Goal: Task Accomplishment & Management: Manage account settings

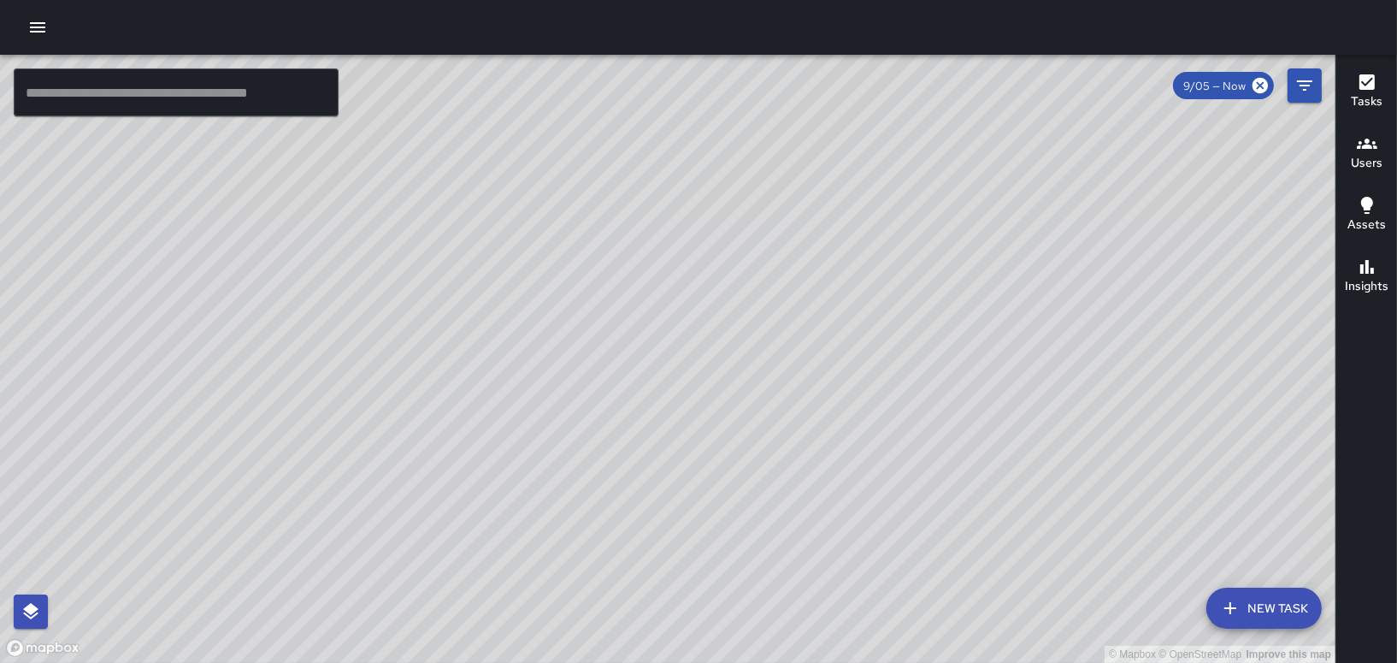
drag, startPoint x: 573, startPoint y: 435, endPoint x: 892, endPoint y: 484, distance: 322.7
click at [892, 484] on div "© Mapbox © OpenStreetMap Improve this map" at bounding box center [668, 359] width 1336 height 608
drag, startPoint x: 987, startPoint y: 302, endPoint x: 886, endPoint y: 319, distance: 102.4
click at [887, 319] on div "© Mapbox © OpenStreetMap Improve this map" at bounding box center [668, 359] width 1336 height 608
drag, startPoint x: 868, startPoint y: 315, endPoint x: 556, endPoint y: 579, distance: 409.0
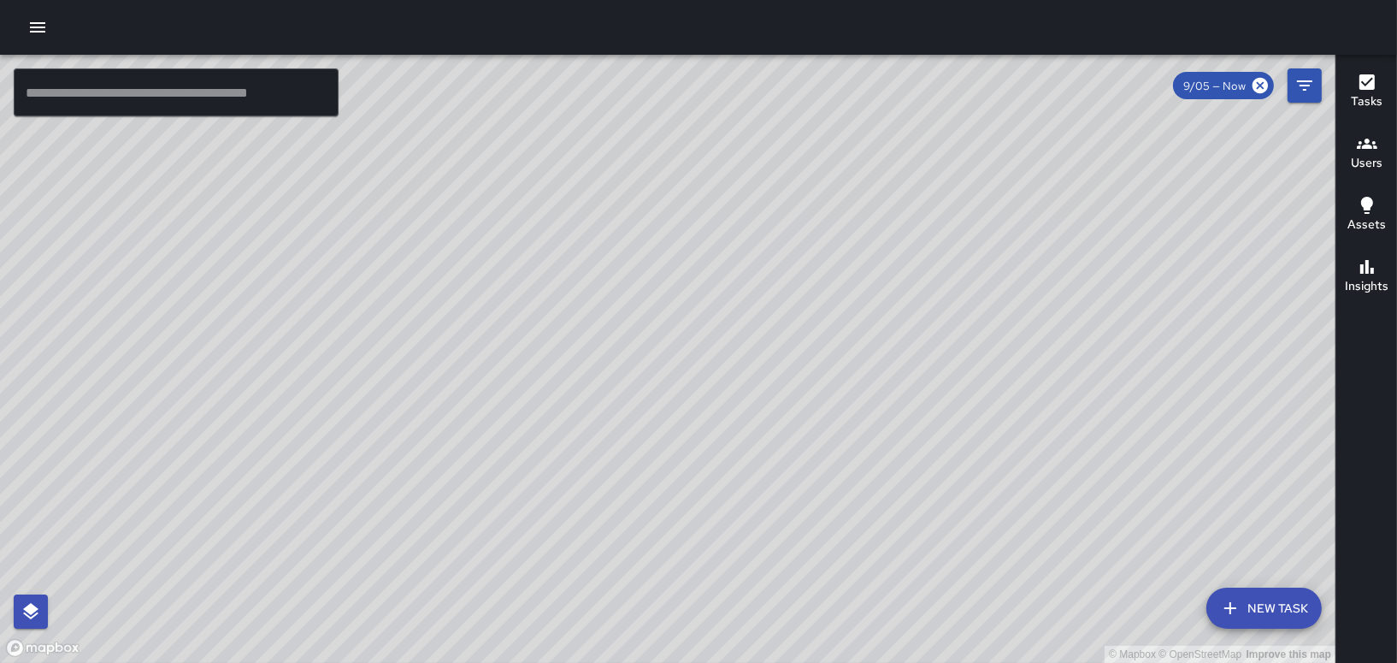
click at [556, 579] on div "© Mapbox © OpenStreetMap Improve this map" at bounding box center [668, 359] width 1336 height 608
drag, startPoint x: 826, startPoint y: 323, endPoint x: 651, endPoint y: 409, distance: 195.1
click at [651, 408] on div "© Mapbox © OpenStreetMap Improve this map" at bounding box center [668, 359] width 1336 height 608
click at [1368, 68] on button "Tasks" at bounding box center [1367, 93] width 61 height 62
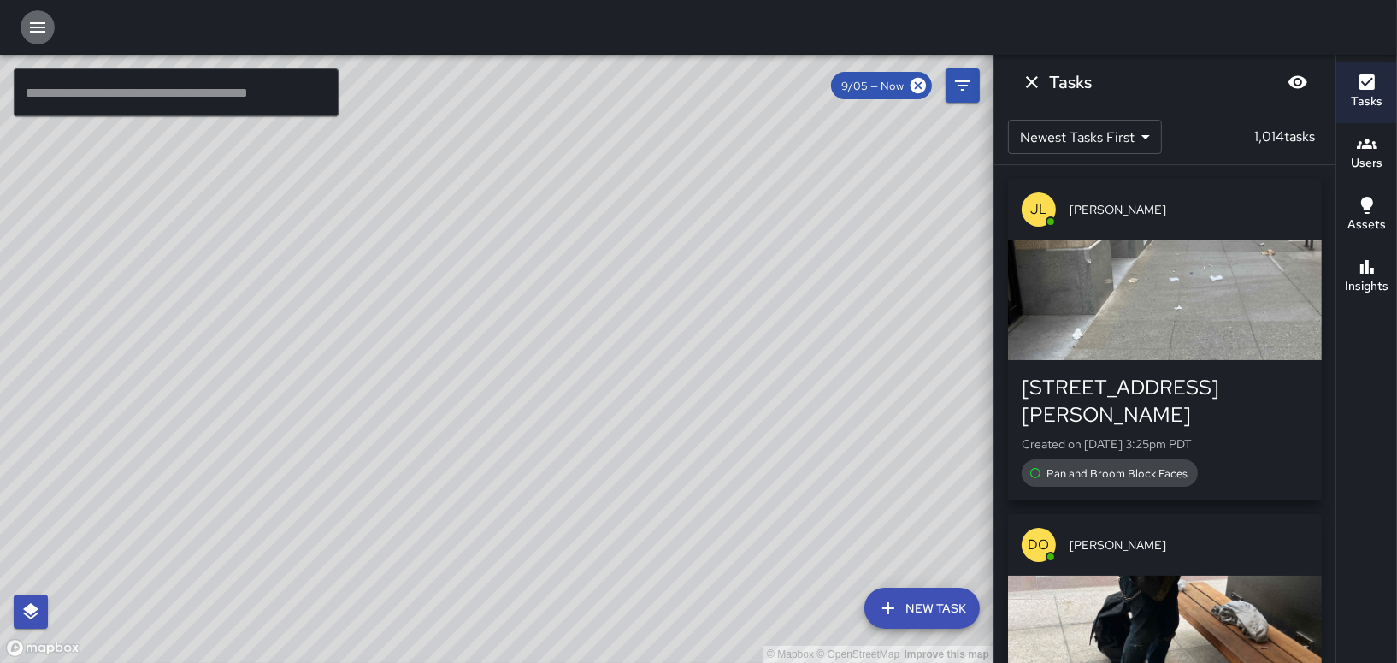
click at [26, 27] on button "button" at bounding box center [38, 27] width 34 height 34
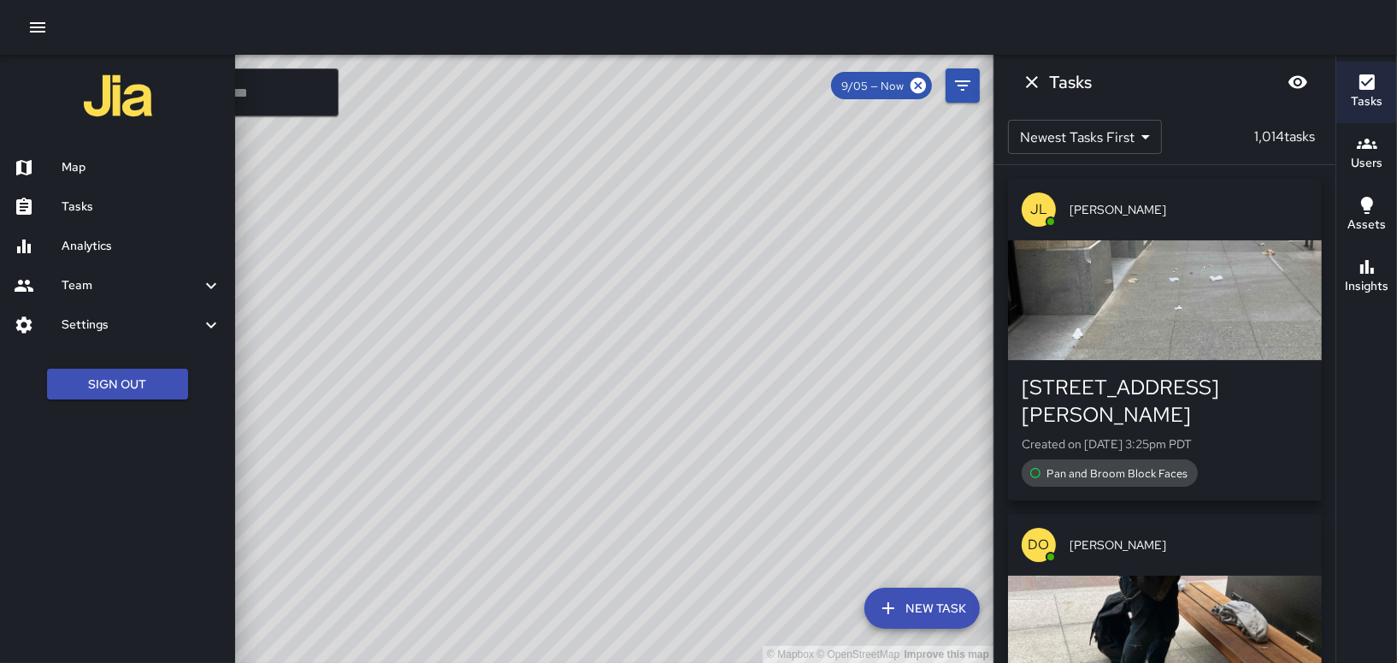
click at [153, 210] on h6 "Tasks" at bounding box center [142, 207] width 160 height 19
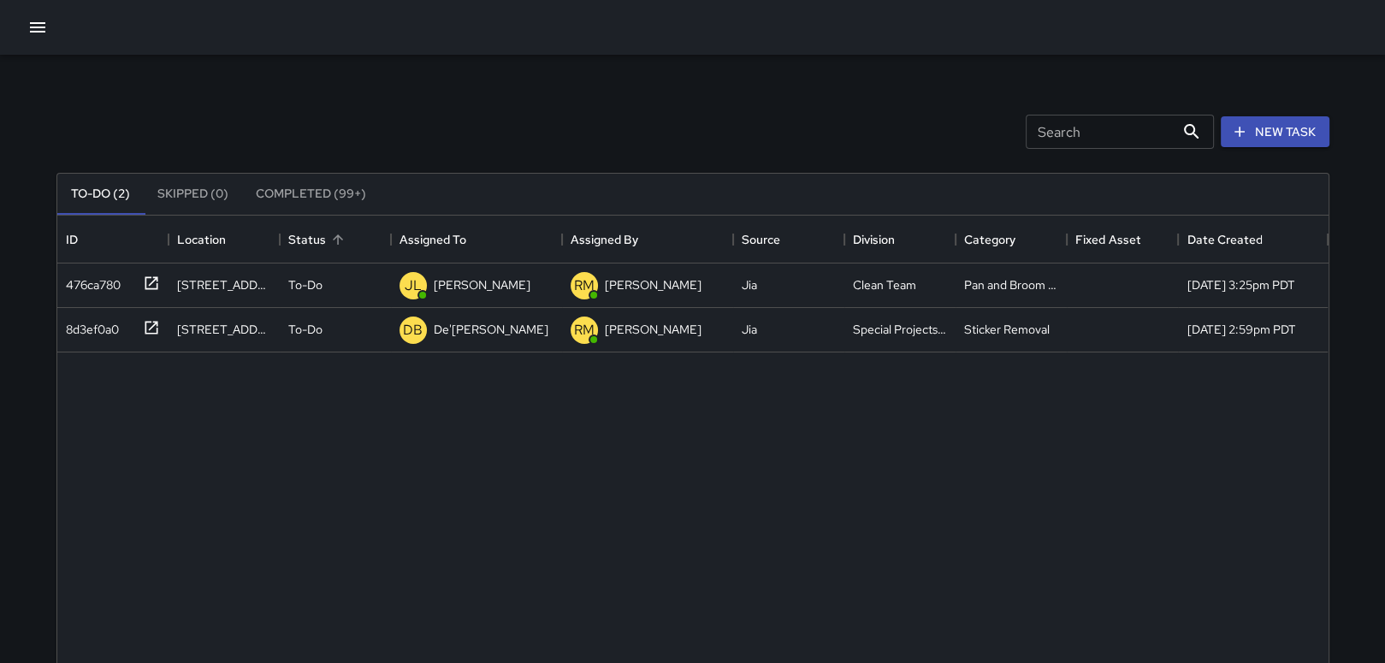
scroll to position [711, 1257]
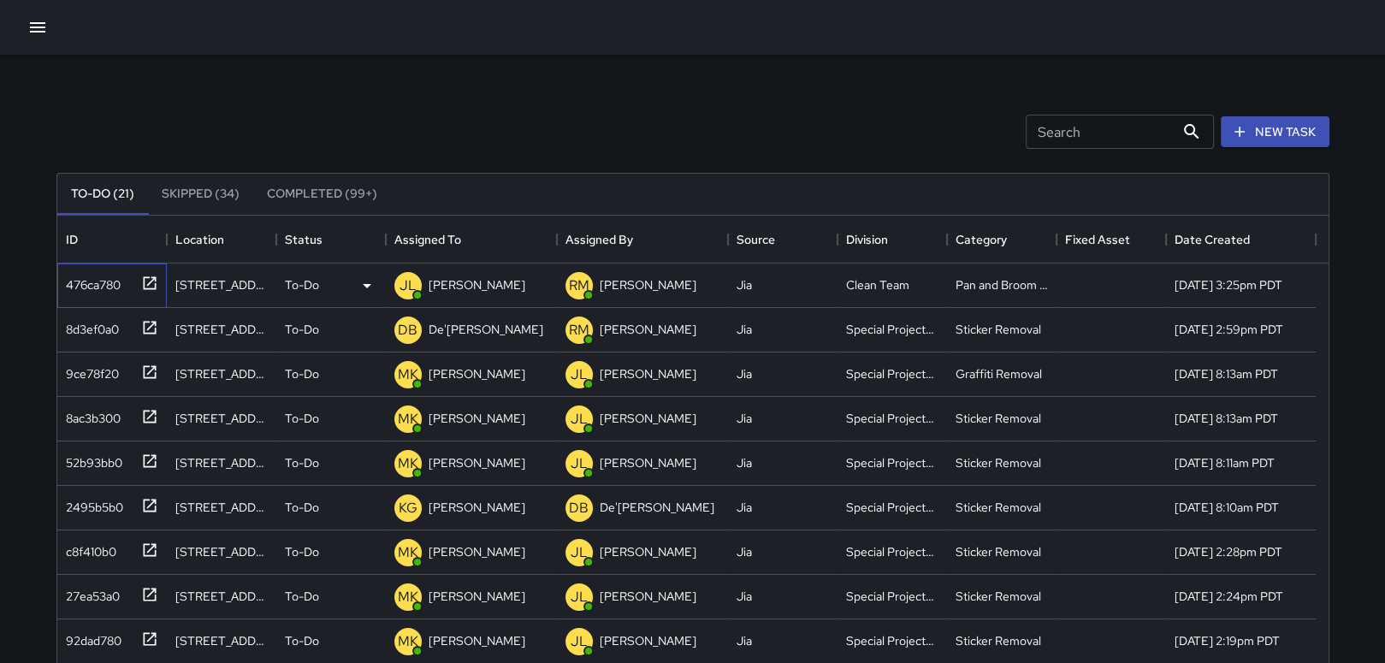
click at [90, 276] on div "476ca780" at bounding box center [90, 281] width 62 height 24
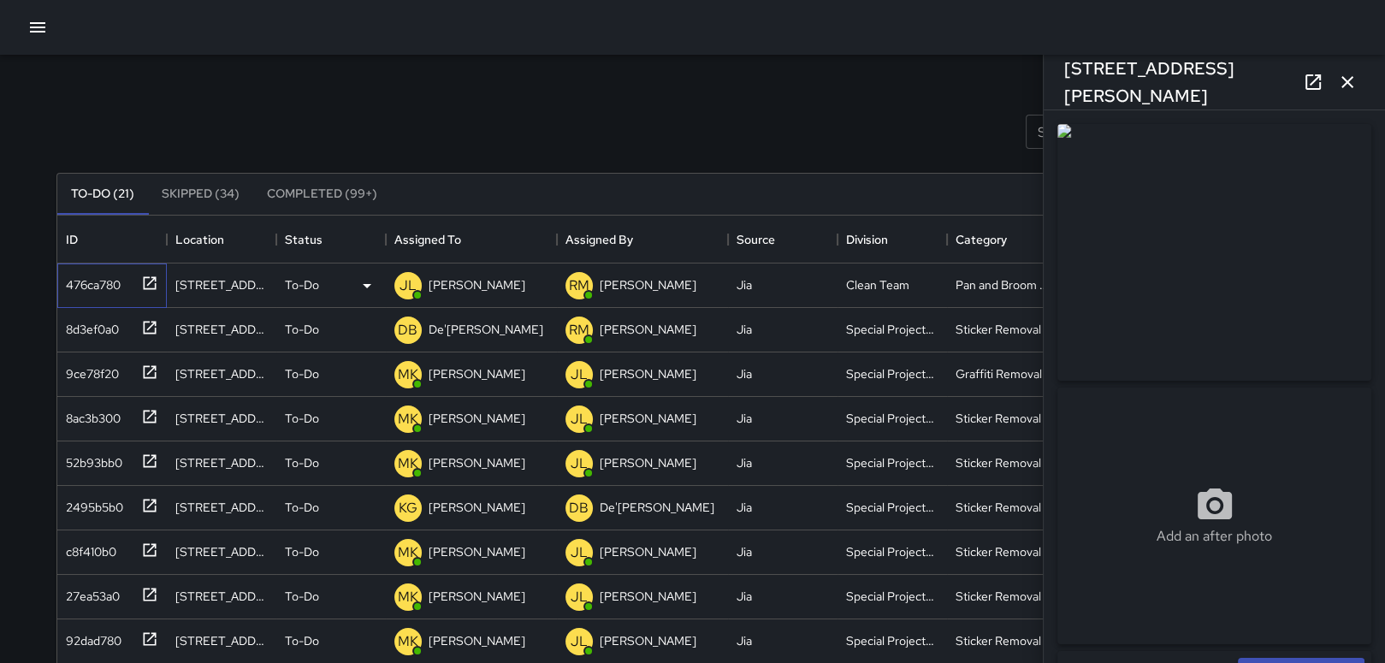
type input "**********"
click at [216, 278] on div "[STREET_ADDRESS][PERSON_NAME]" at bounding box center [221, 284] width 92 height 17
click at [95, 278] on div "476ca780" at bounding box center [90, 281] width 62 height 24
click at [459, 283] on p "[PERSON_NAME]" at bounding box center [476, 284] width 97 height 17
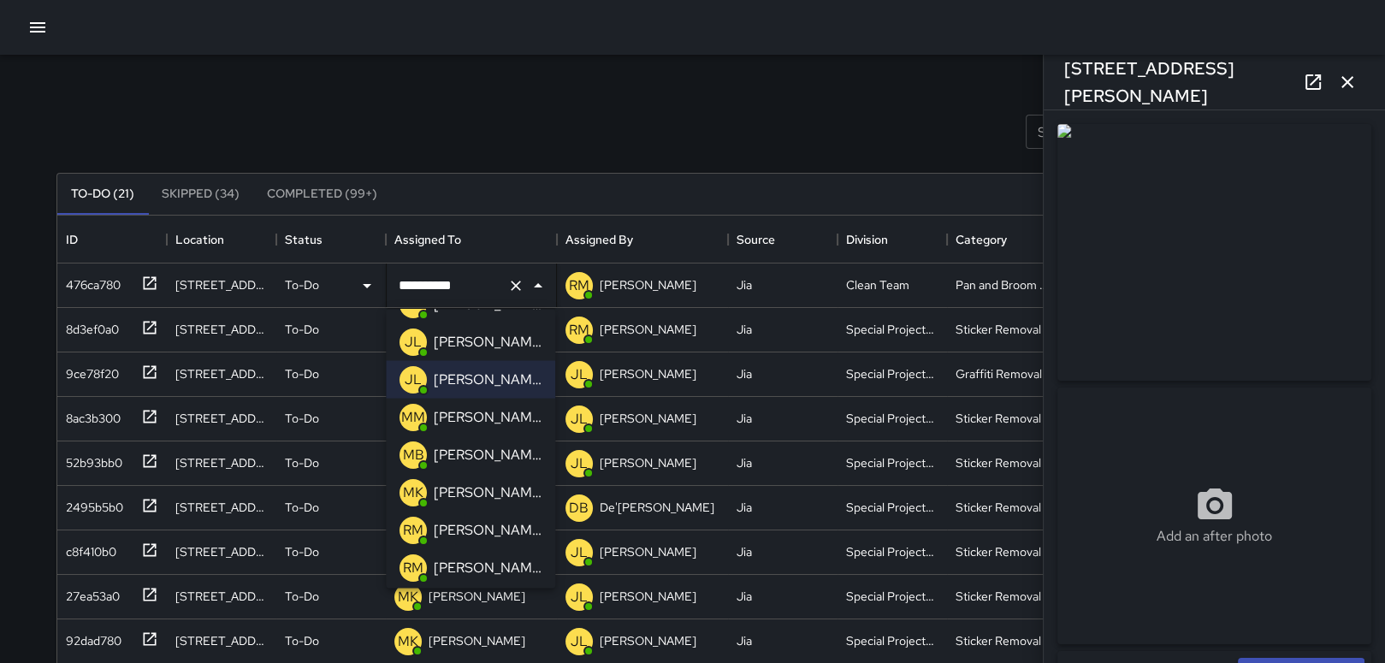
scroll to position [86, 0]
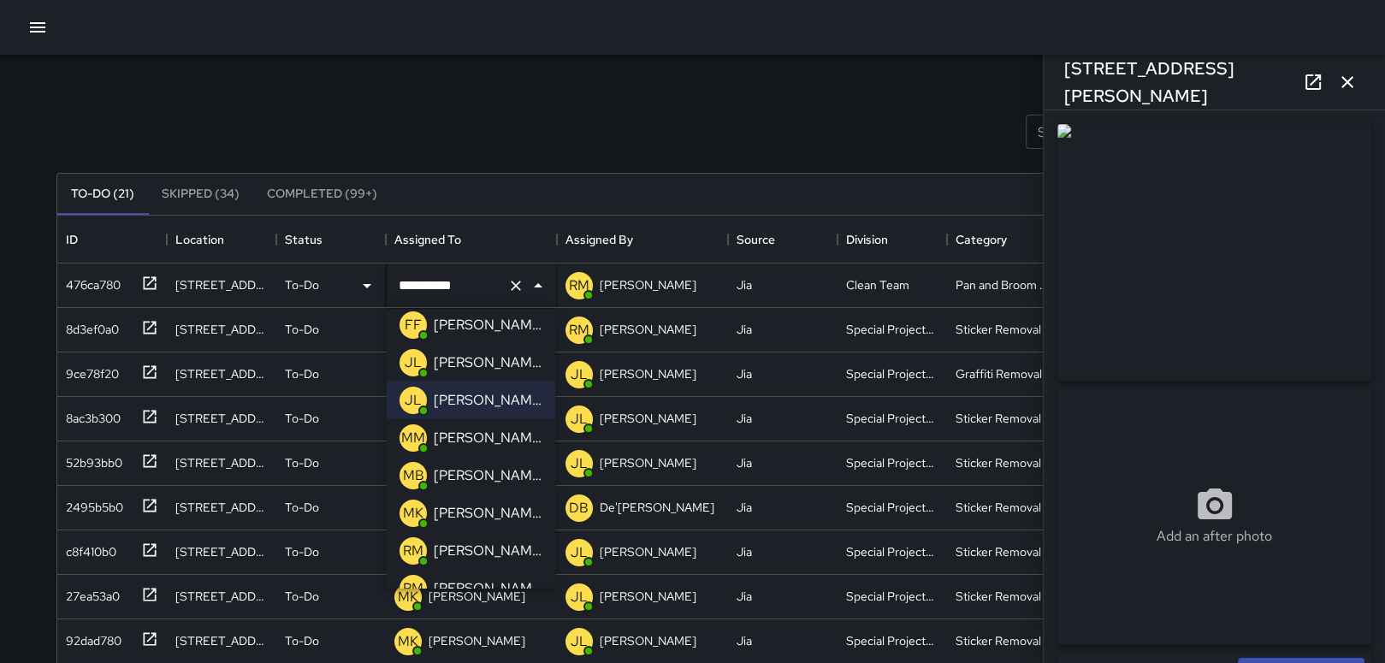
click at [444, 505] on p "[PERSON_NAME]" at bounding box center [488, 513] width 108 height 21
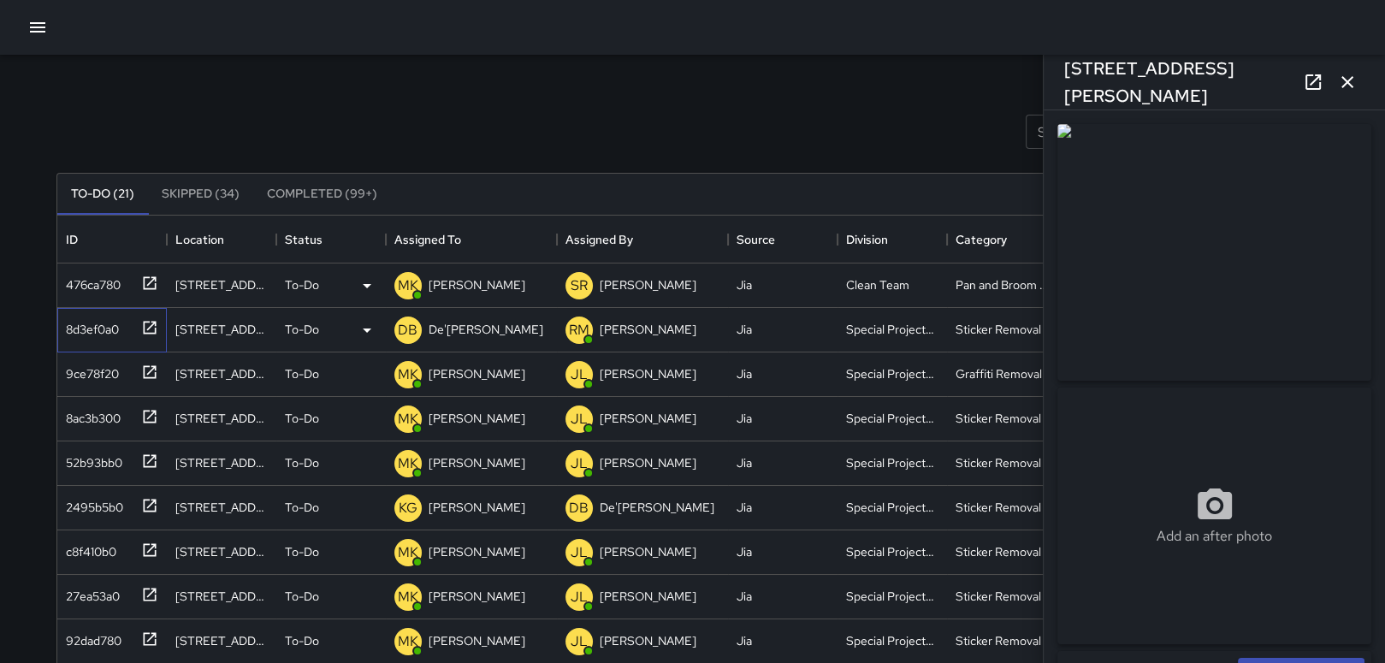
click at [100, 328] on div "8d3ef0a0" at bounding box center [89, 326] width 60 height 24
click at [494, 328] on p "De'[PERSON_NAME]" at bounding box center [485, 329] width 115 height 17
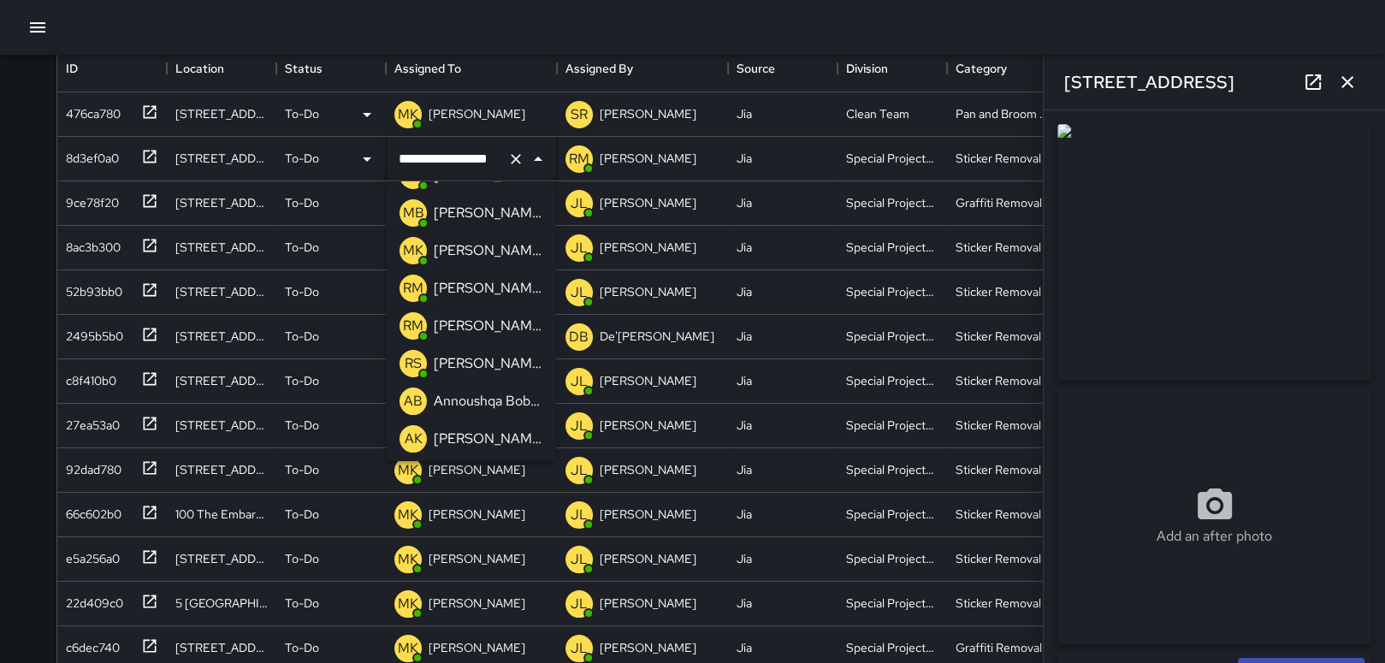
scroll to position [216, 0]
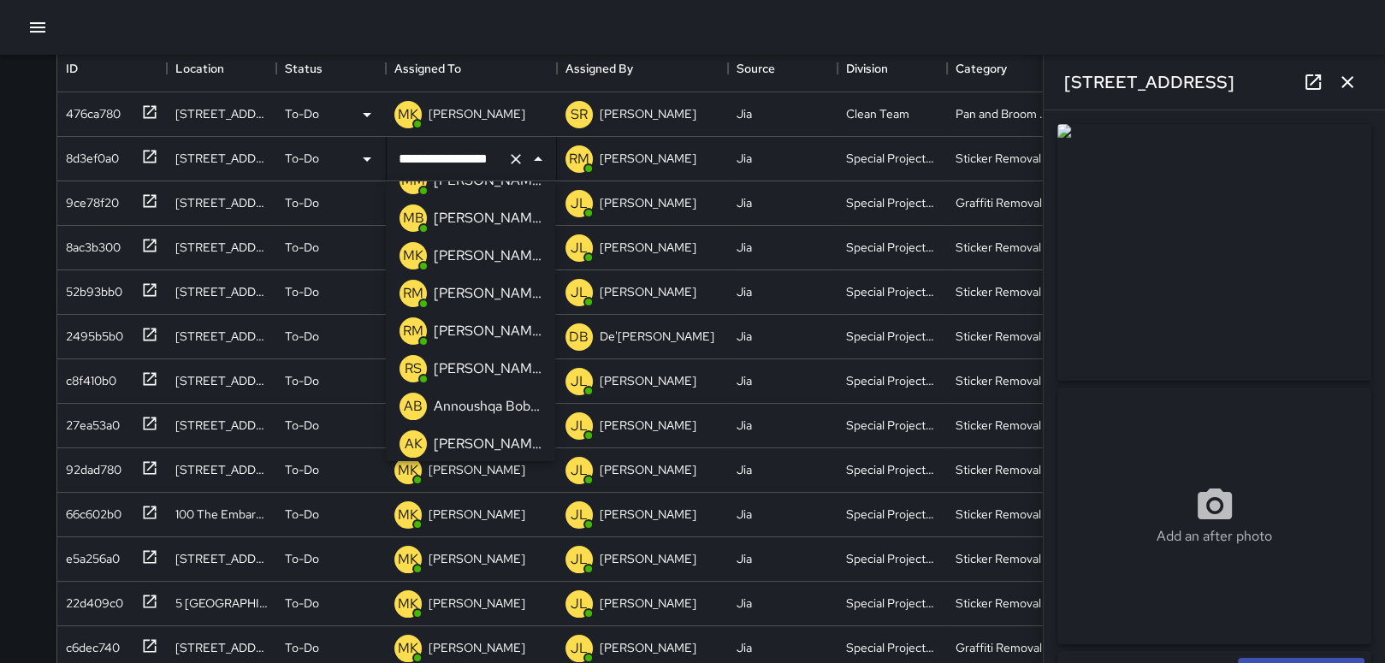
click at [487, 255] on p "[PERSON_NAME]" at bounding box center [488, 255] width 108 height 21
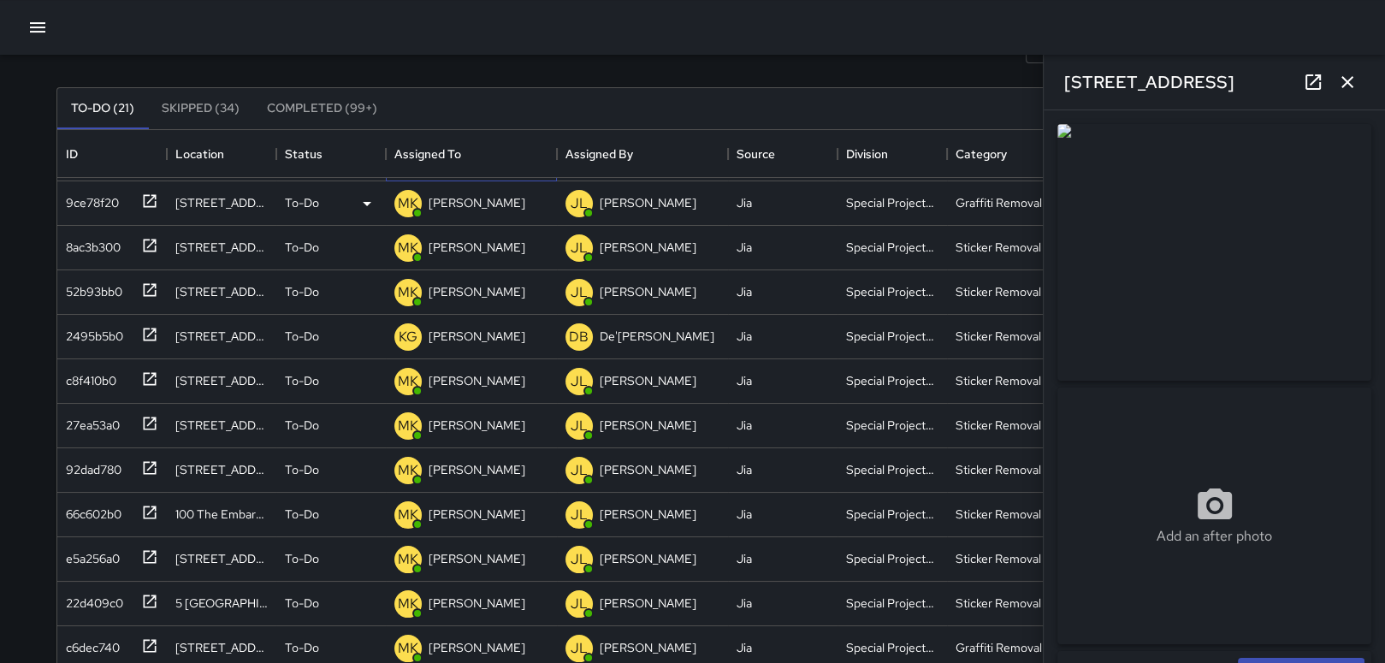
scroll to position [171, 0]
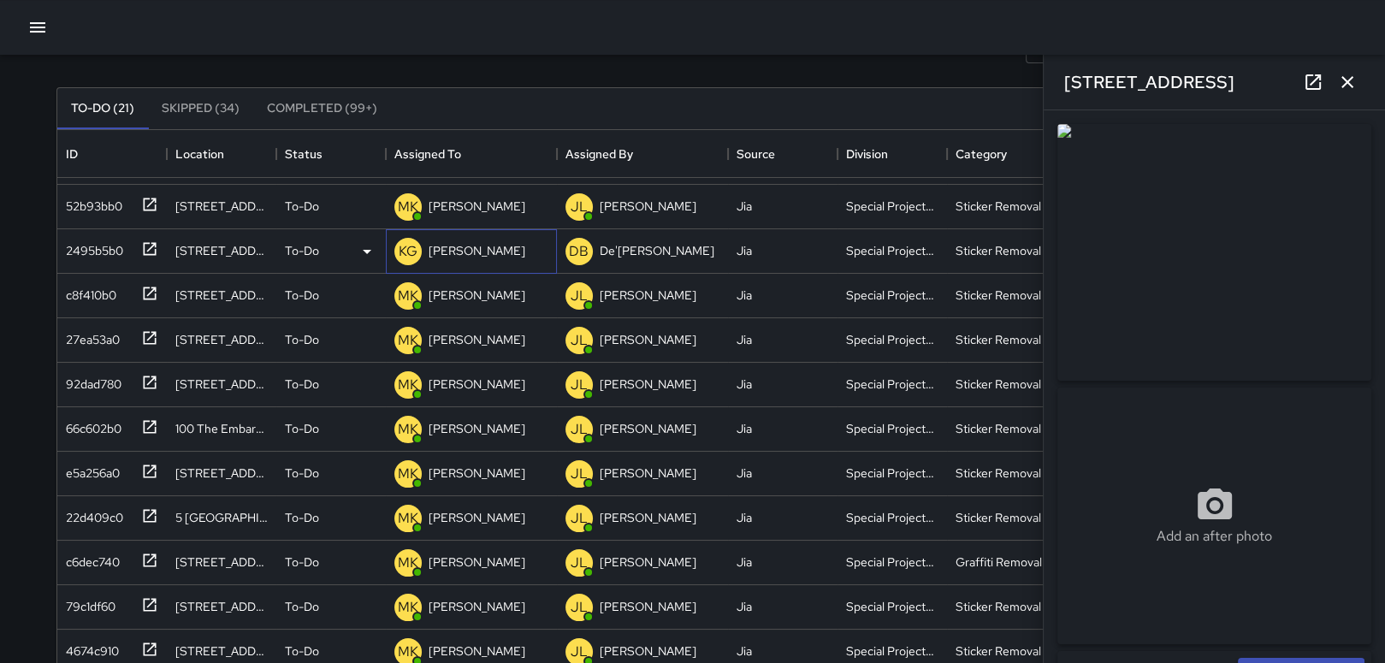
click at [487, 255] on p "[PERSON_NAME]" at bounding box center [476, 250] width 97 height 17
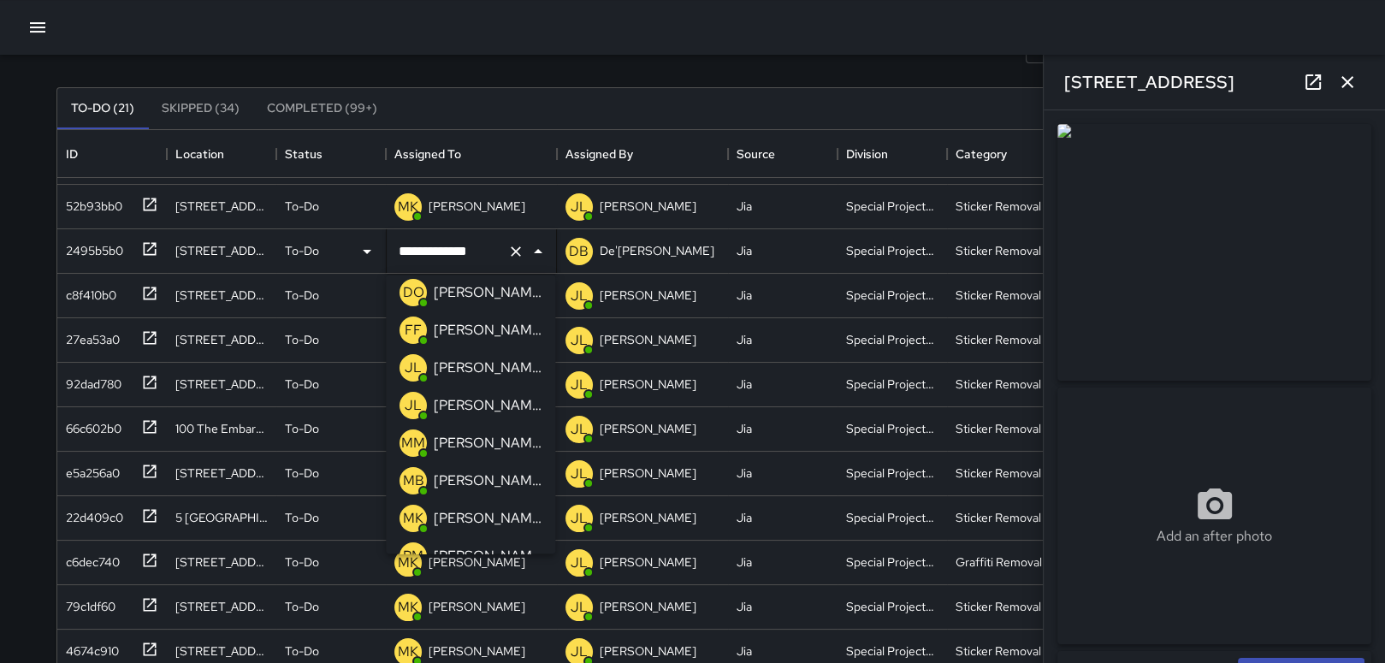
scroll to position [86, 0]
click at [459, 469] on p "[PERSON_NAME]" at bounding box center [488, 478] width 108 height 21
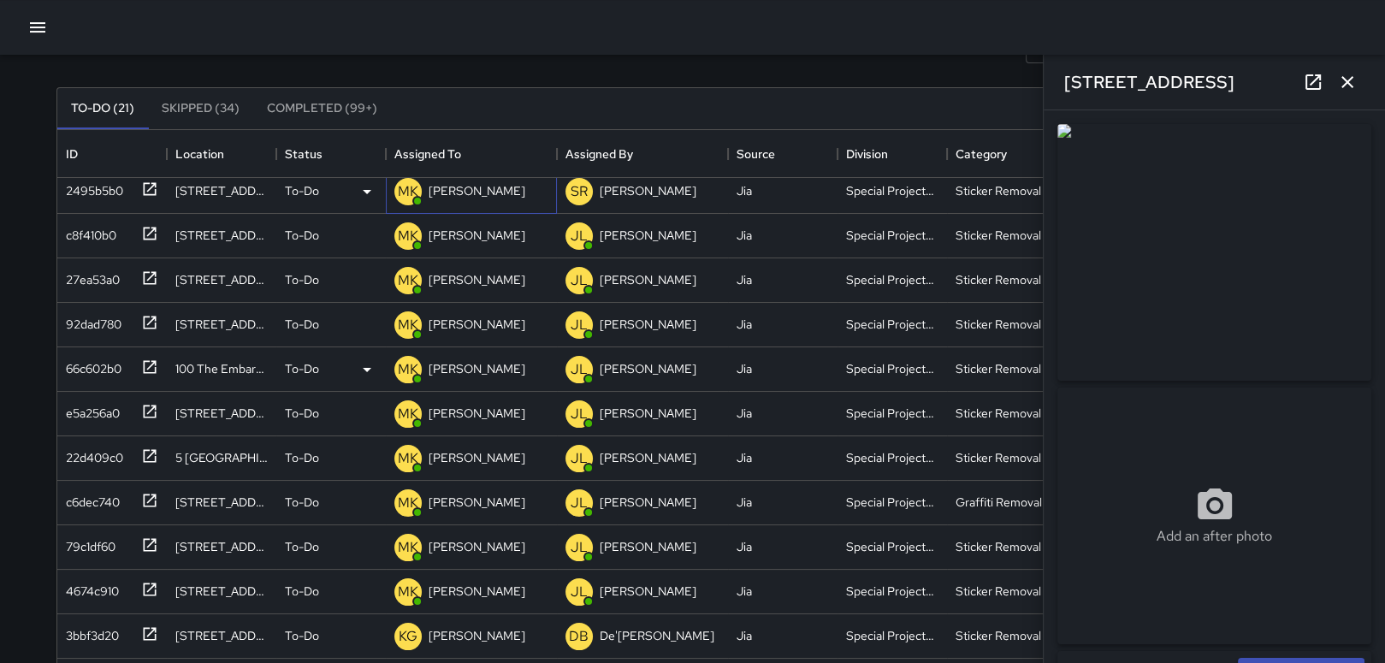
scroll to position [257, 0]
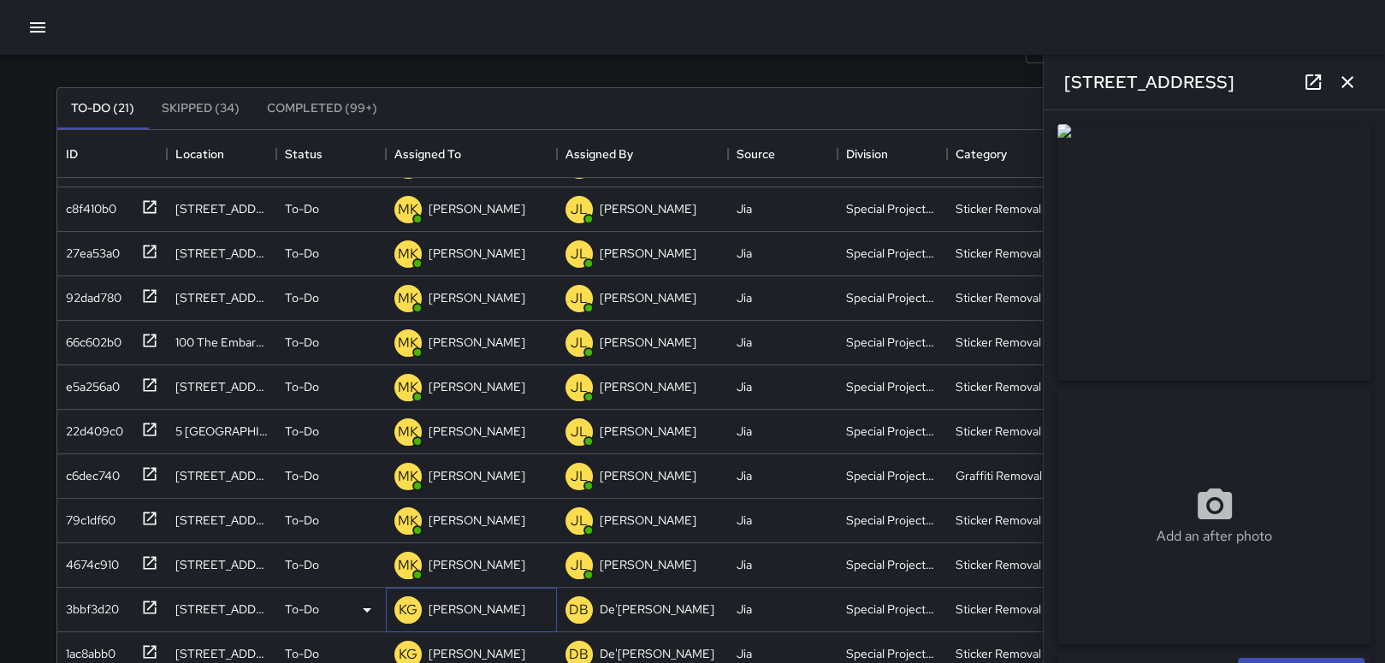
click at [469, 615] on p "[PERSON_NAME]" at bounding box center [476, 608] width 97 height 17
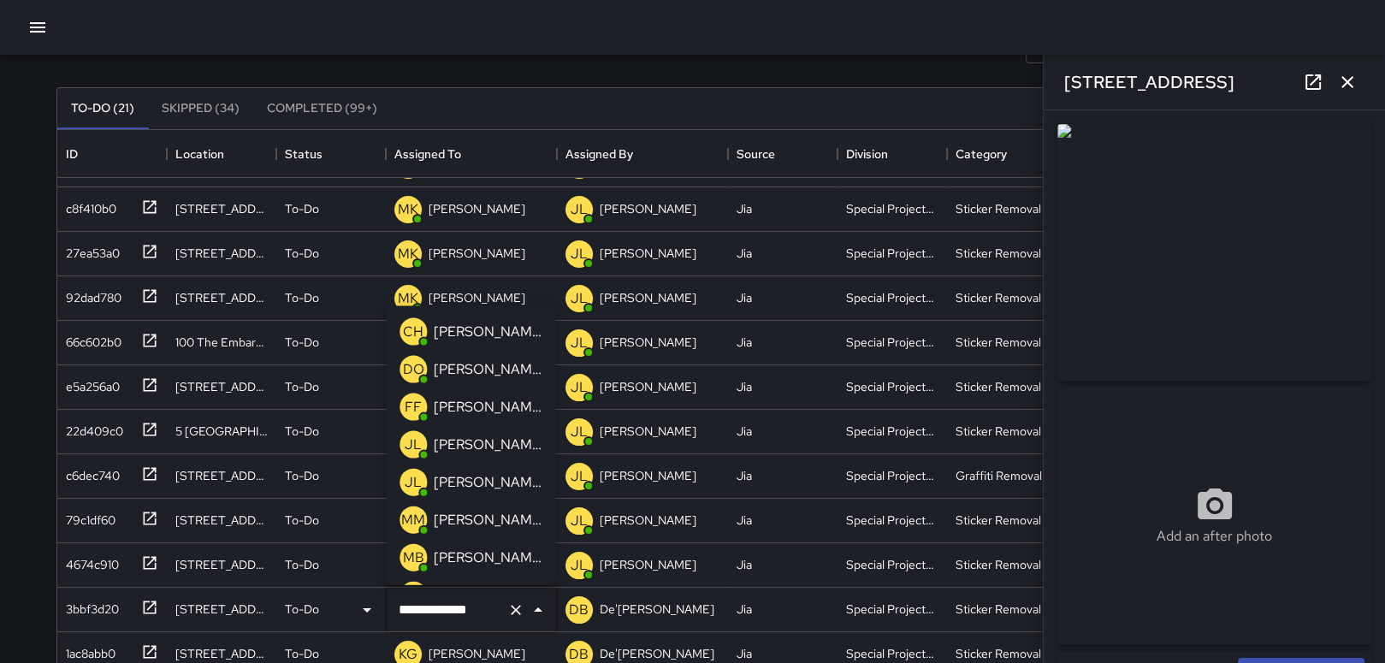
scroll to position [1308, 0]
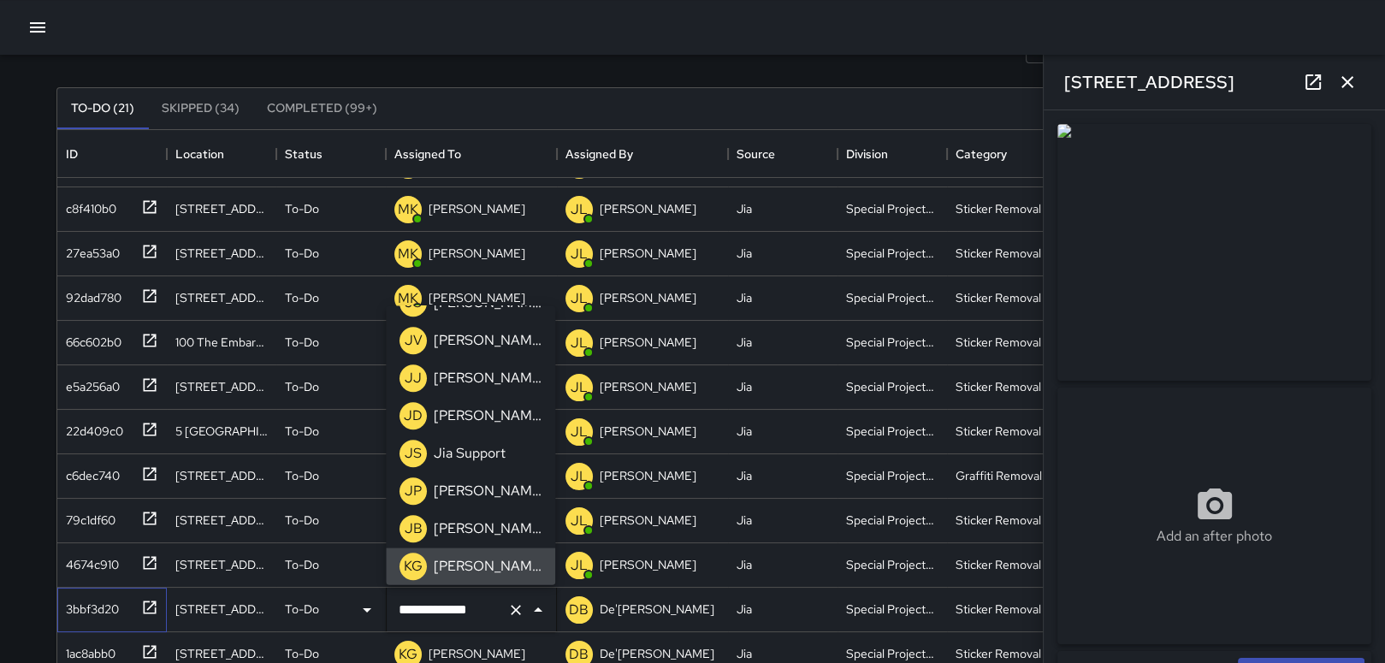
click at [101, 606] on div "3bbf3d20" at bounding box center [89, 606] width 60 height 24
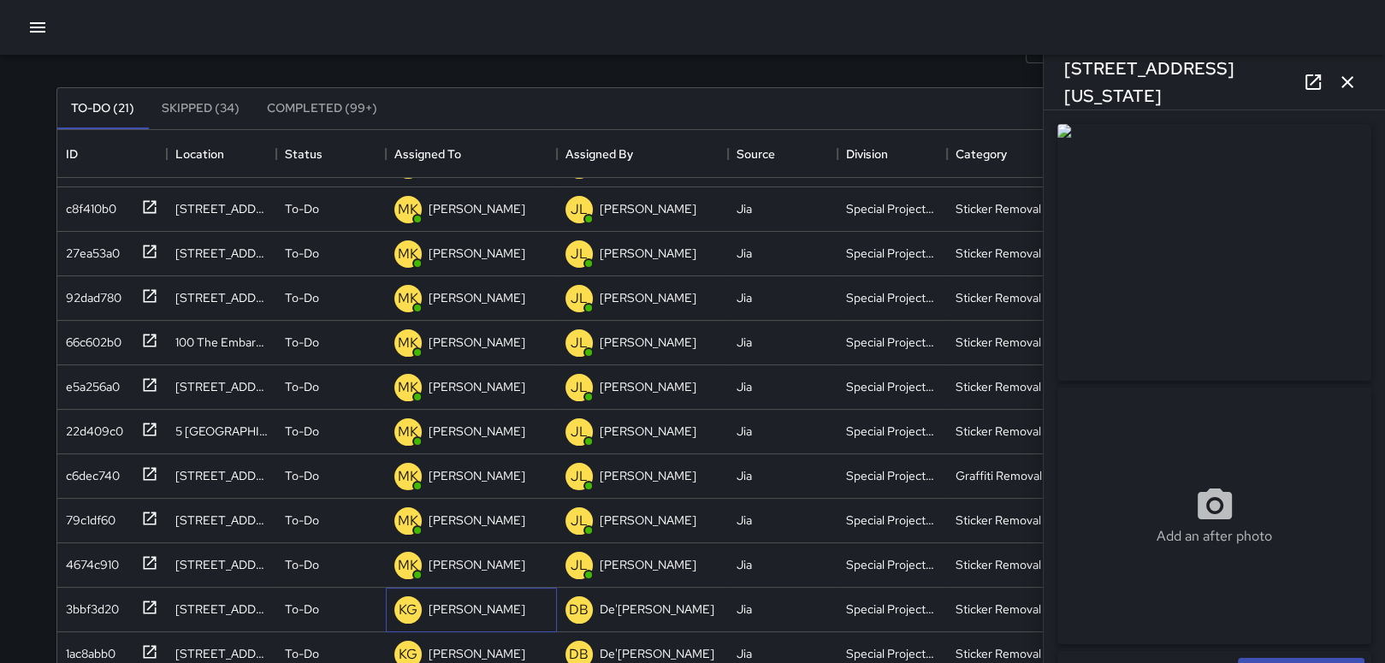
click at [484, 608] on p "[PERSON_NAME]" at bounding box center [476, 608] width 97 height 17
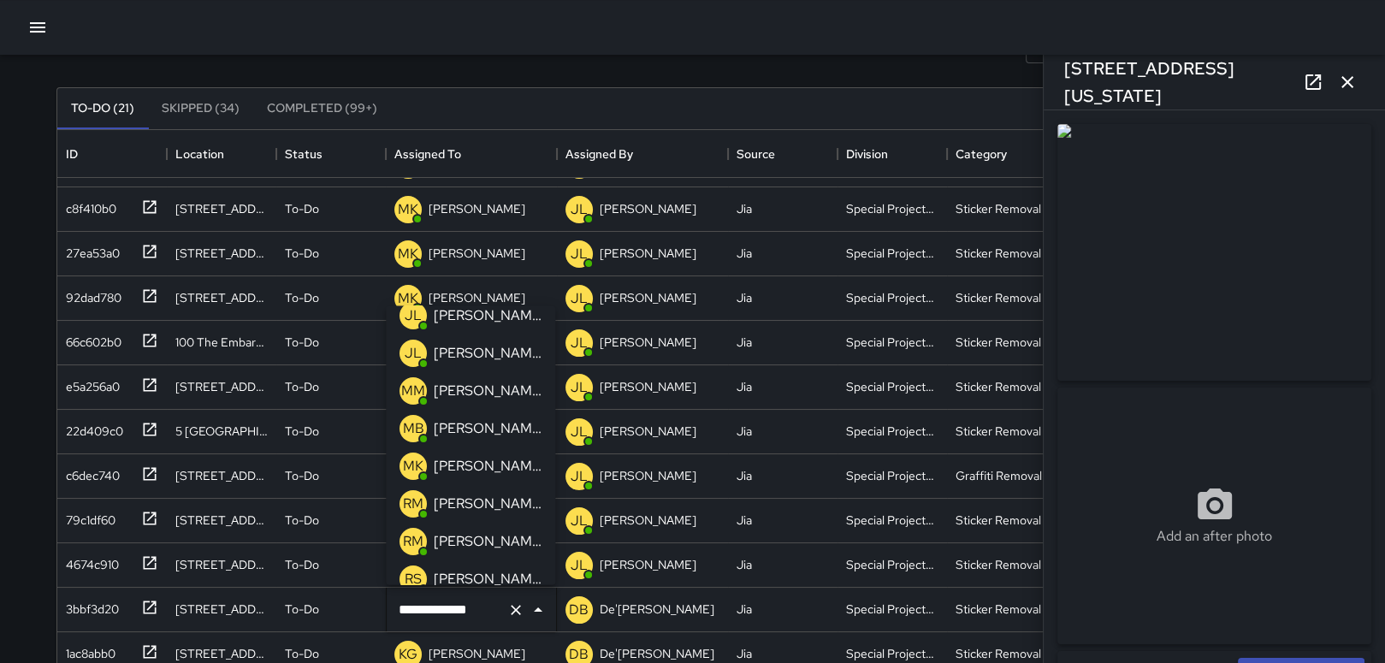
scroll to position [110, 0]
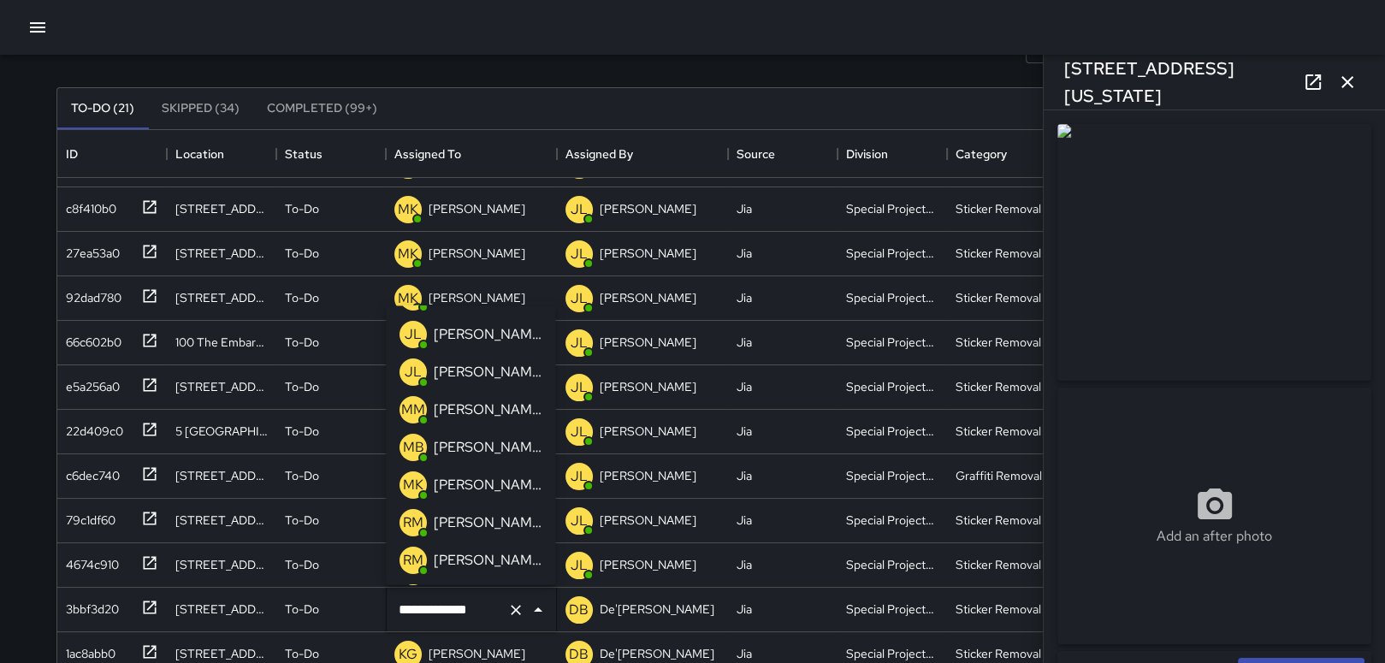
click at [418, 484] on p "MK" at bounding box center [413, 485] width 21 height 21
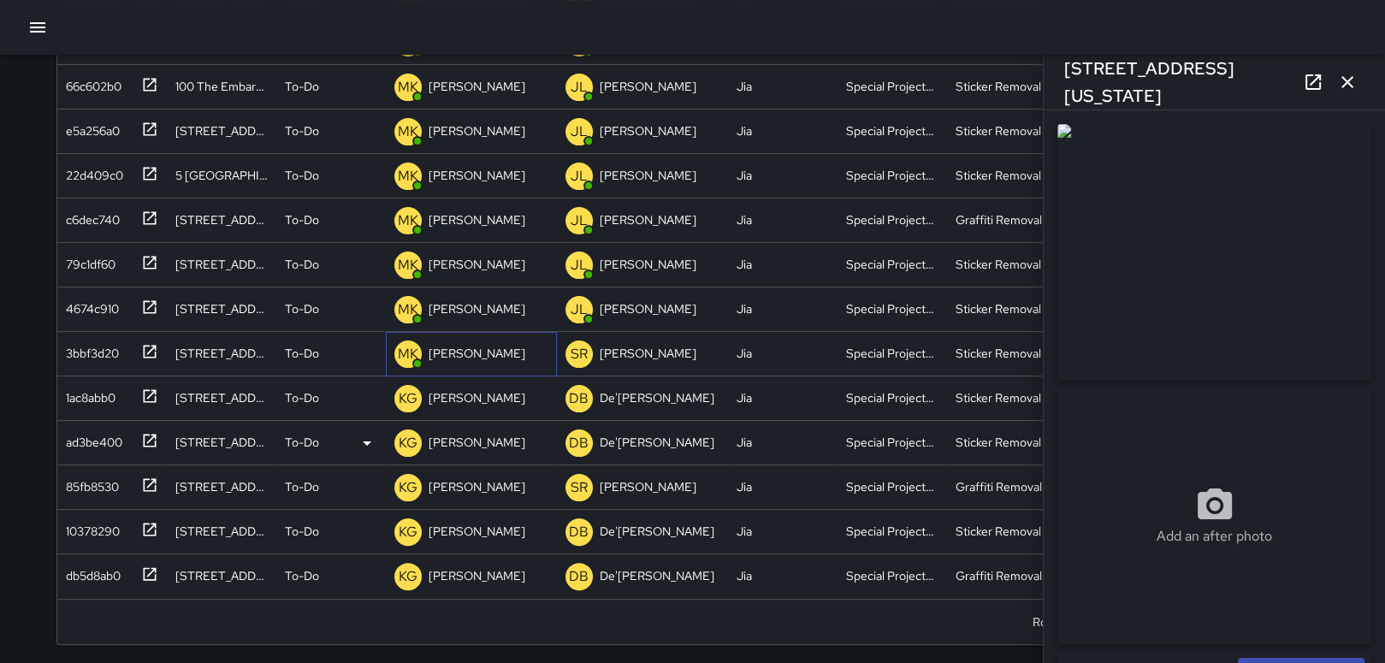
scroll to position [346, 0]
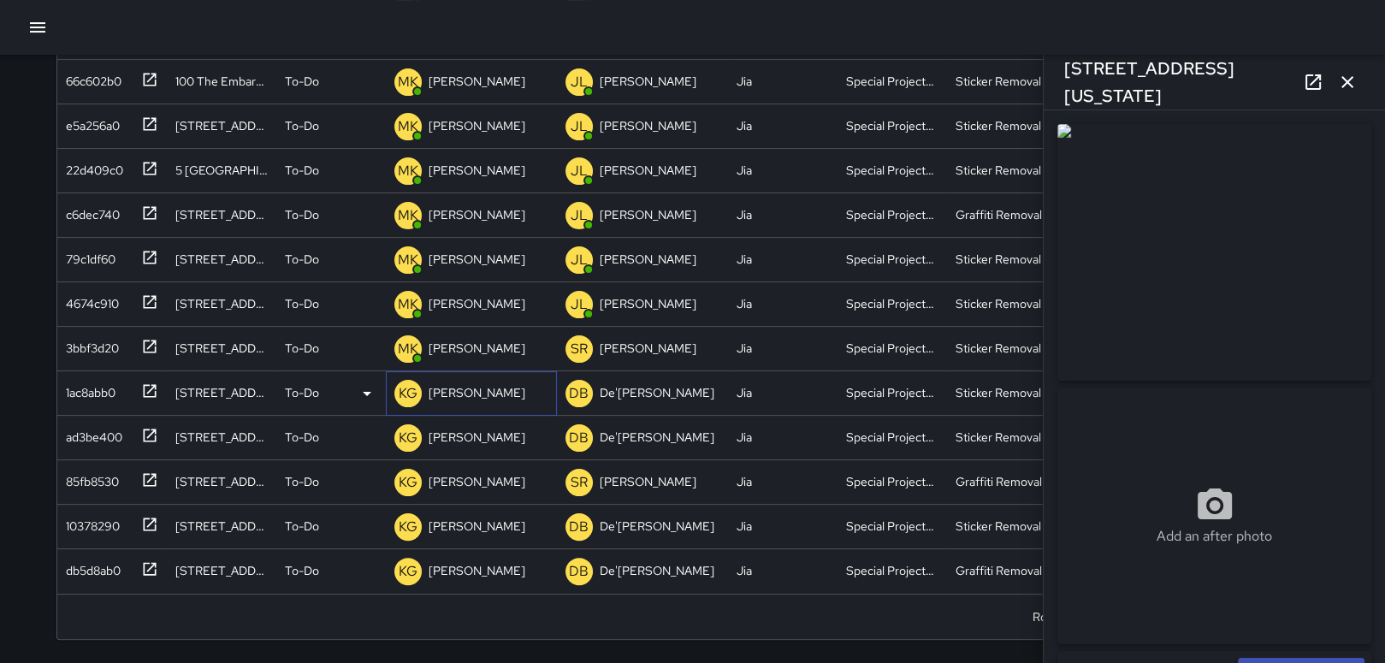
click at [470, 376] on div "KG [PERSON_NAME]" at bounding box center [460, 393] width 138 height 34
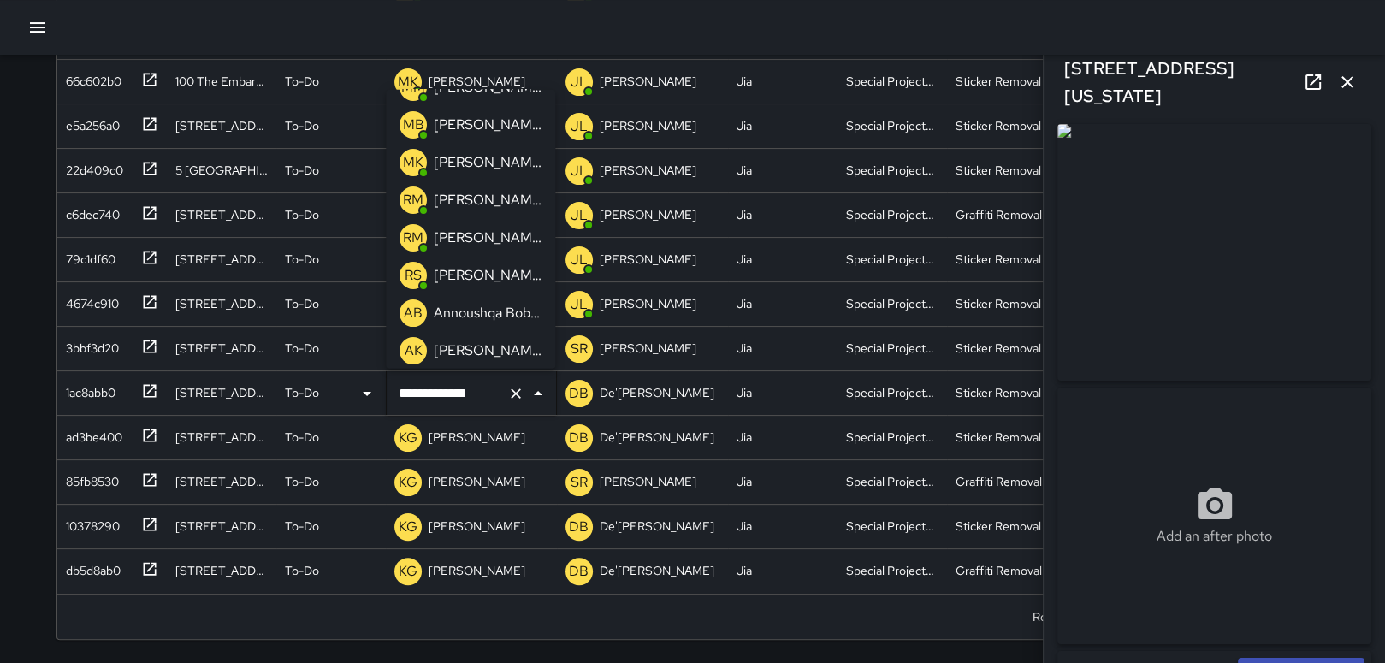
scroll to position [216, 0]
click at [477, 150] on div "[PERSON_NAME]" at bounding box center [487, 163] width 115 height 27
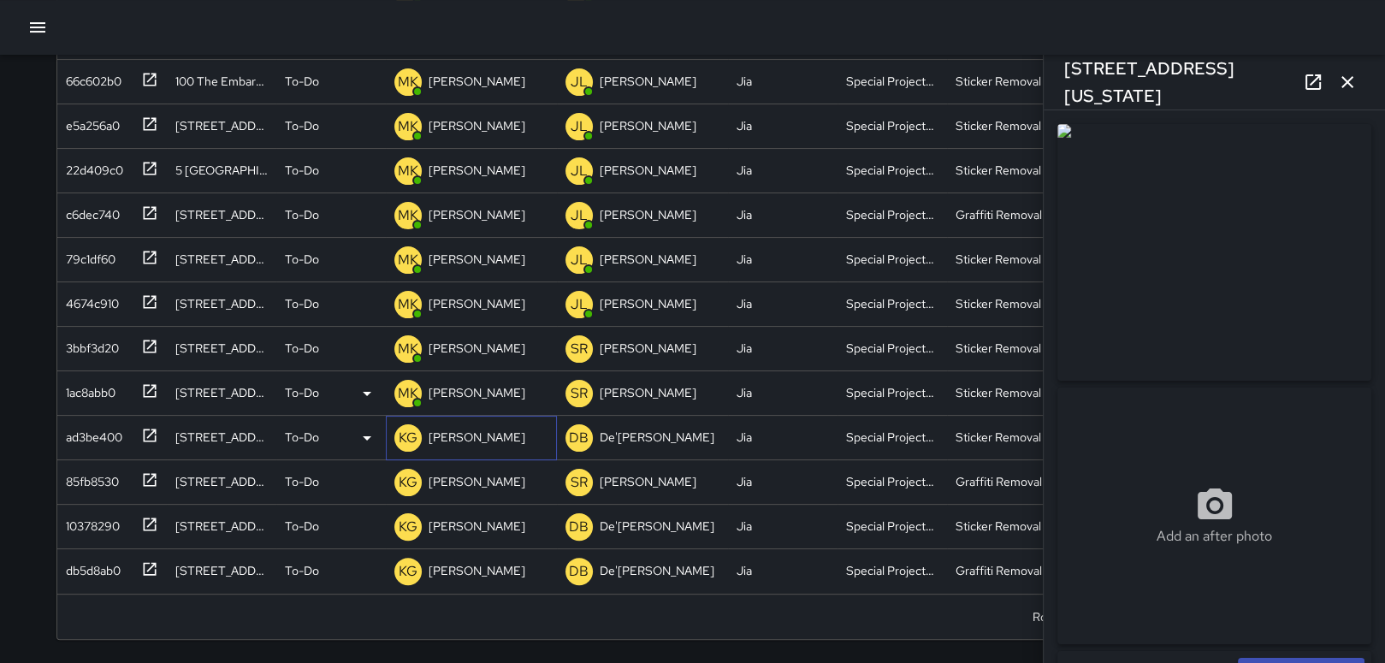
click at [475, 428] on p "[PERSON_NAME]" at bounding box center [476, 436] width 97 height 17
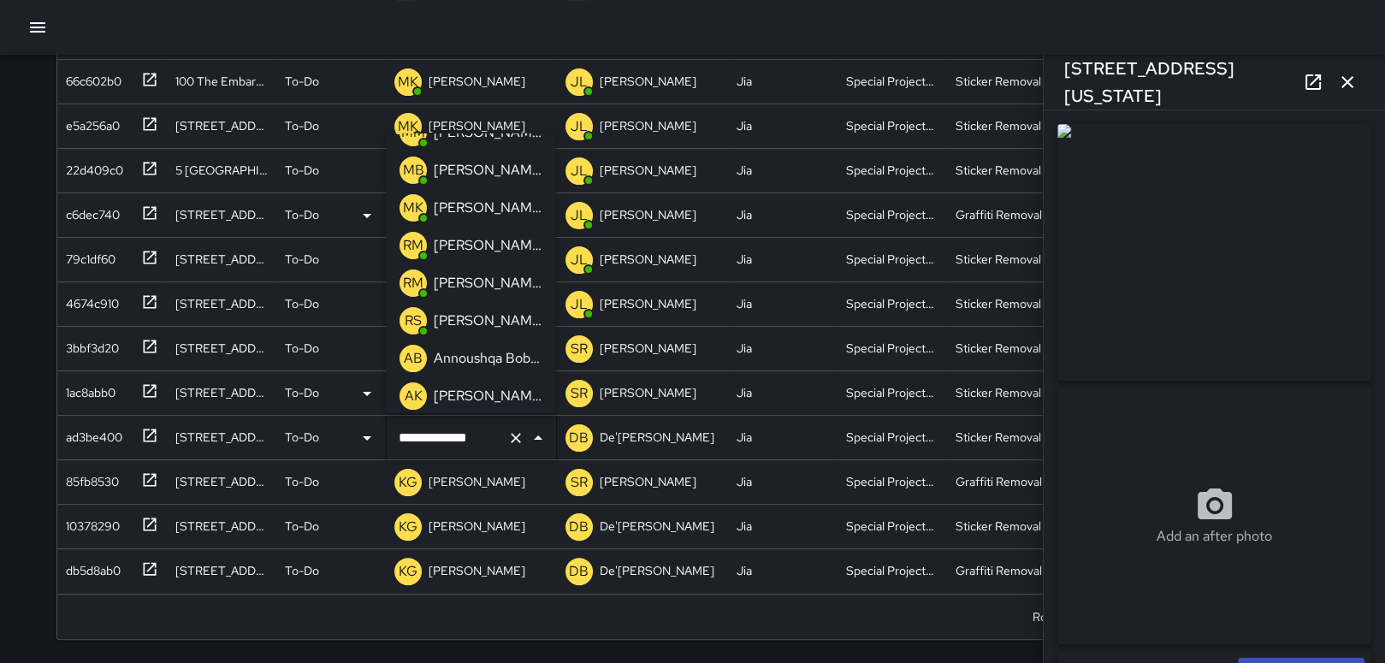
click at [470, 205] on p "[PERSON_NAME]" at bounding box center [488, 208] width 108 height 21
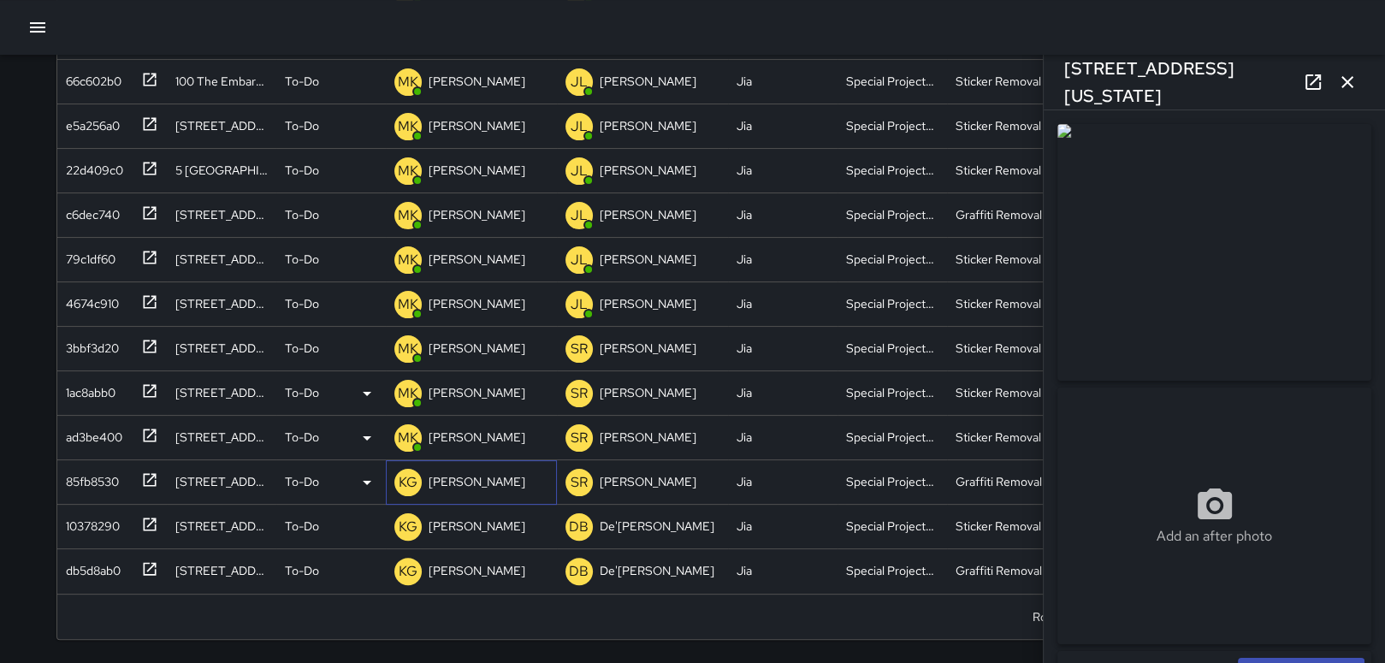
click at [453, 481] on p "[PERSON_NAME]" at bounding box center [476, 481] width 97 height 17
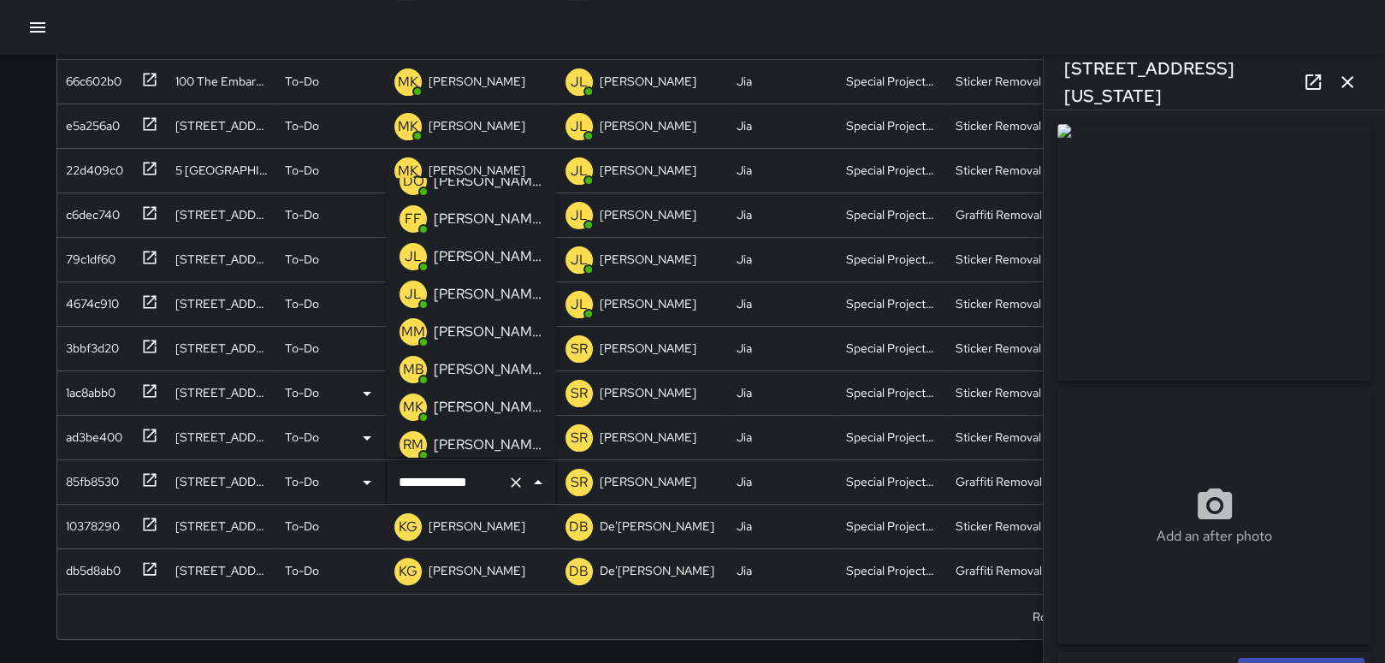
scroll to position [86, 0]
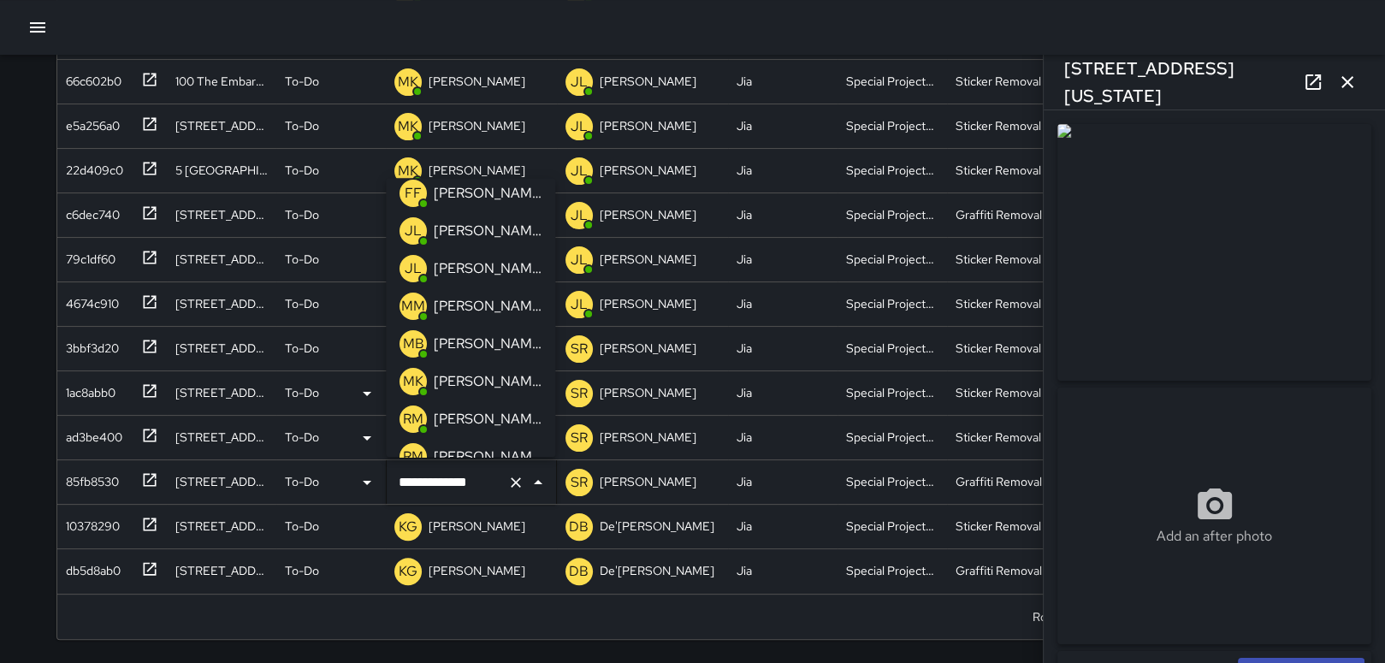
click at [474, 387] on p "[PERSON_NAME]" at bounding box center [488, 381] width 108 height 21
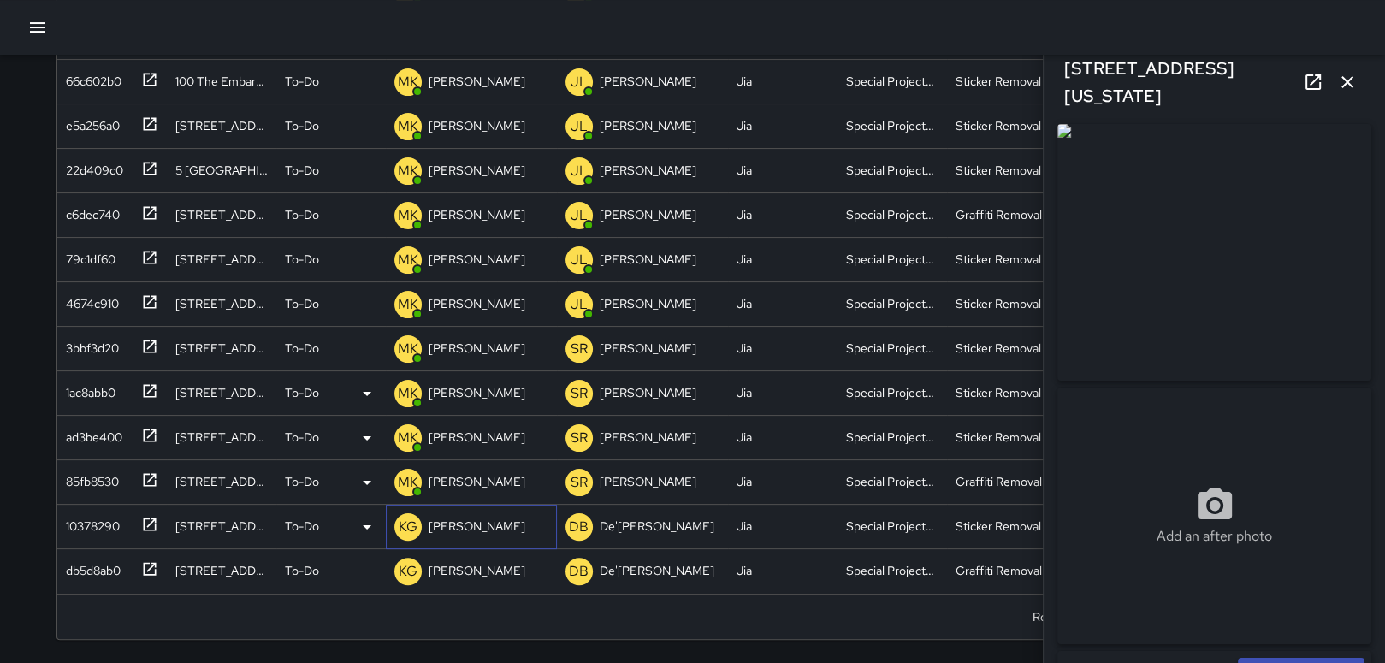
click at [454, 527] on p "[PERSON_NAME]" at bounding box center [476, 525] width 97 height 17
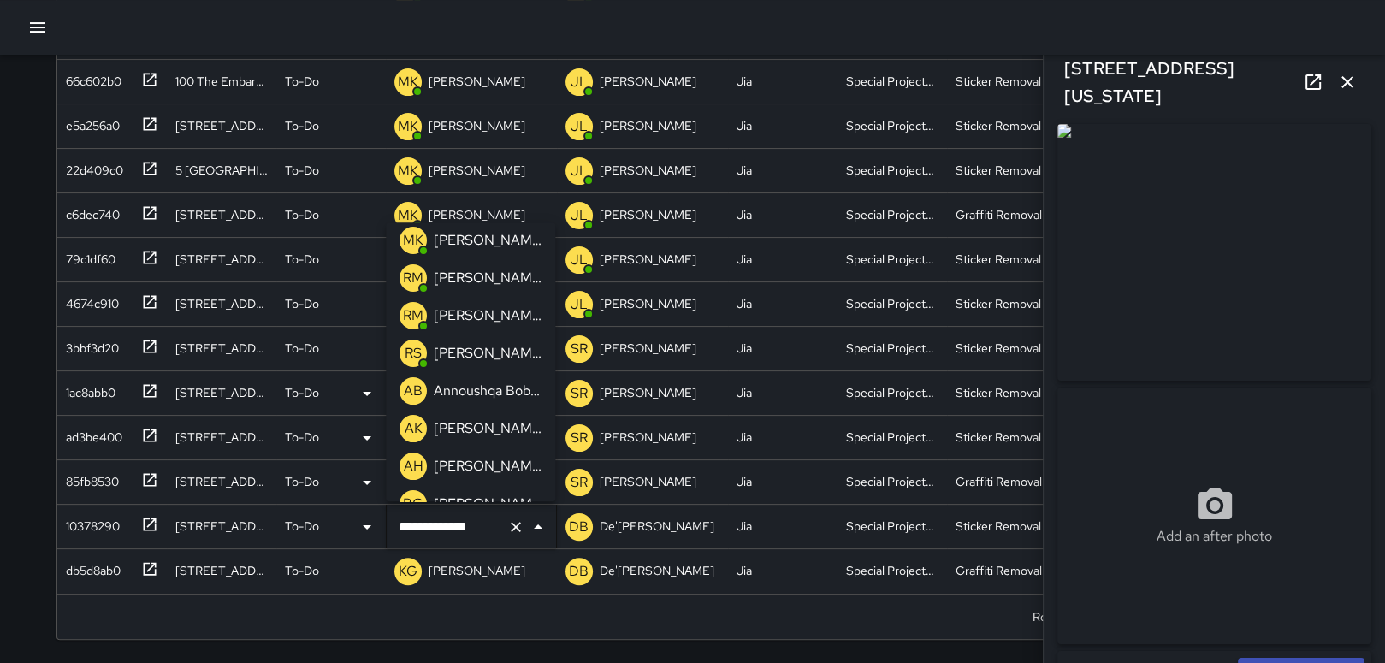
scroll to position [110, 0]
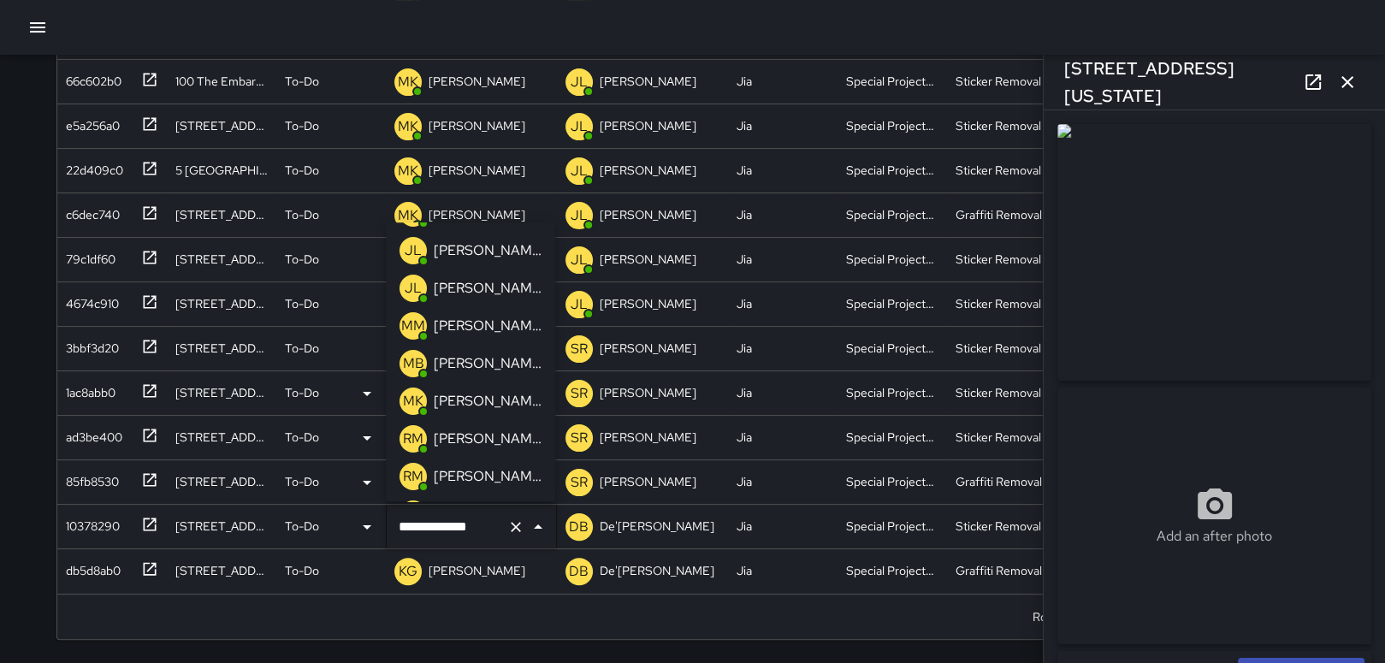
click at [471, 388] on div "[PERSON_NAME]" at bounding box center [487, 400] width 115 height 27
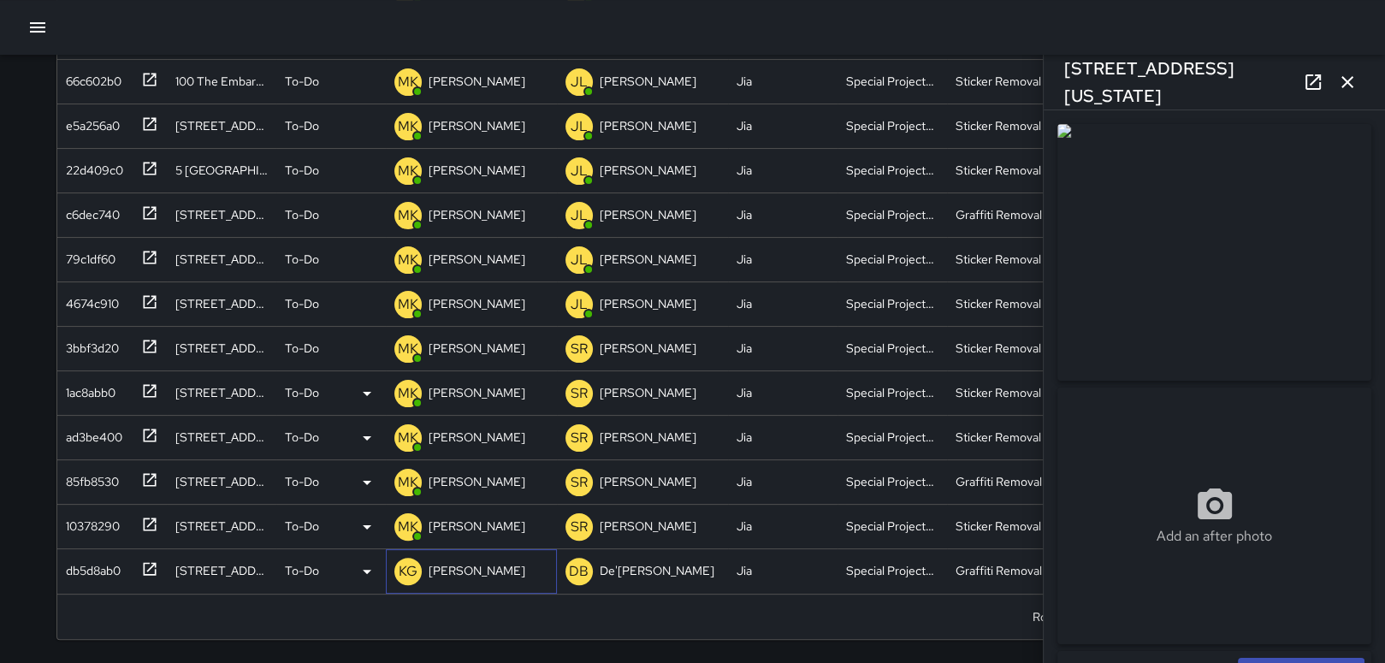
click at [484, 563] on p "[PERSON_NAME]" at bounding box center [476, 570] width 97 height 17
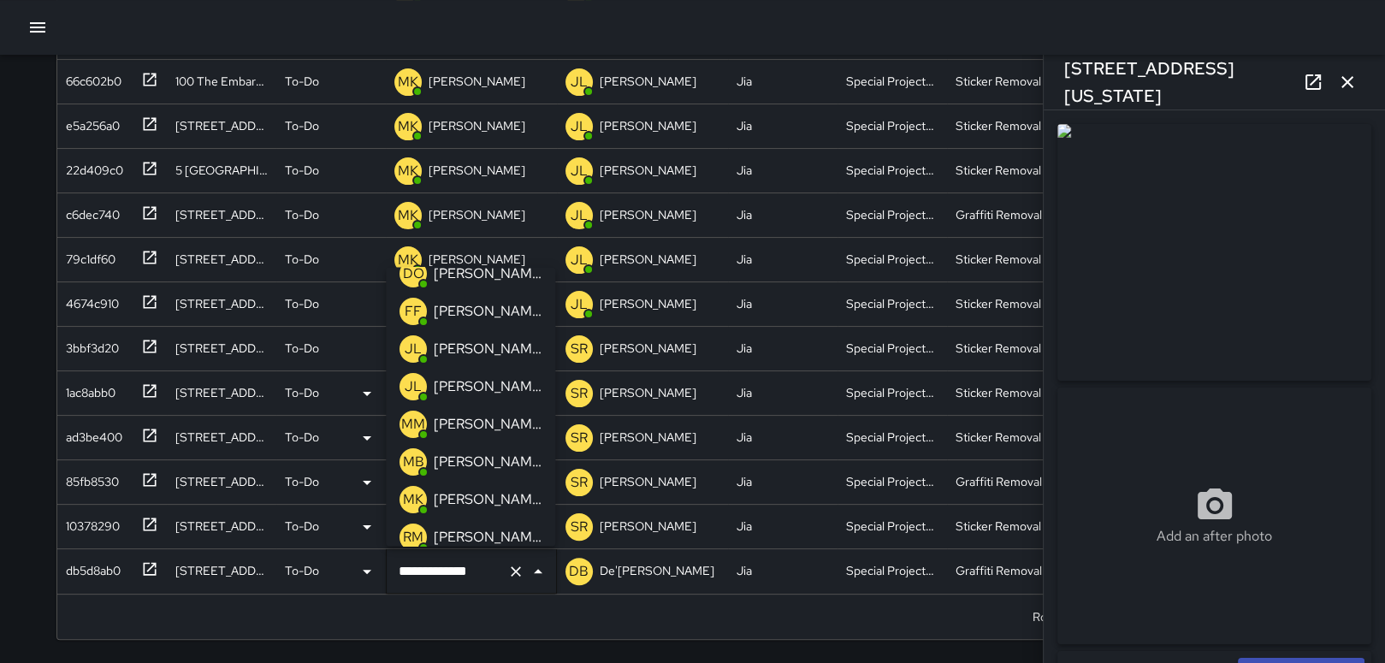
scroll to position [86, 0]
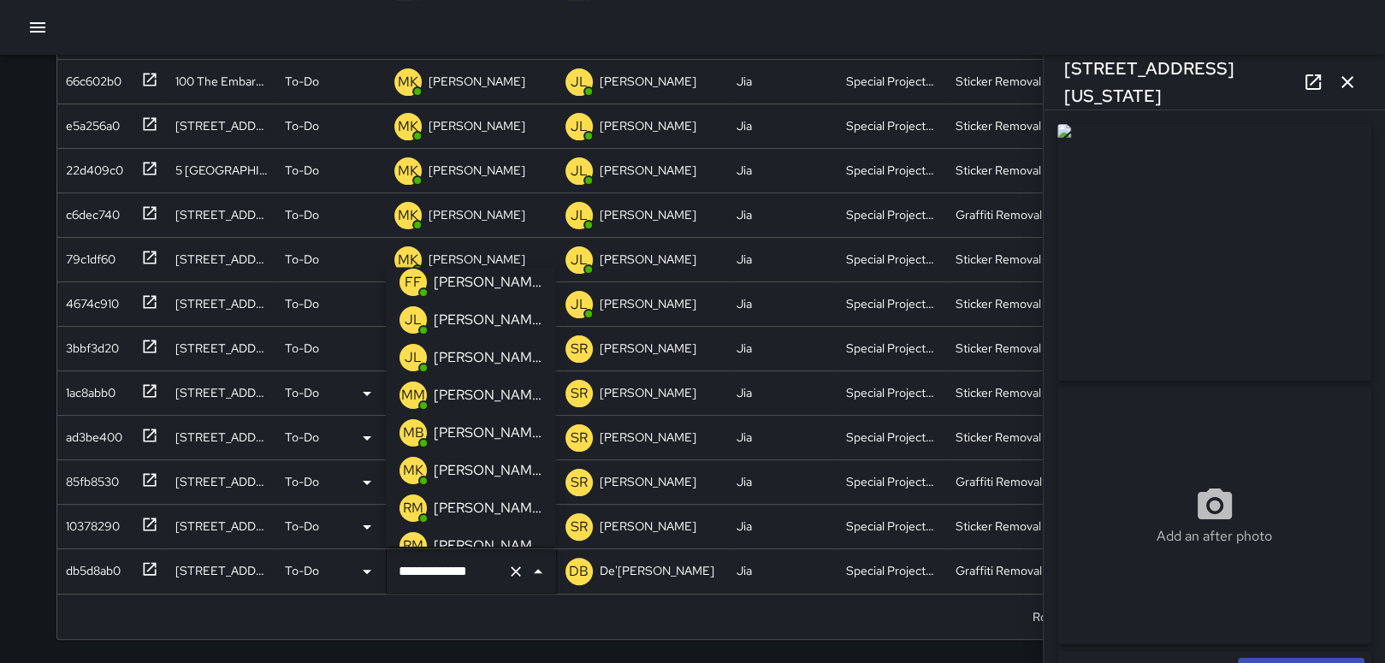
click at [481, 459] on div "[PERSON_NAME]" at bounding box center [487, 470] width 115 height 27
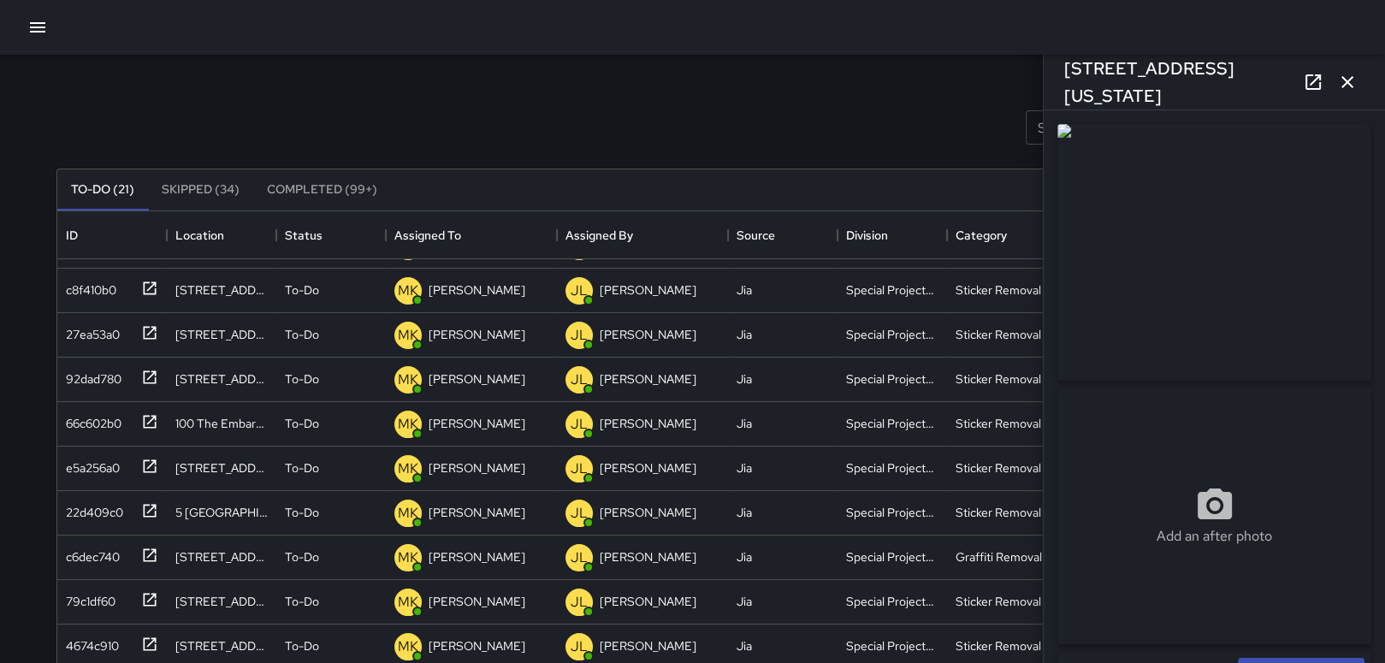
scroll to position [0, 0]
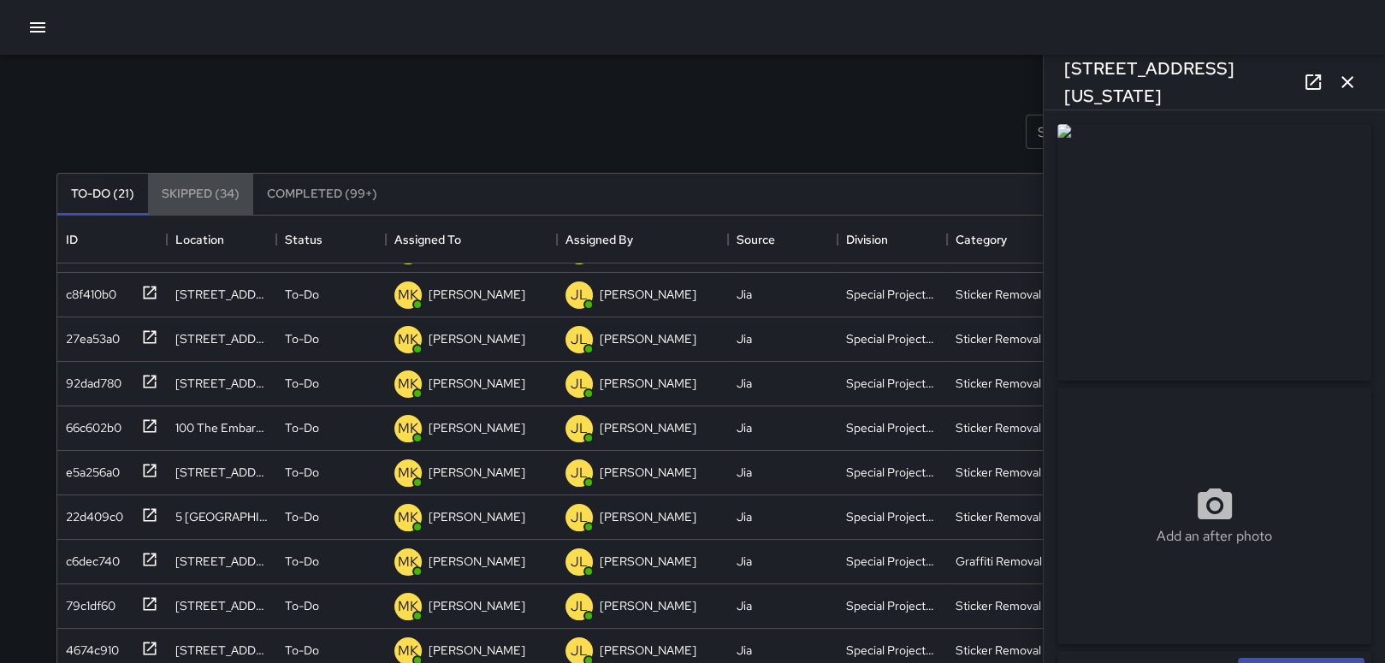
click at [183, 203] on button "Skipped (34)" at bounding box center [200, 194] width 105 height 41
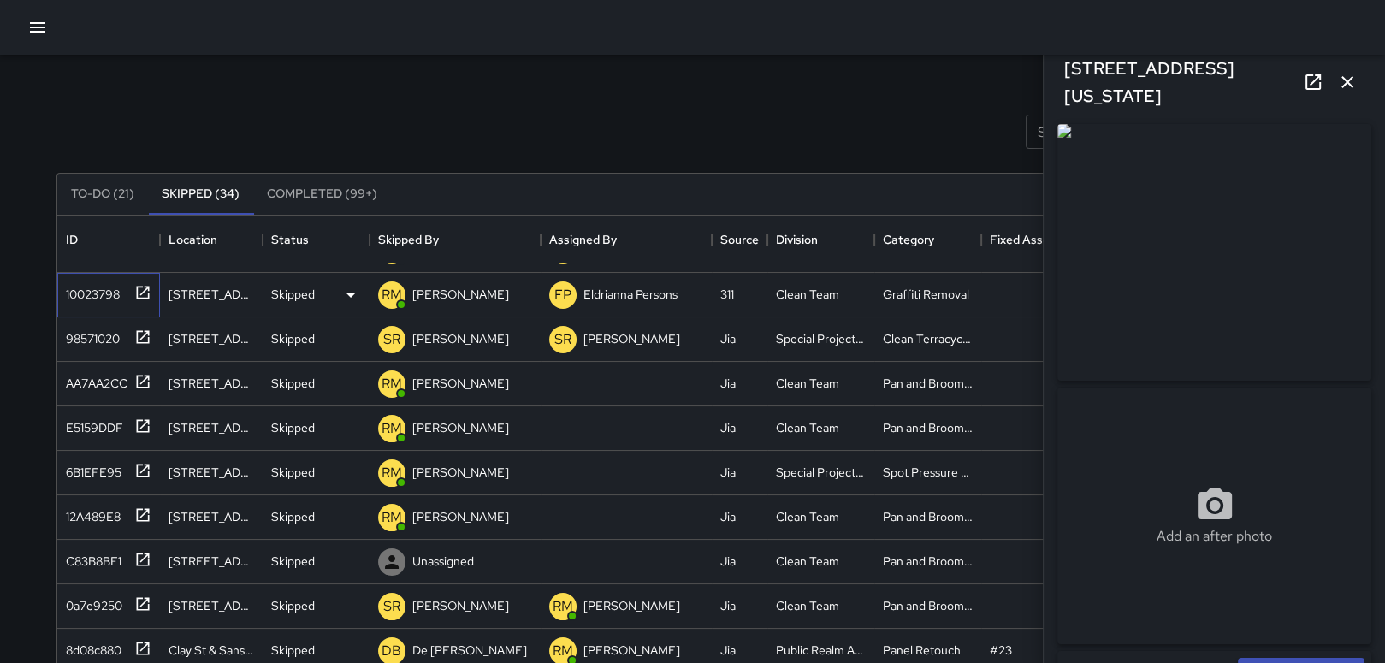
click at [87, 296] on div "10023798" at bounding box center [89, 291] width 61 height 24
click at [292, 306] on div "Skipped" at bounding box center [316, 295] width 107 height 44
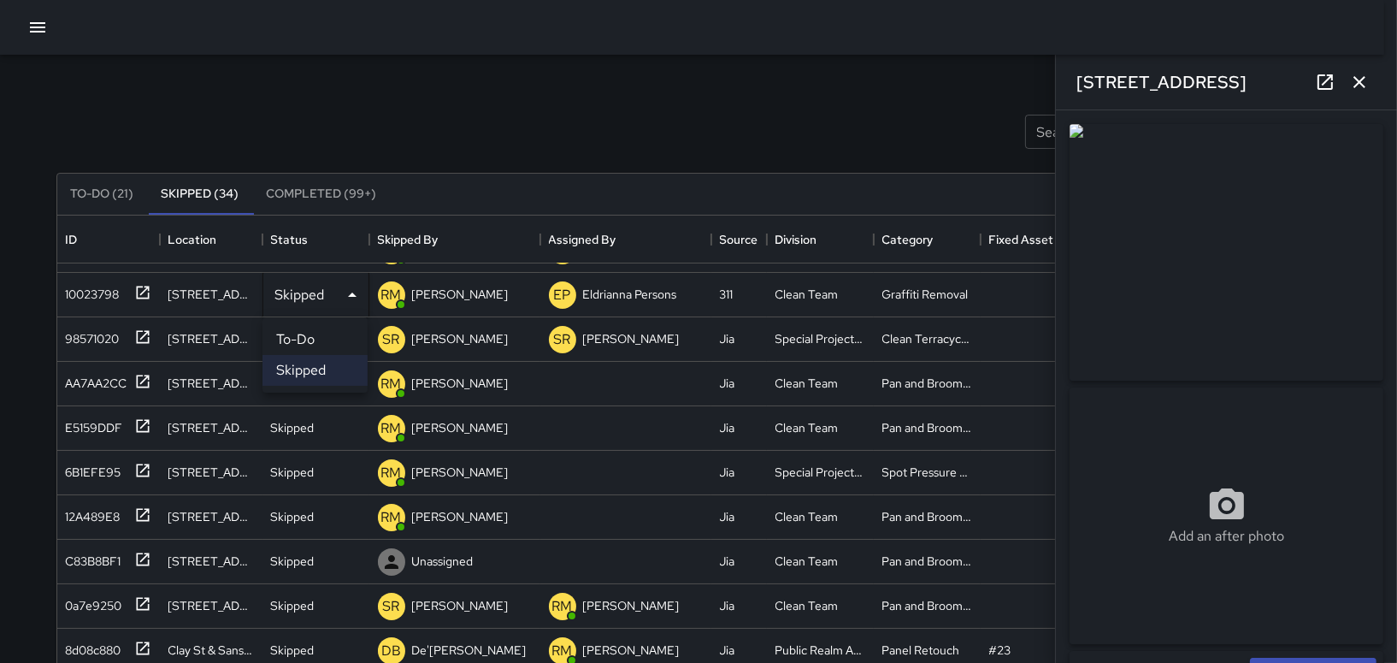
click at [114, 334] on div at bounding box center [698, 331] width 1397 height 663
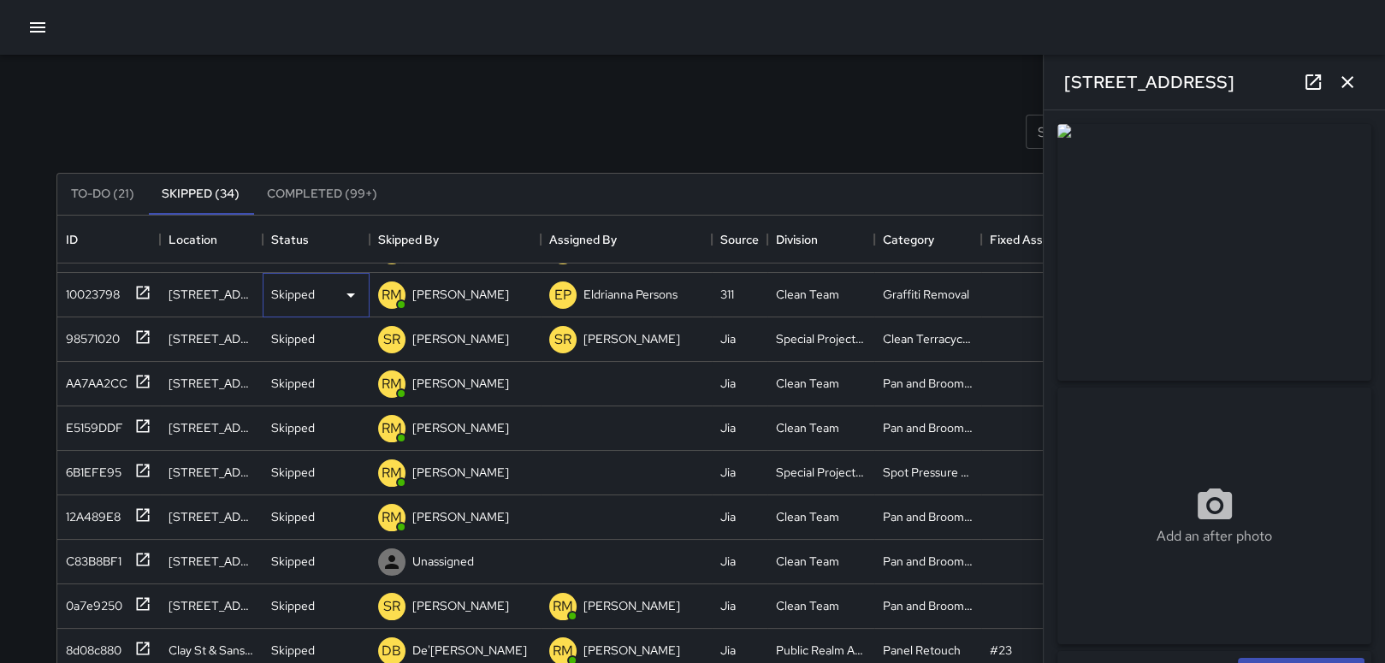
click at [354, 293] on icon at bounding box center [350, 295] width 21 height 21
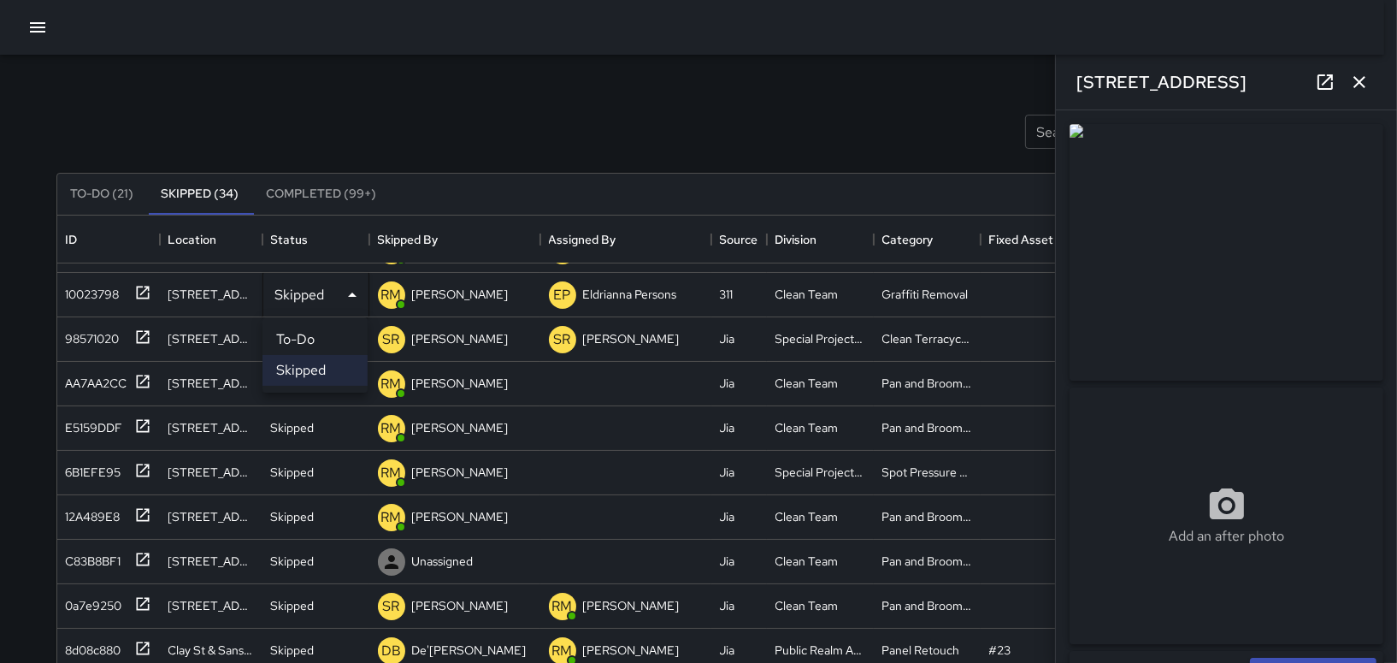
click at [298, 340] on li "To-Do" at bounding box center [315, 339] width 105 height 31
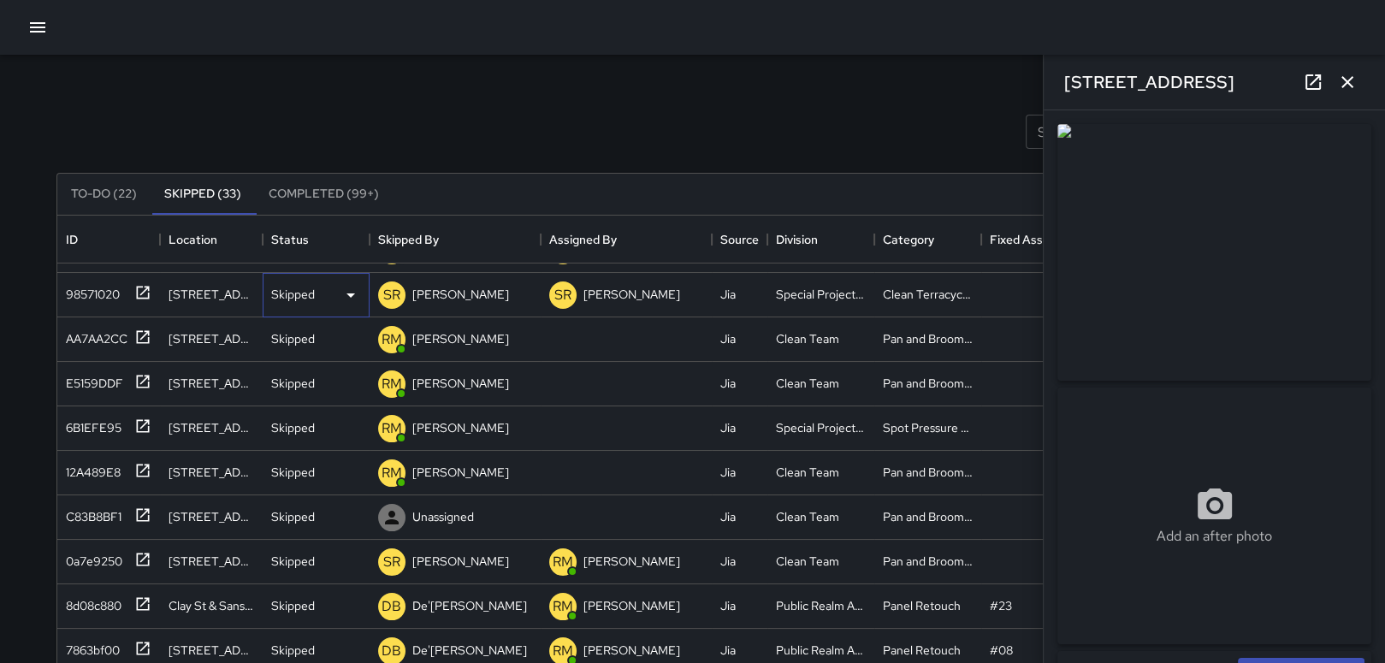
click at [318, 313] on div "Skipped" at bounding box center [316, 295] width 107 height 44
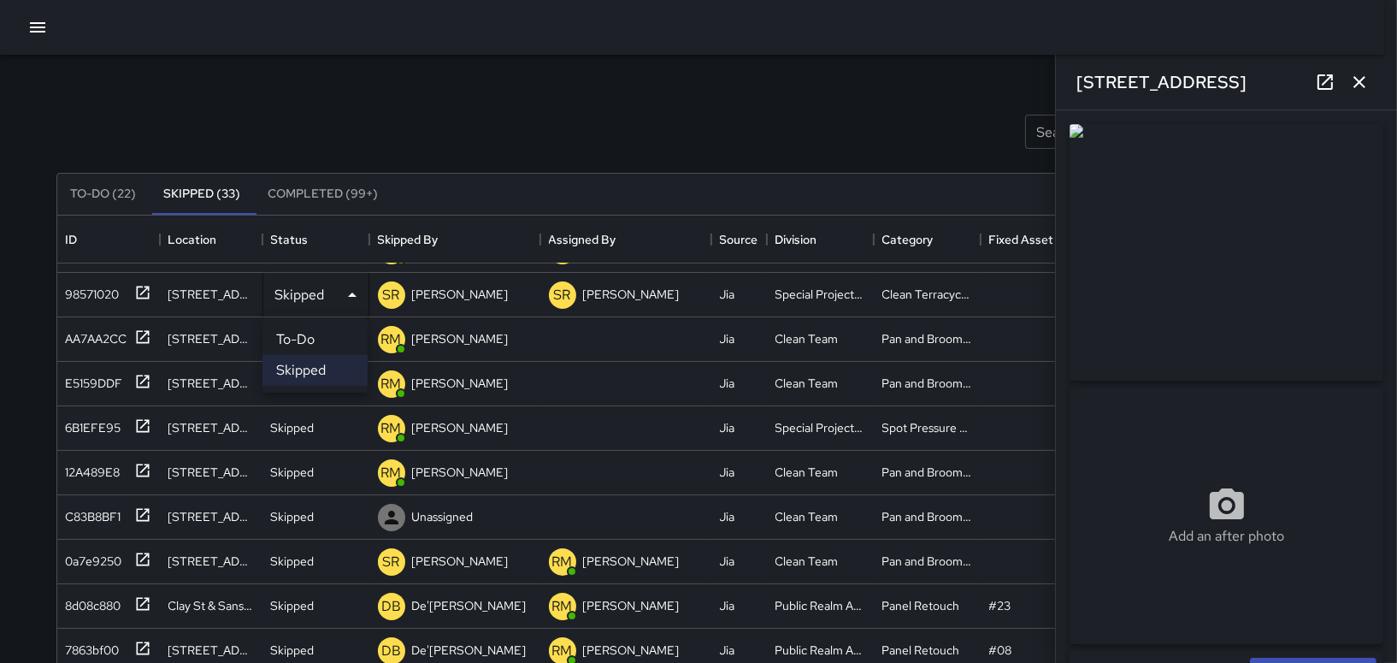
click at [303, 334] on li "To-Do" at bounding box center [315, 339] width 105 height 31
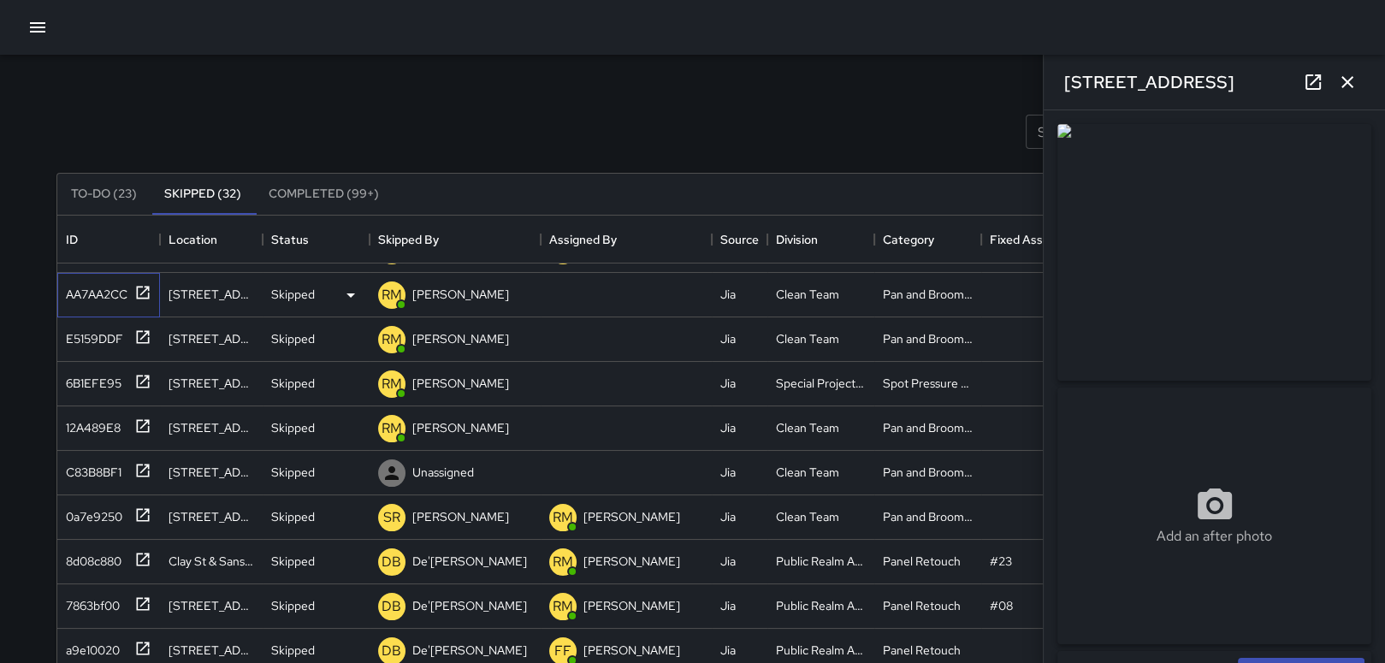
click at [117, 295] on div "AA7AA2CC" at bounding box center [105, 291] width 92 height 28
click at [348, 299] on icon at bounding box center [350, 295] width 21 height 21
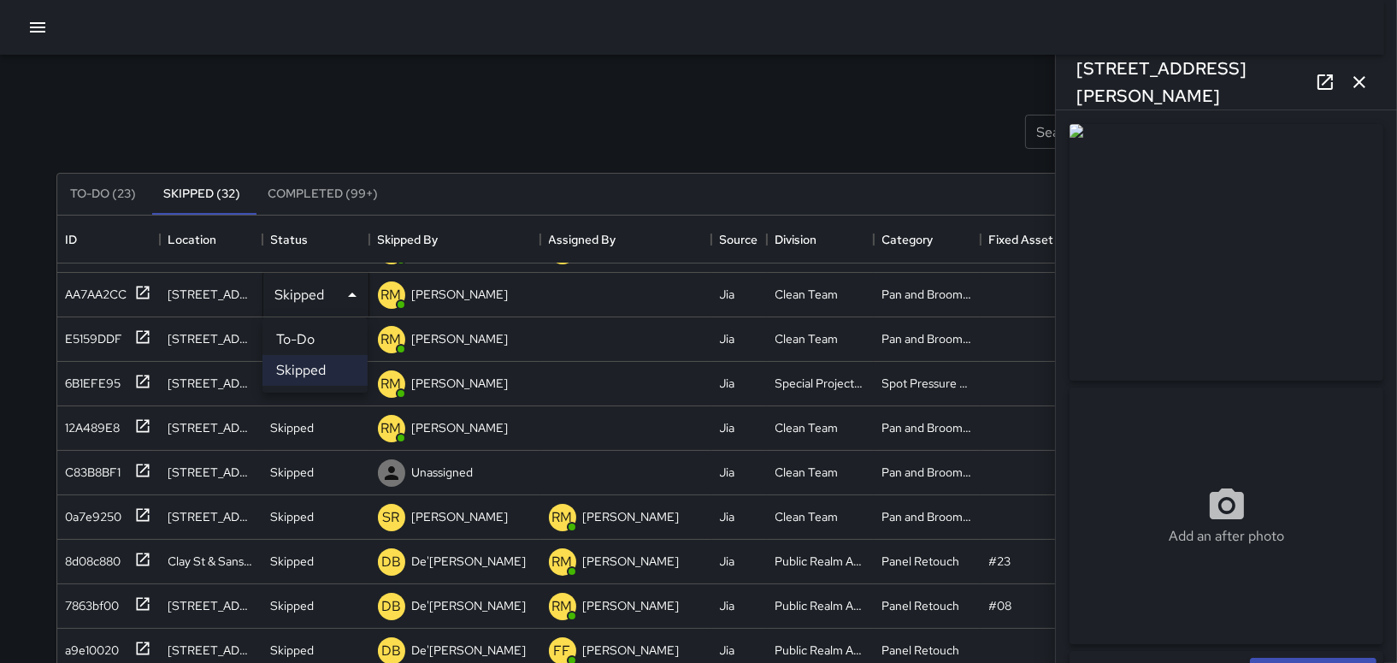
click at [308, 329] on li "To-Do" at bounding box center [315, 339] width 105 height 31
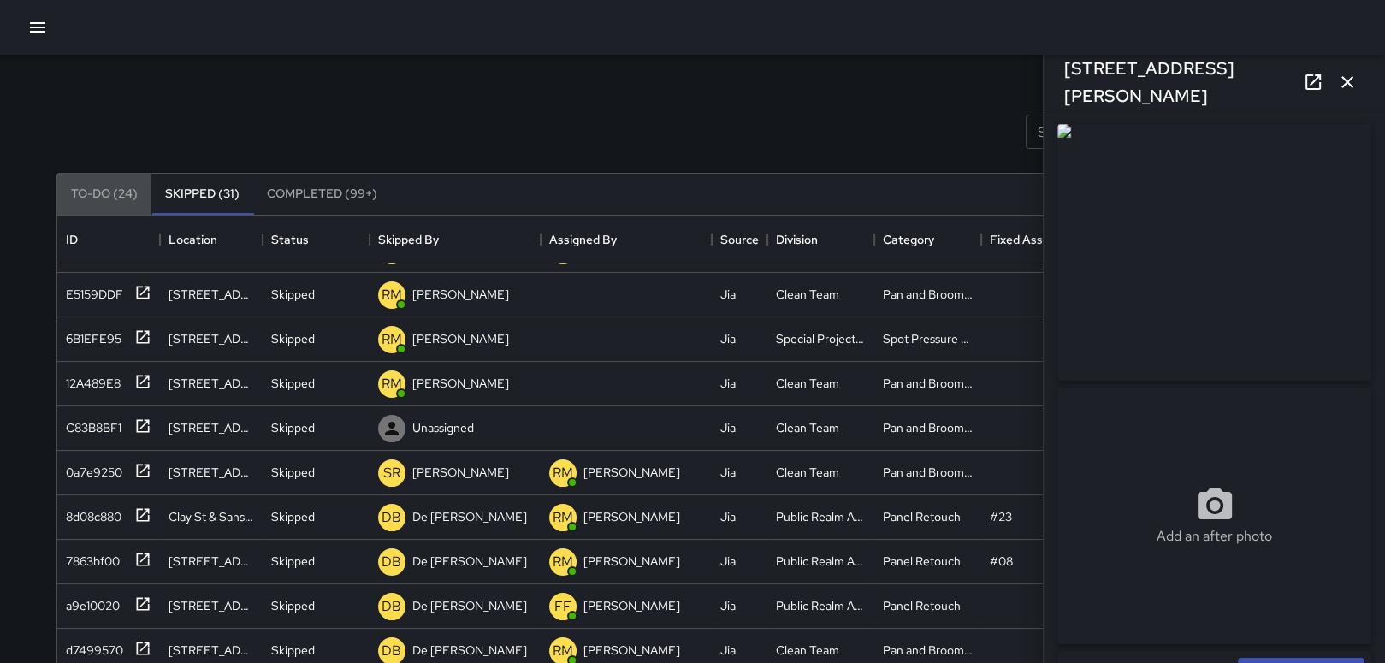
click at [121, 195] on button "To-Do (24)" at bounding box center [104, 194] width 94 height 41
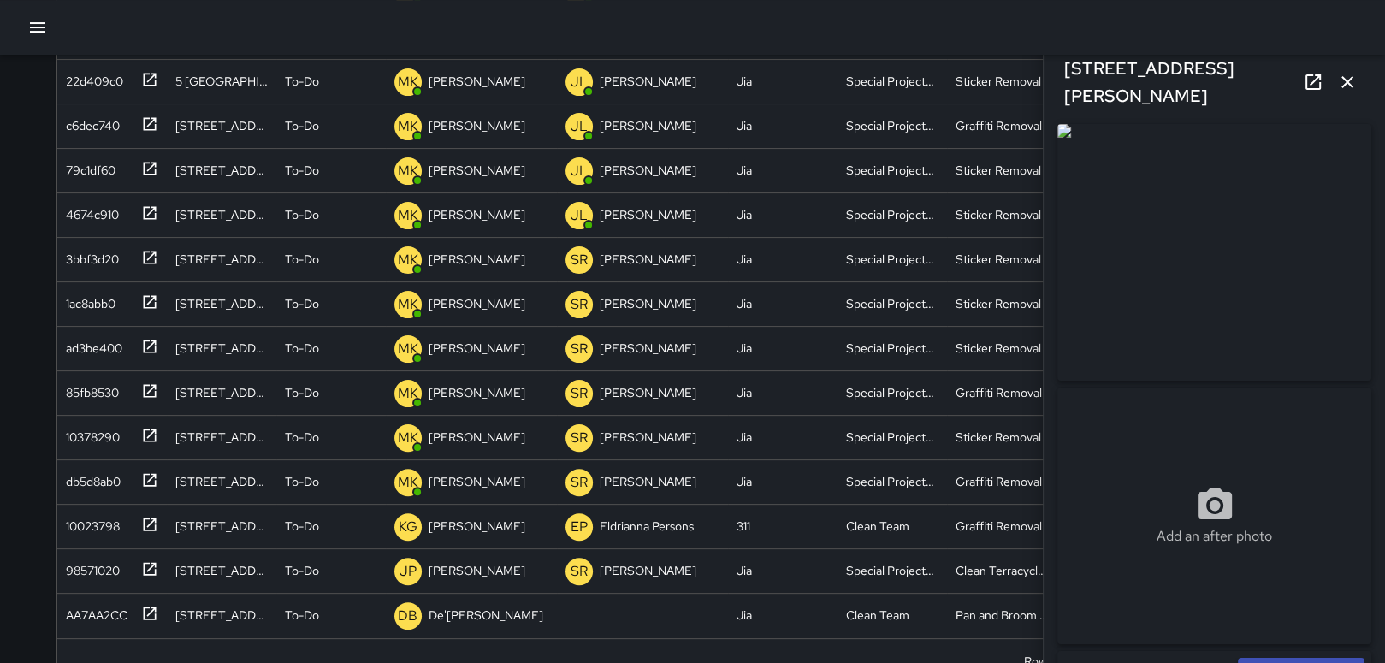
scroll to position [346, 0]
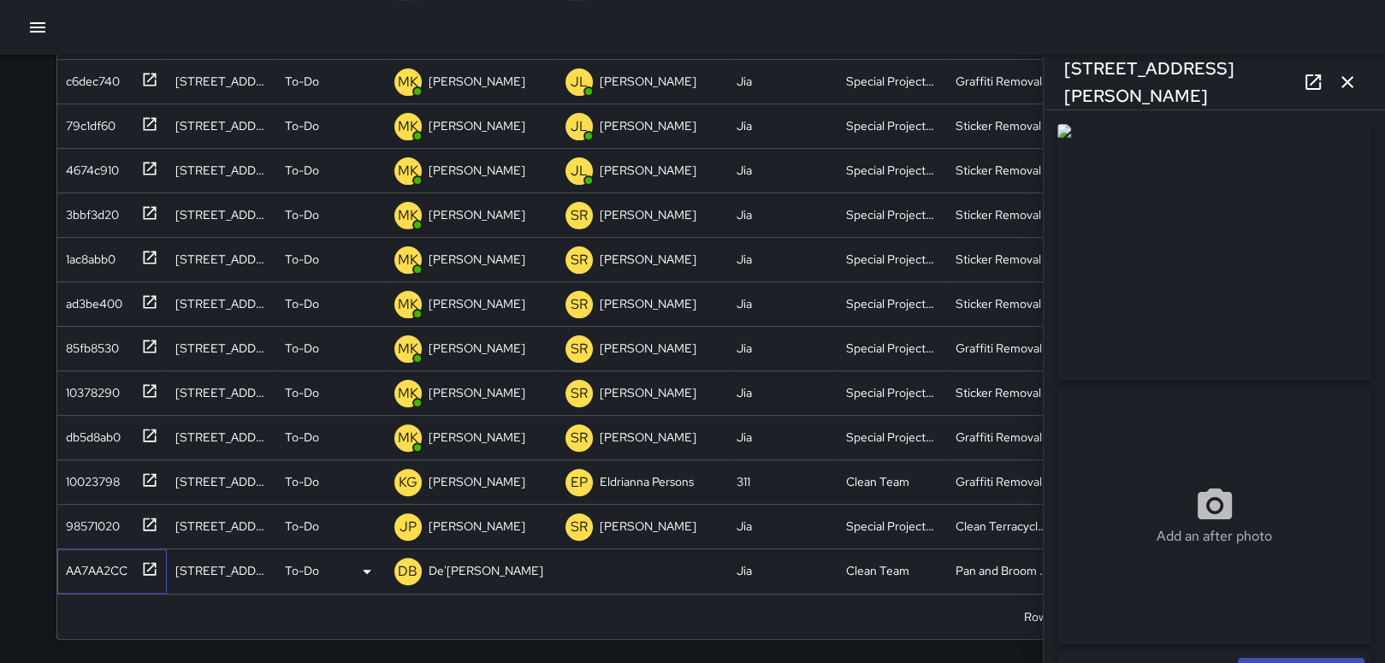
click at [91, 577] on div "AA7AA2CC" at bounding box center [93, 567] width 68 height 24
click at [411, 570] on p "DB" at bounding box center [408, 571] width 20 height 21
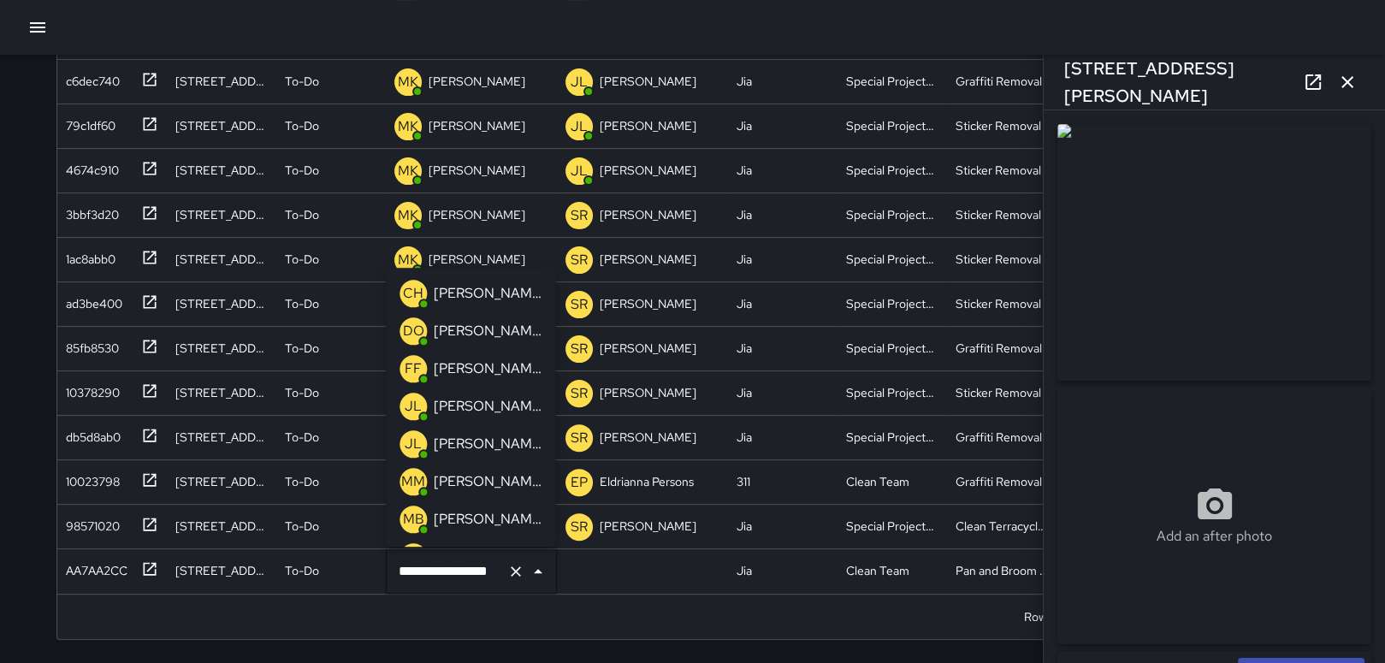
click at [490, 444] on p "[PERSON_NAME]" at bounding box center [488, 444] width 108 height 21
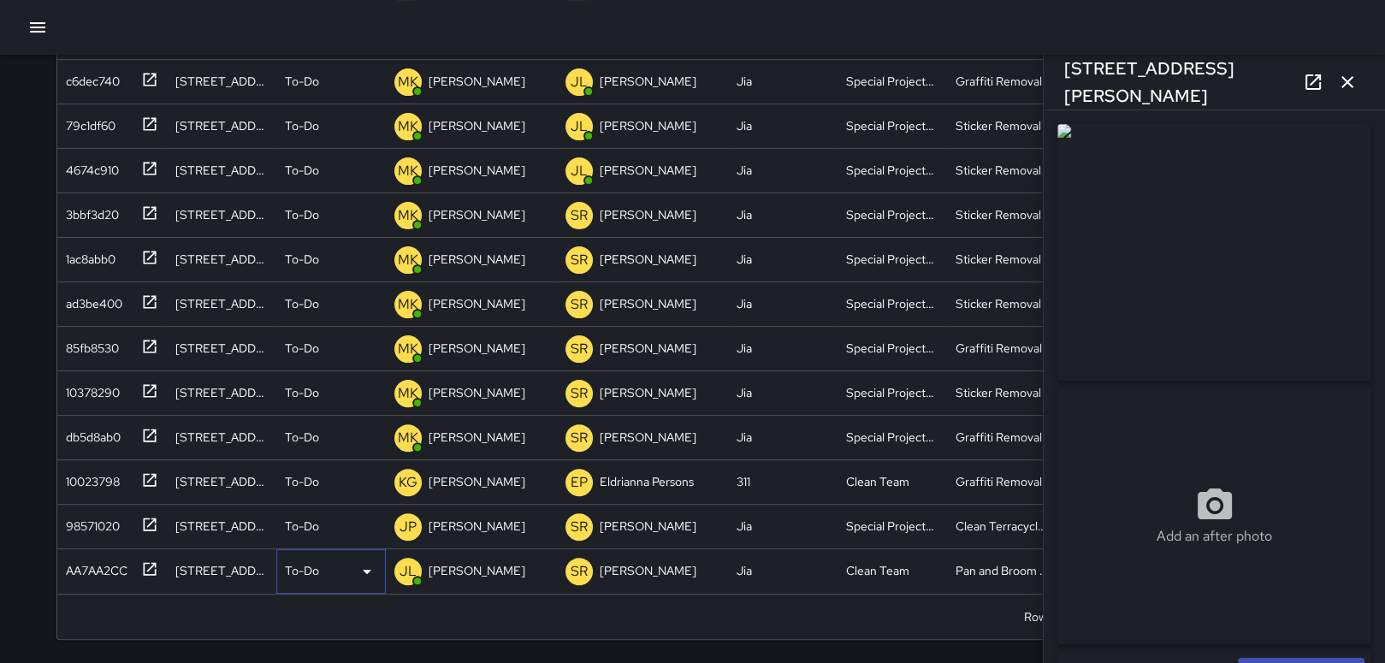
click at [351, 570] on div "To-Do" at bounding box center [331, 571] width 92 height 21
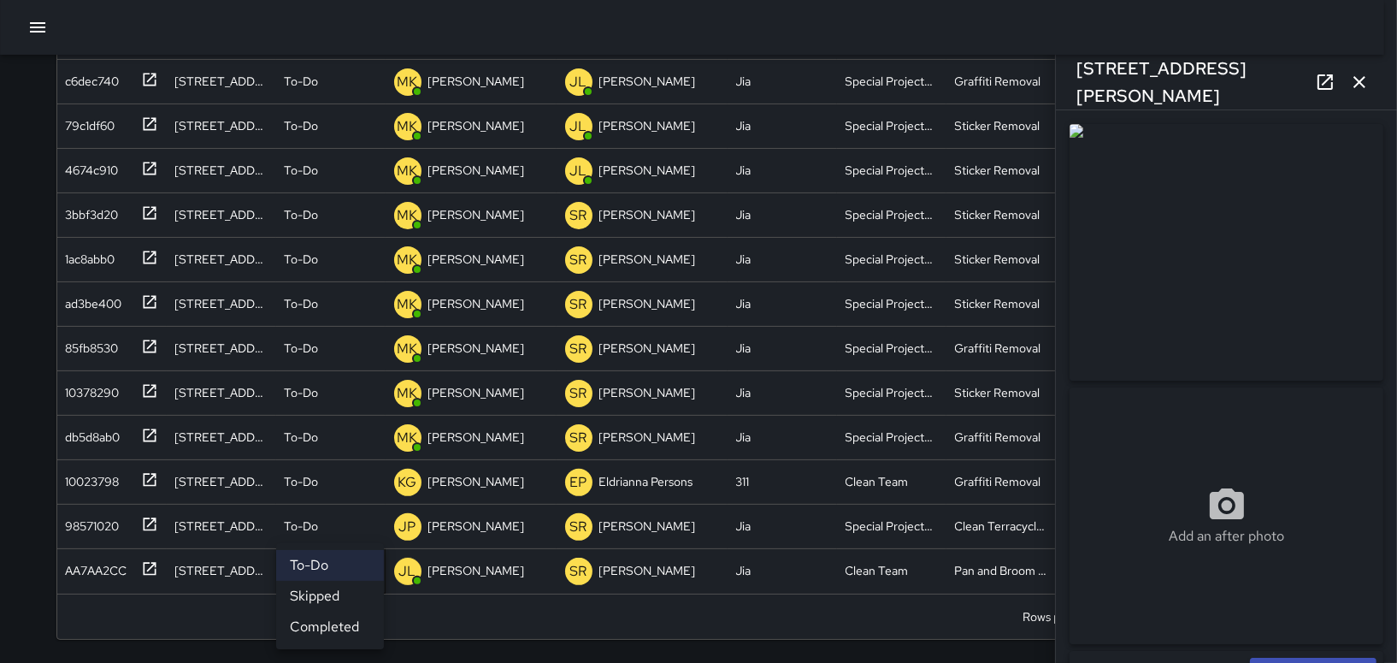
click at [323, 625] on li "Completed" at bounding box center [330, 626] width 108 height 31
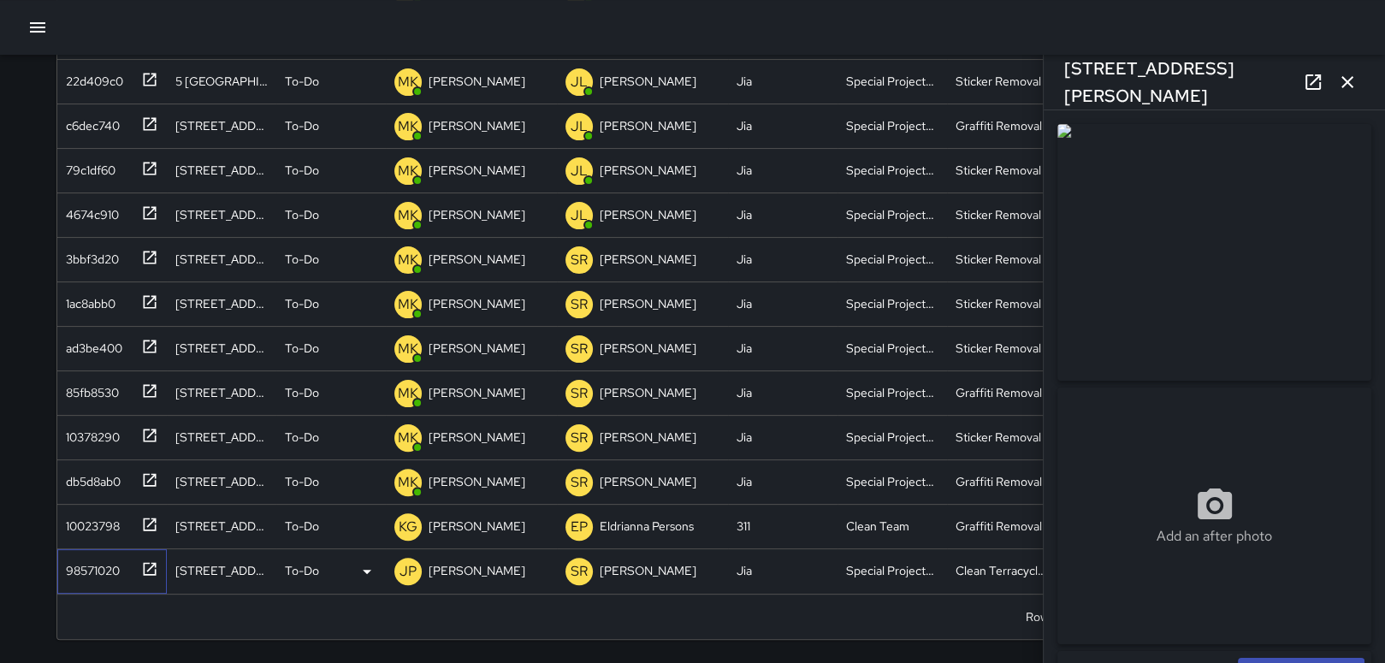
click at [104, 559] on div "98571020" at bounding box center [89, 567] width 61 height 24
click at [363, 566] on icon at bounding box center [367, 571] width 21 height 21
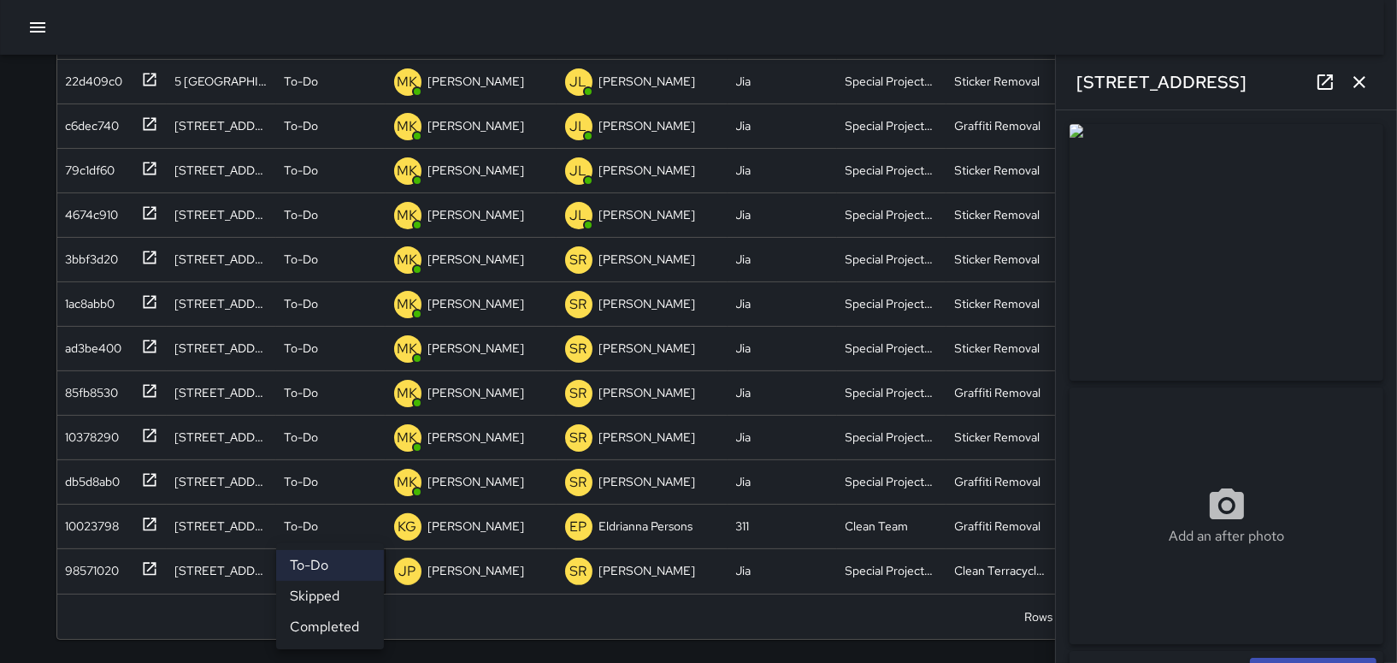
click at [320, 624] on li "Completed" at bounding box center [330, 626] width 108 height 31
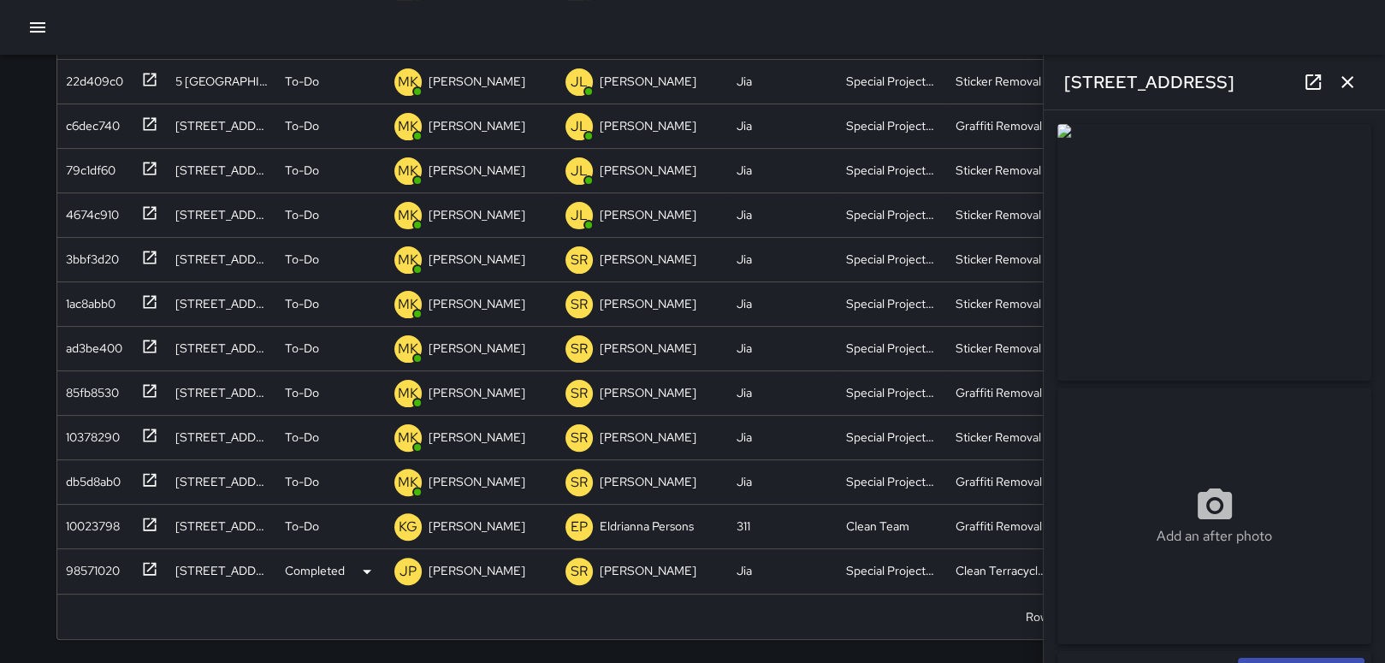
scroll to position [301, 0]
click at [122, 564] on div "10023798" at bounding box center [108, 568] width 99 height 28
click at [1055, 129] on div at bounding box center [1214, 252] width 321 height 263
click at [1063, 126] on img at bounding box center [1214, 252] width 314 height 257
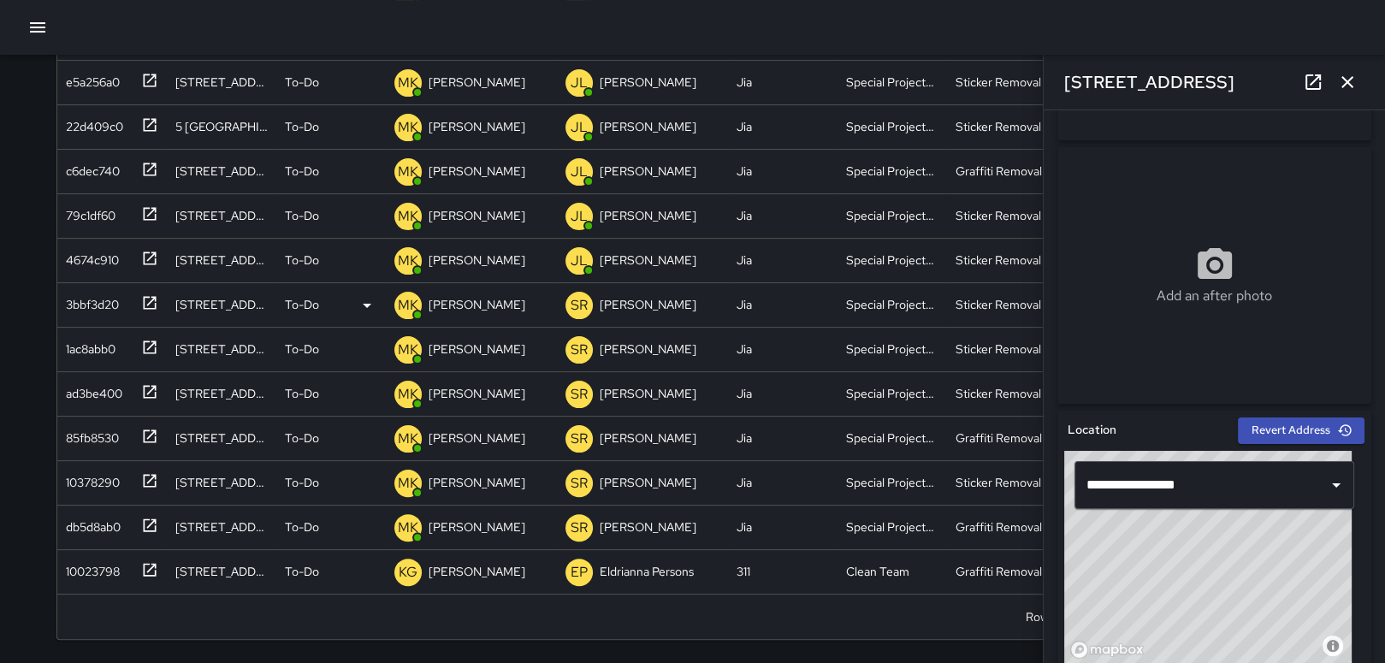
scroll to position [257, 0]
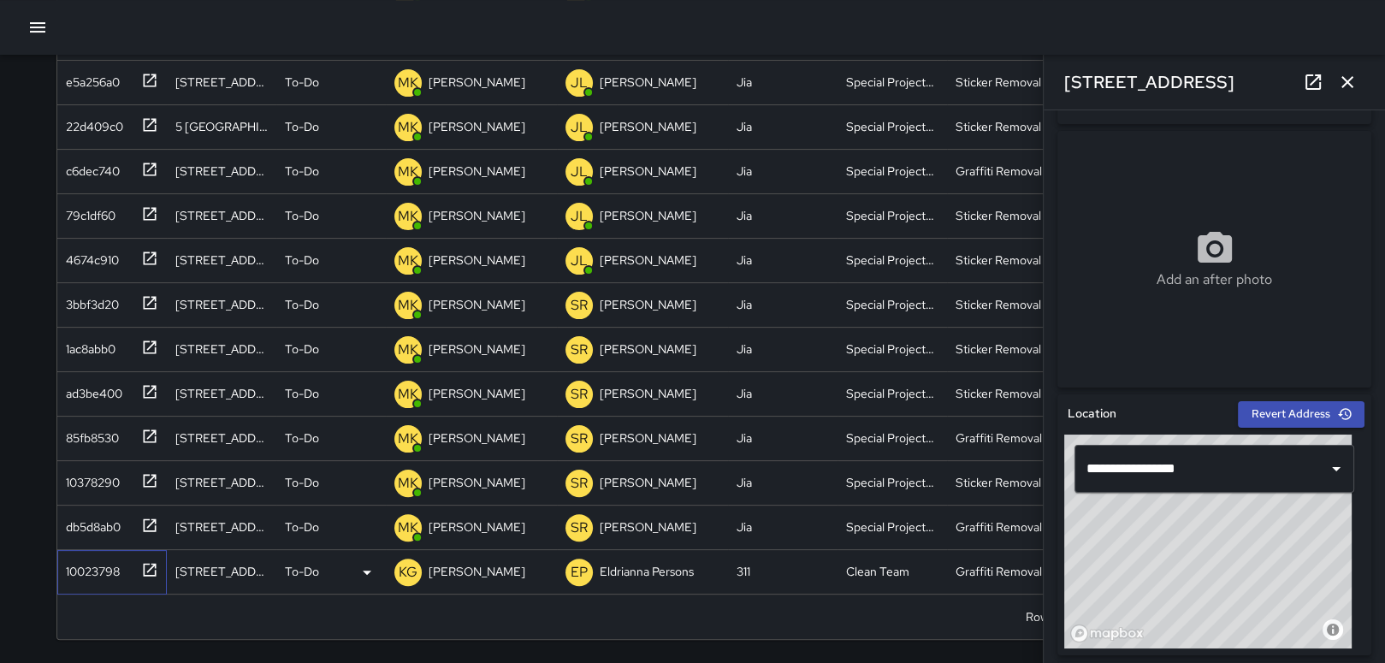
click at [78, 569] on div "10023798" at bounding box center [89, 568] width 61 height 24
click at [369, 563] on icon at bounding box center [367, 572] width 21 height 21
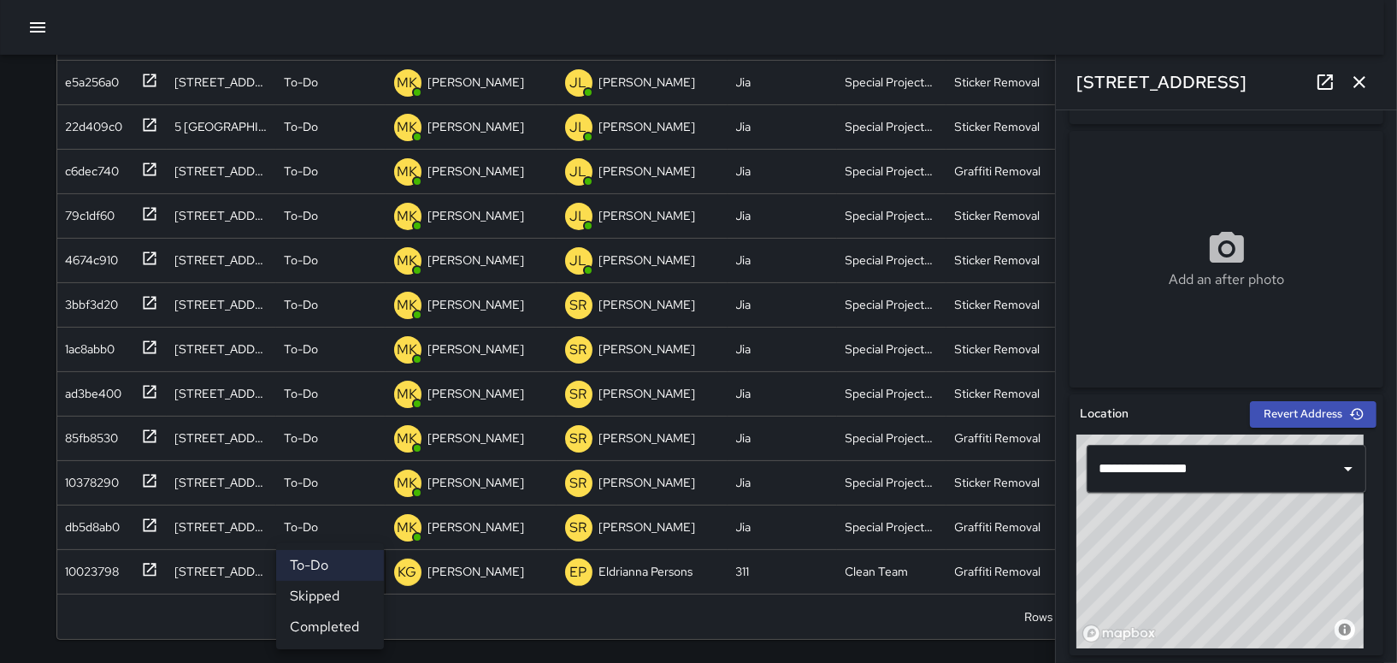
click at [317, 620] on li "Completed" at bounding box center [330, 626] width 108 height 31
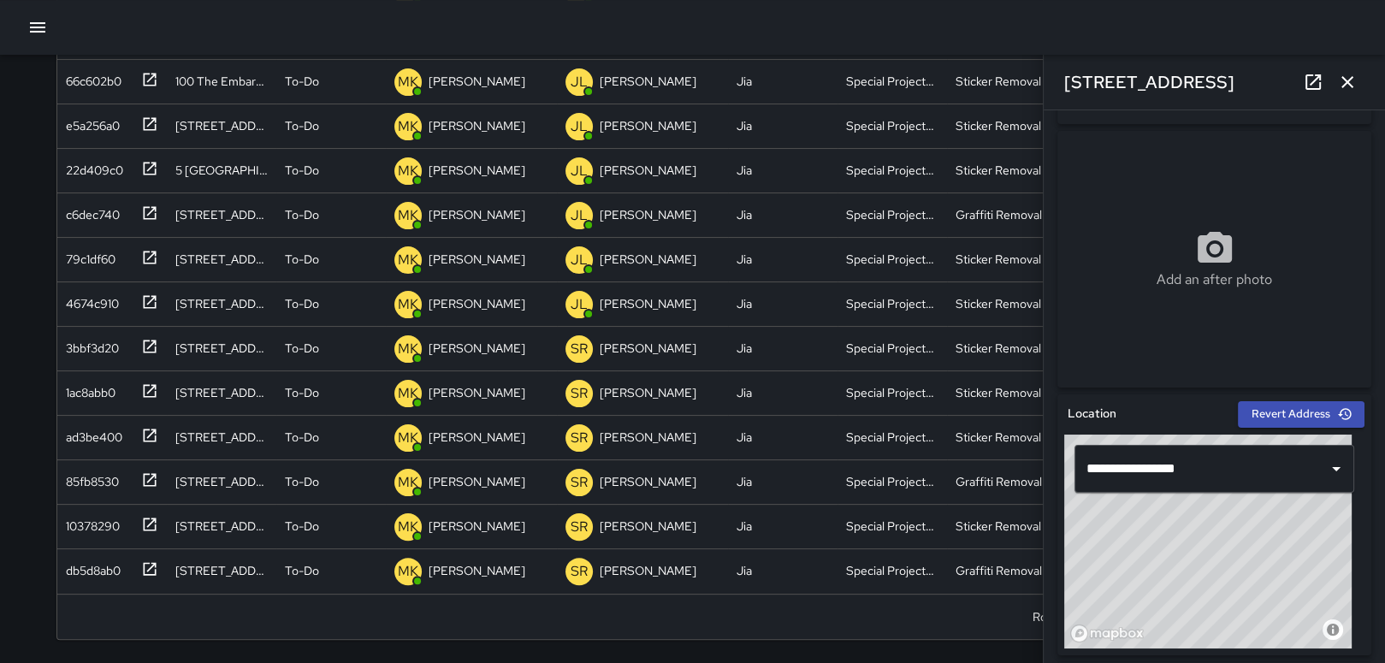
scroll to position [257, 0]
click at [92, 553] on div "db5d8ab0" at bounding box center [108, 567] width 99 height 28
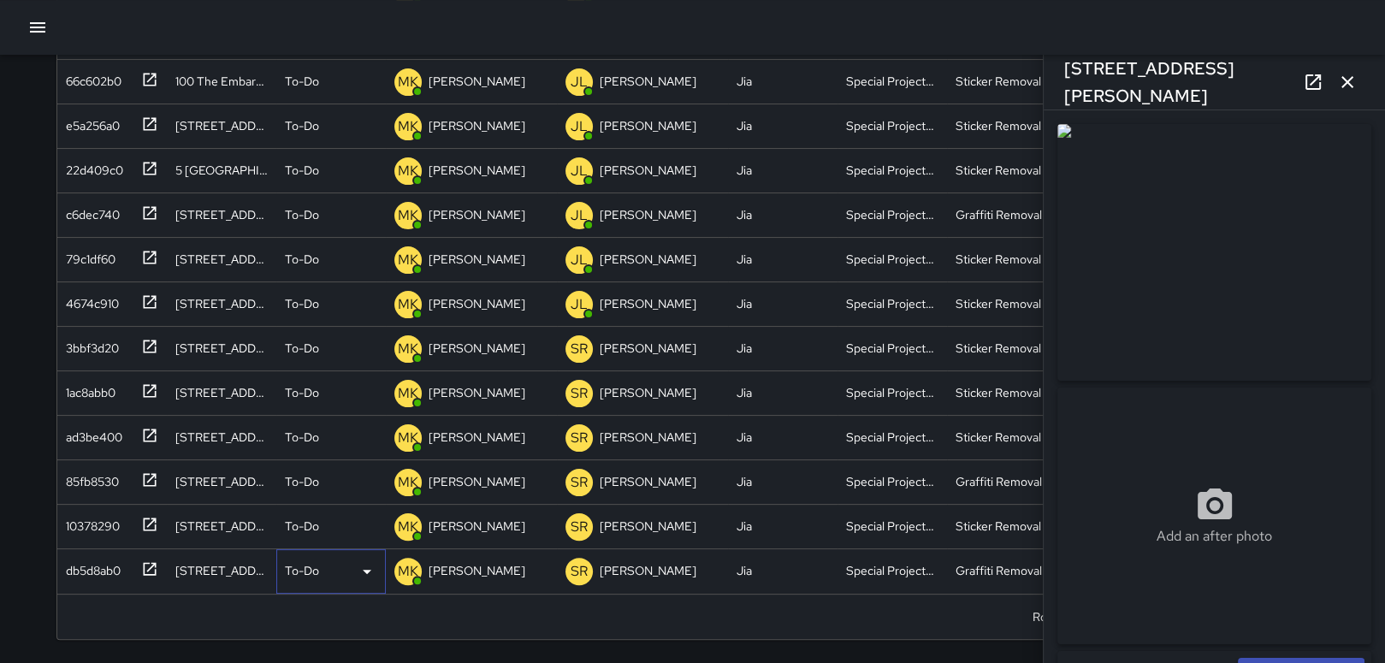
click at [341, 566] on div "To-Do" at bounding box center [331, 571] width 92 height 21
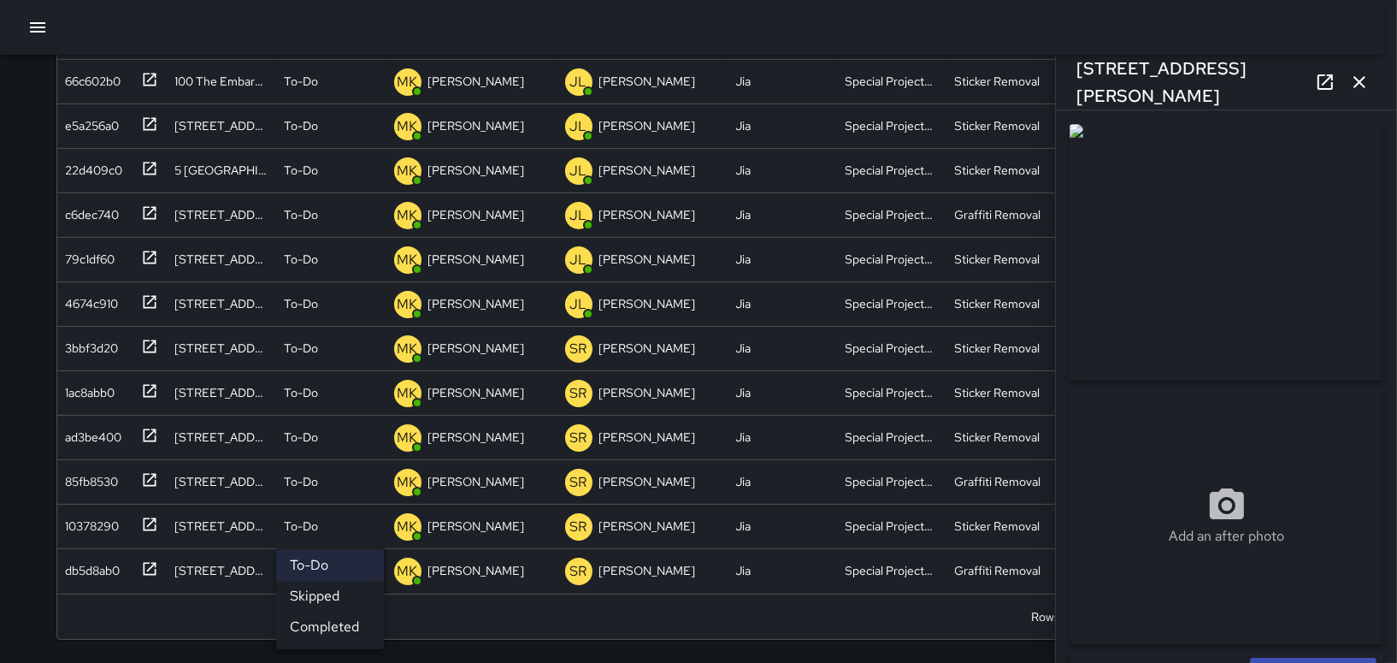
click at [310, 620] on li "Completed" at bounding box center [330, 626] width 108 height 31
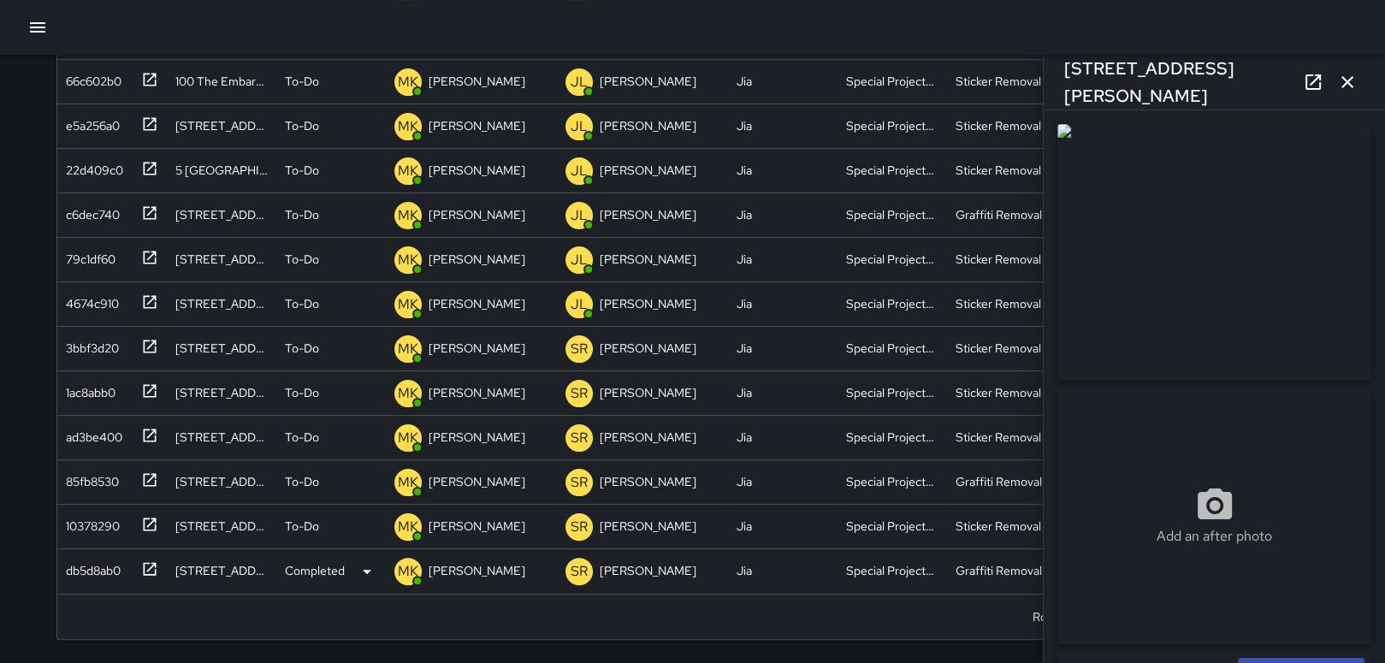
scroll to position [213, 0]
click at [85, 559] on div "10378290" at bounding box center [89, 567] width 61 height 24
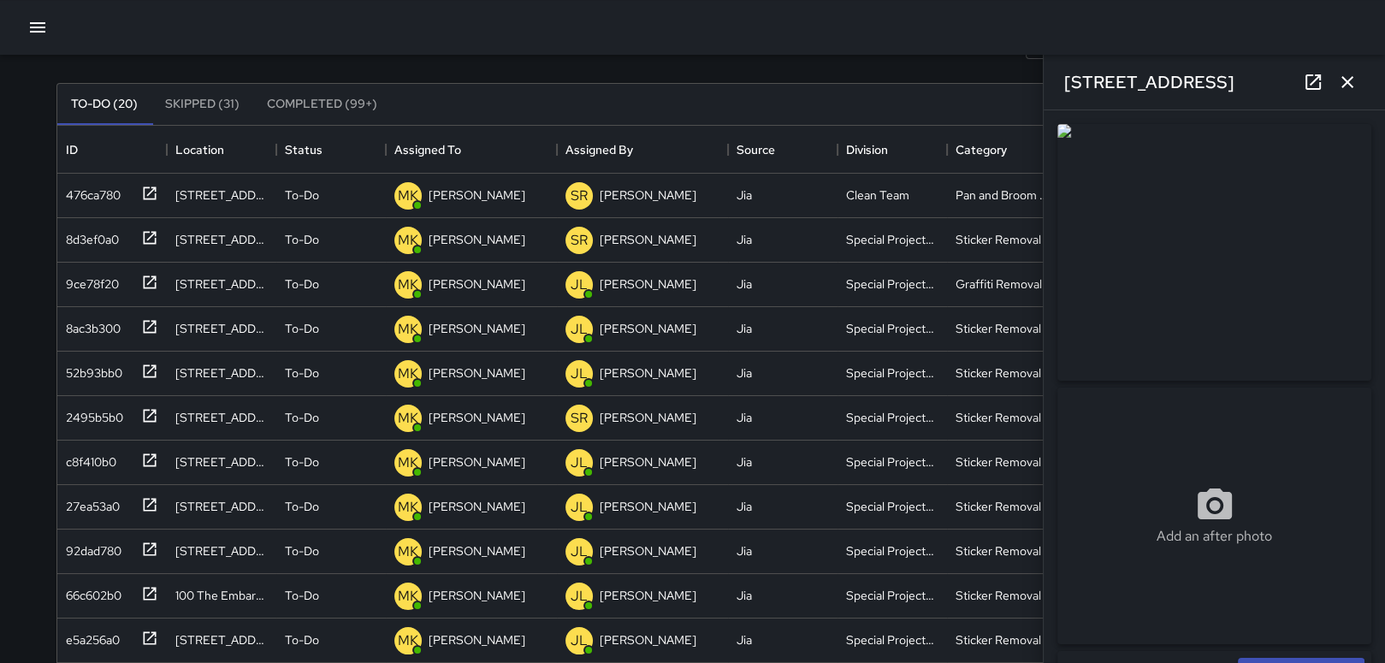
scroll to position [0, 0]
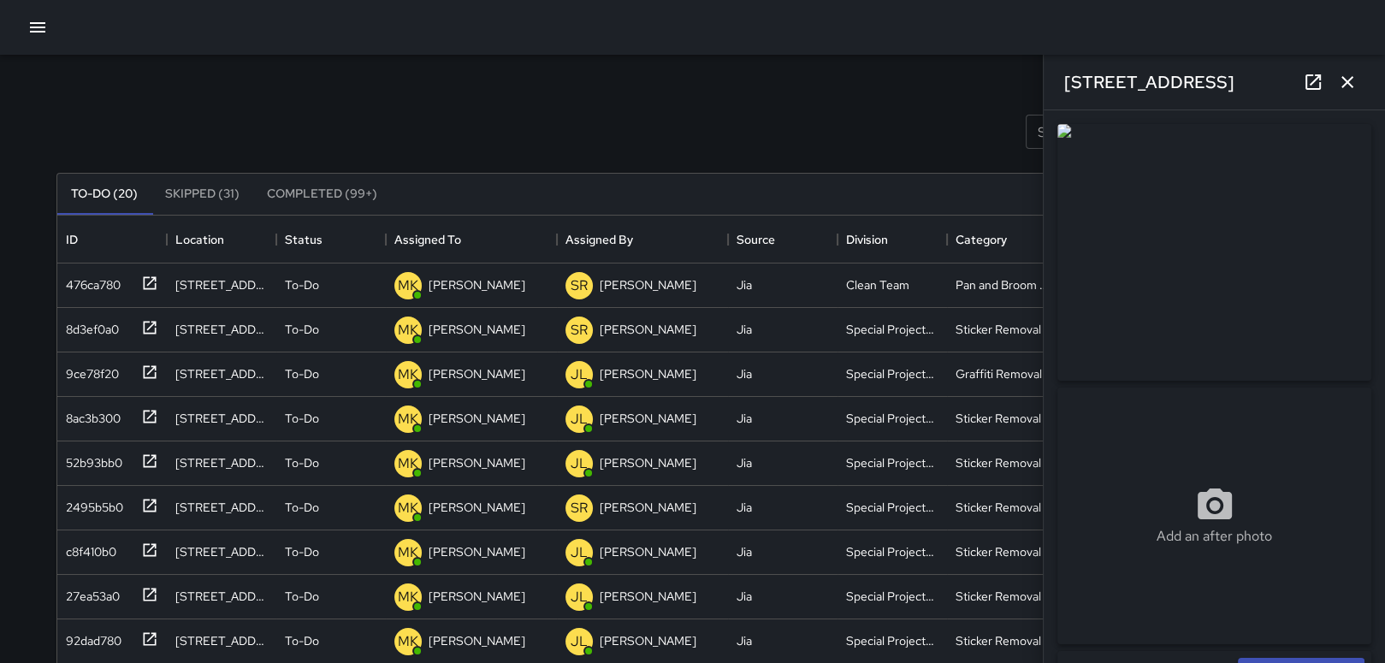
click at [209, 186] on button "Skipped (31)" at bounding box center [202, 194] width 102 height 41
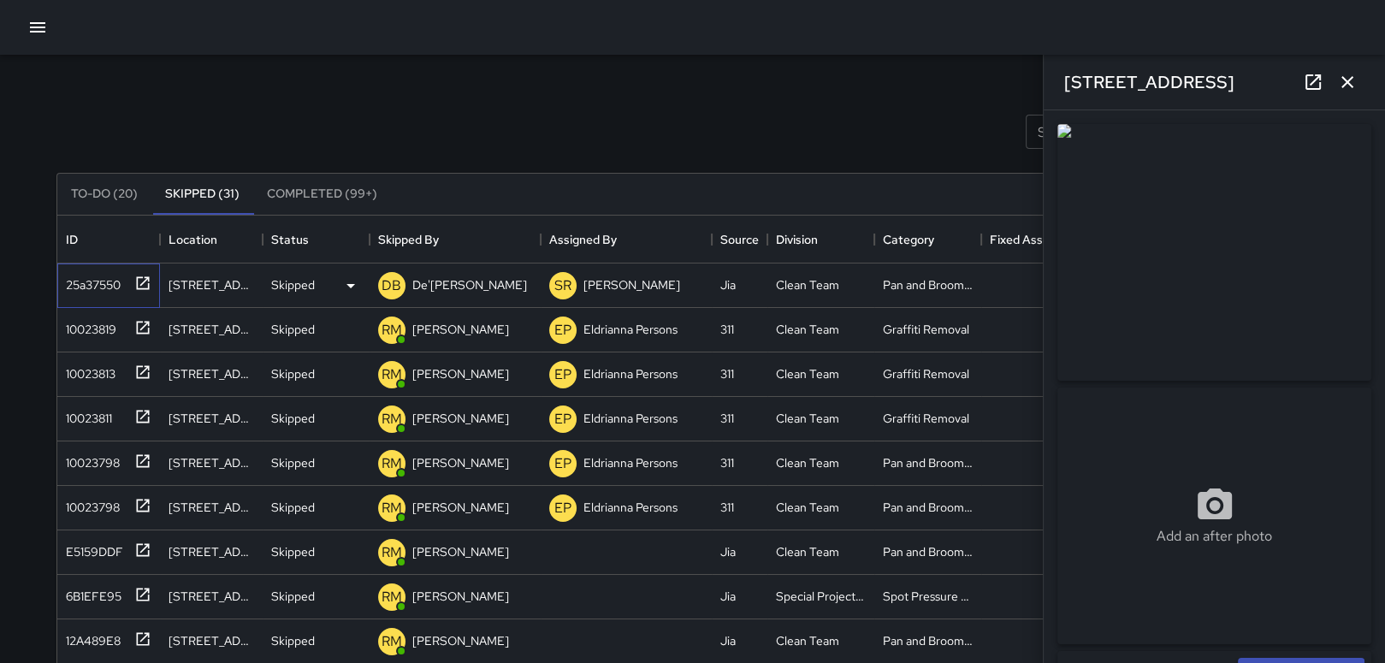
click at [81, 287] on div "25a37550" at bounding box center [90, 281] width 62 height 24
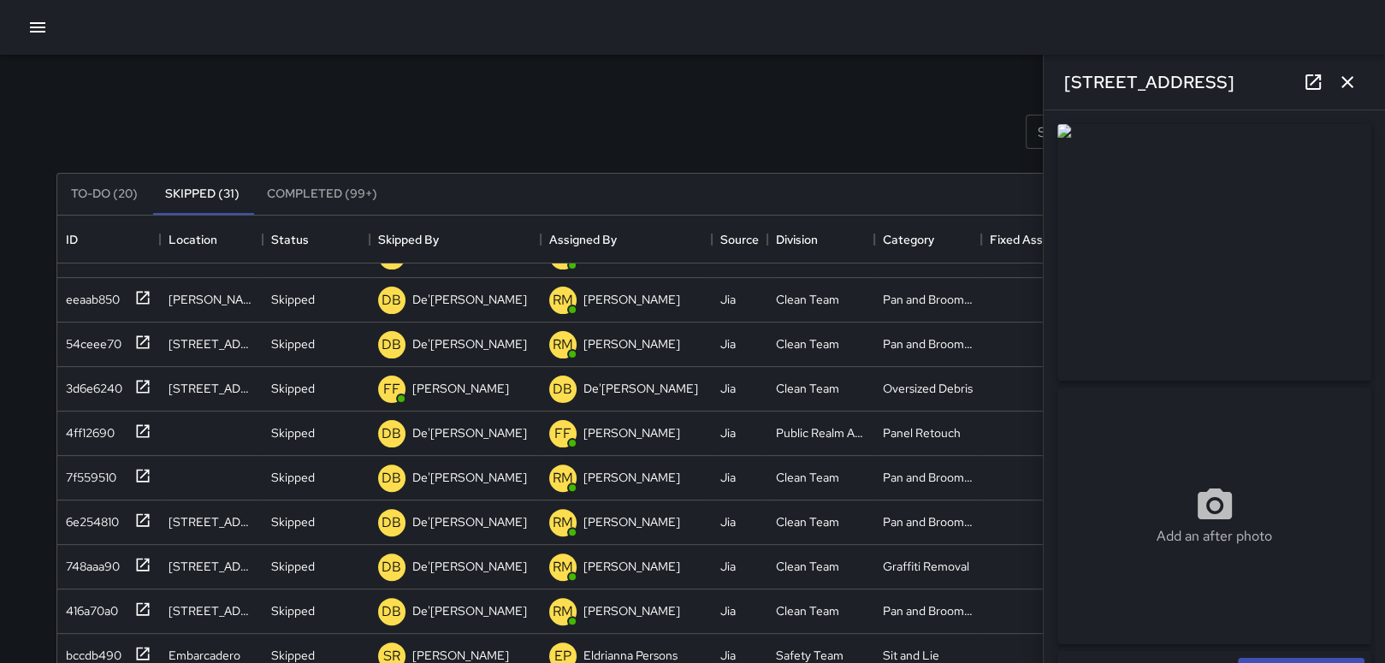
scroll to position [715, 0]
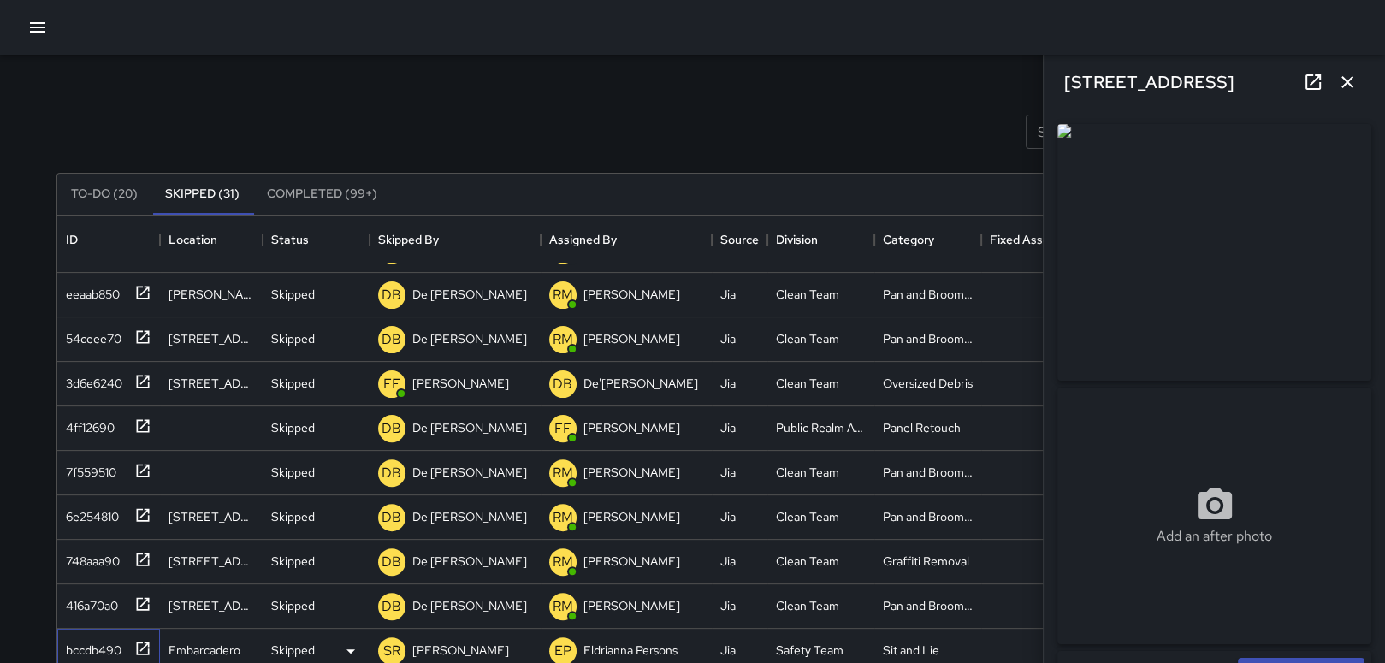
click at [85, 645] on div "bccdb490" at bounding box center [105, 647] width 92 height 28
click at [347, 641] on icon at bounding box center [350, 651] width 21 height 21
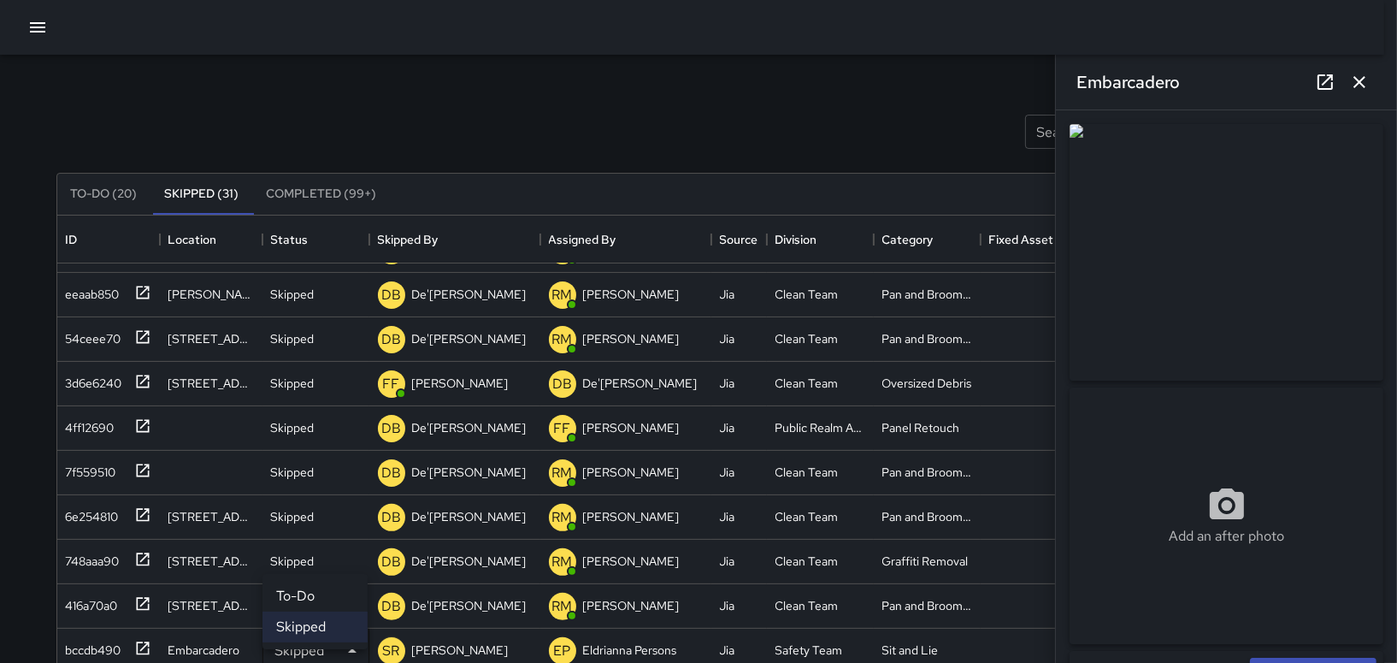
click at [320, 599] on li "To-Do" at bounding box center [315, 596] width 105 height 31
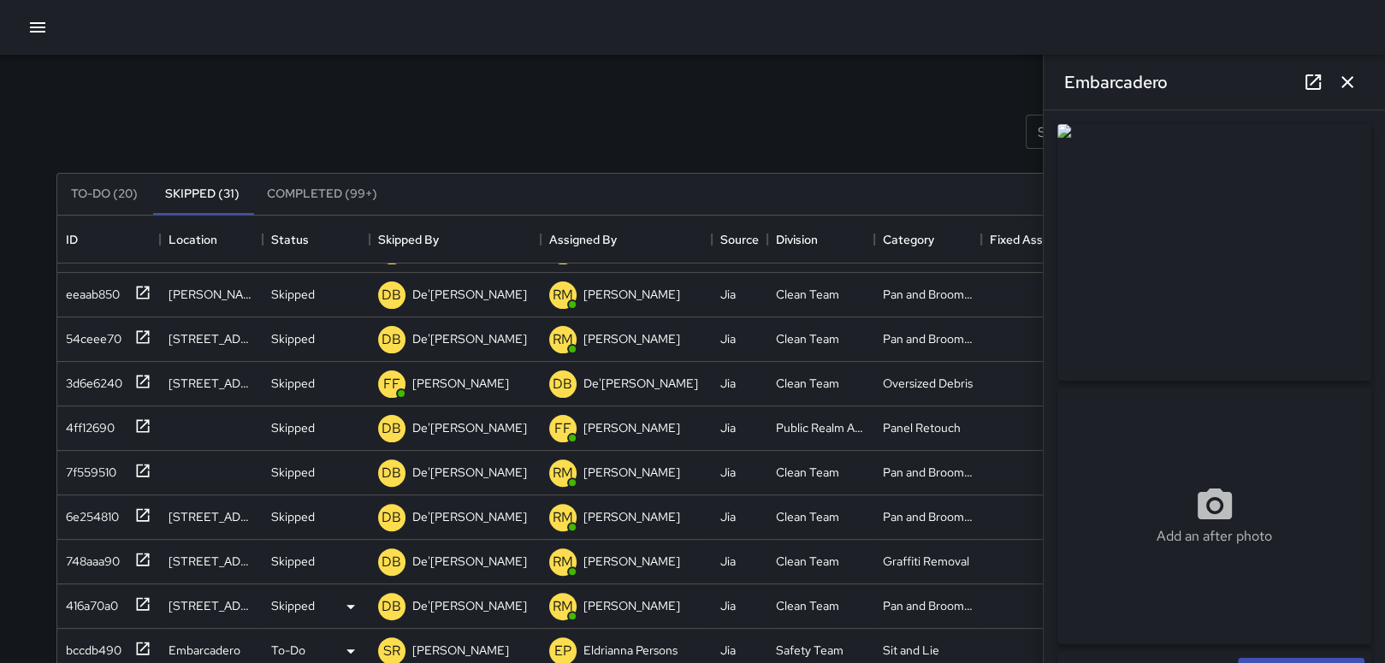
scroll to position [671, 0]
click at [352, 641] on icon at bounding box center [350, 651] width 21 height 21
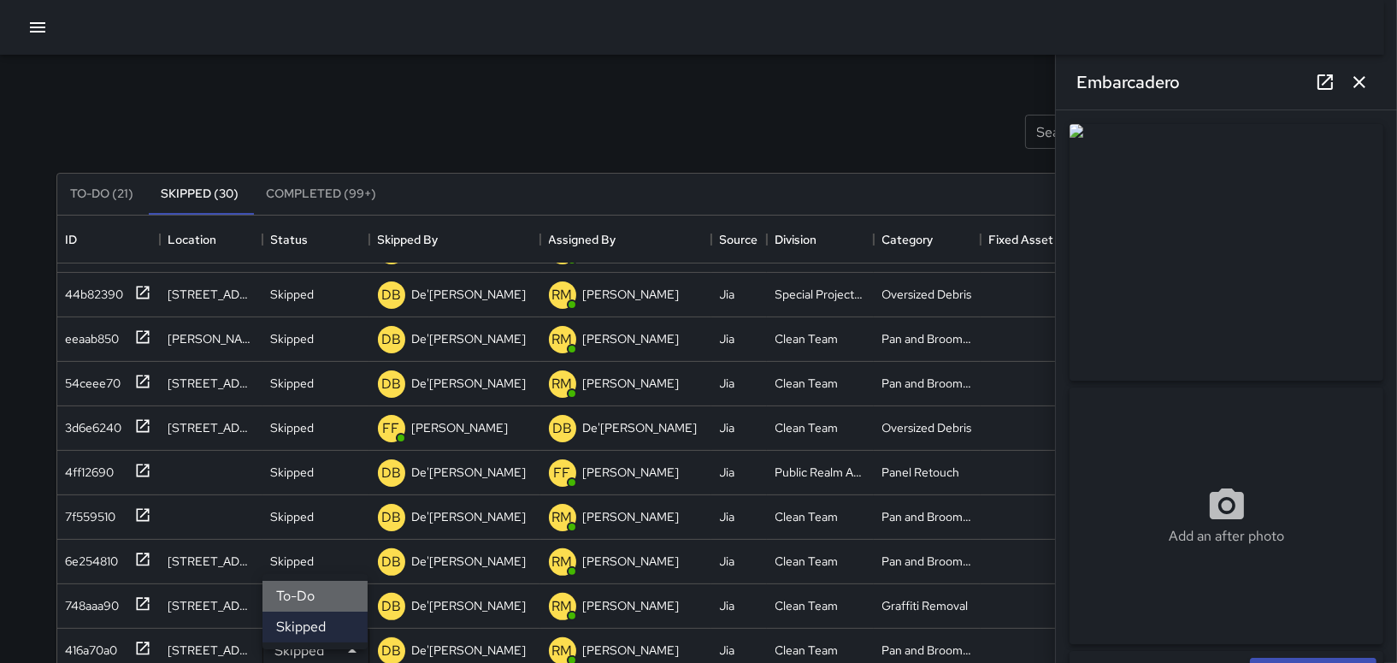
click at [326, 594] on li "To-Do" at bounding box center [315, 596] width 105 height 31
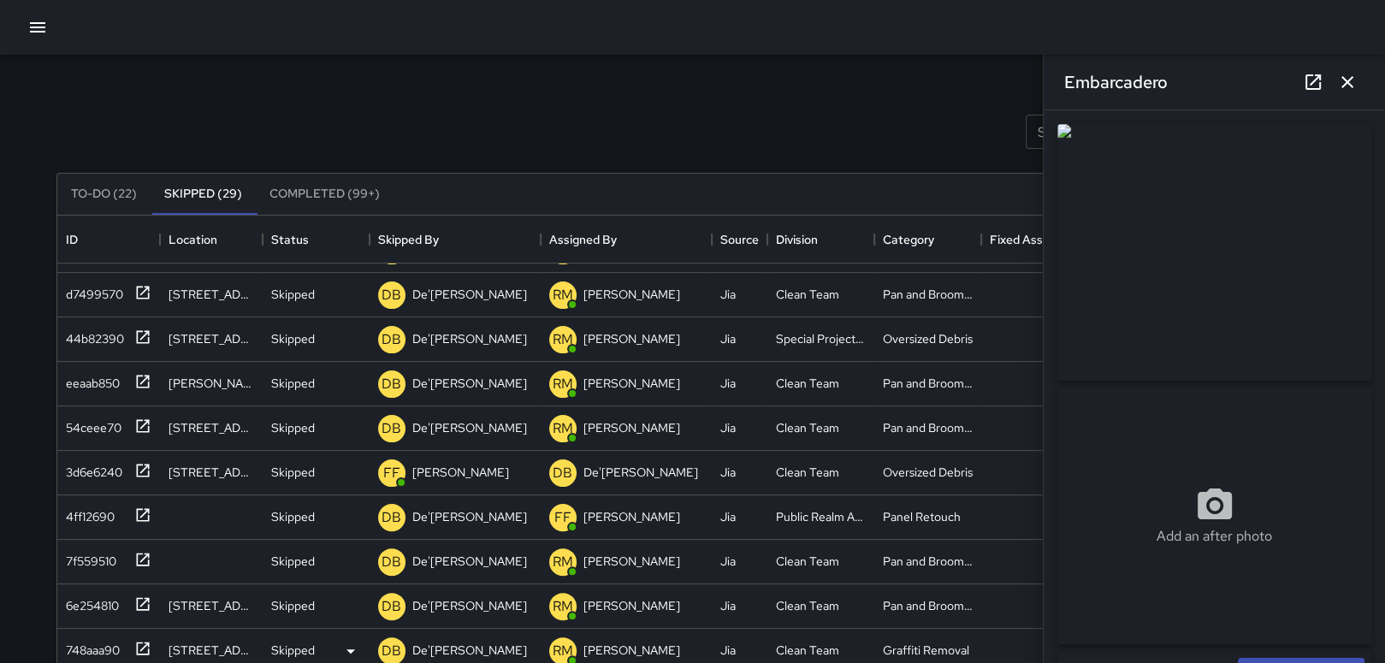
scroll to position [626, 0]
click at [350, 596] on icon at bounding box center [350, 606] width 21 height 21
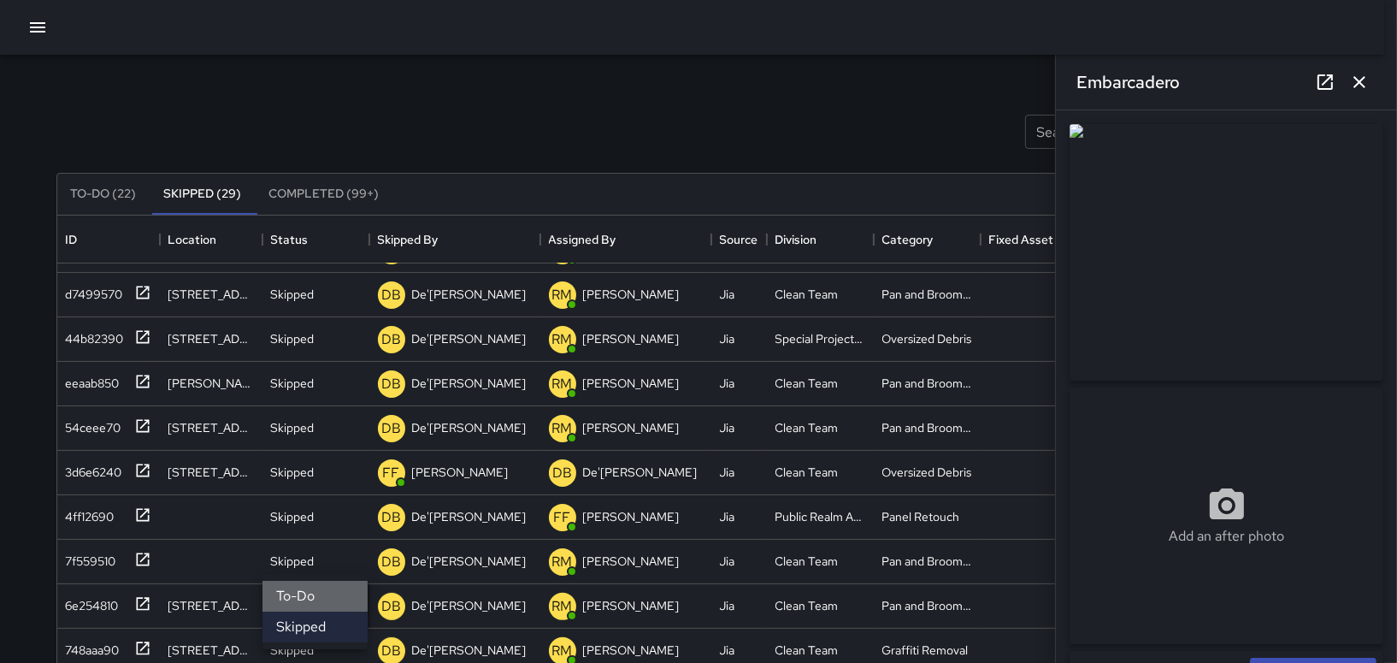
click at [329, 591] on li "To-Do" at bounding box center [315, 596] width 105 height 31
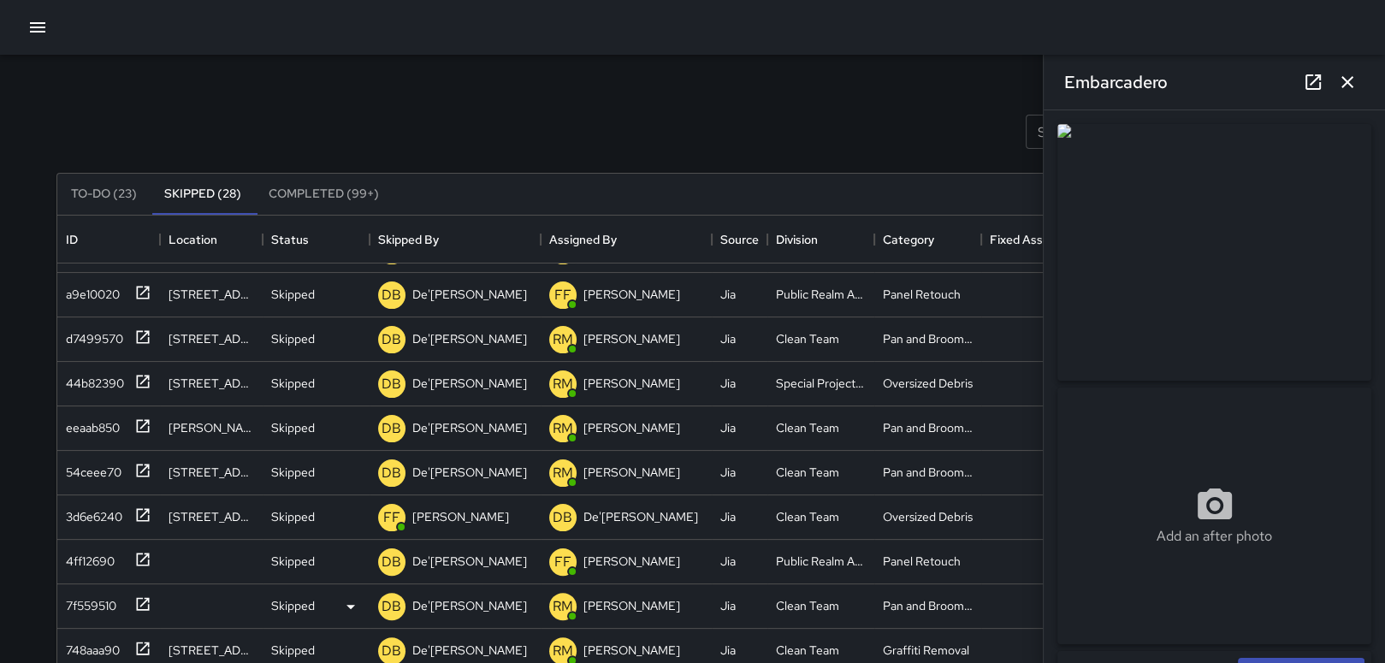
scroll to position [582, 0]
click at [352, 641] on icon at bounding box center [350, 651] width 21 height 21
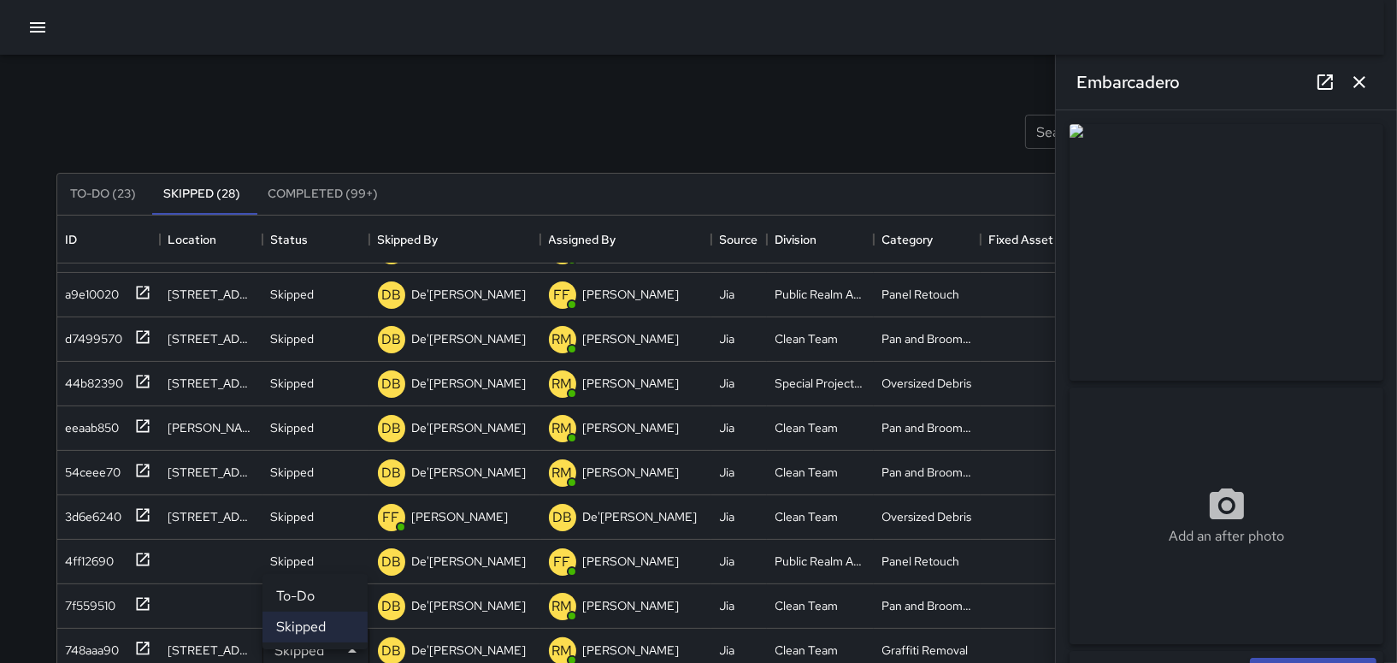
click at [326, 586] on li "To-Do" at bounding box center [315, 596] width 105 height 31
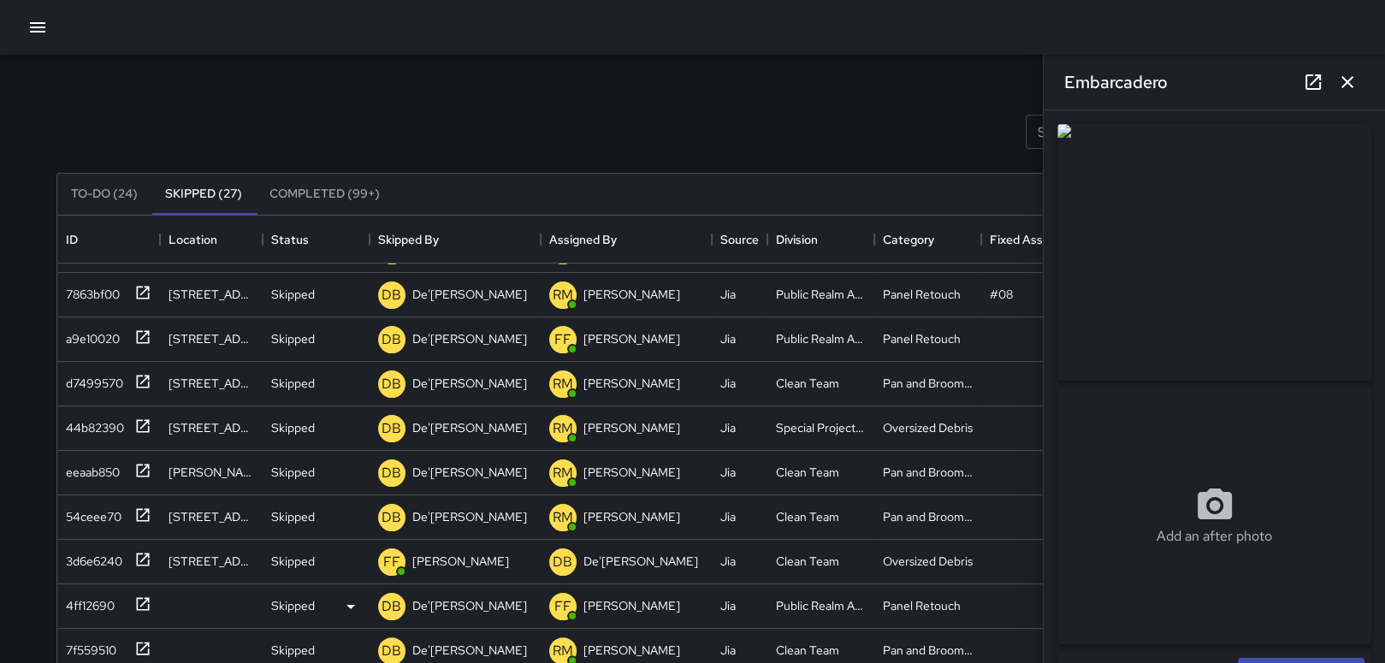
scroll to position [538, 0]
click at [343, 596] on icon at bounding box center [350, 606] width 21 height 21
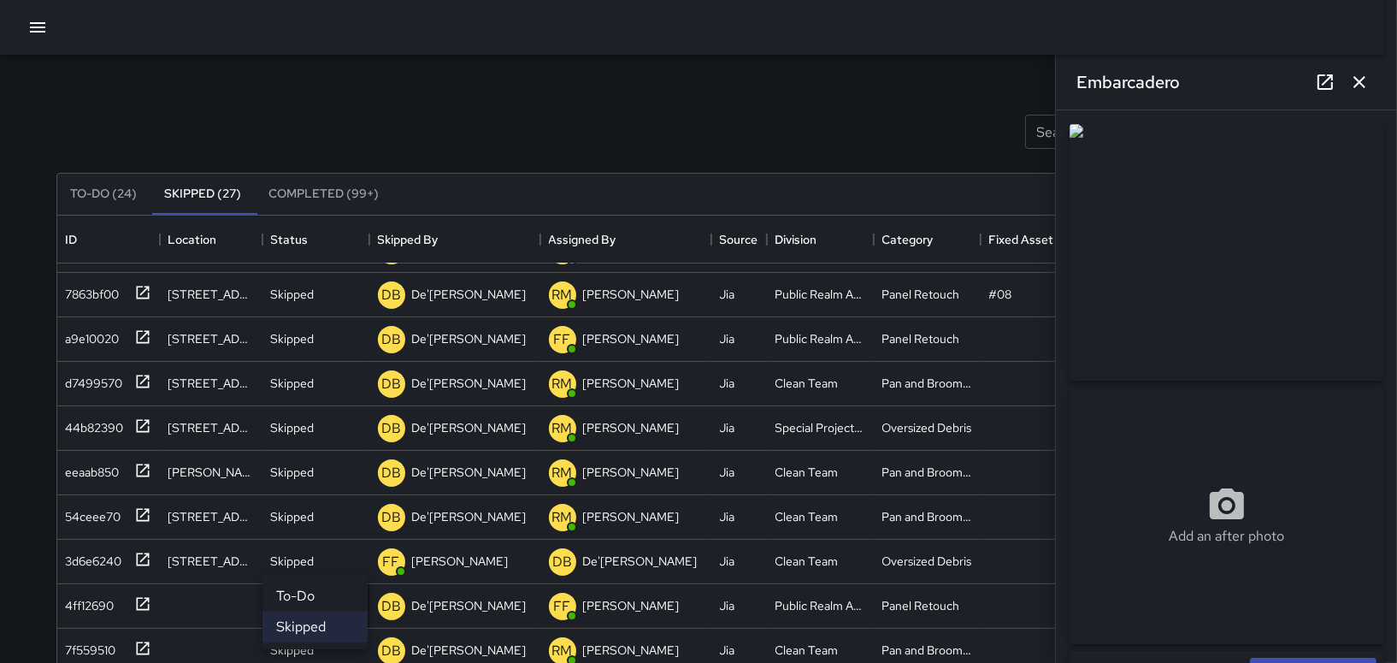
click at [323, 595] on li "To-Do" at bounding box center [315, 596] width 105 height 31
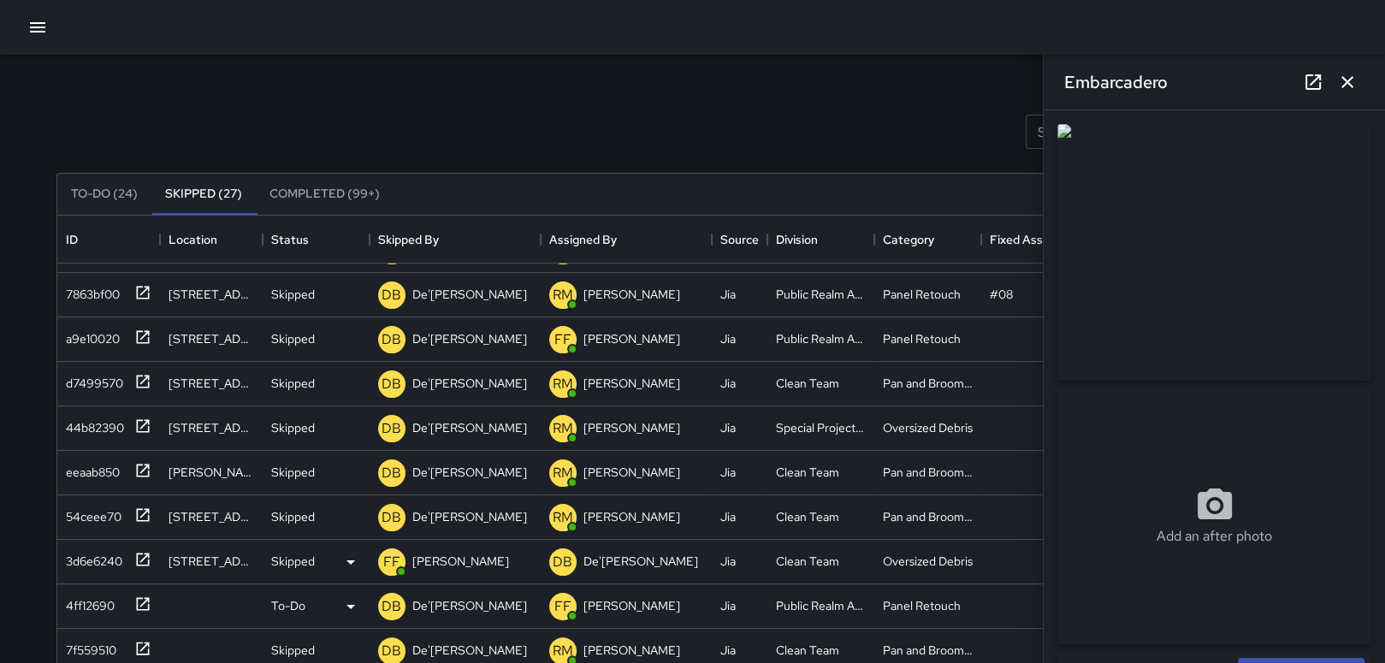
scroll to position [493, 0]
click at [348, 629] on div "Skipped" at bounding box center [316, 651] width 107 height 44
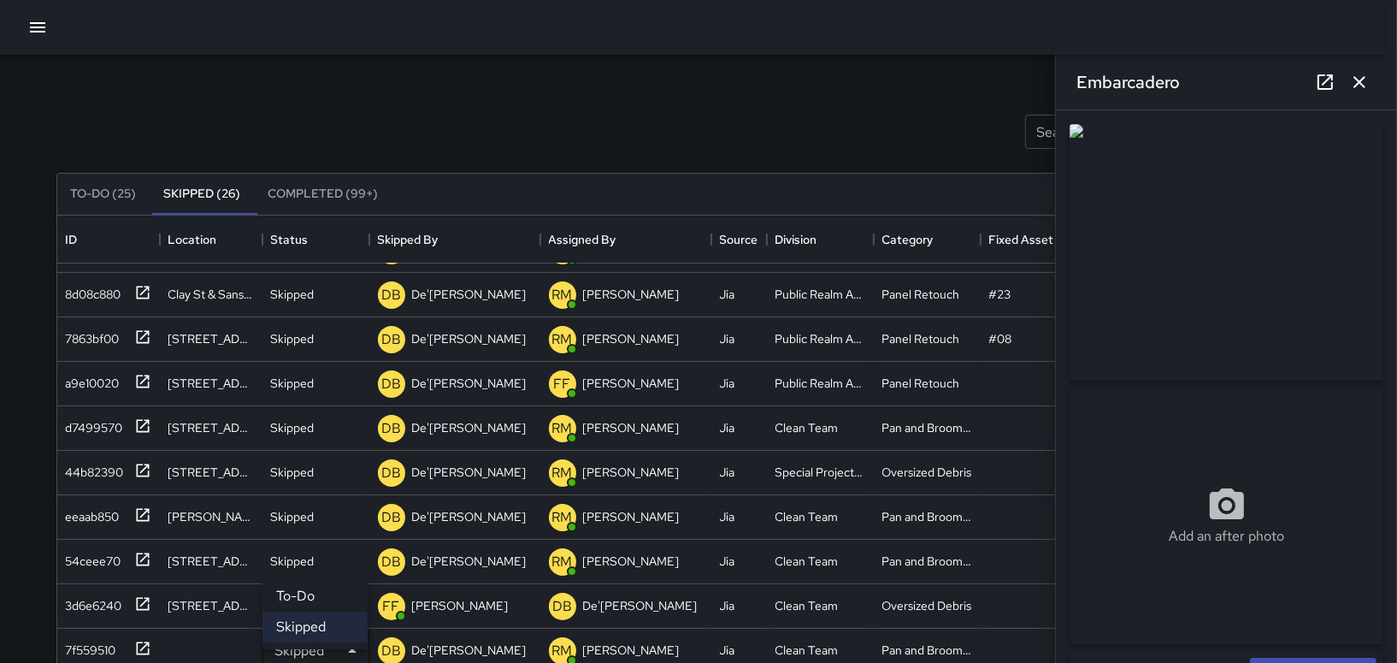
click at [333, 589] on li "To-Do" at bounding box center [315, 596] width 105 height 31
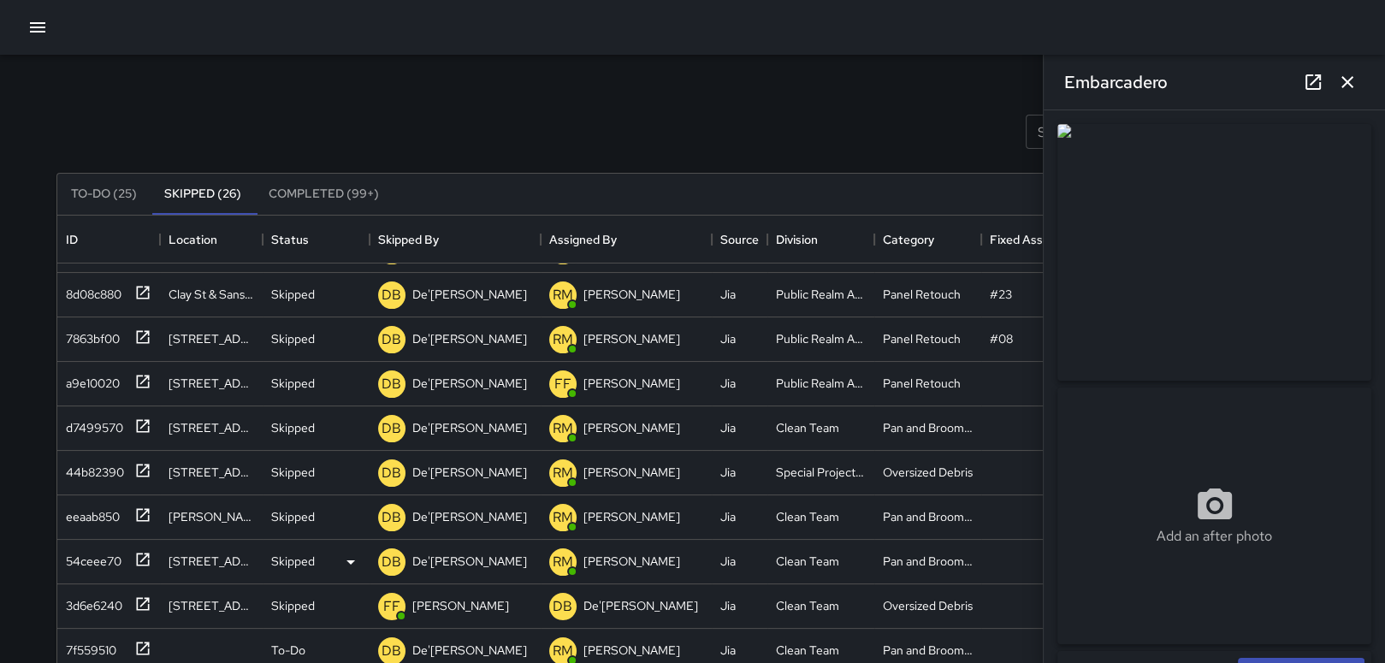
scroll to position [448, 0]
click at [356, 641] on icon at bounding box center [350, 651] width 21 height 21
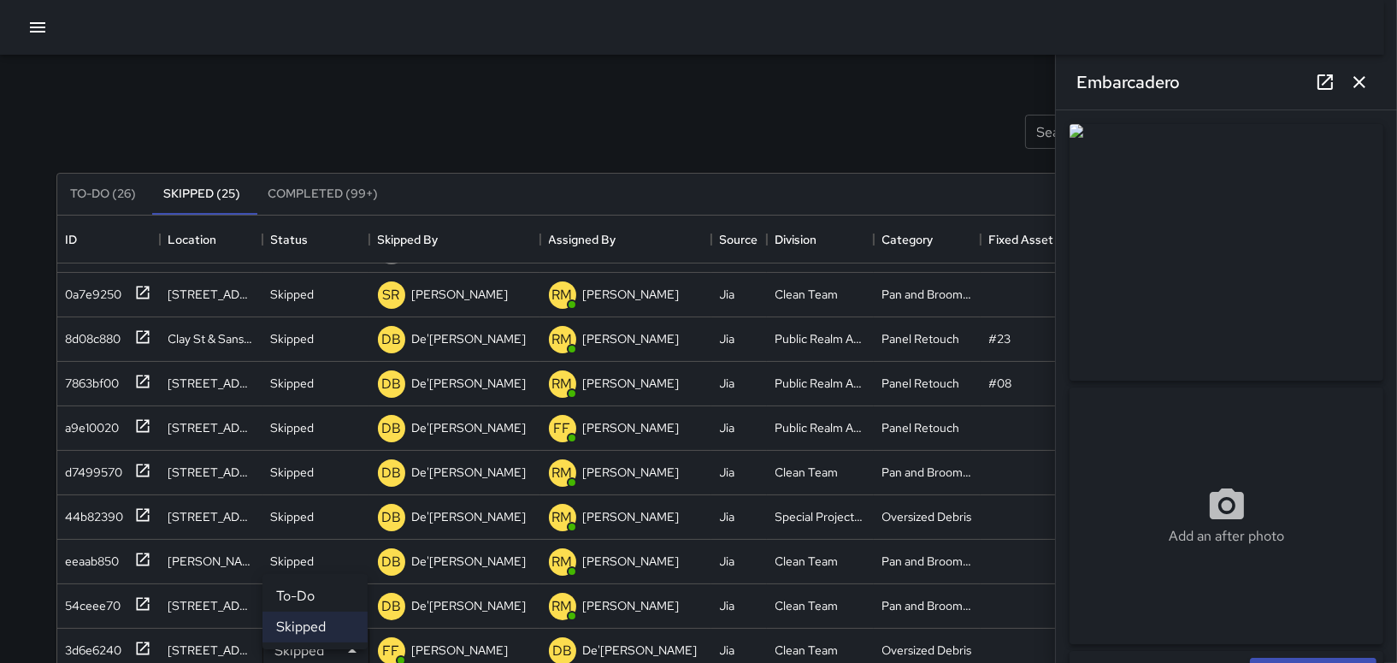
click at [330, 603] on li "To-Do" at bounding box center [315, 596] width 105 height 31
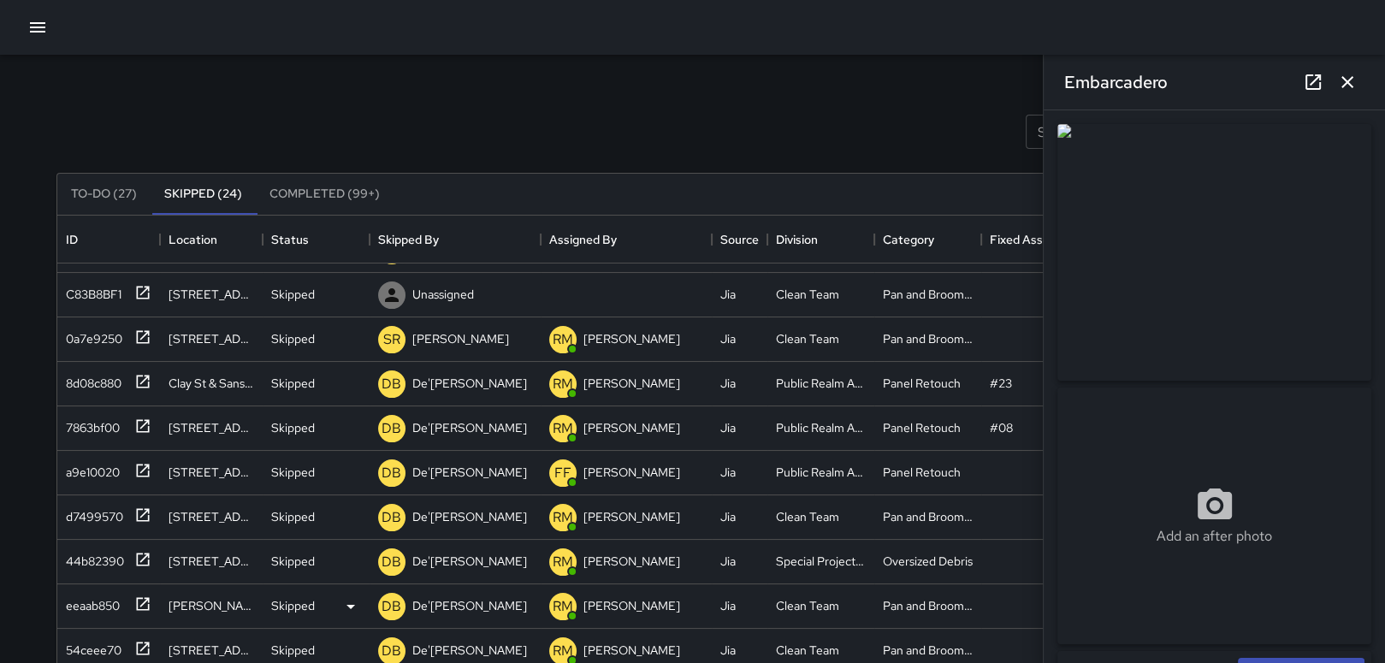
scroll to position [404, 0]
click at [357, 652] on div "Skipped" at bounding box center [316, 651] width 107 height 44
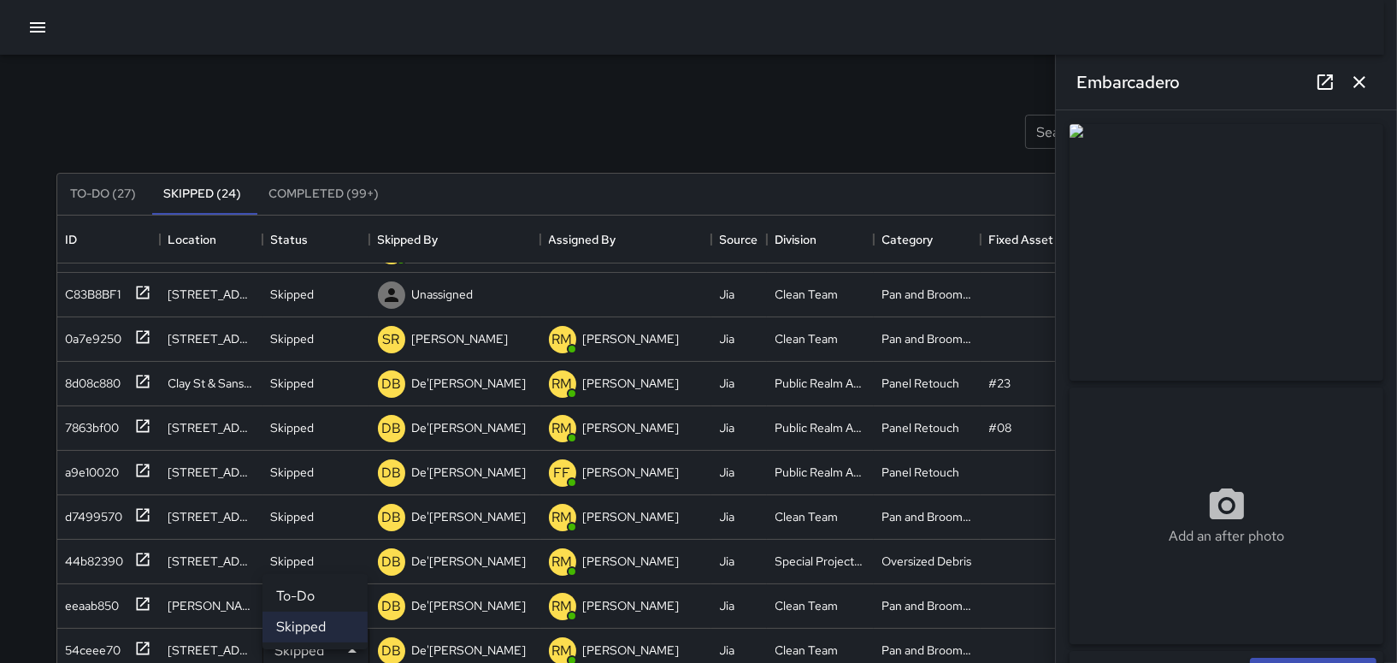
click at [338, 599] on li "To-Do" at bounding box center [315, 596] width 105 height 31
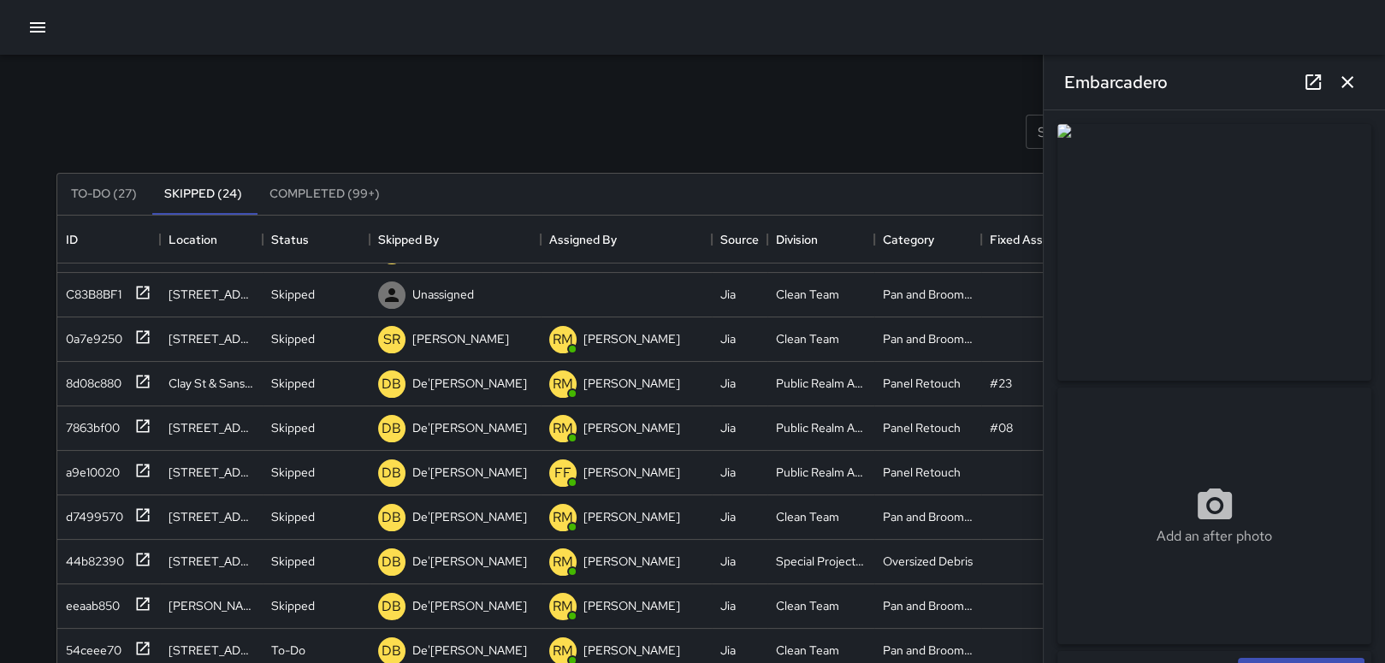
scroll to position [359, 0]
click at [346, 598] on icon at bounding box center [350, 606] width 21 height 21
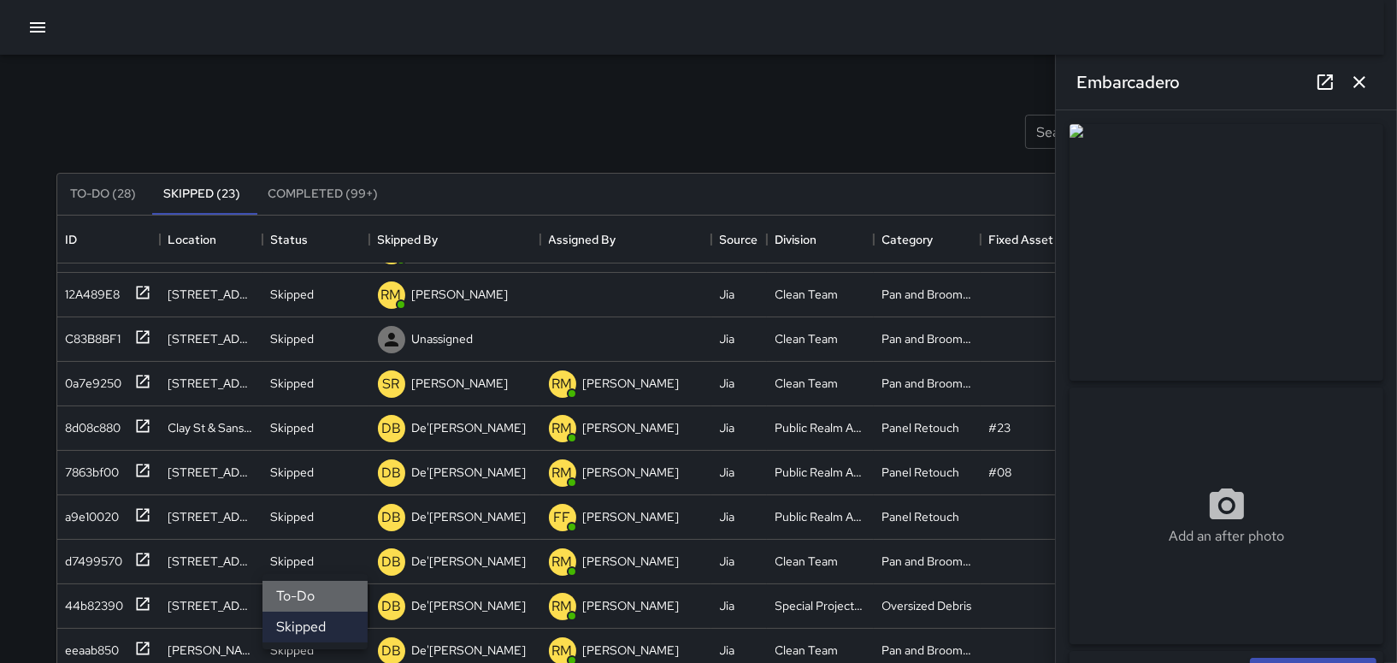
click at [334, 591] on li "To-Do" at bounding box center [315, 596] width 105 height 31
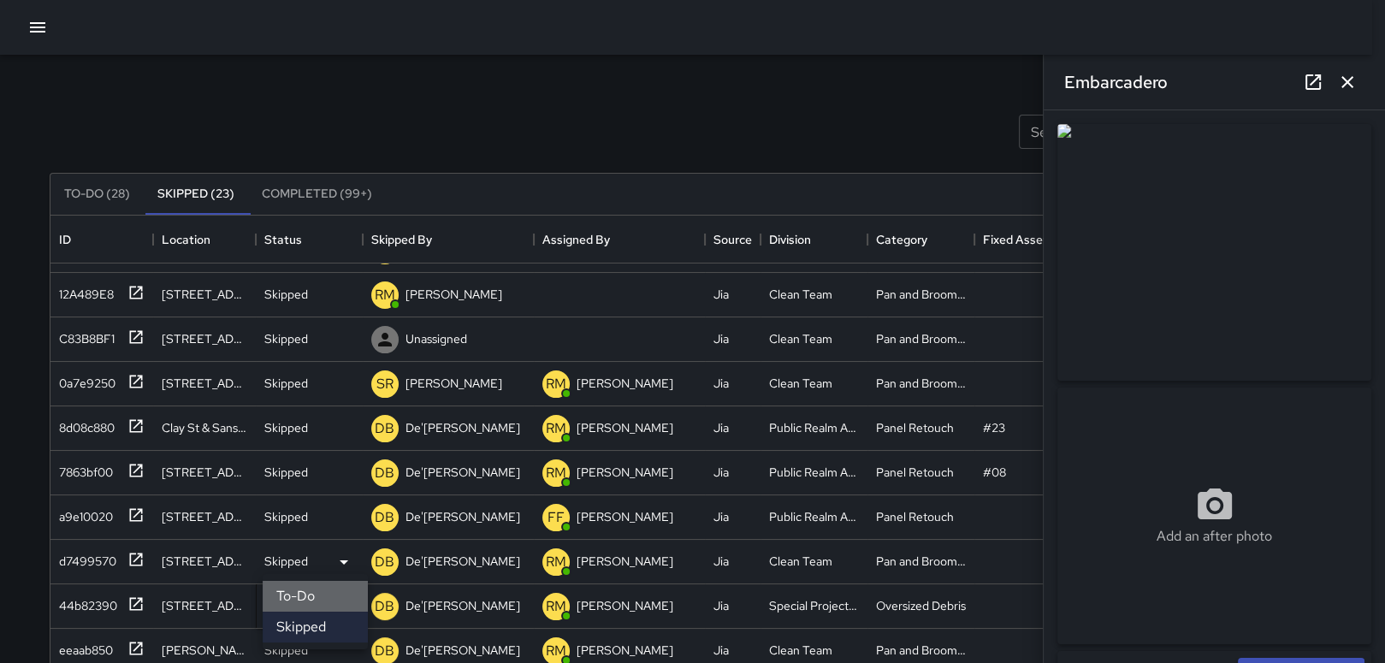
scroll to position [315, 0]
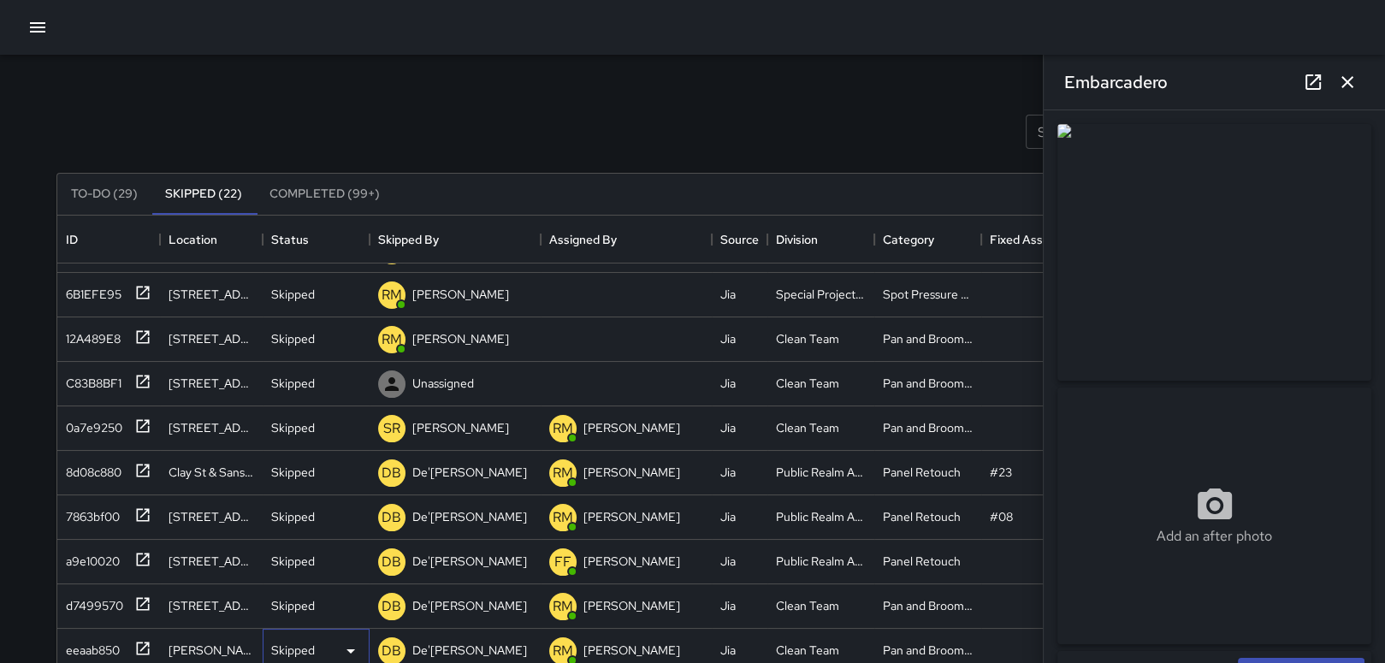
click at [344, 641] on icon at bounding box center [350, 651] width 21 height 21
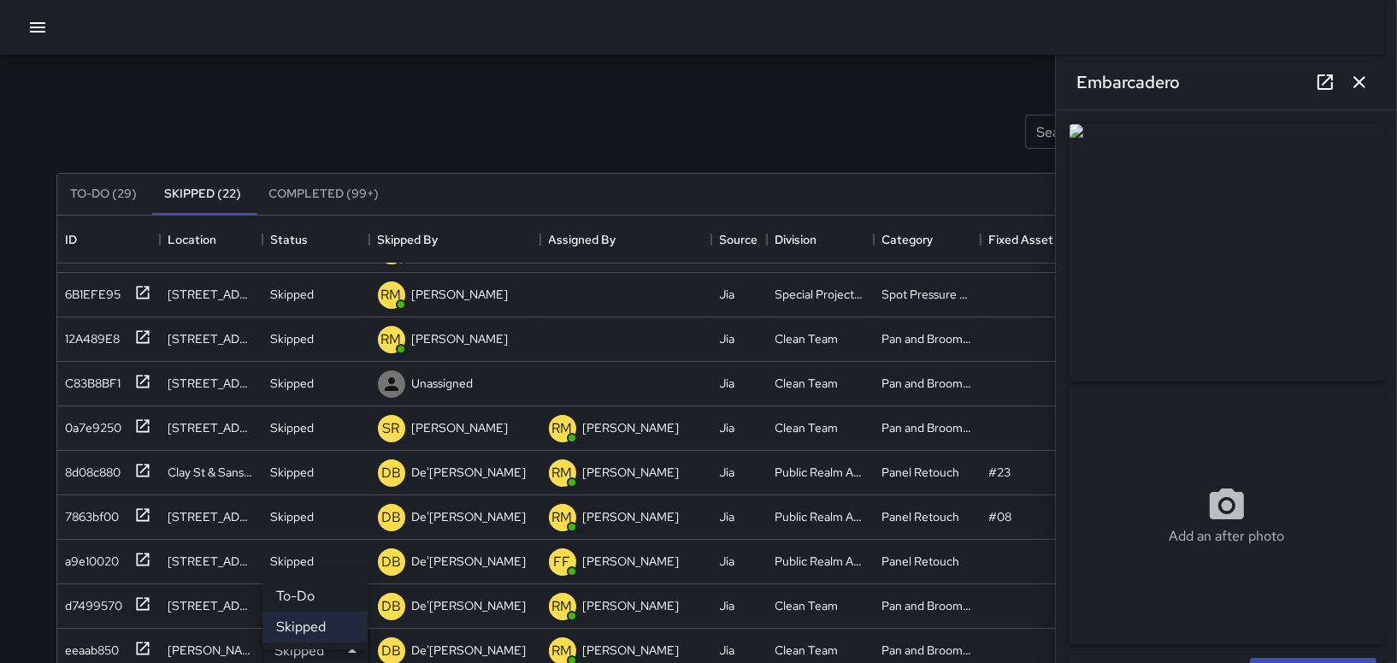
click at [337, 597] on li "To-Do" at bounding box center [315, 596] width 105 height 31
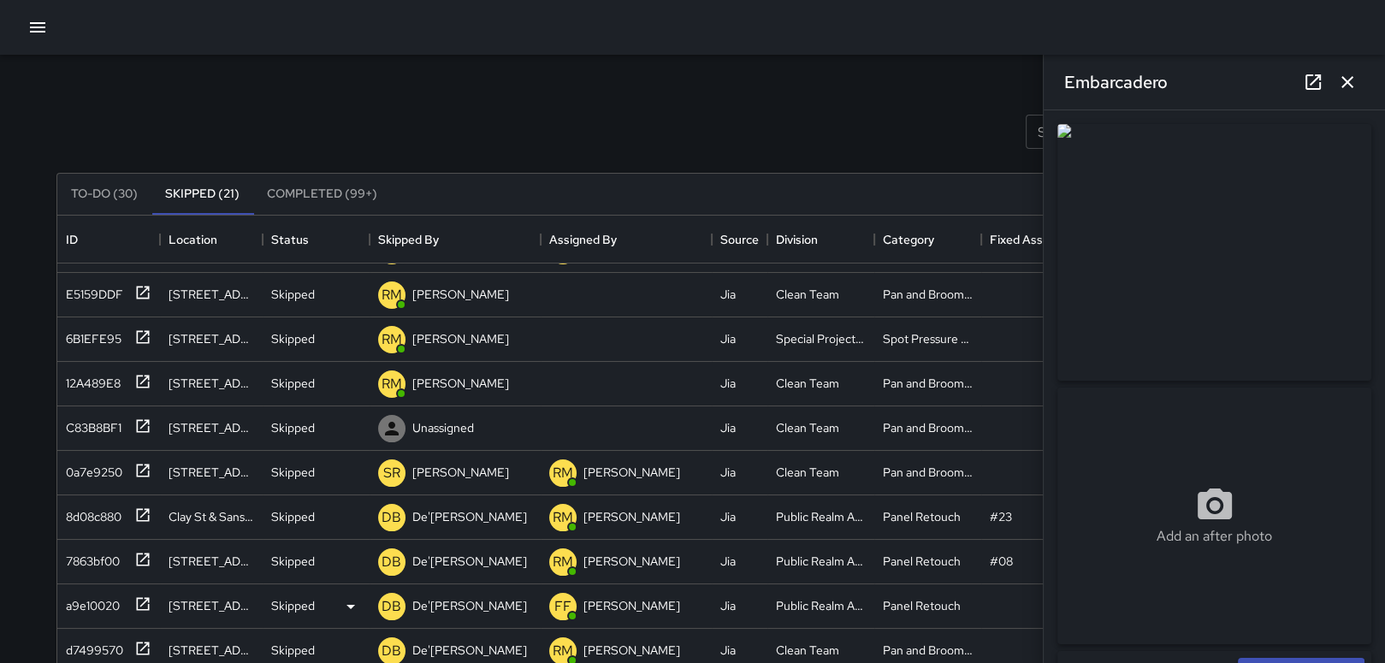
scroll to position [271, 0]
click at [337, 641] on div "Skipped" at bounding box center [316, 651] width 90 height 21
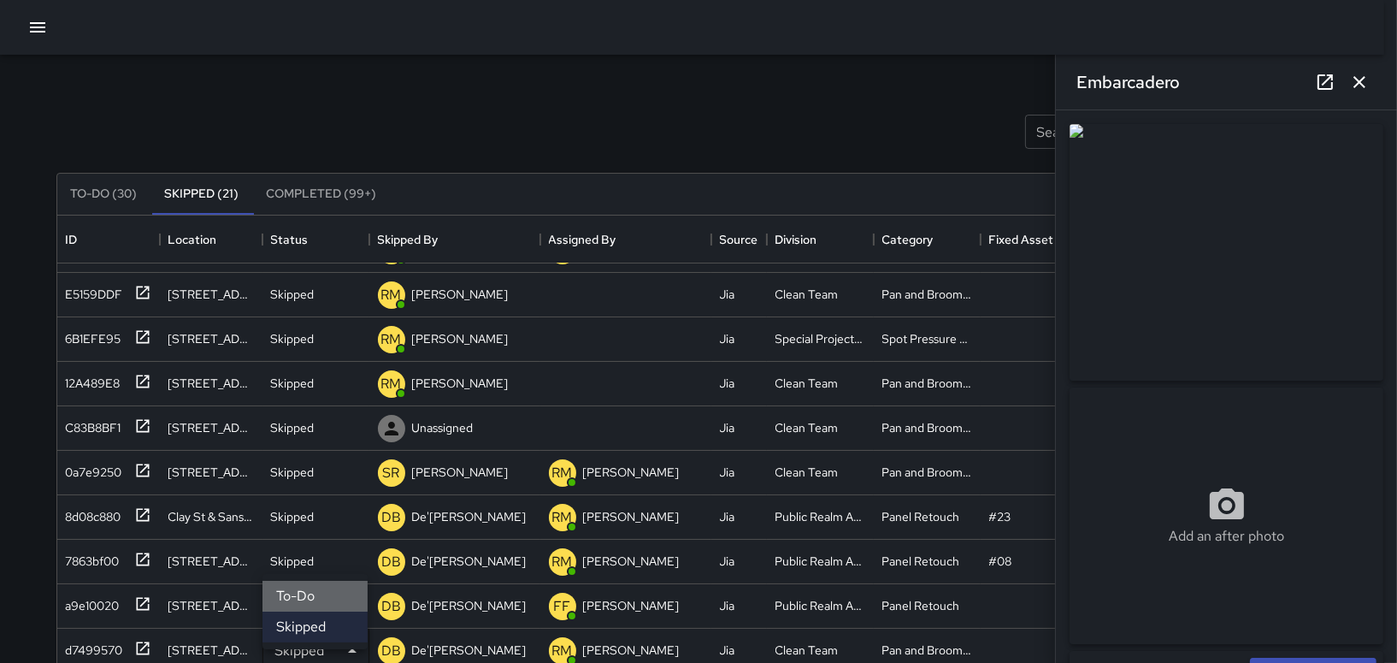
click at [328, 602] on li "To-Do" at bounding box center [315, 596] width 105 height 31
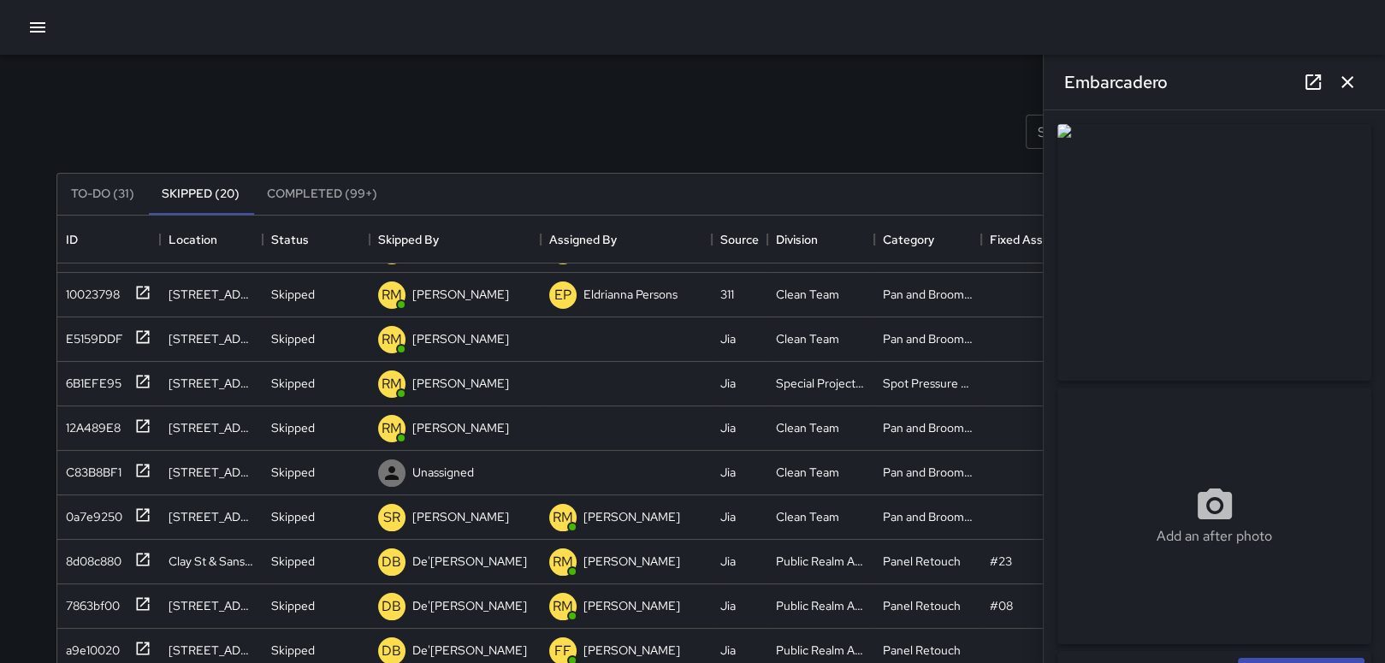
scroll to position [226, 0]
click at [334, 629] on div "Skipped" at bounding box center [316, 651] width 107 height 44
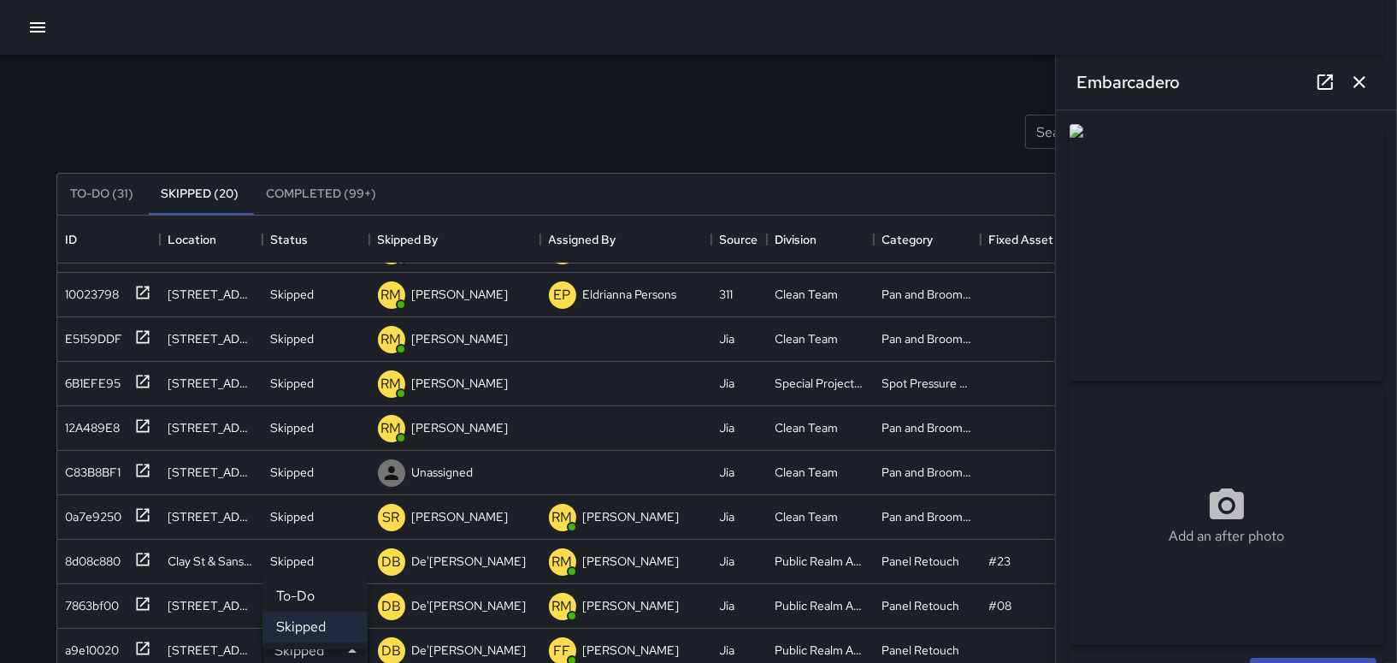
click at [332, 589] on li "To-Do" at bounding box center [315, 596] width 105 height 31
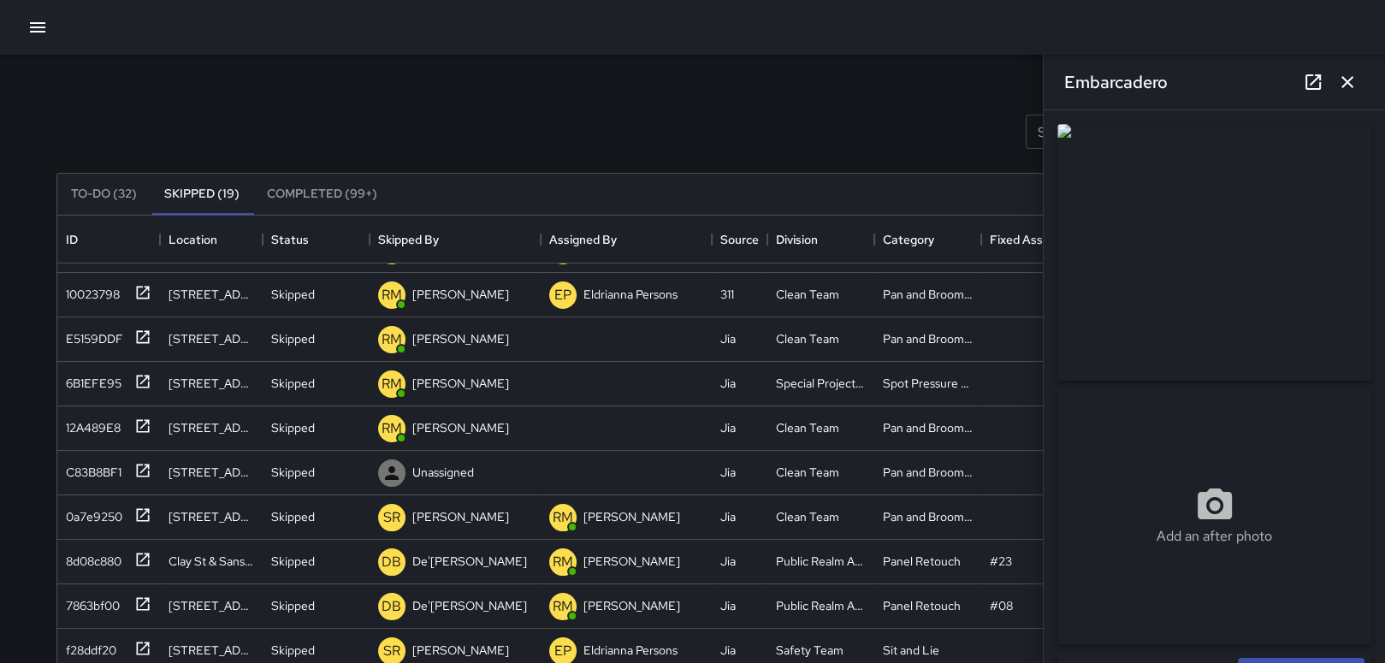
scroll to position [181, 0]
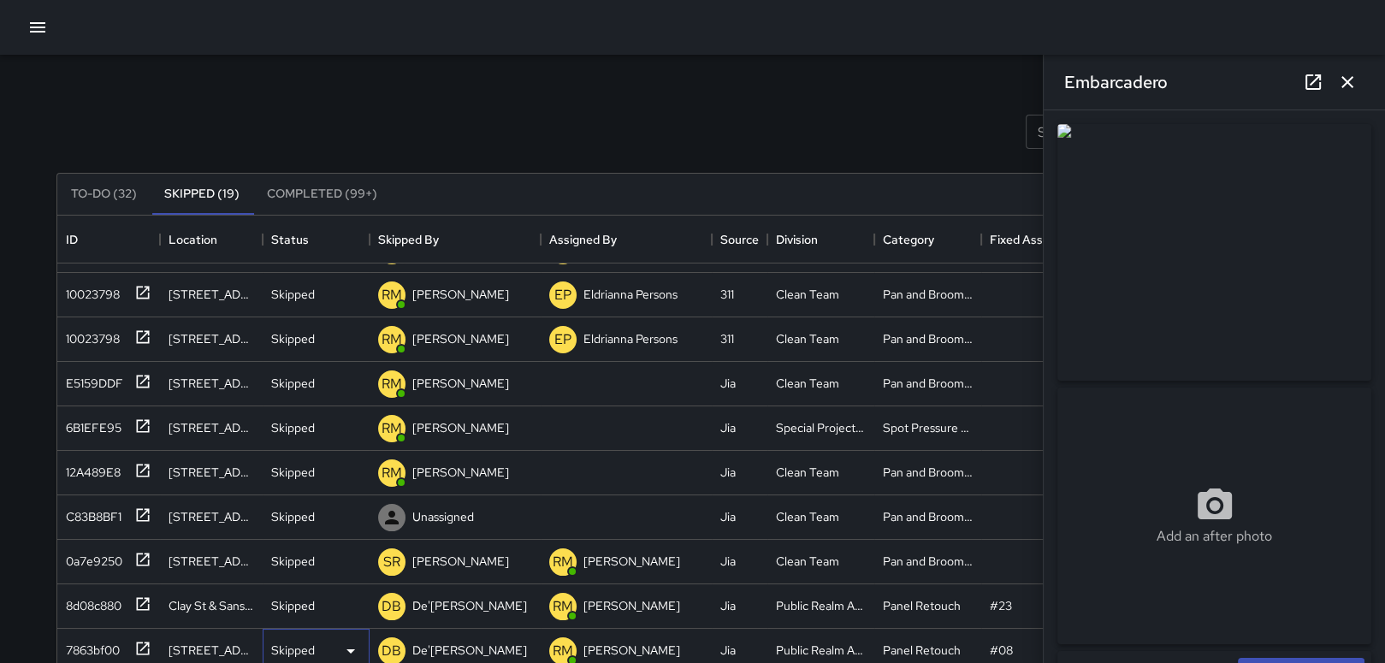
click at [351, 629] on div "Skipped" at bounding box center [316, 651] width 107 height 44
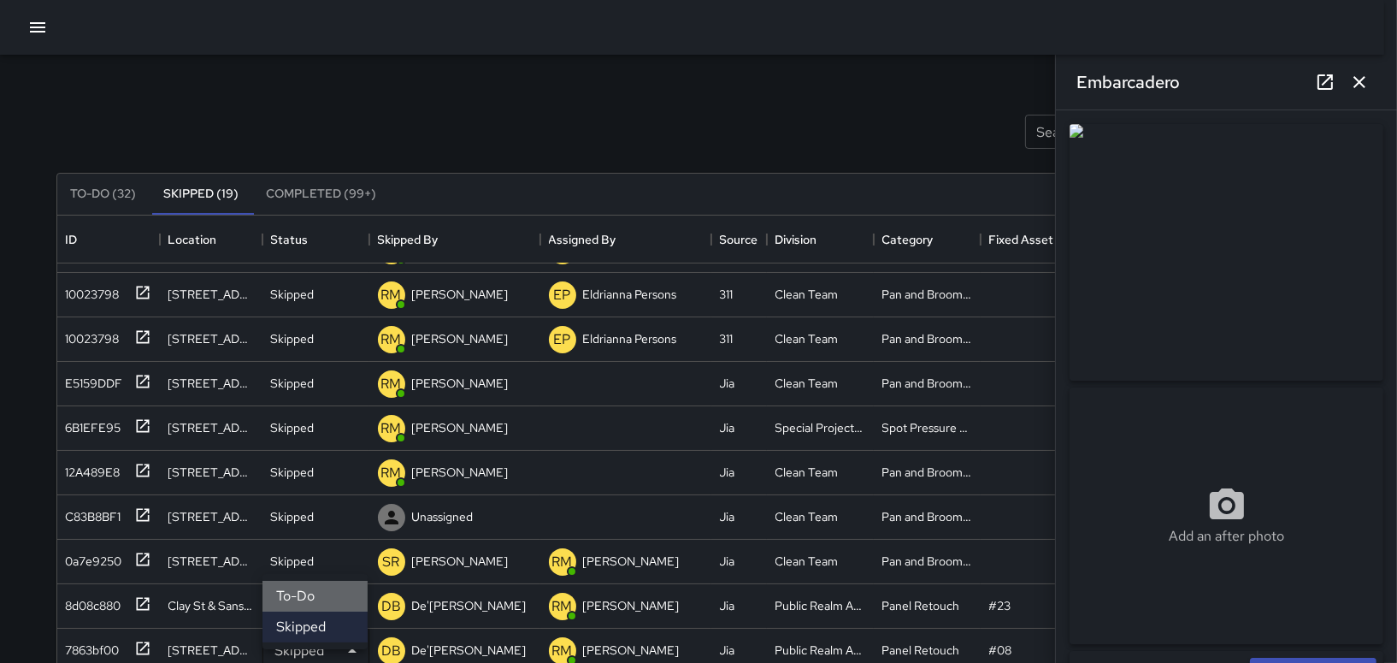
click at [341, 598] on li "To-Do" at bounding box center [315, 596] width 105 height 31
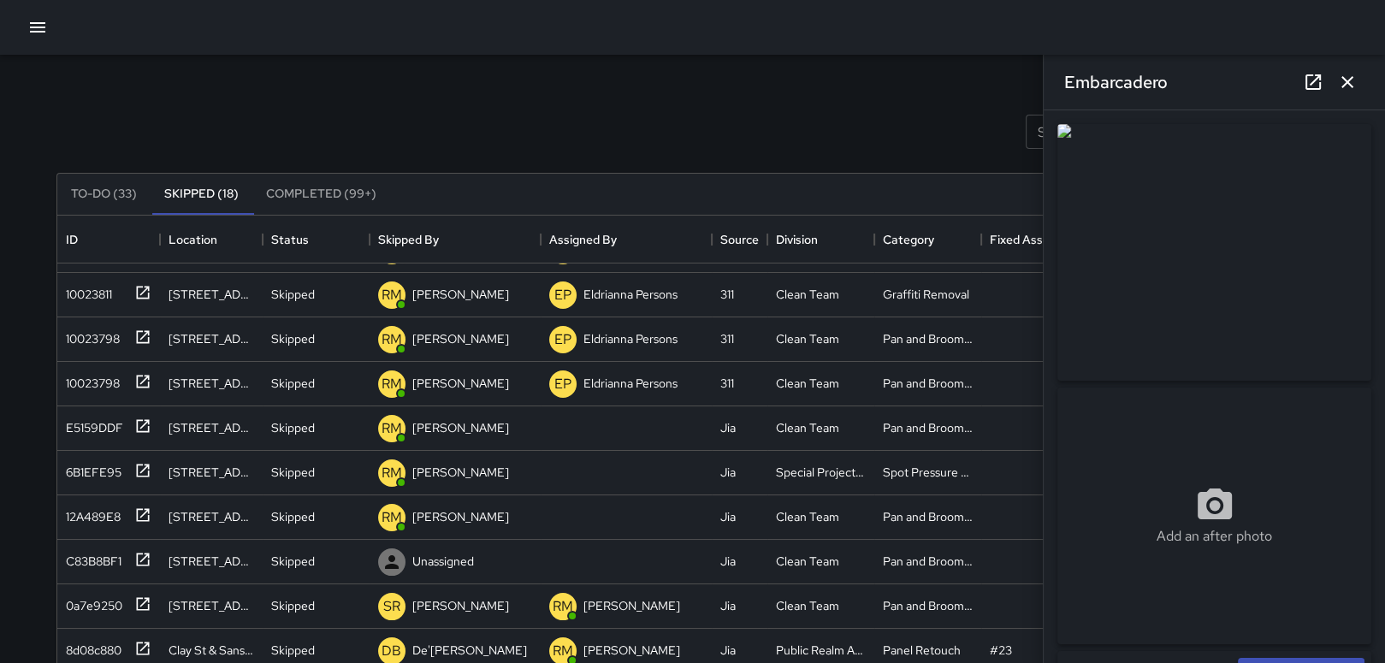
scroll to position [137, 0]
click at [346, 629] on div "Skipped" at bounding box center [316, 651] width 107 height 44
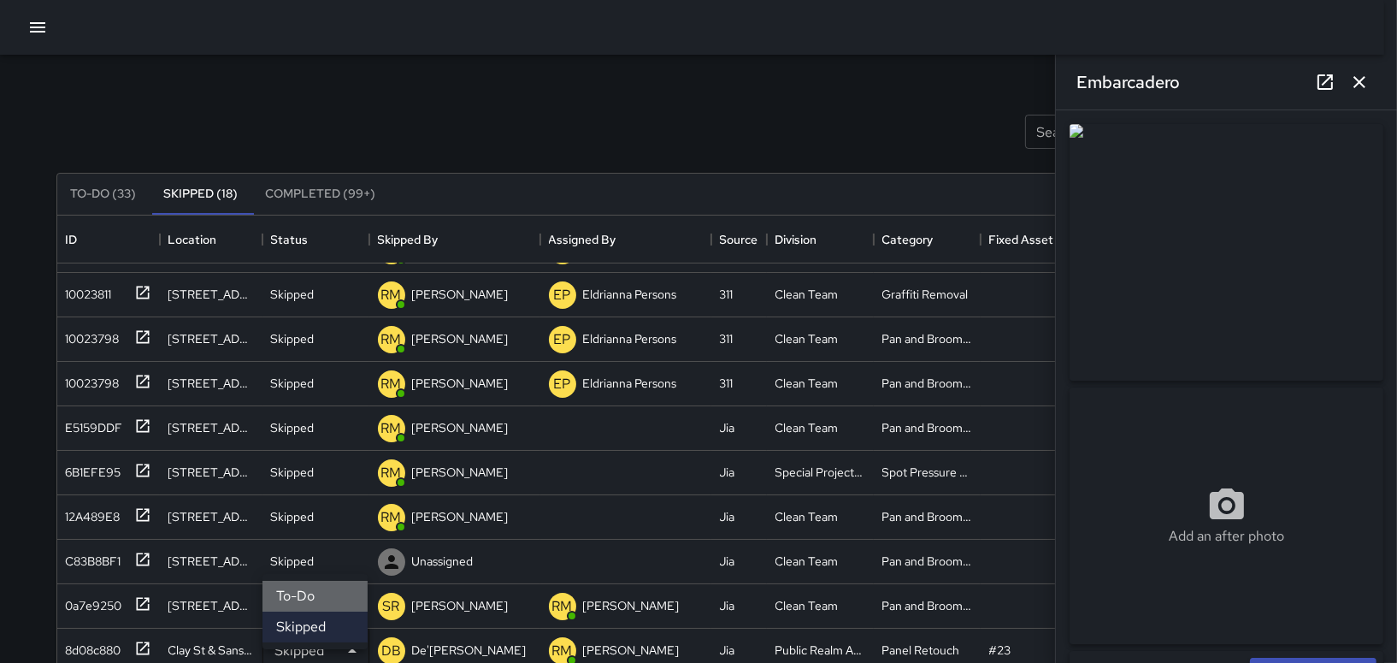
click at [340, 595] on li "To-Do" at bounding box center [315, 596] width 105 height 31
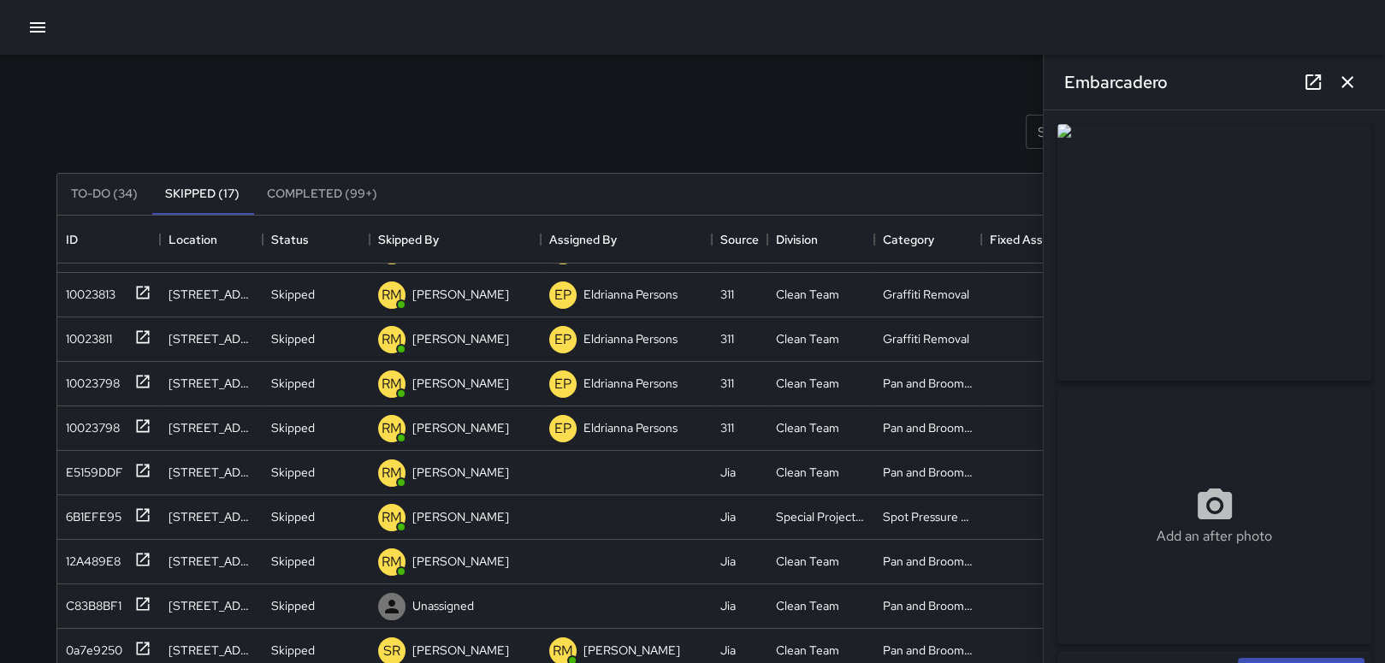
scroll to position [92, 0]
click at [328, 641] on div "Skipped" at bounding box center [316, 651] width 90 height 21
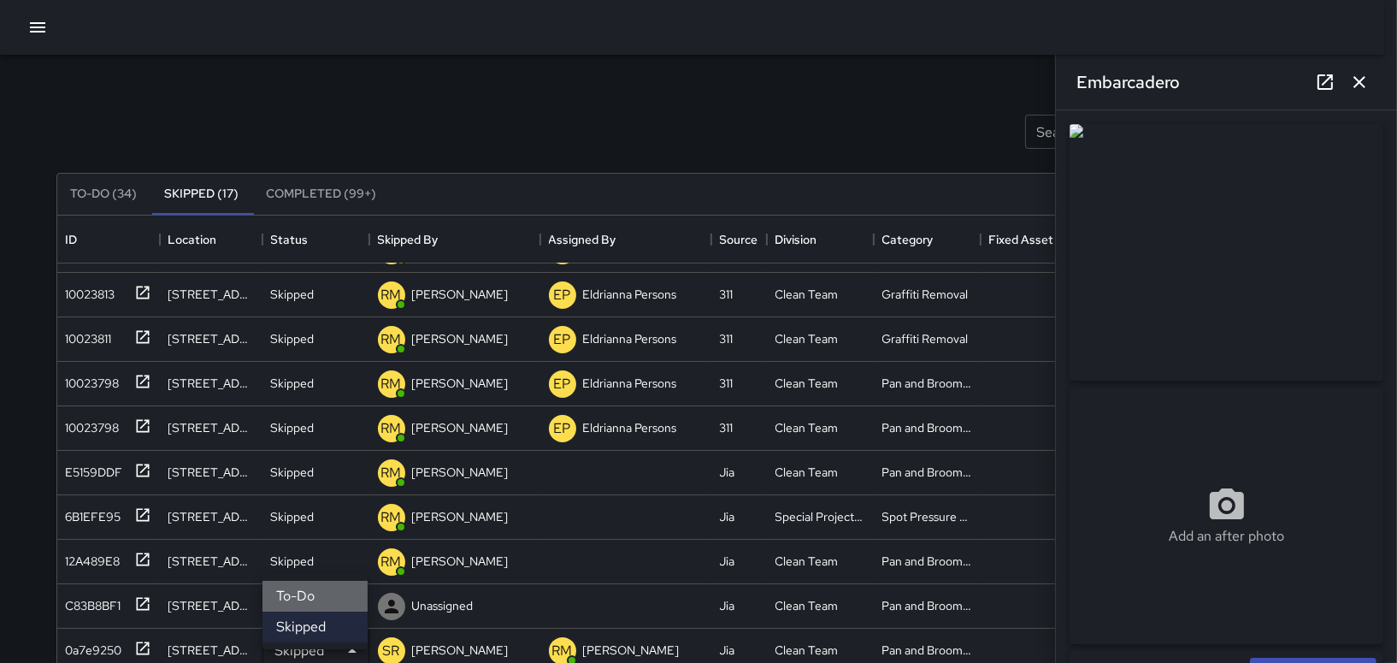
click at [337, 600] on li "To-Do" at bounding box center [315, 596] width 105 height 31
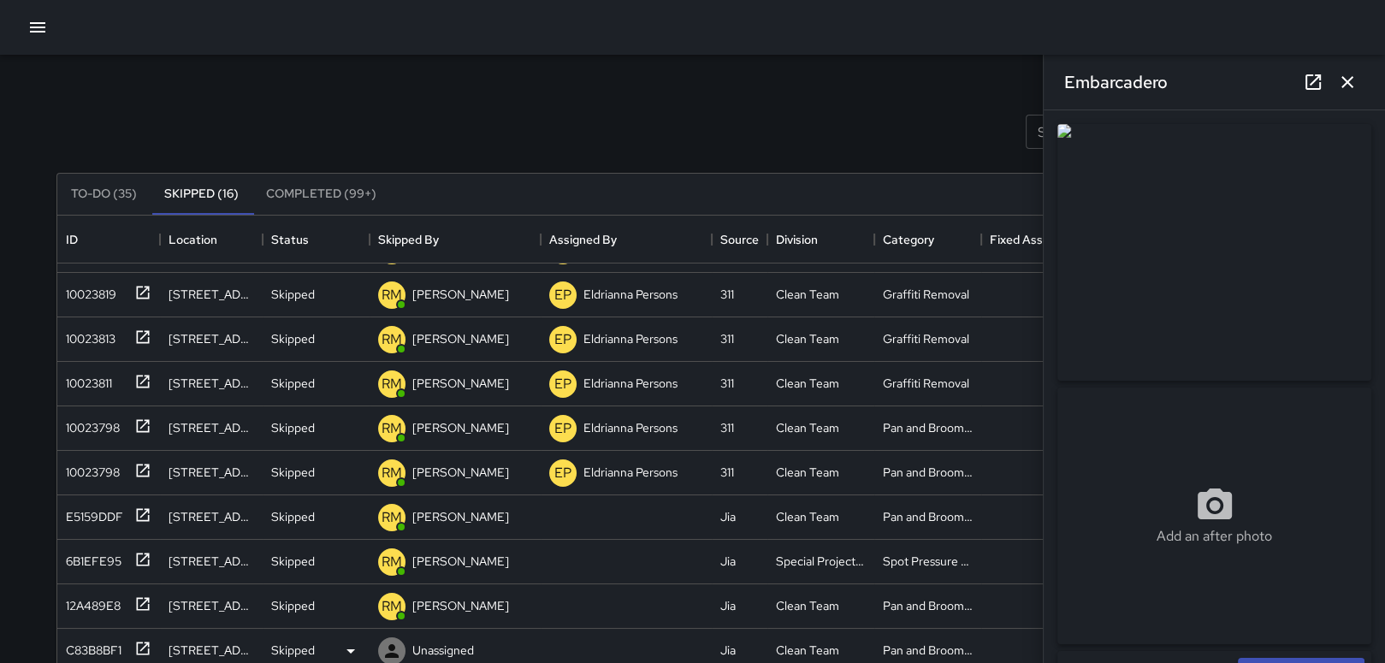
scroll to position [48, 0]
click at [345, 641] on icon at bounding box center [350, 651] width 21 height 21
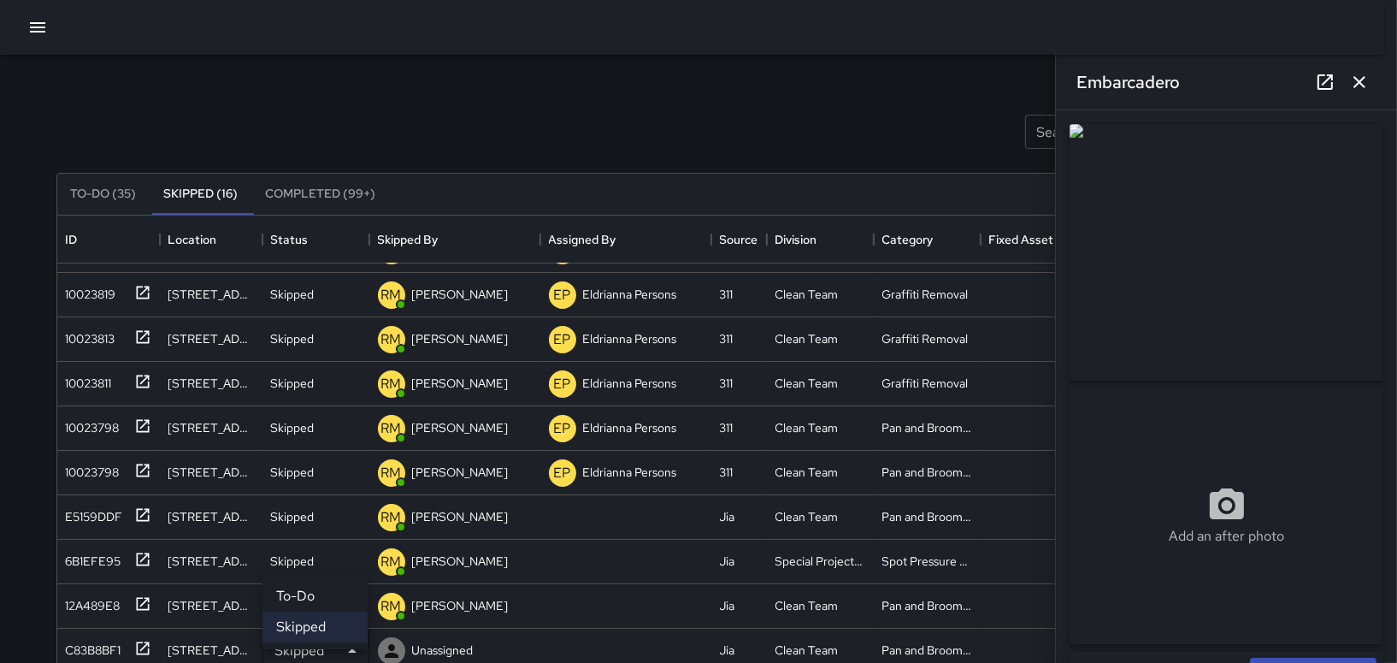
click at [339, 600] on li "To-Do" at bounding box center [315, 596] width 105 height 31
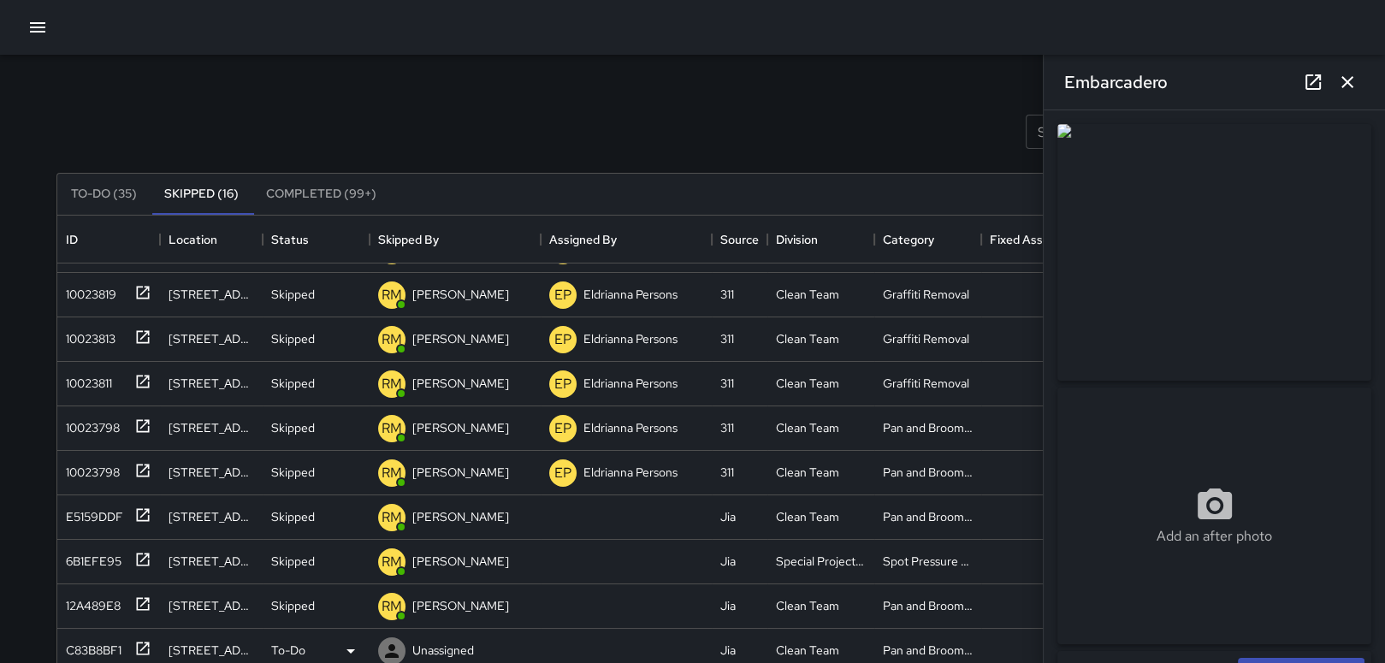
scroll to position [4, 0]
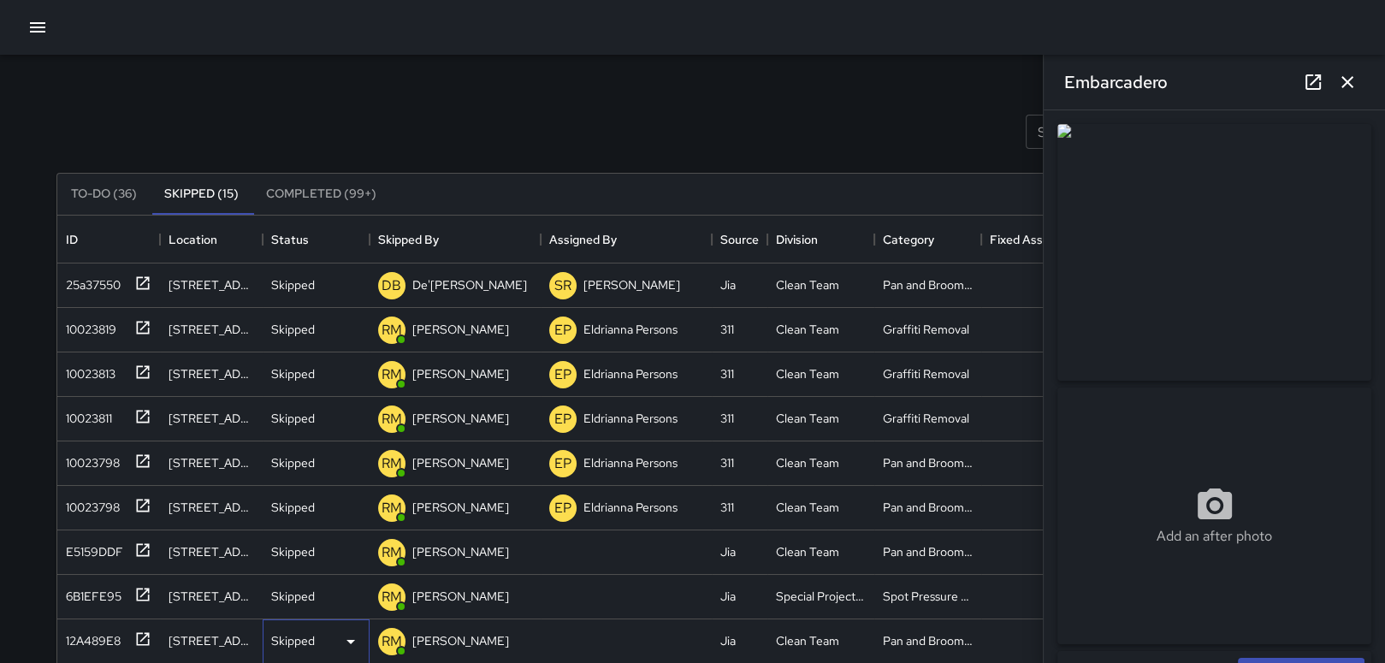
click at [324, 635] on div "Skipped" at bounding box center [316, 641] width 90 height 21
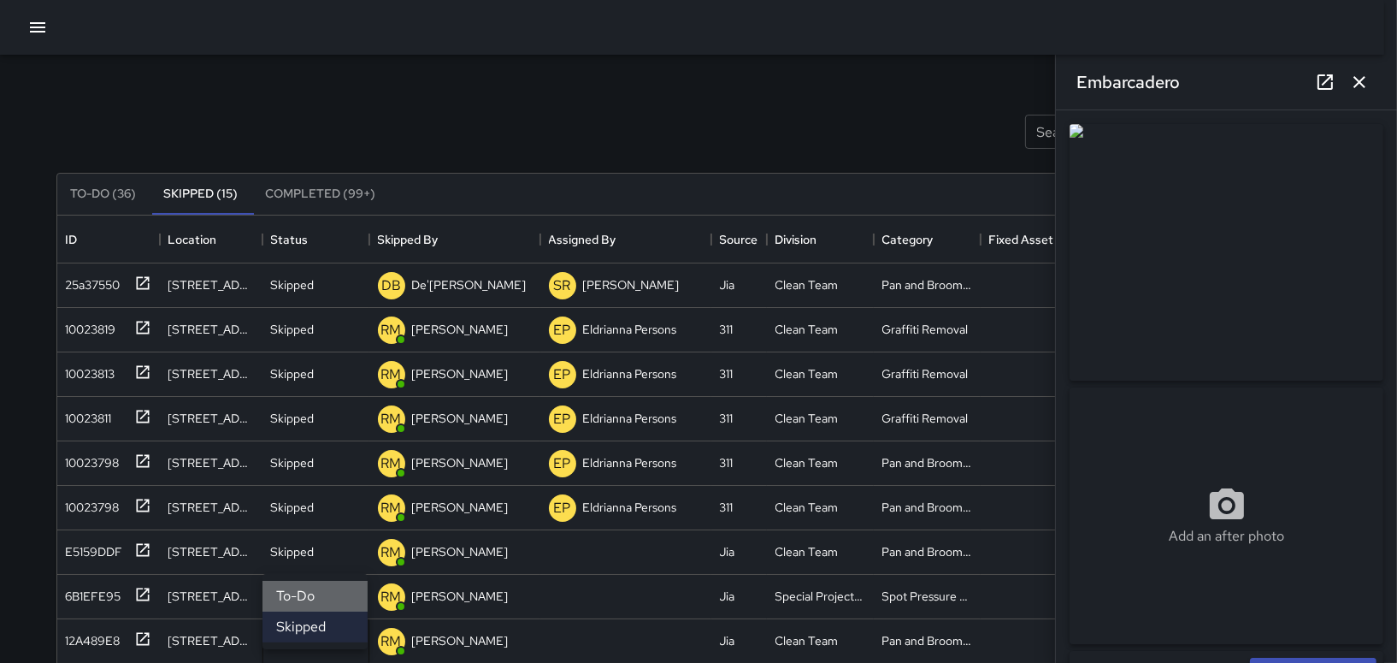
click at [334, 596] on li "To-Do" at bounding box center [315, 596] width 105 height 31
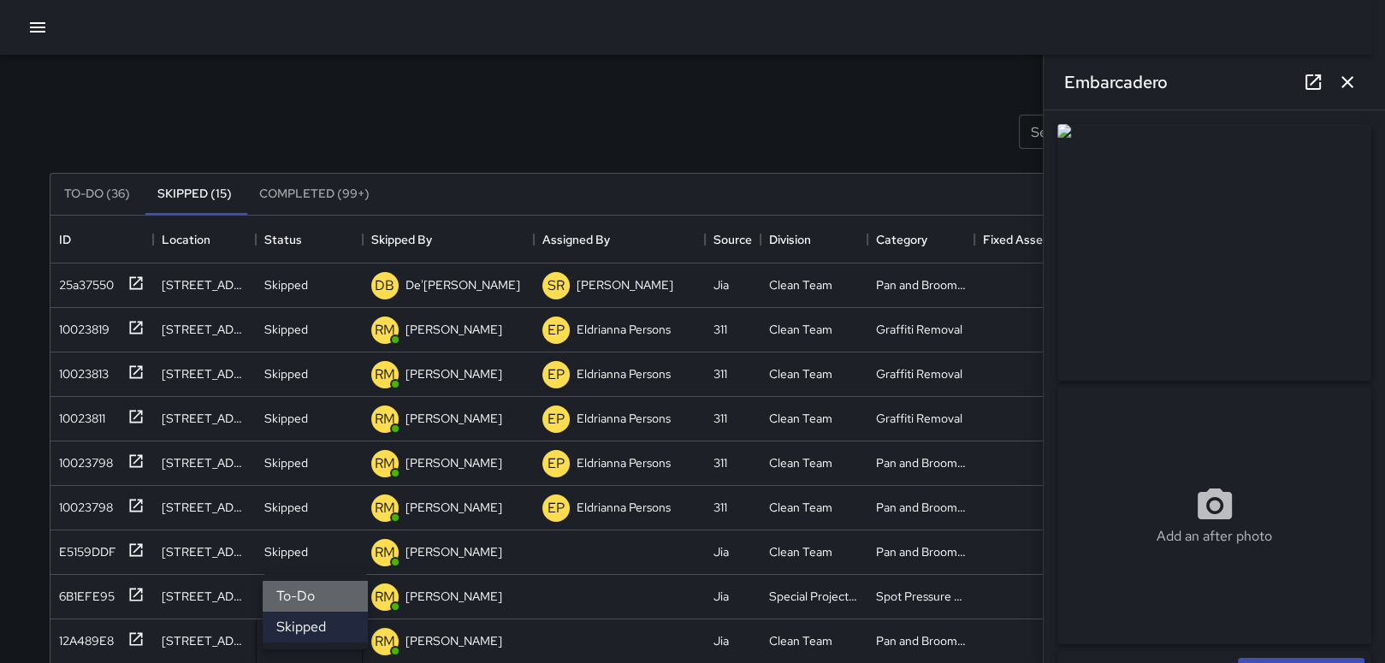
scroll to position [0, 0]
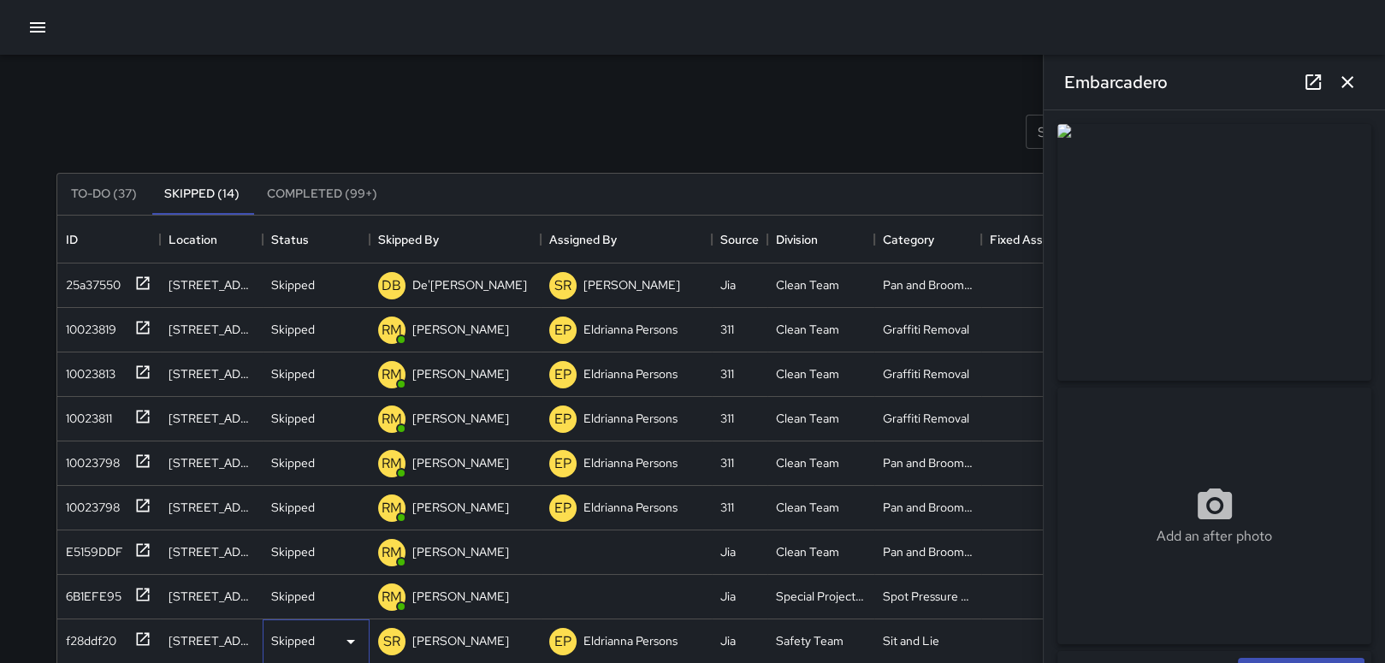
click at [333, 630] on div "Skipped" at bounding box center [316, 641] width 107 height 44
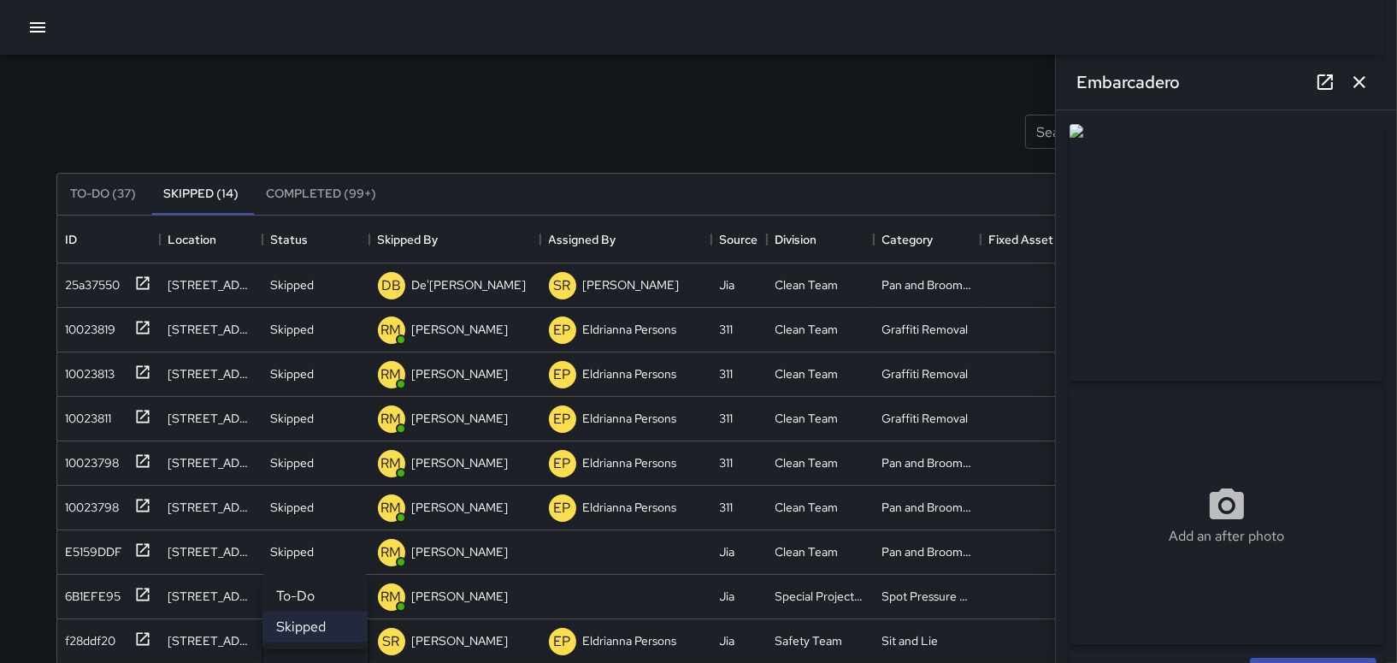
click at [331, 605] on li "To-Do" at bounding box center [315, 596] width 105 height 31
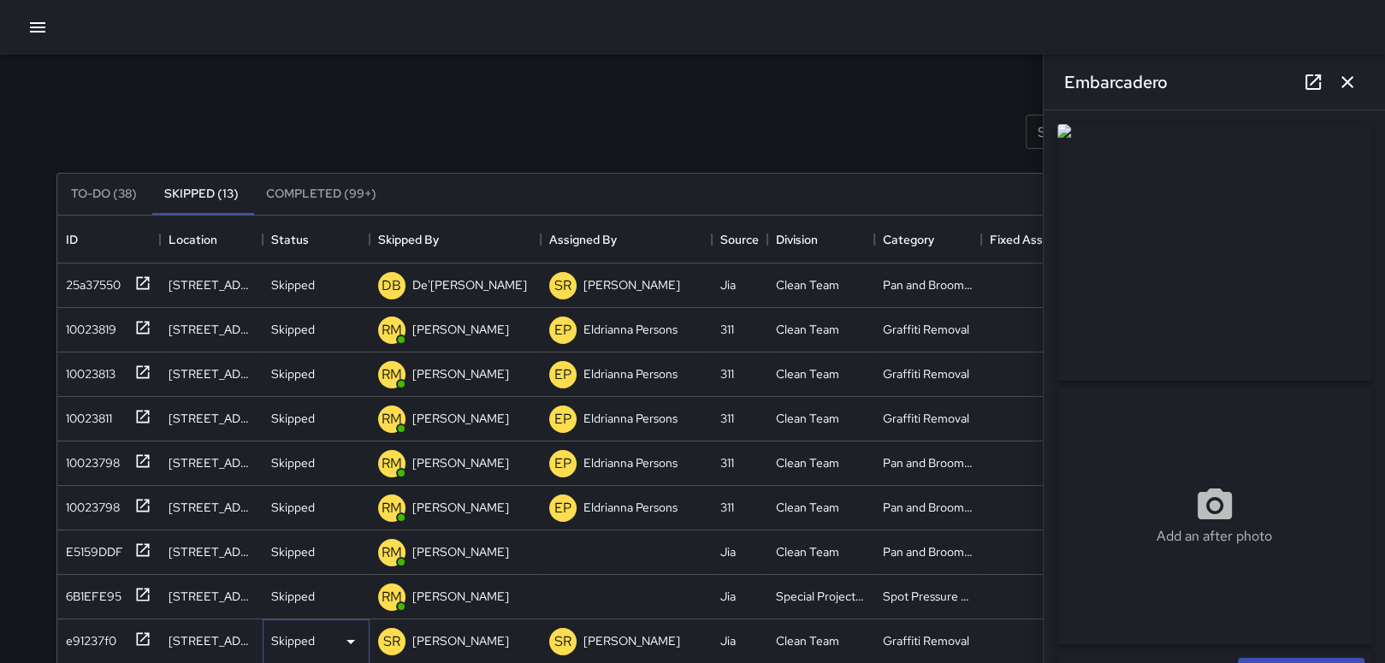
click at [342, 634] on icon at bounding box center [350, 641] width 21 height 21
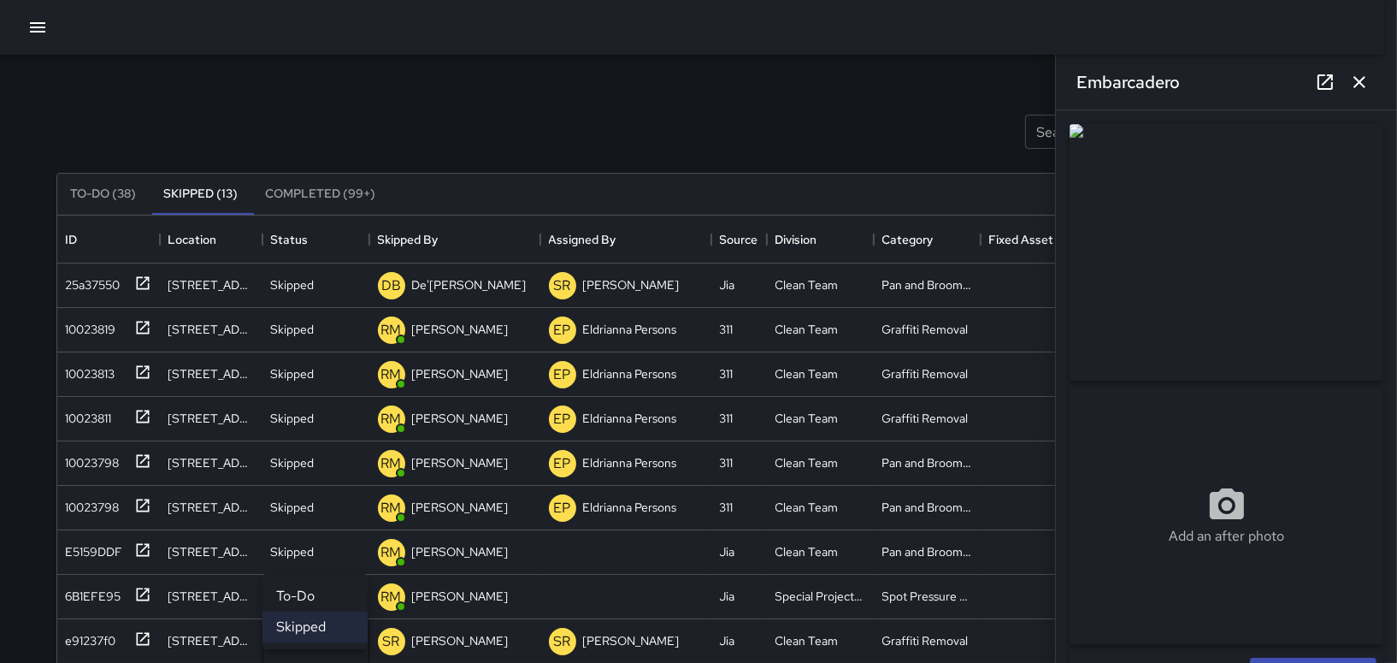
click at [323, 595] on li "To-Do" at bounding box center [315, 596] width 105 height 31
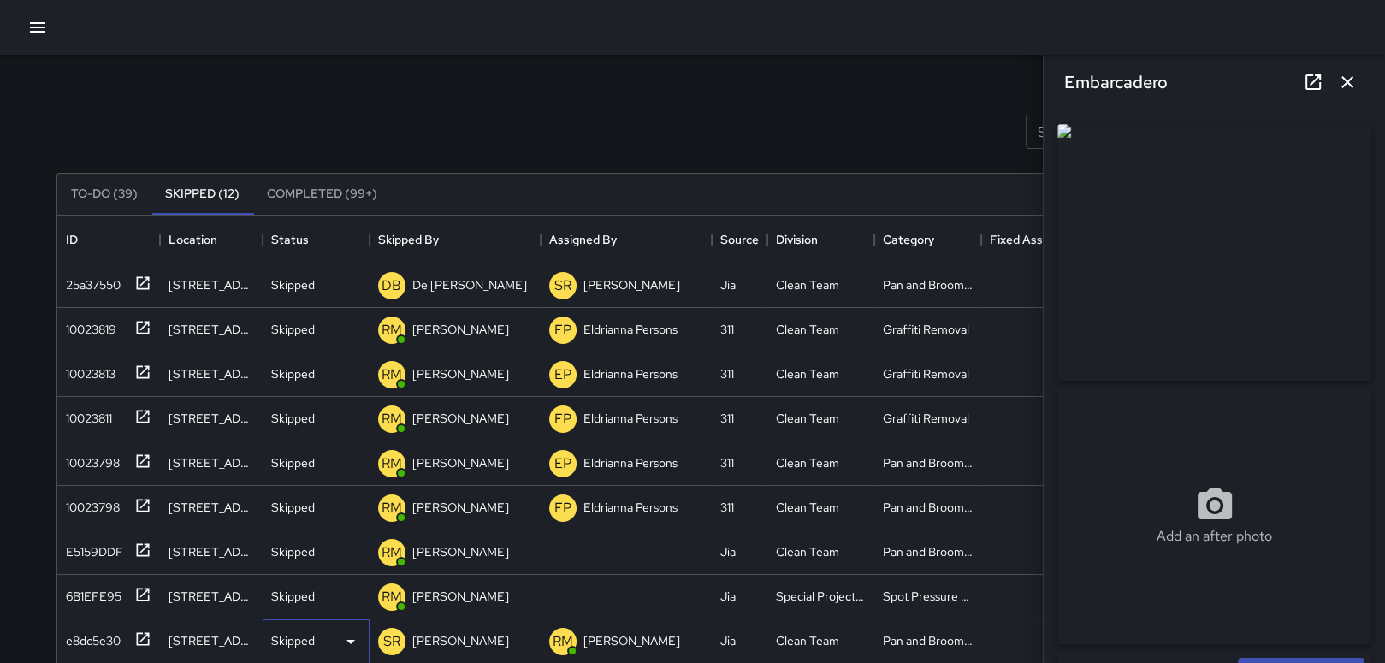
click at [339, 631] on div "Skipped" at bounding box center [316, 641] width 90 height 21
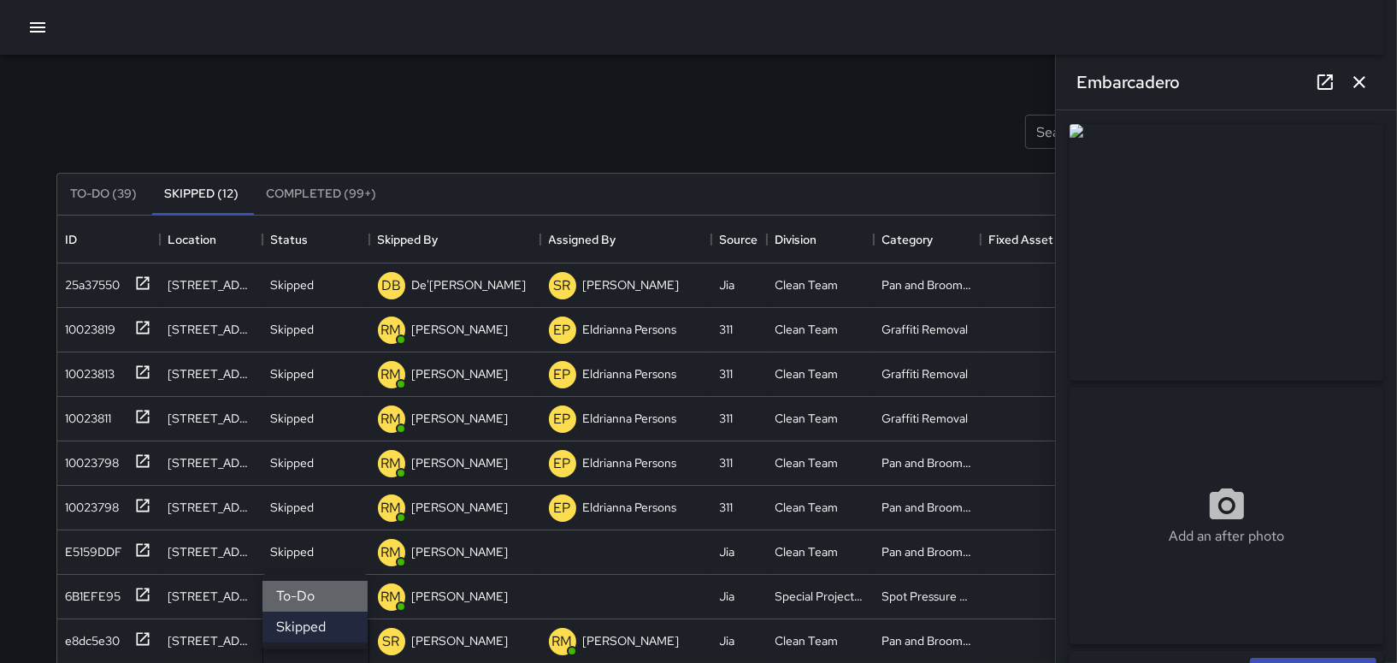
click at [335, 606] on li "To-Do" at bounding box center [315, 596] width 105 height 31
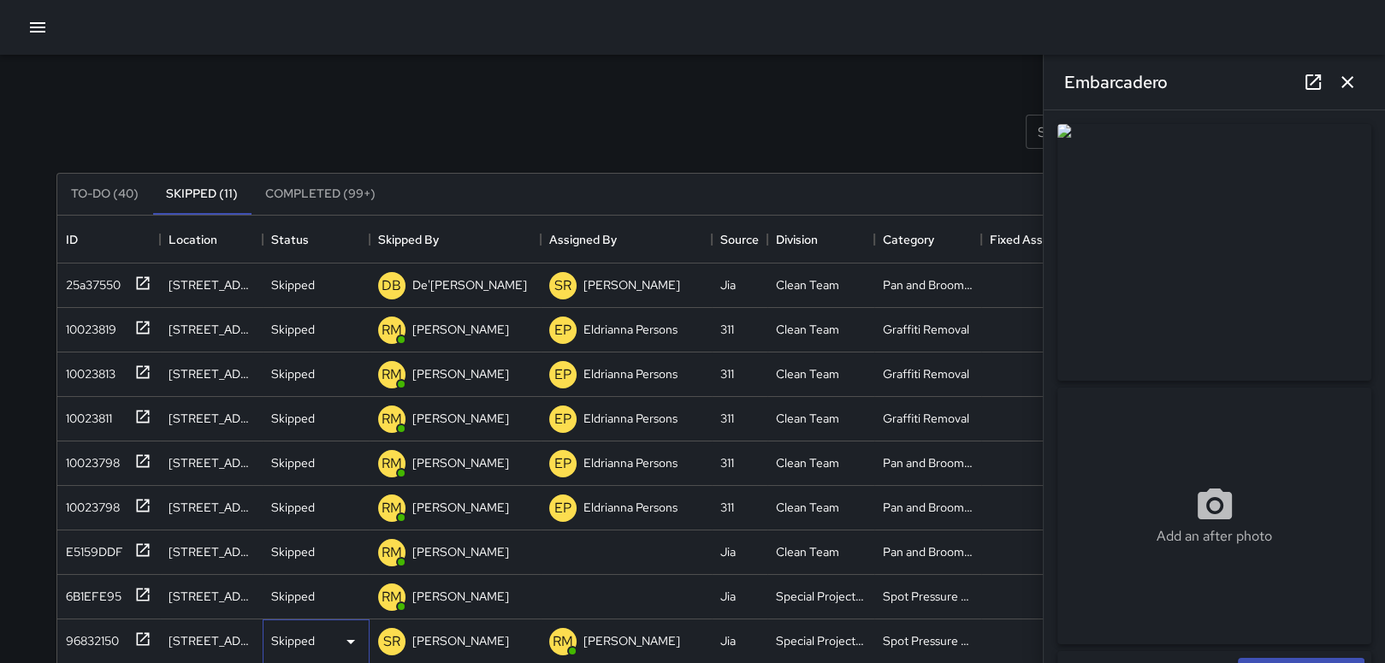
click at [344, 631] on icon at bounding box center [350, 641] width 21 height 21
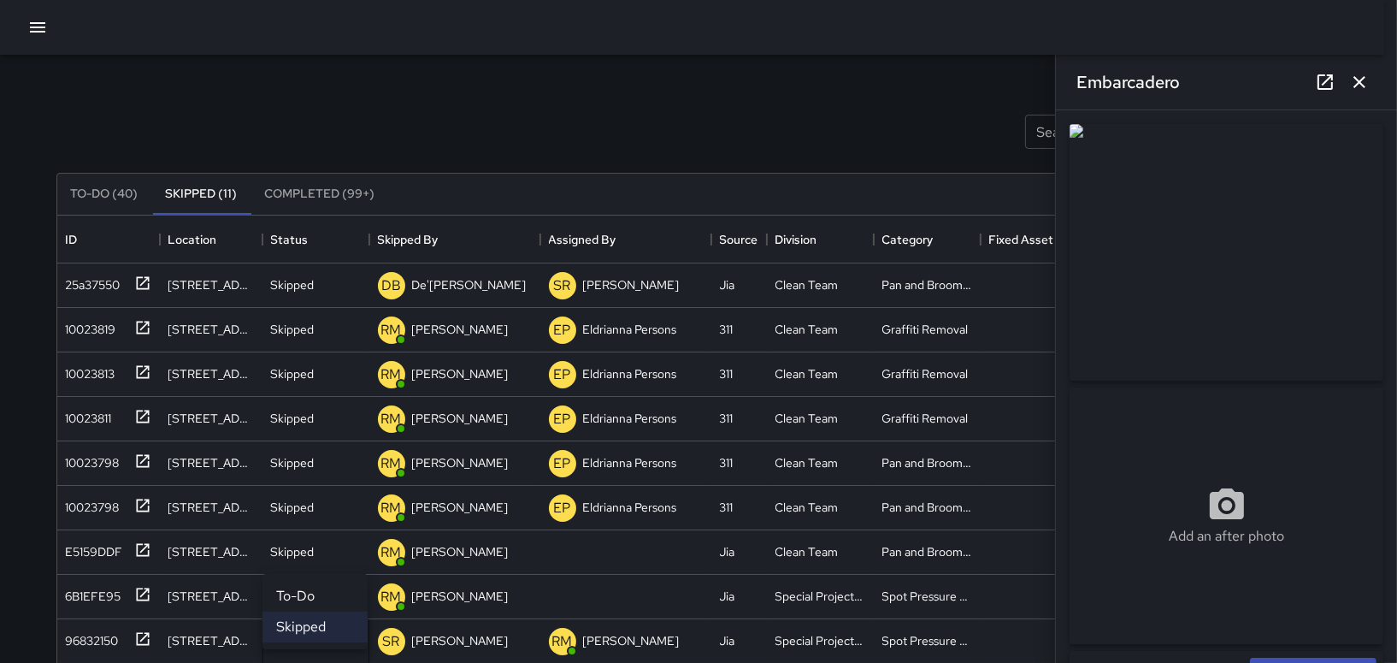
click at [338, 600] on li "To-Do" at bounding box center [315, 596] width 105 height 31
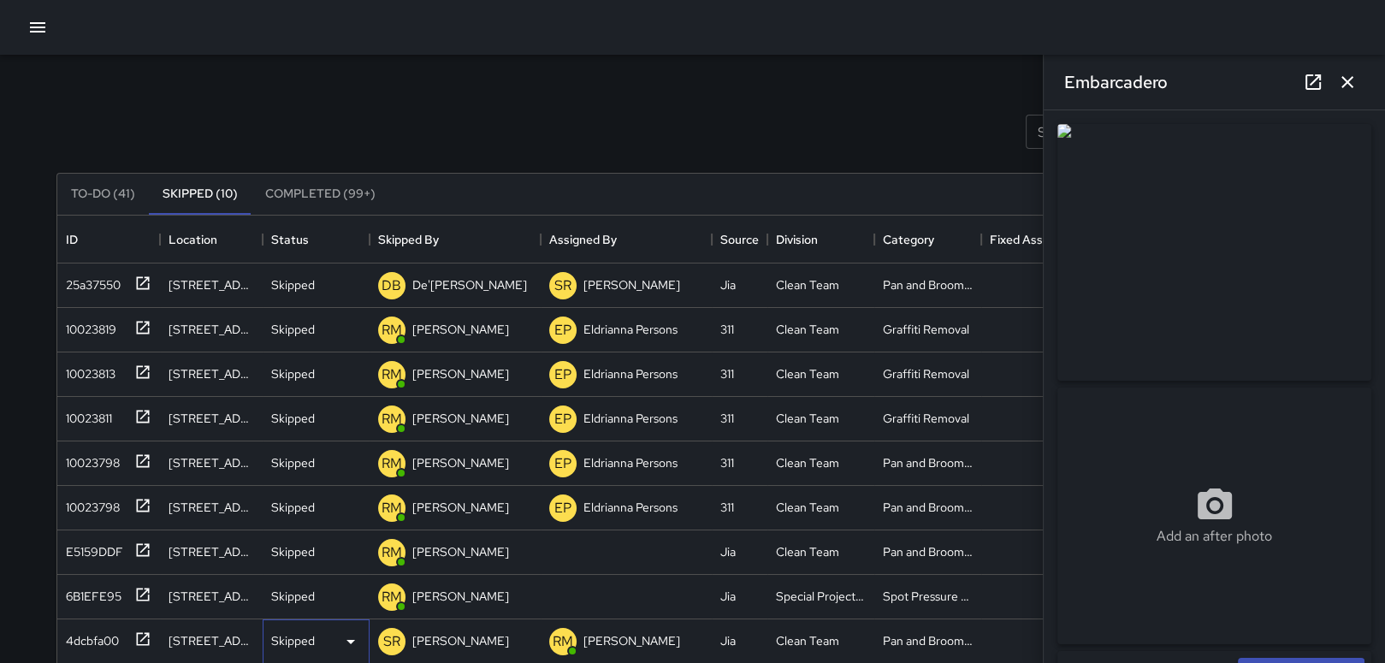
click at [352, 631] on icon at bounding box center [350, 641] width 21 height 21
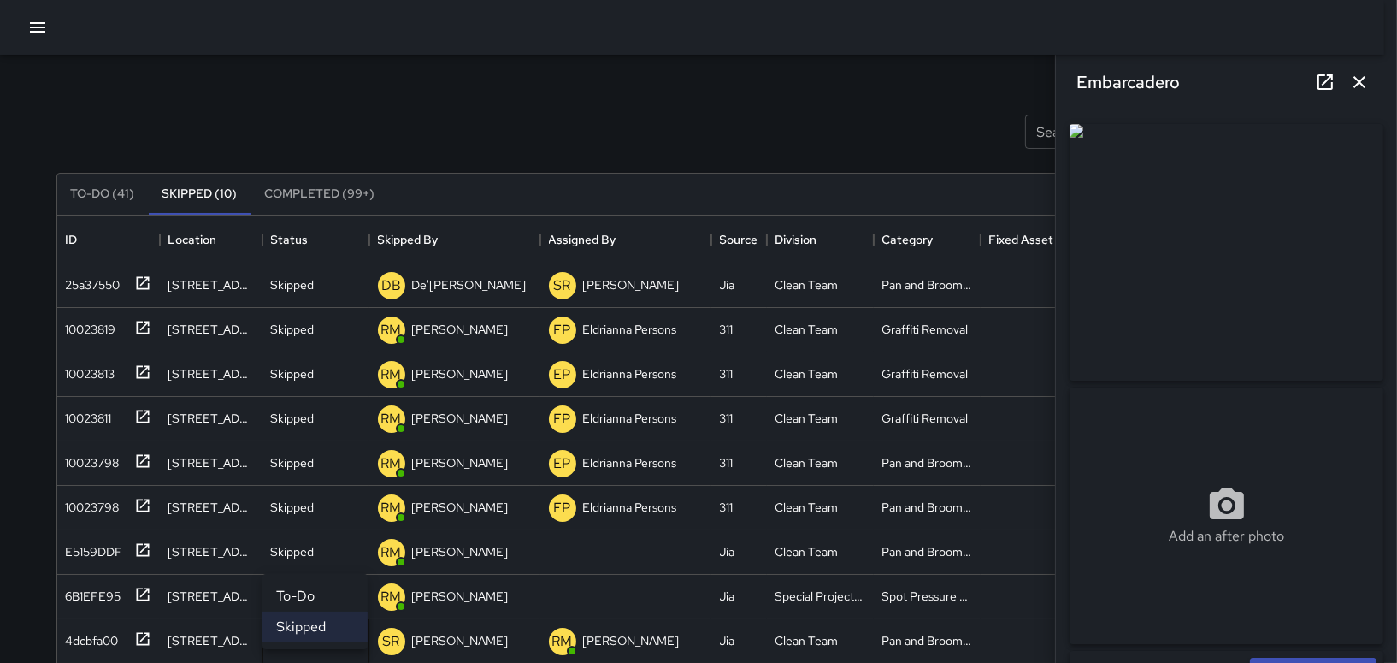
click at [346, 602] on li "To-Do" at bounding box center [315, 596] width 105 height 31
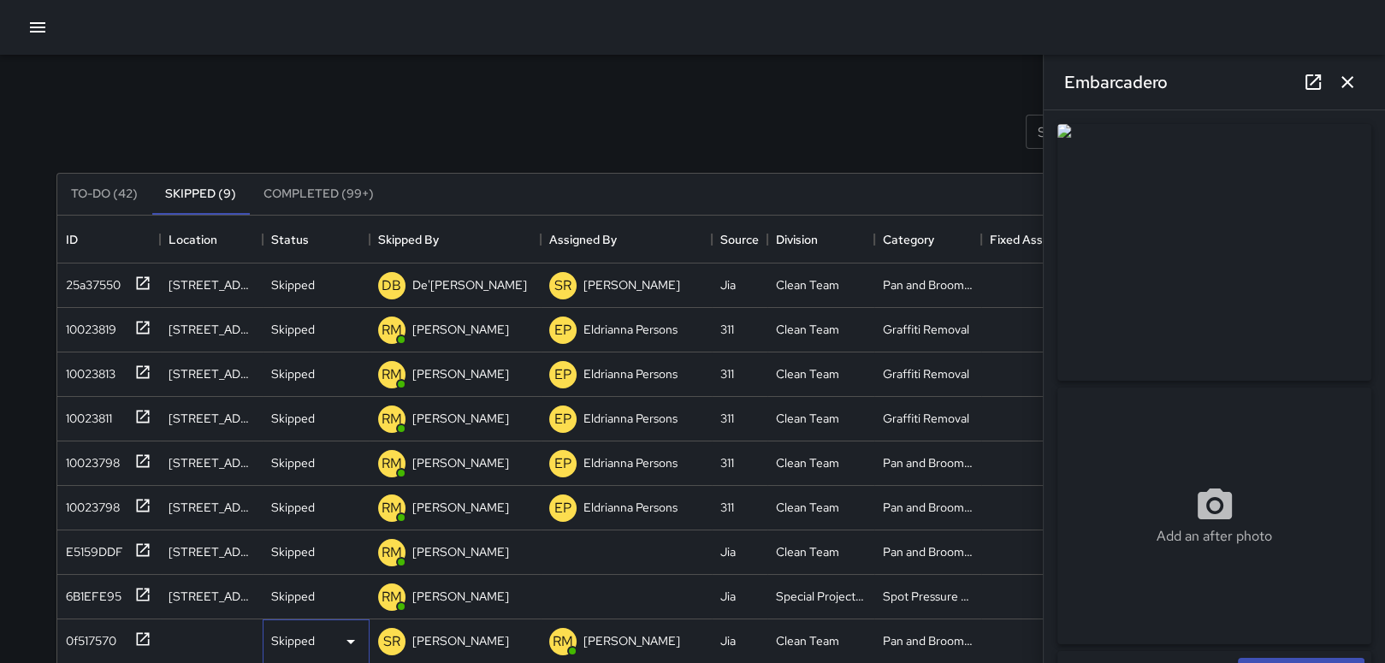
click at [353, 626] on div "Skipped" at bounding box center [316, 641] width 107 height 44
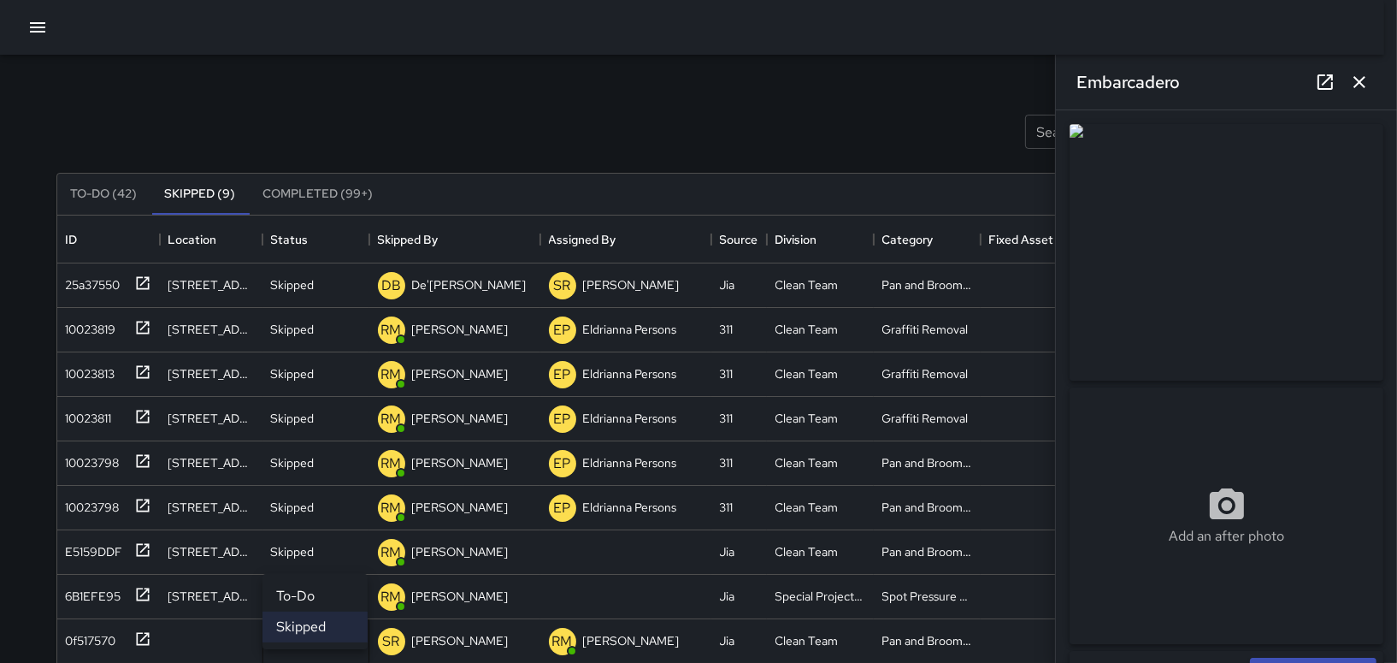
click at [351, 602] on li "To-Do" at bounding box center [315, 596] width 105 height 31
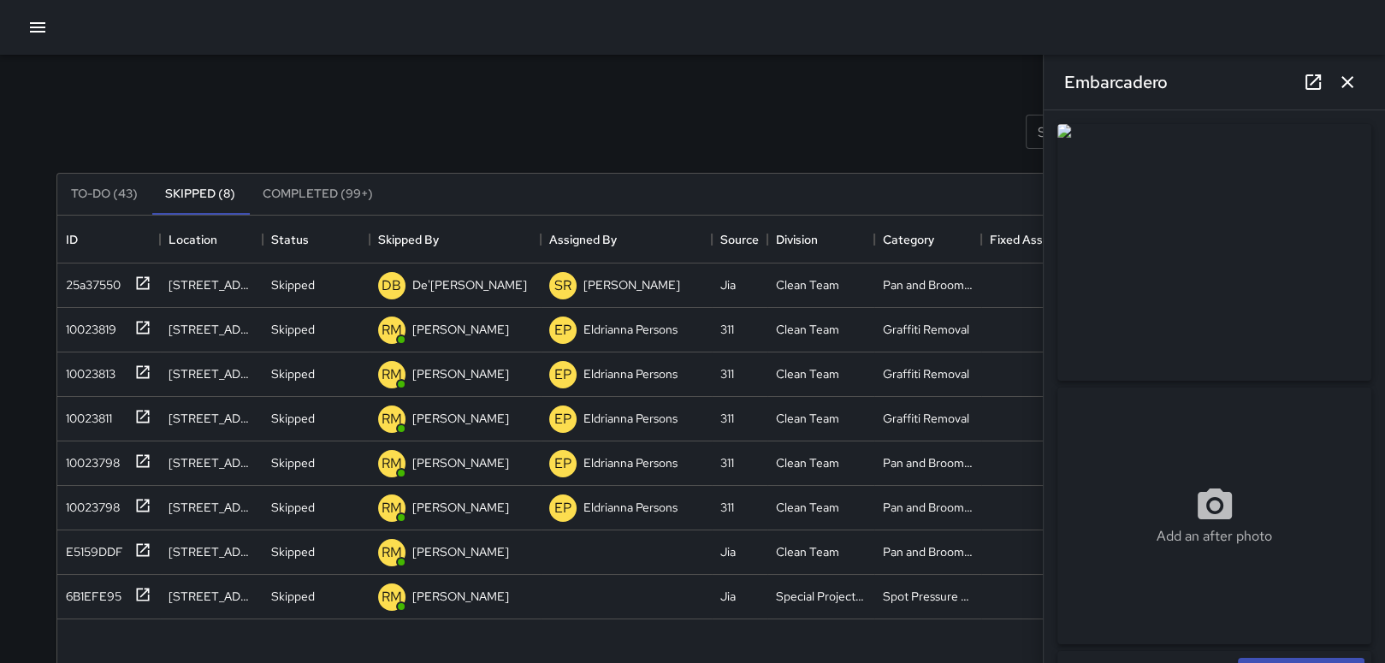
click at [355, 629] on div "25a37550 [GEOGRAPHIC_DATA] Skipped DB De'[PERSON_NAME] [PERSON_NAME] Jia Clean …" at bounding box center [720, 601] width 1326 height 676
click at [353, 600] on icon at bounding box center [350, 597] width 21 height 21
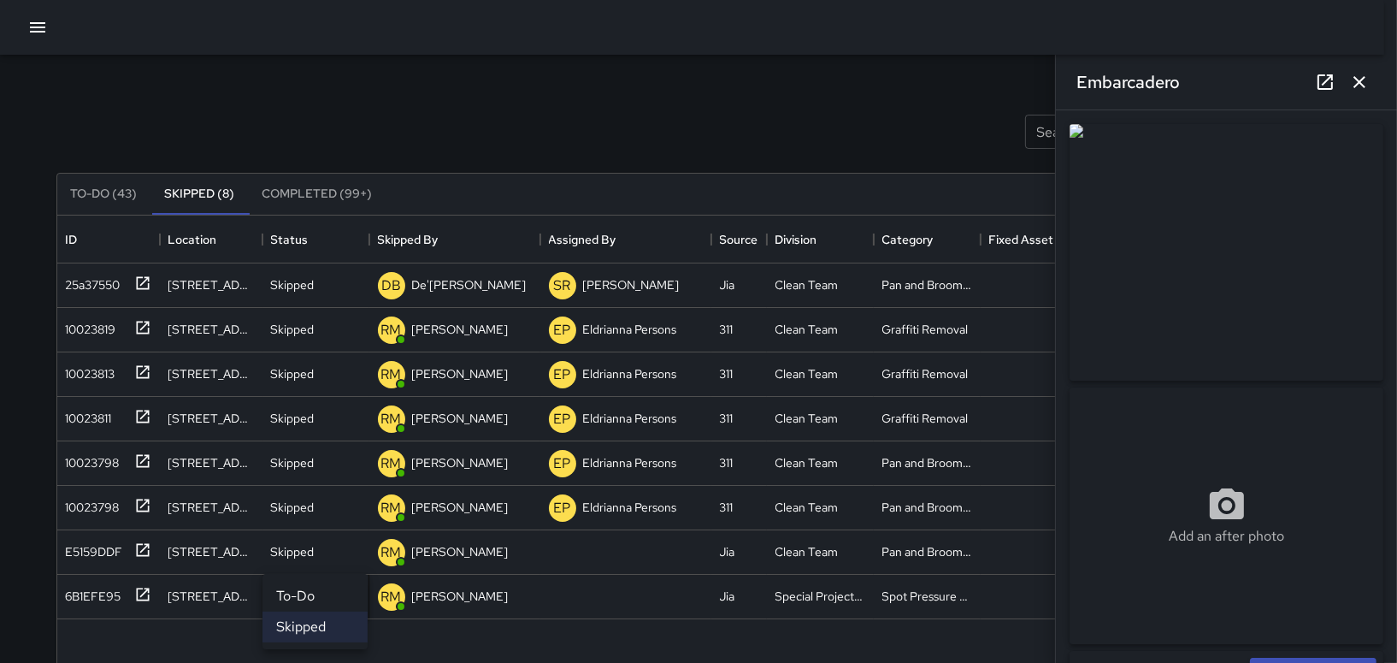
click at [336, 581] on li "To-Do" at bounding box center [315, 596] width 105 height 31
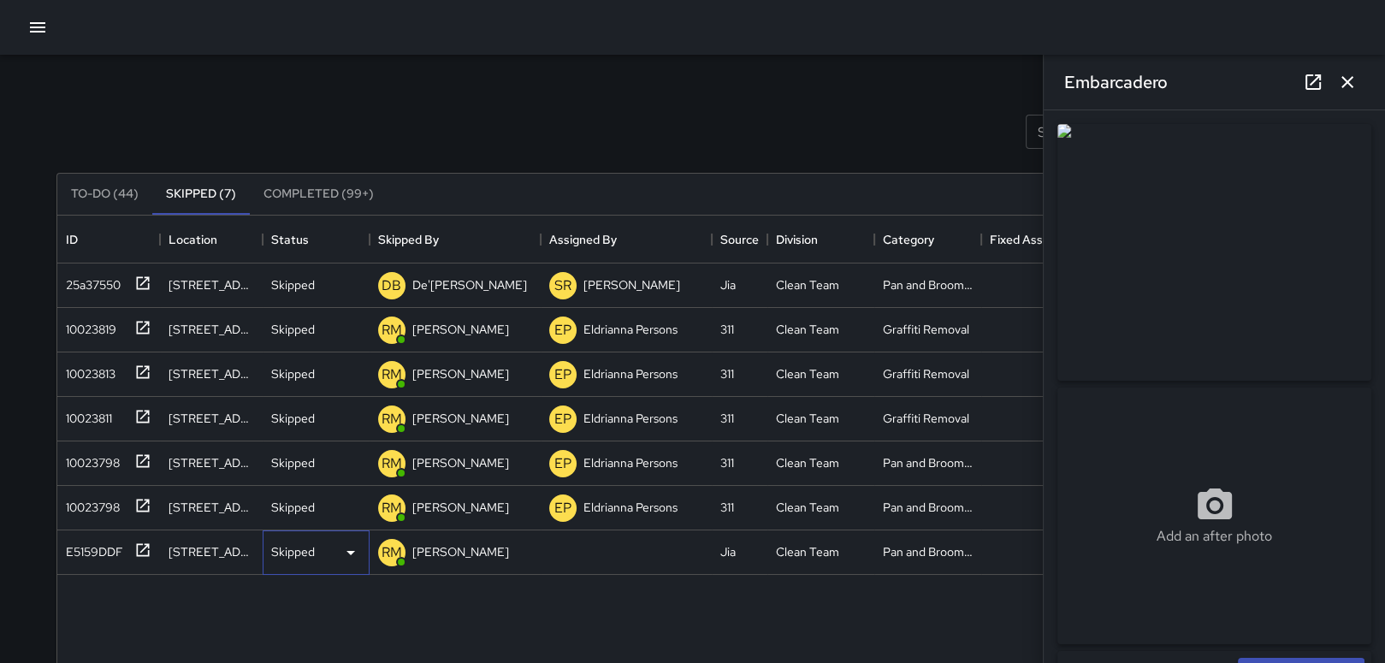
click at [346, 552] on icon at bounding box center [350, 552] width 21 height 21
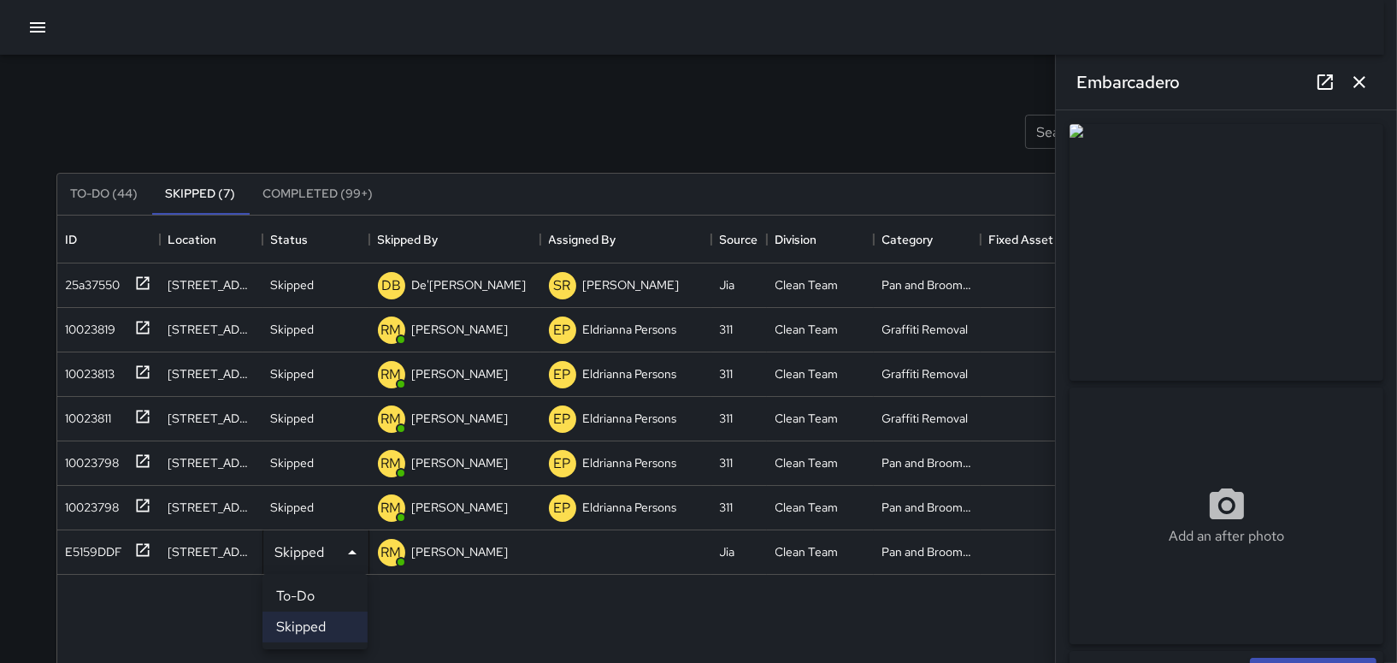
click at [352, 541] on div at bounding box center [698, 331] width 1397 height 663
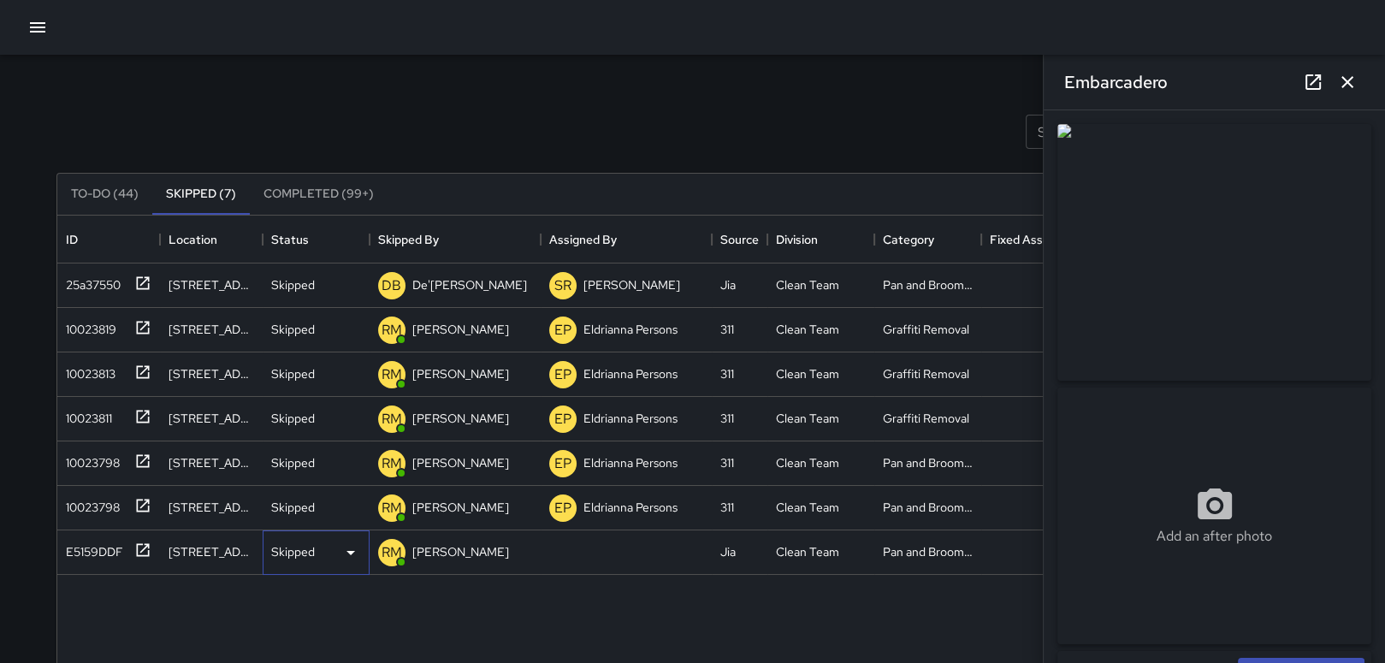
click at [340, 551] on icon at bounding box center [350, 552] width 21 height 21
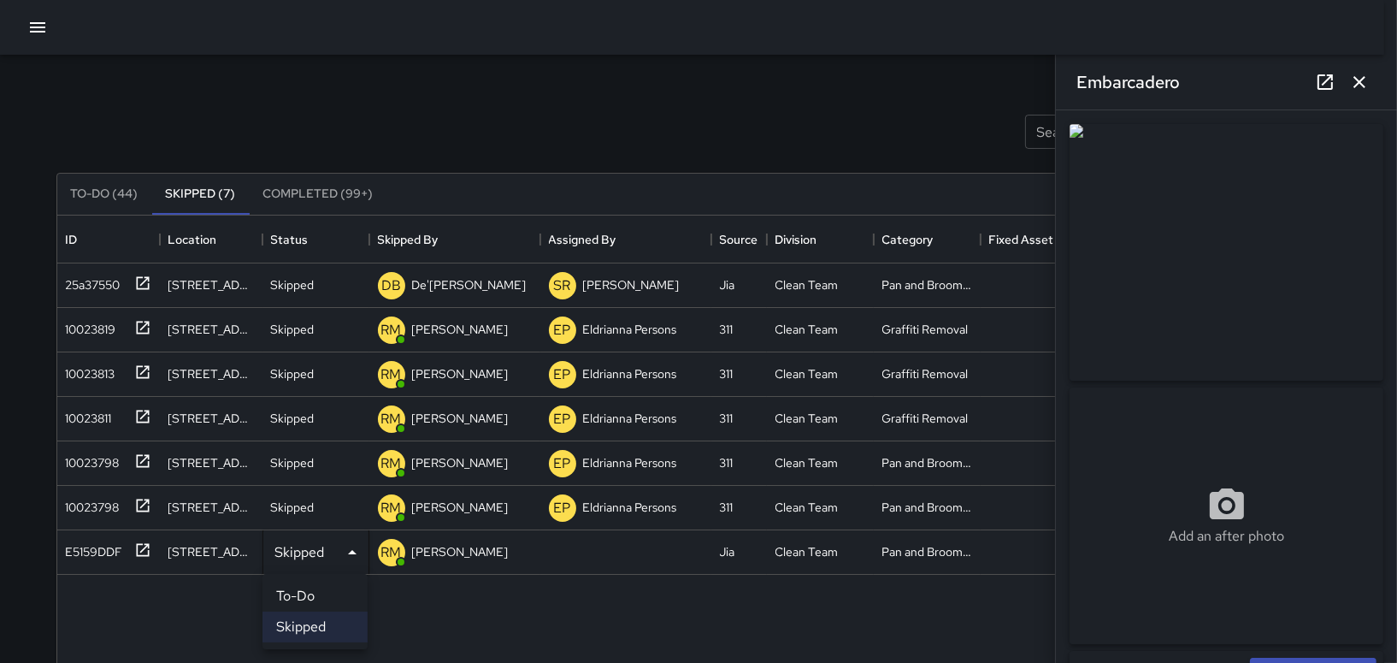
click at [318, 580] on ul "To-Do Skipped" at bounding box center [315, 611] width 105 height 75
click at [318, 590] on li "To-Do" at bounding box center [315, 596] width 105 height 31
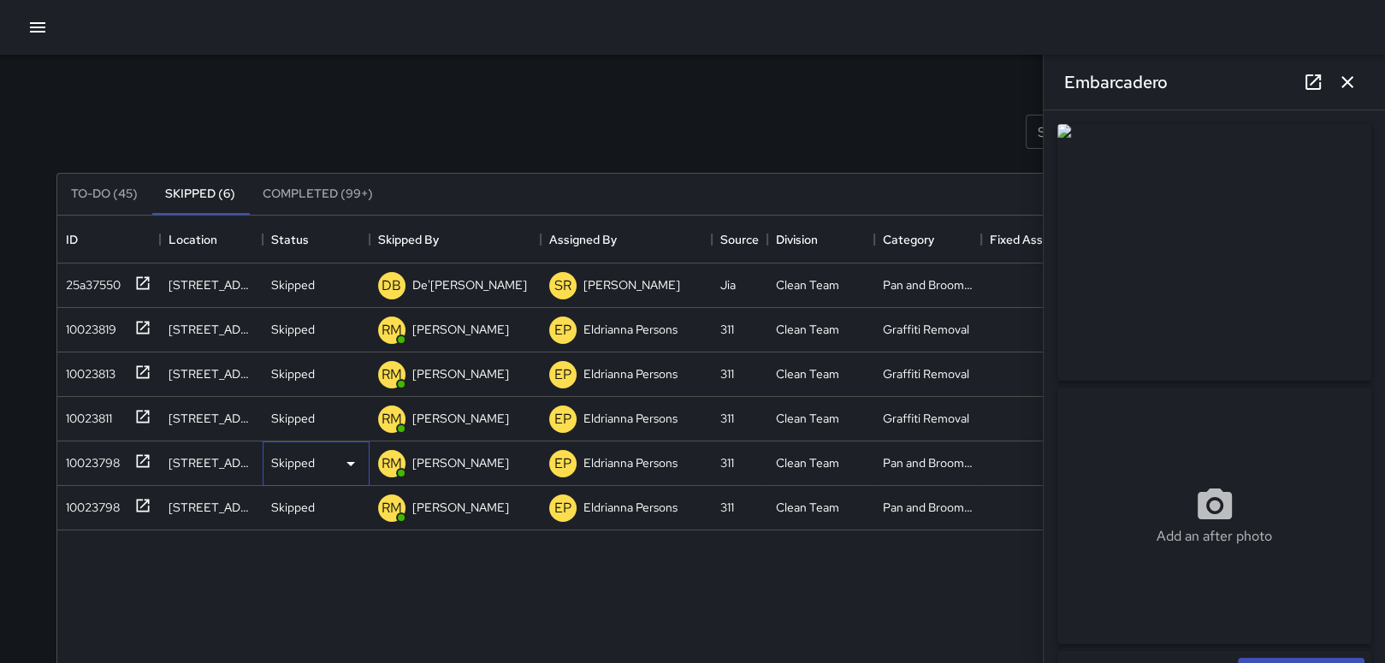
click at [356, 481] on div "Skipped" at bounding box center [316, 463] width 107 height 44
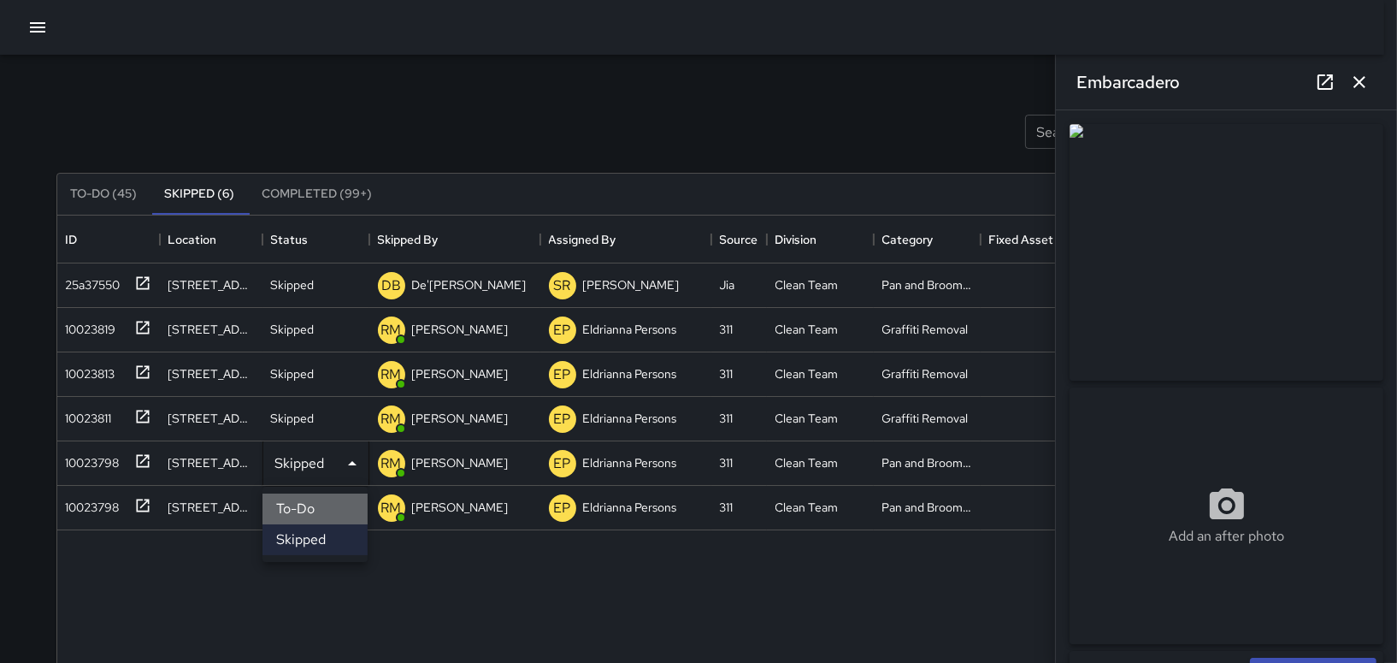
click at [338, 514] on li "To-Do" at bounding box center [315, 508] width 105 height 31
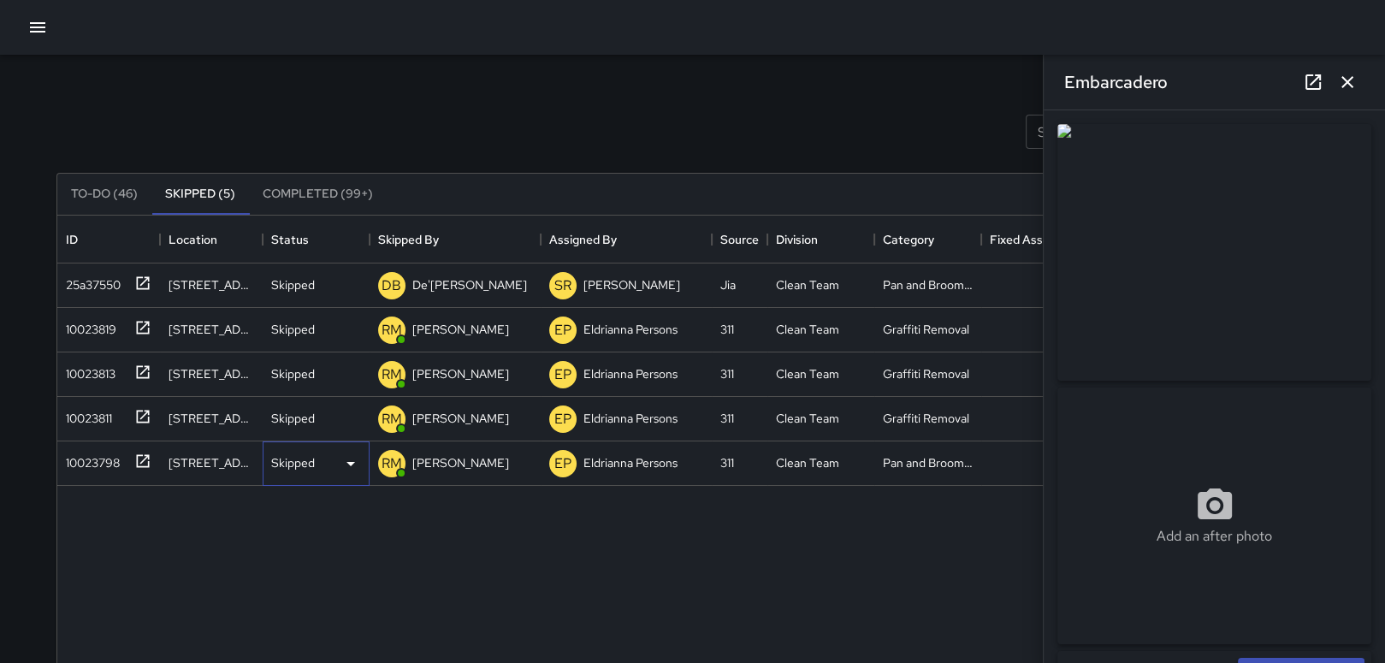
click at [352, 459] on icon at bounding box center [350, 463] width 21 height 21
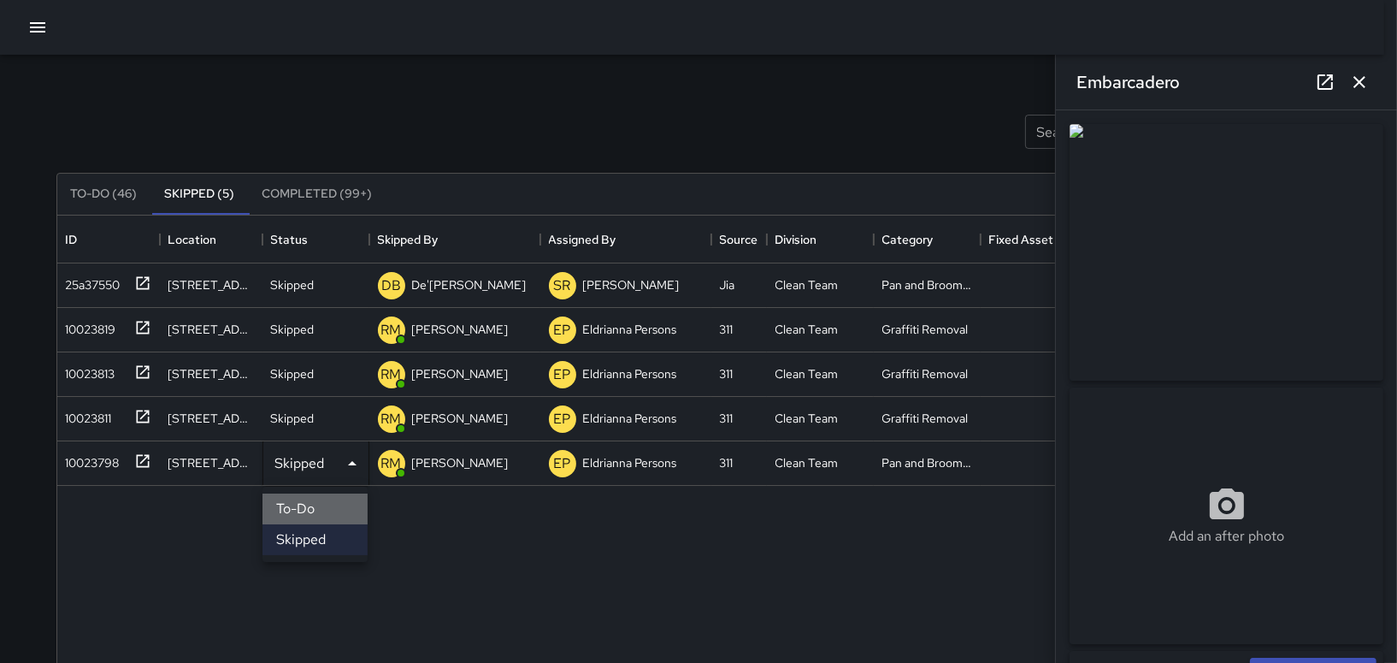
drag, startPoint x: 308, startPoint y: 499, endPoint x: 308, endPoint y: 509, distance: 9.4
click at [308, 506] on li "To-Do" at bounding box center [315, 508] width 105 height 31
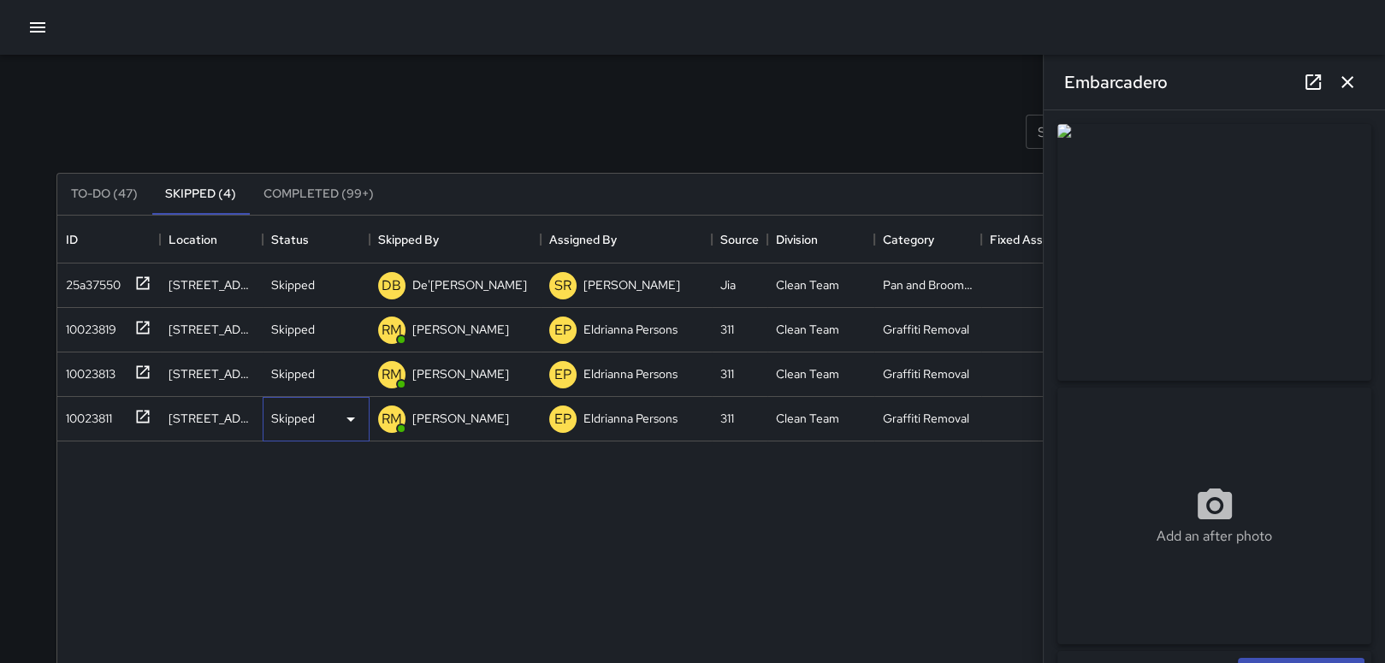
click at [355, 407] on div "Skipped" at bounding box center [316, 419] width 107 height 44
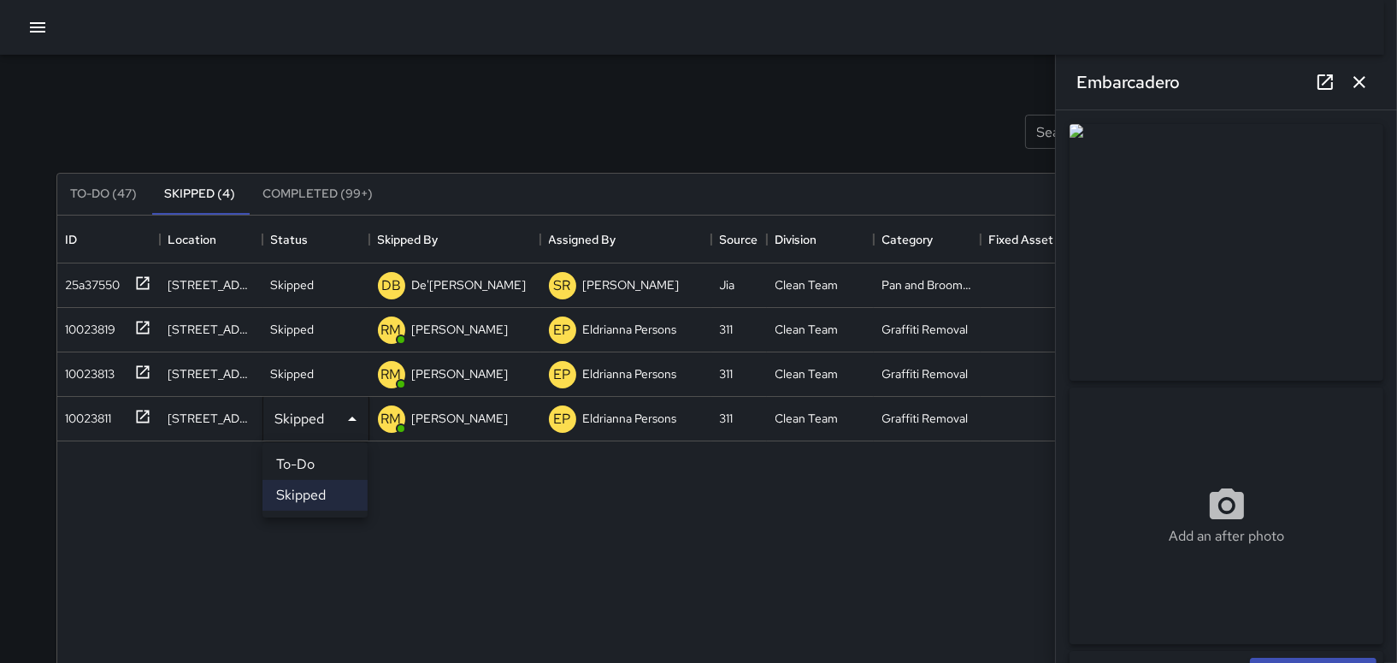
click at [330, 457] on li "To-Do" at bounding box center [315, 464] width 105 height 31
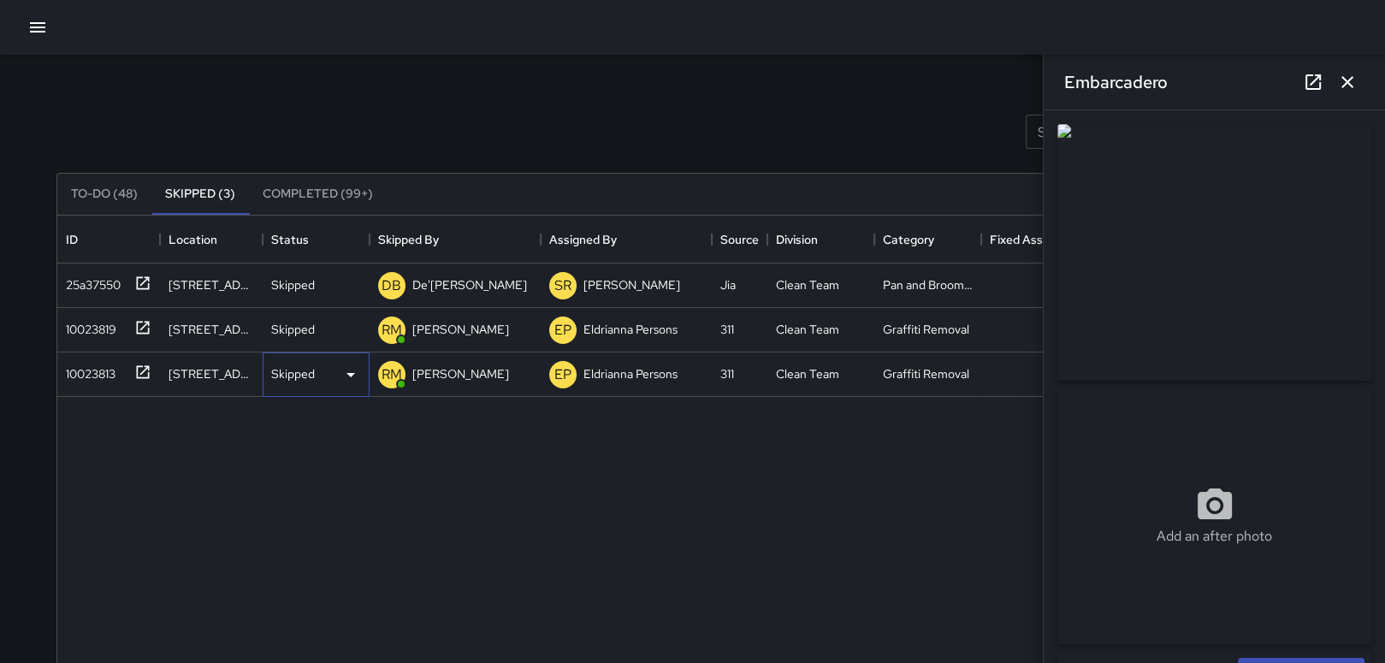
click at [352, 377] on icon at bounding box center [350, 374] width 21 height 21
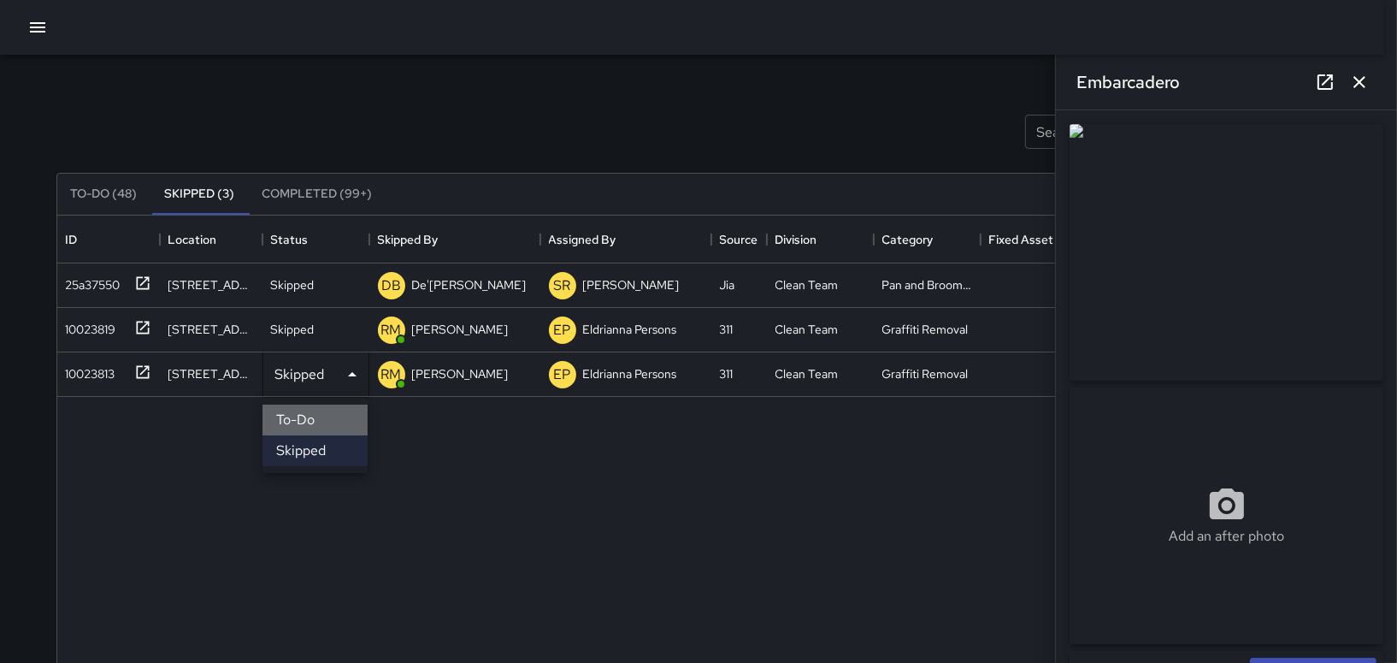
click at [316, 423] on li "To-Do" at bounding box center [315, 420] width 105 height 31
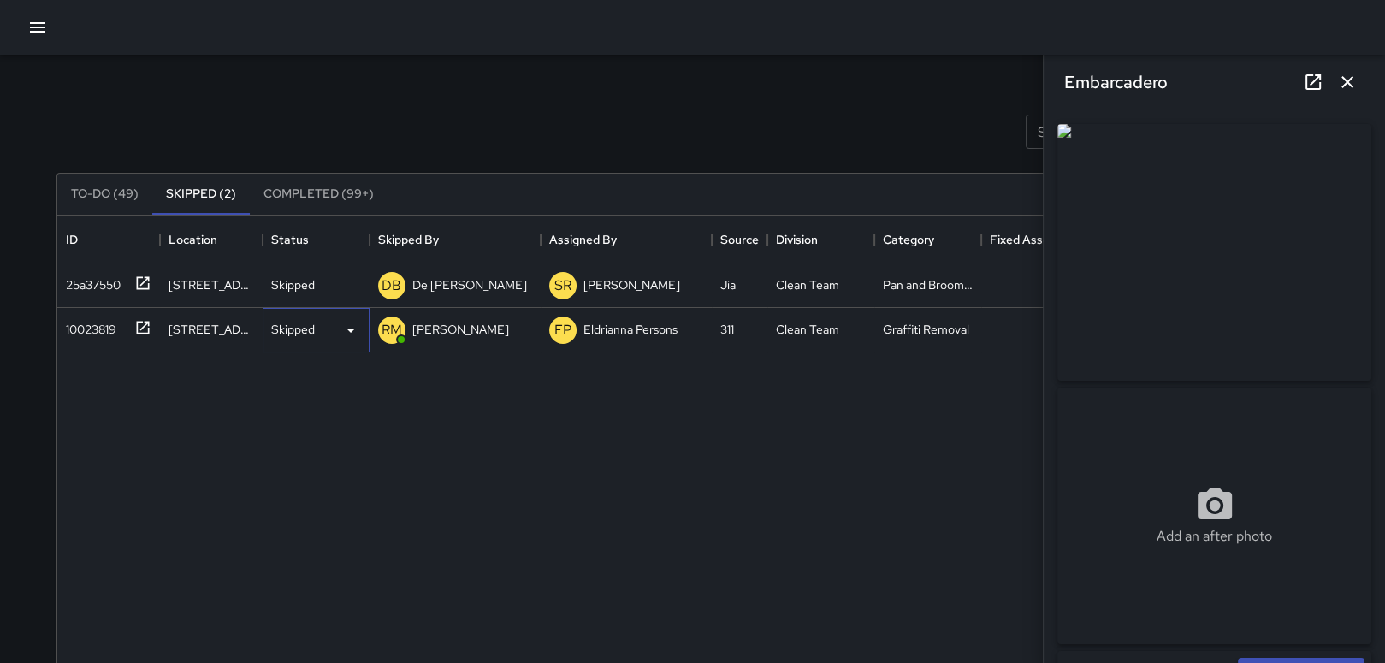
click at [330, 315] on div "Skipped" at bounding box center [316, 330] width 107 height 44
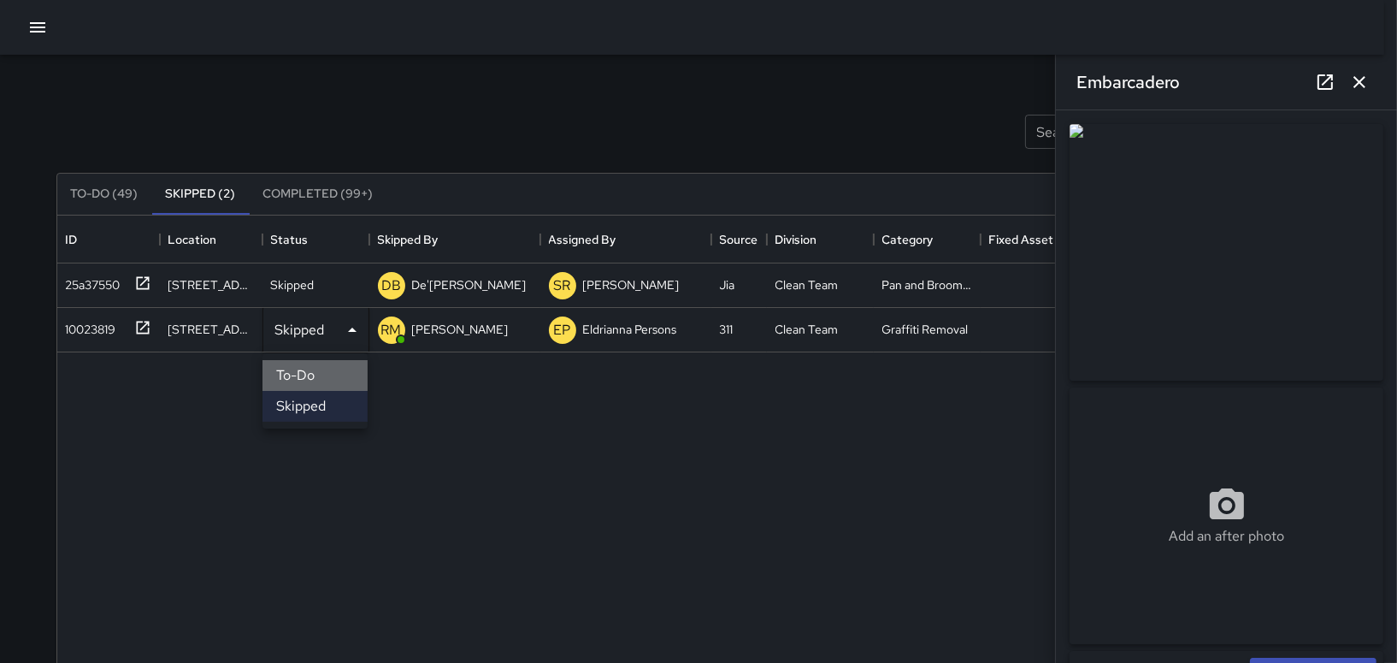
click at [315, 373] on li "To-Do" at bounding box center [315, 375] width 105 height 31
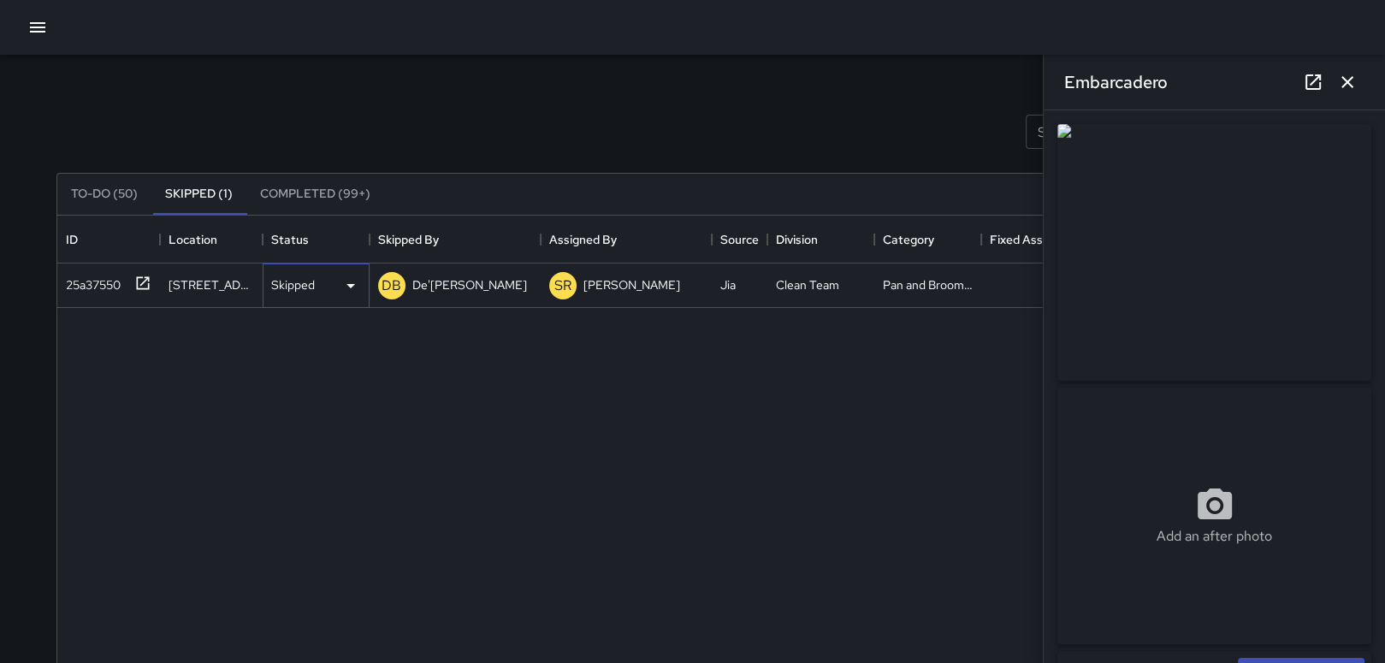
click at [308, 276] on p "Skipped" at bounding box center [293, 284] width 44 height 17
click at [285, 334] on li "To-Do" at bounding box center [315, 331] width 105 height 31
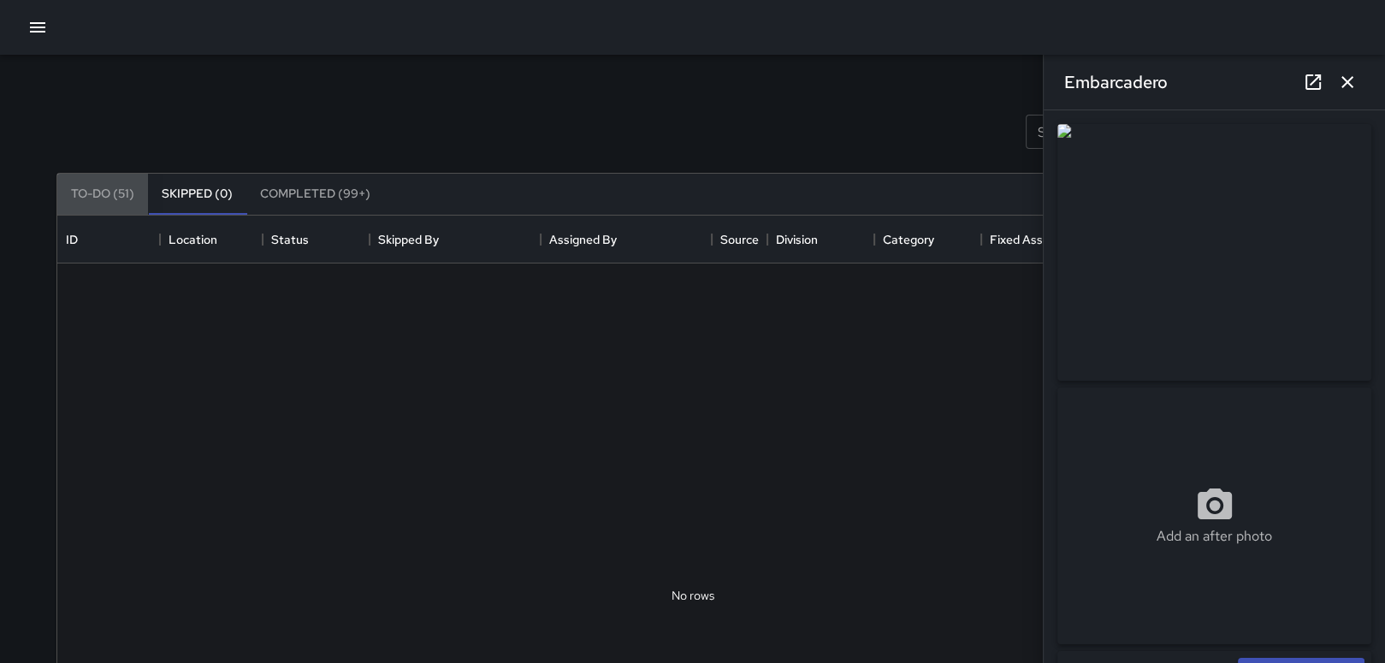
click at [104, 202] on button "To-Do (51)" at bounding box center [102, 194] width 91 height 41
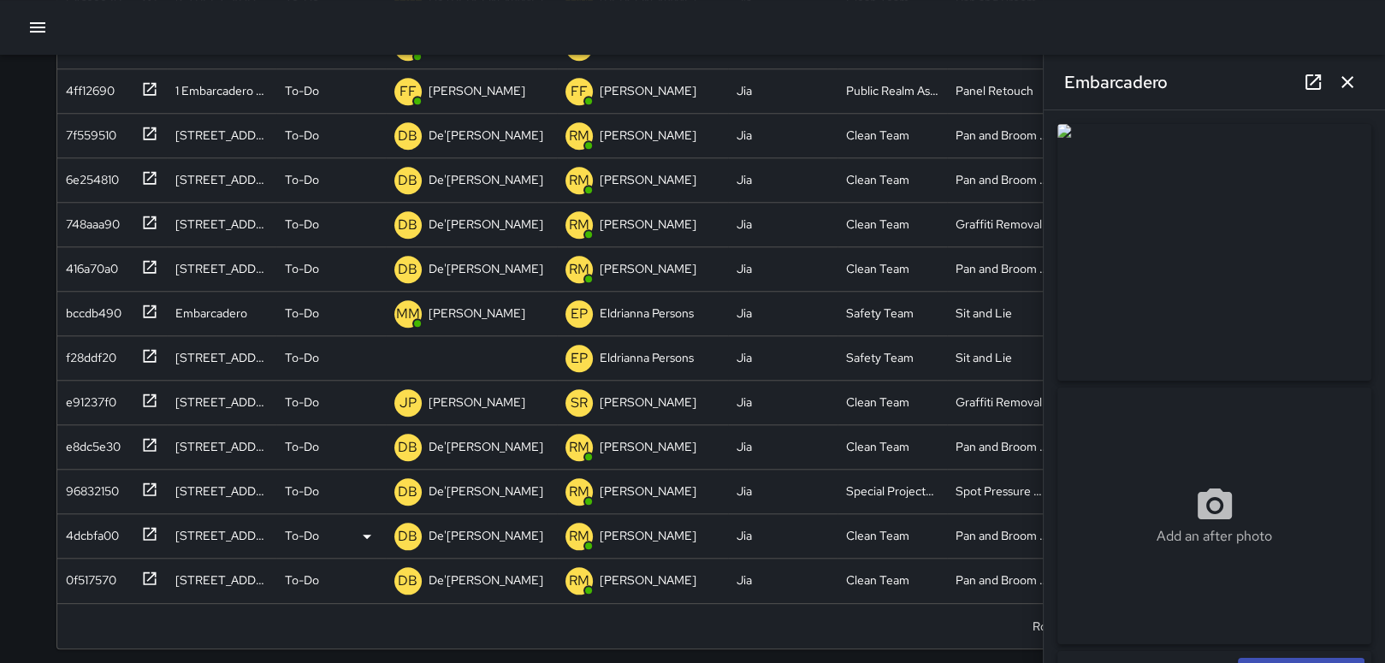
scroll to position [346, 0]
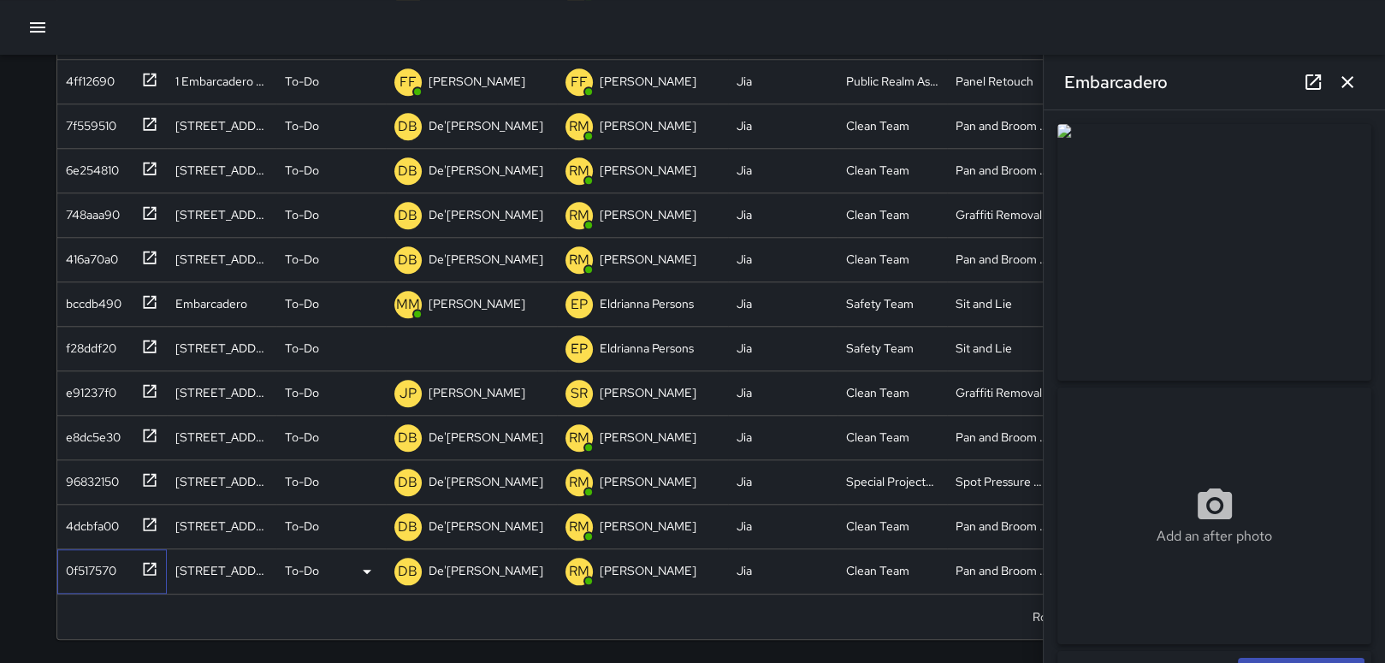
click at [77, 562] on div "0f517570" at bounding box center [87, 567] width 57 height 24
click at [364, 566] on icon at bounding box center [367, 571] width 21 height 21
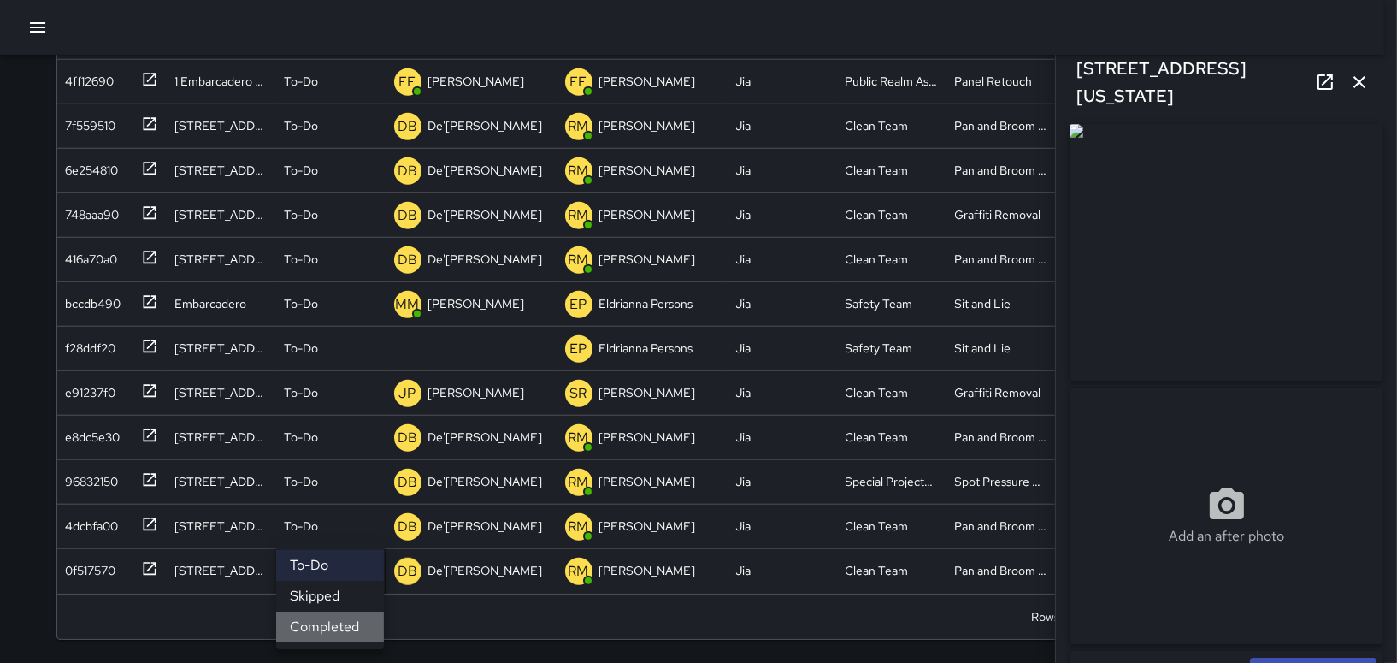
click at [324, 614] on li "Completed" at bounding box center [330, 626] width 108 height 31
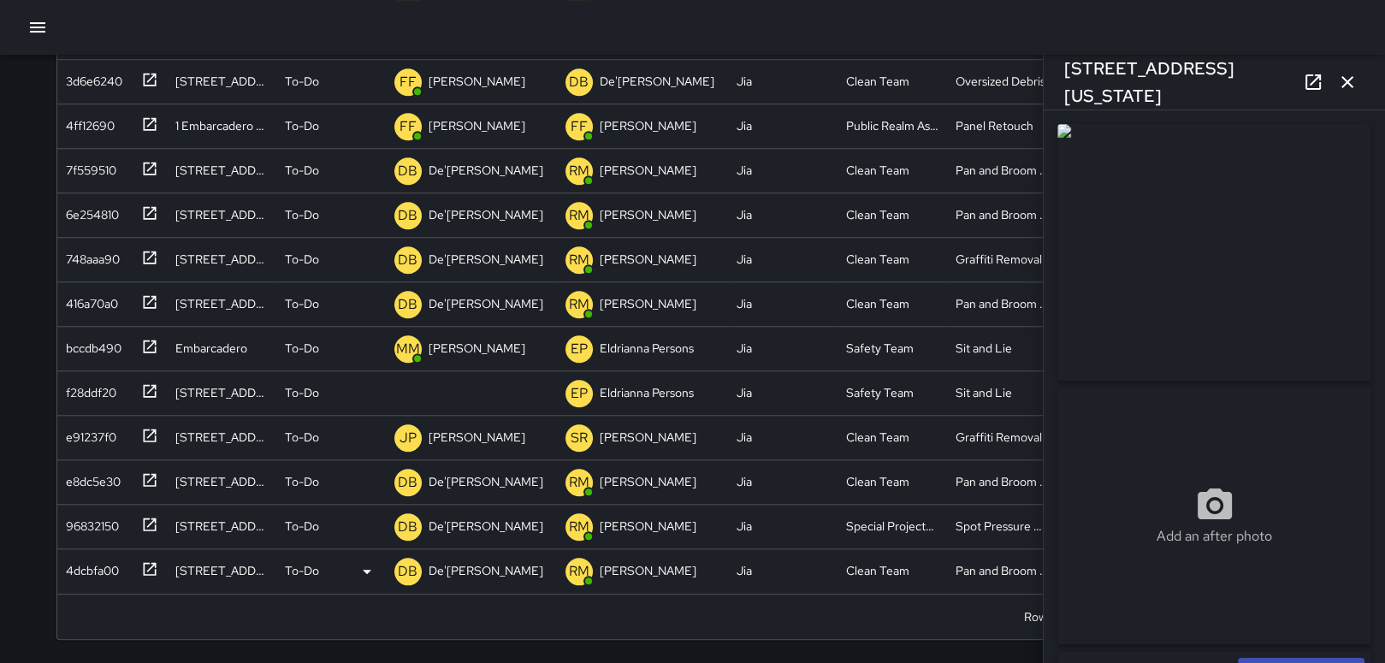
scroll to position [1547, 0]
click at [102, 511] on div "96832150" at bounding box center [89, 523] width 60 height 24
click at [364, 525] on icon at bounding box center [367, 527] width 9 height 4
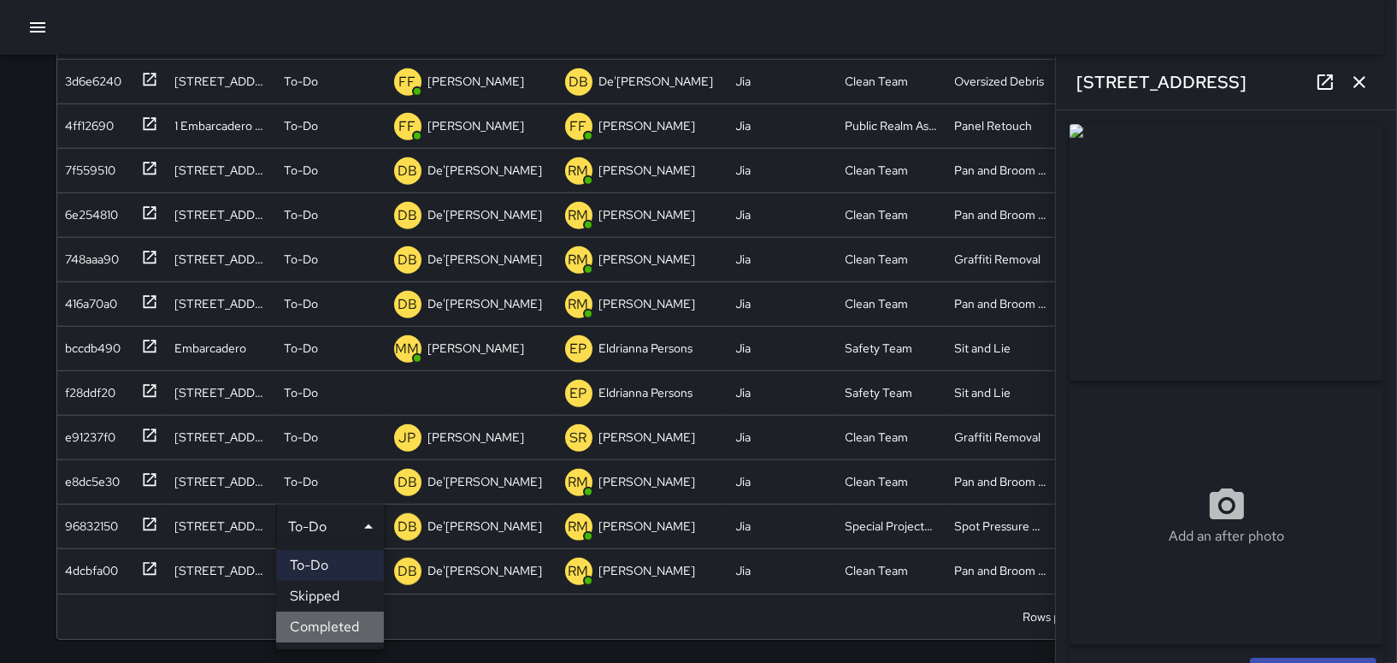
click at [324, 630] on li "Completed" at bounding box center [330, 626] width 108 height 31
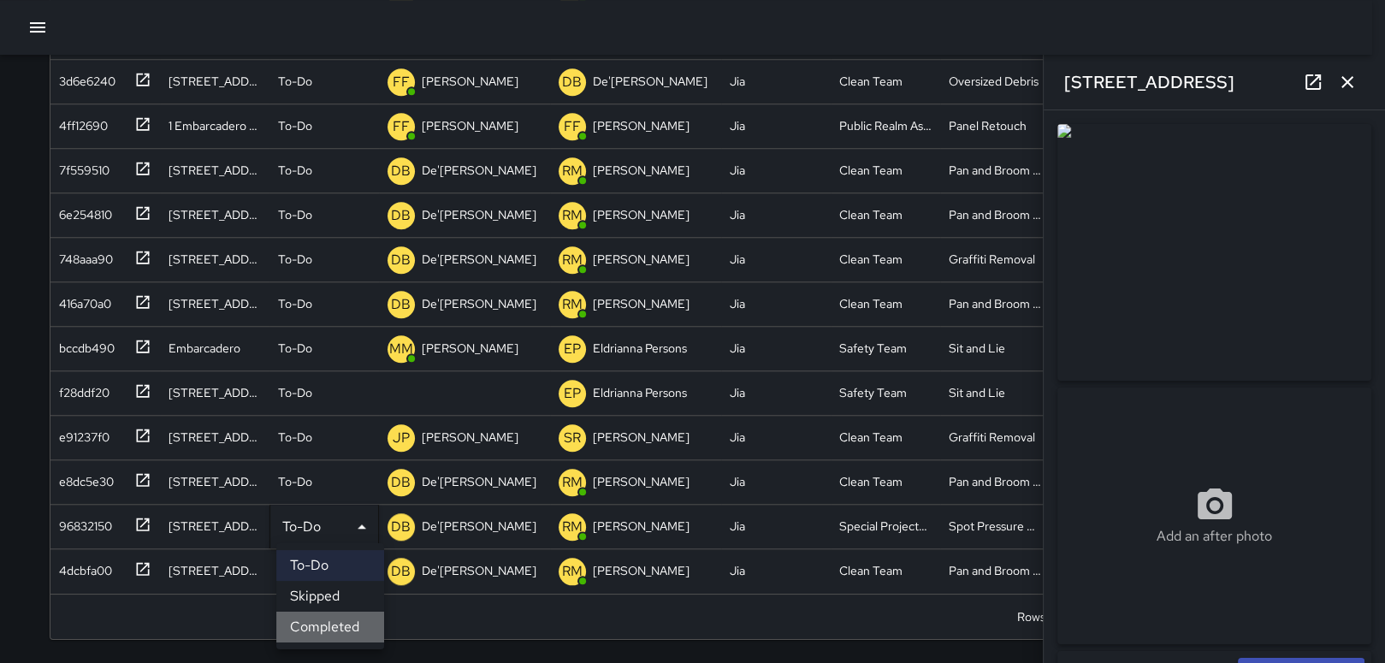
scroll to position [1503, 0]
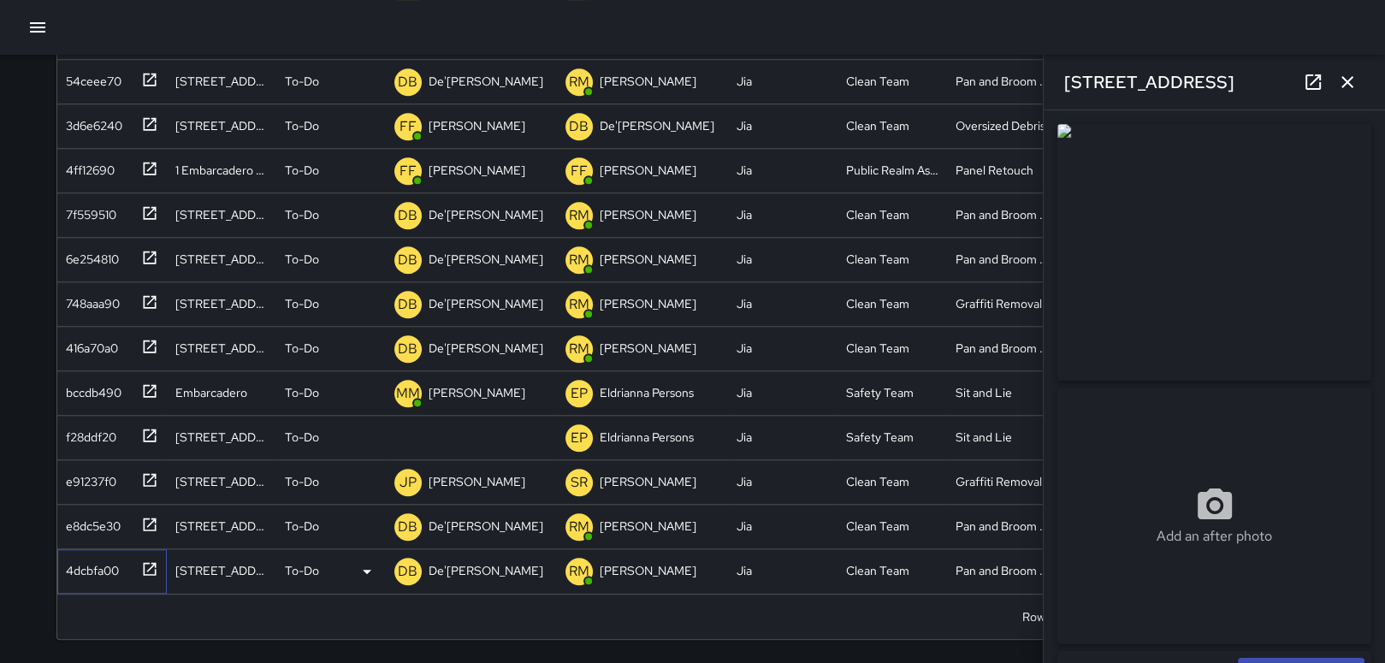
click at [104, 558] on div "4dcbfa00" at bounding box center [89, 567] width 60 height 24
click at [358, 569] on icon at bounding box center [367, 571] width 21 height 21
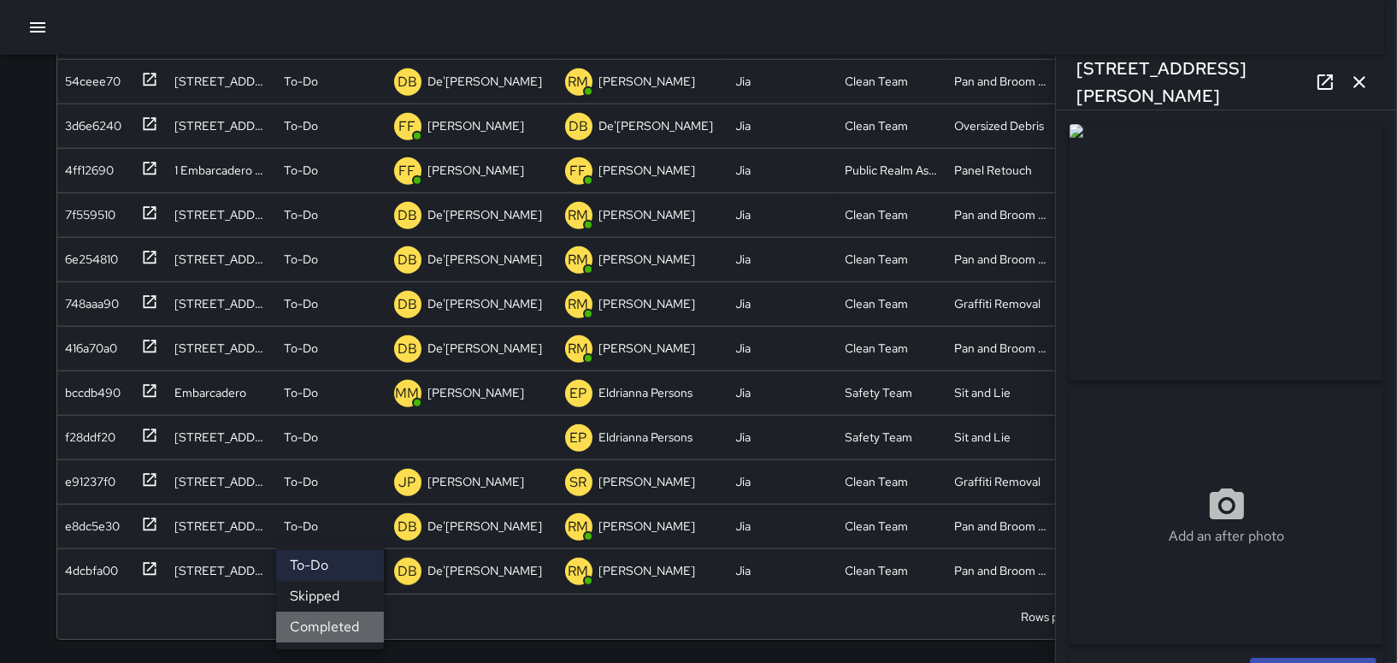
click at [326, 618] on li "Completed" at bounding box center [330, 626] width 108 height 31
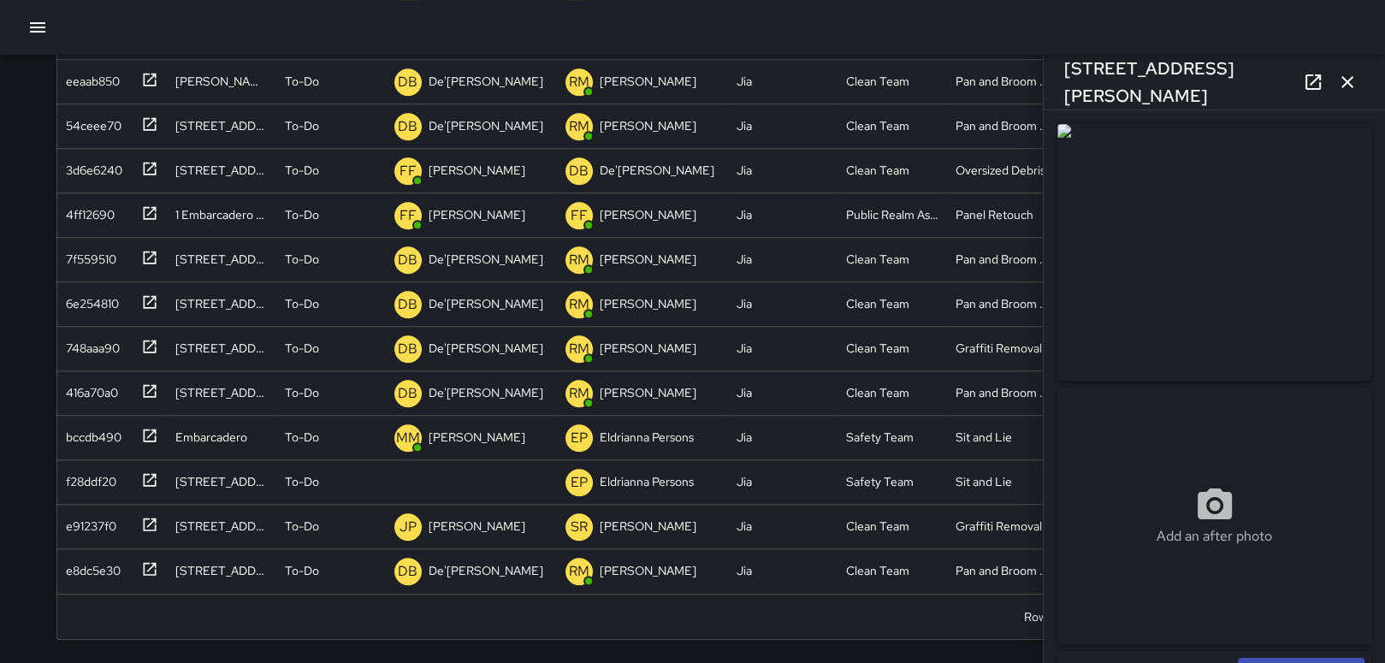
scroll to position [1458, 0]
click at [51, 564] on div "Search Search New Task To-Do (48) Skipped (0) Completed (99+) ID Location Statu…" at bounding box center [693, 185] width 1314 height 955
click at [117, 564] on div "e8dc5e30" at bounding box center [90, 567] width 62 height 24
click at [361, 574] on icon at bounding box center [367, 571] width 21 height 21
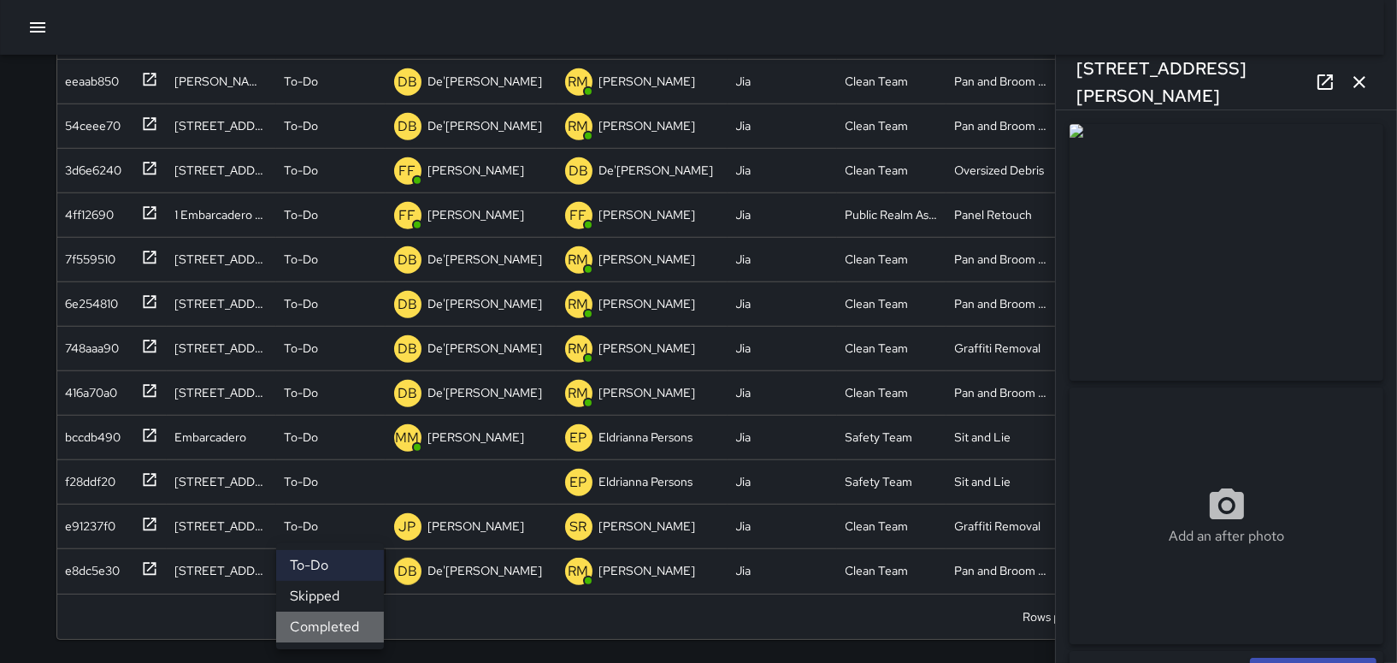
click at [343, 620] on li "Completed" at bounding box center [330, 626] width 108 height 31
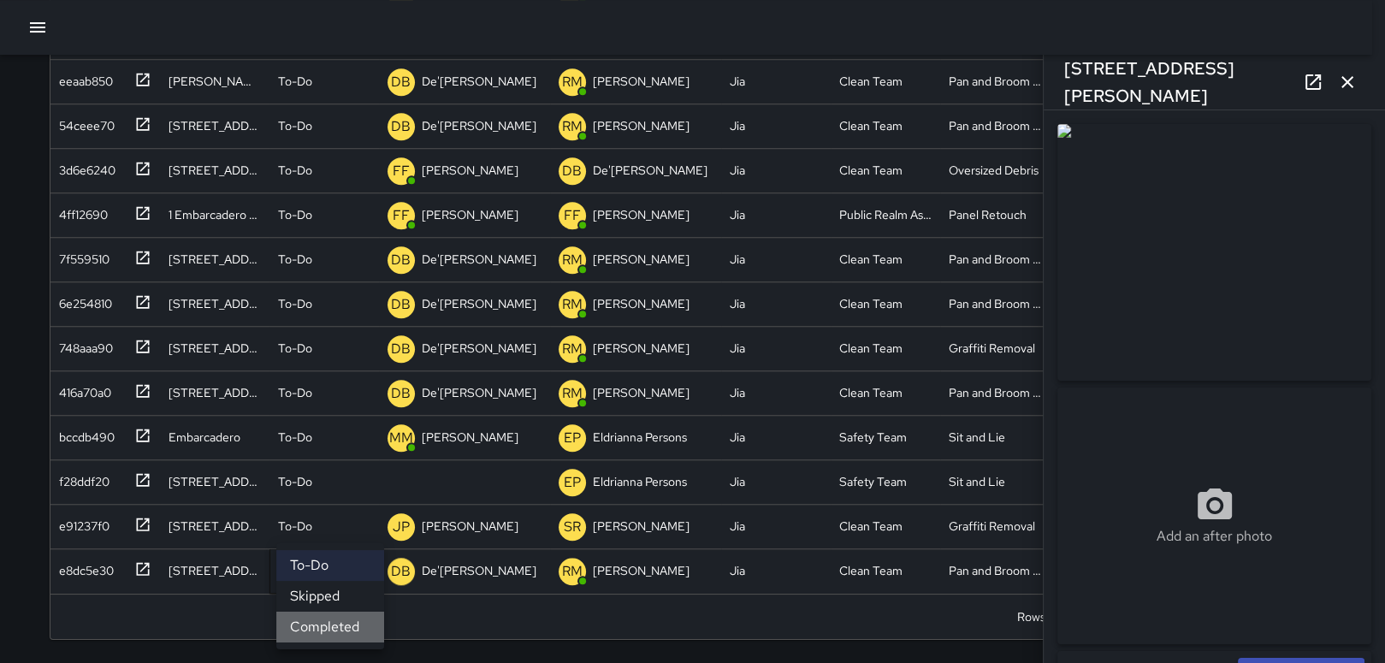
scroll to position [1413, 0]
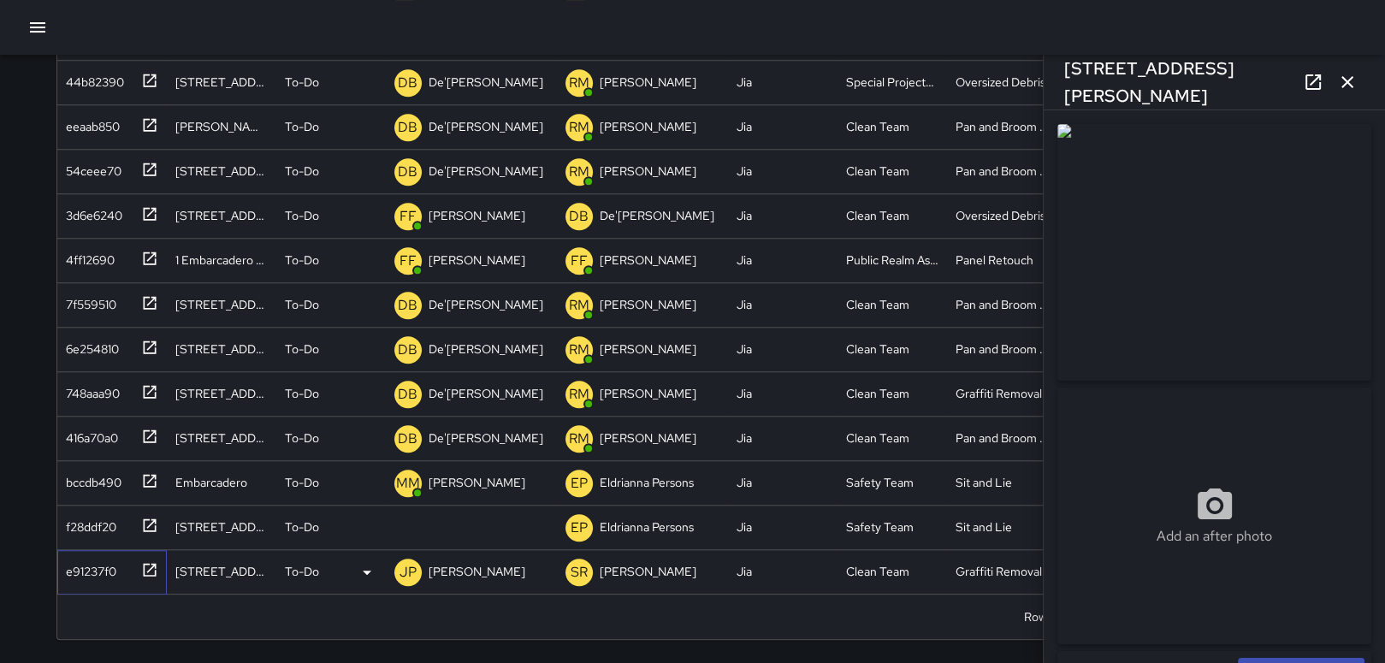
click at [82, 556] on div "e91237f0" at bounding box center [87, 568] width 57 height 24
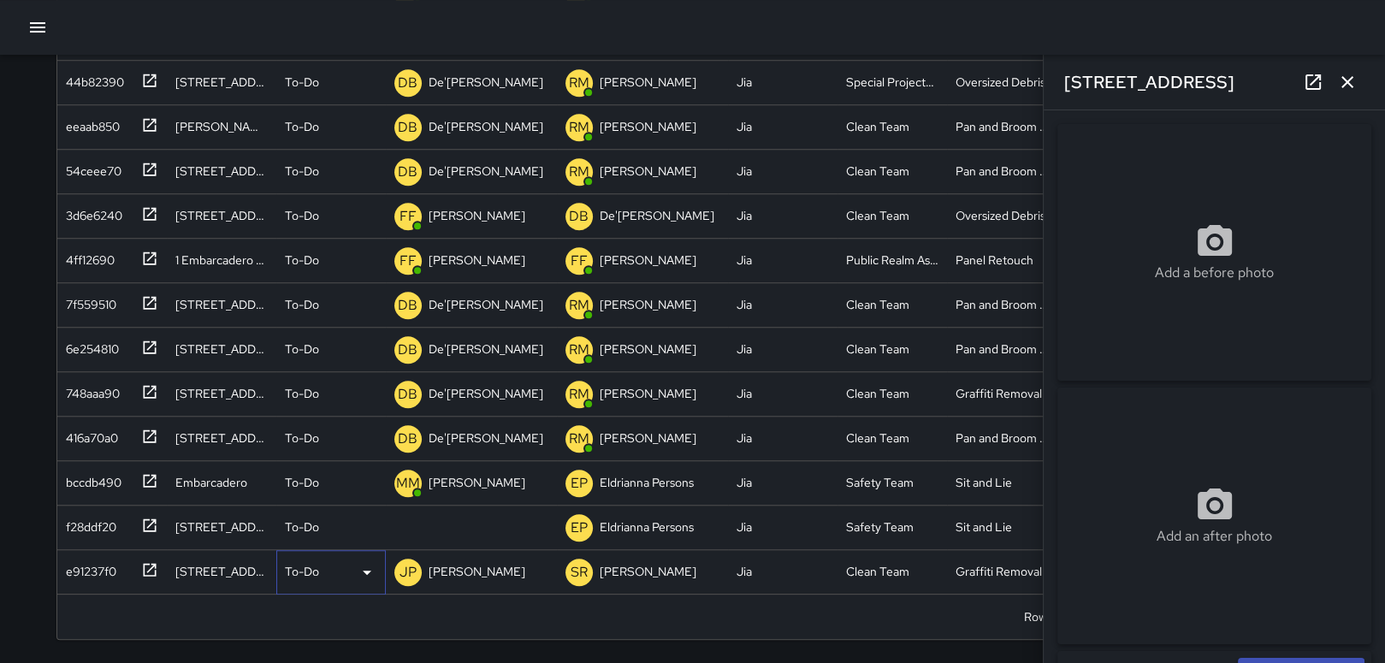
click at [369, 566] on icon at bounding box center [367, 572] width 21 height 21
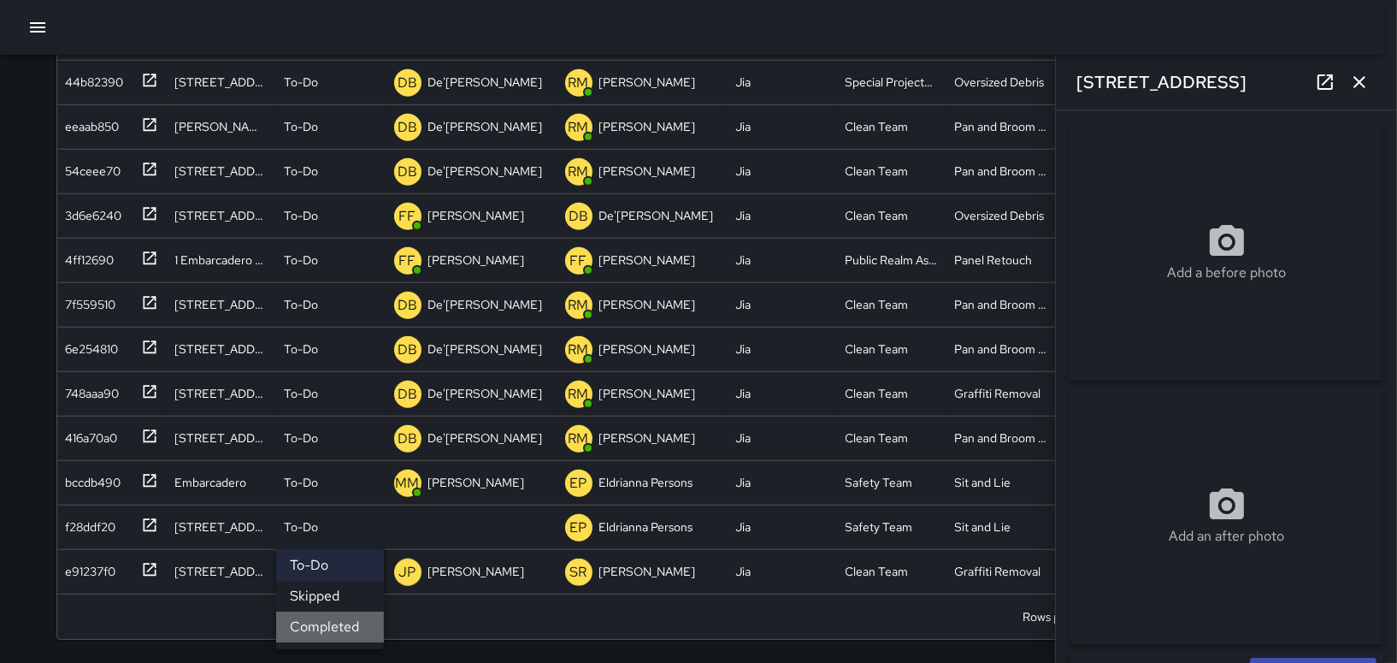
drag, startPoint x: 322, startPoint y: 612, endPoint x: 315, endPoint y: 608, distance: 8.8
click at [323, 612] on li "Completed" at bounding box center [330, 626] width 108 height 31
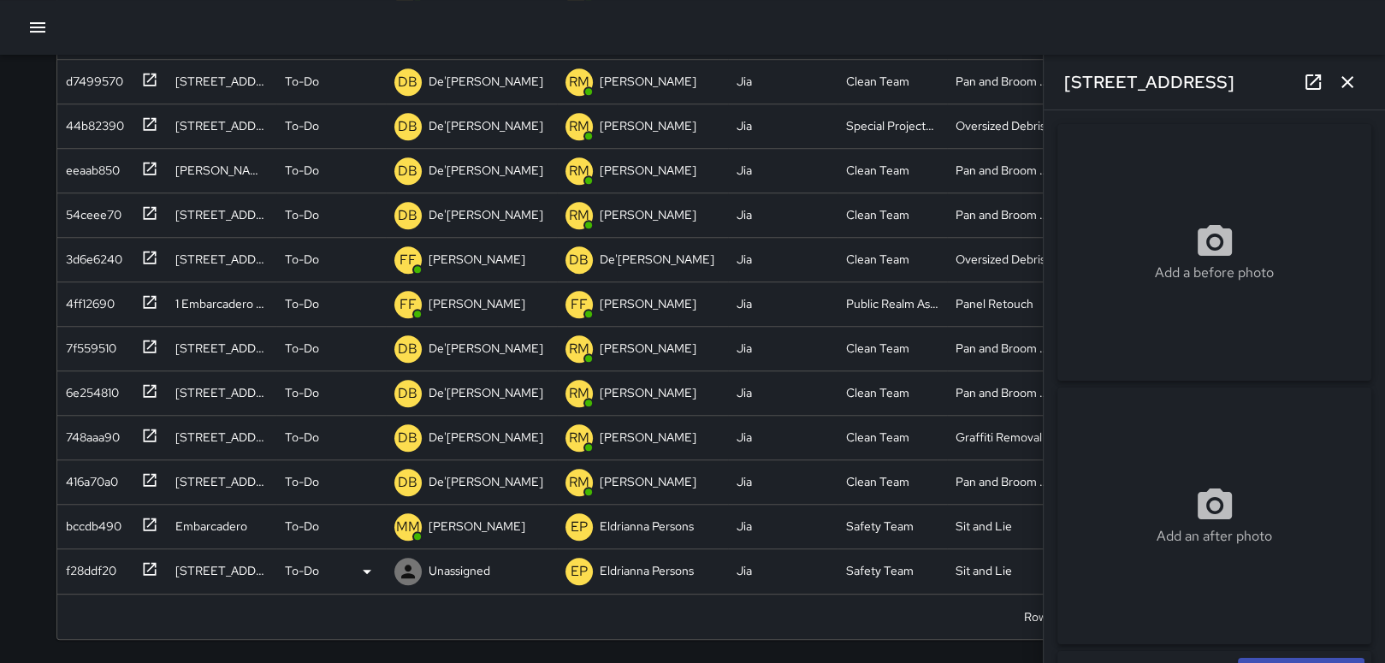
scroll to position [1369, 0]
click at [107, 564] on div "f28ddf20" at bounding box center [87, 567] width 57 height 24
click at [338, 569] on div "To-Do" at bounding box center [331, 571] width 92 height 21
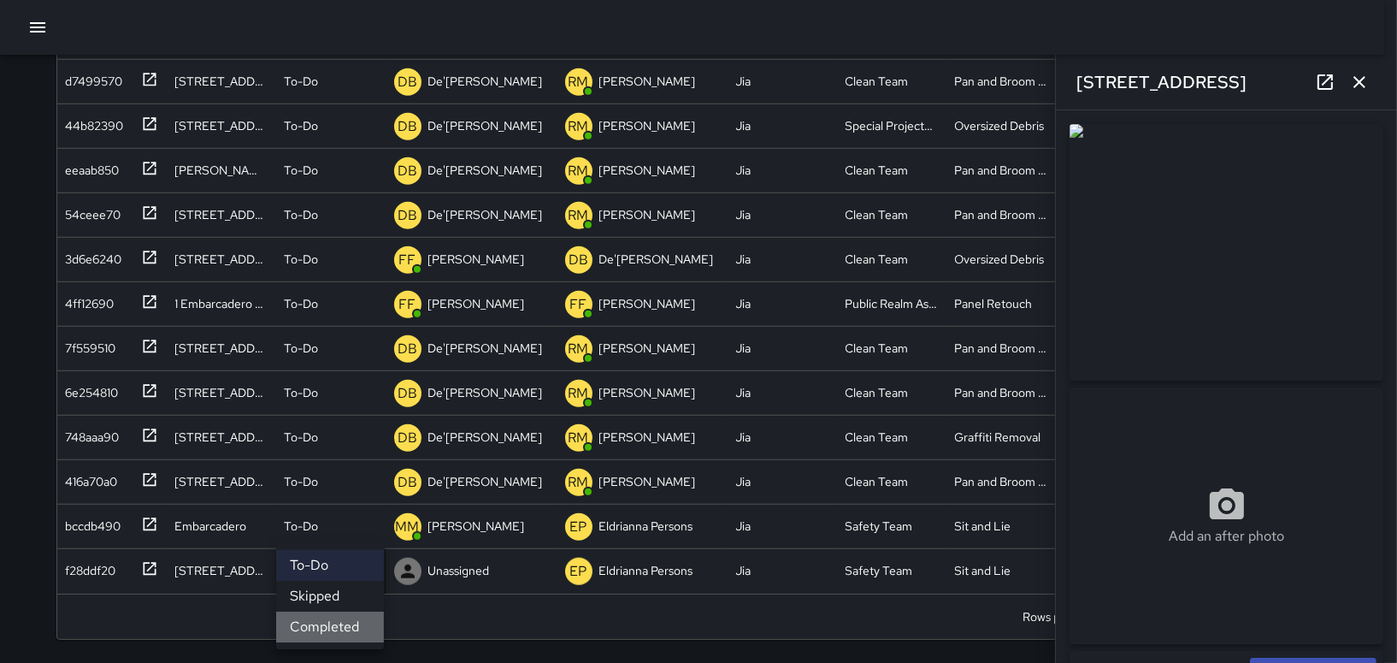
click at [324, 621] on li "Completed" at bounding box center [330, 626] width 108 height 31
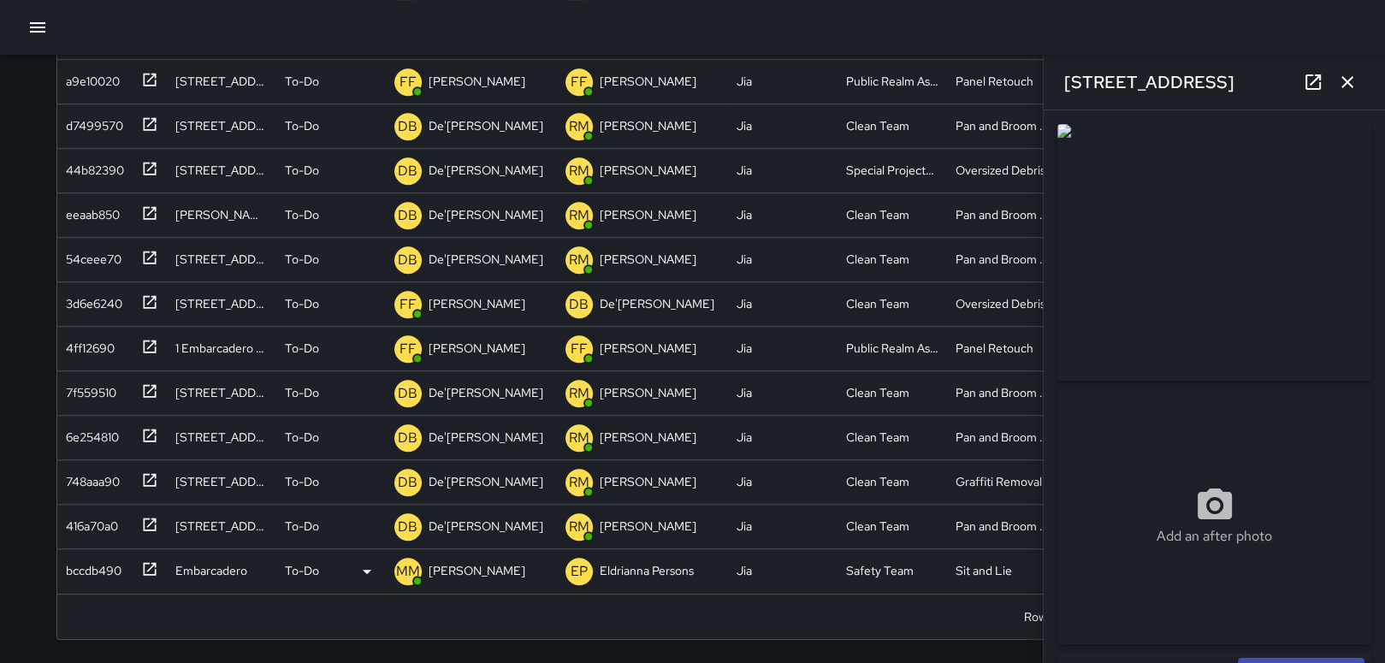
scroll to position [1325, 0]
click at [97, 574] on div "bccdb490" at bounding box center [90, 567] width 62 height 24
click at [102, 557] on div "bccdb490" at bounding box center [90, 567] width 62 height 24
click at [369, 575] on icon at bounding box center [367, 571] width 21 height 21
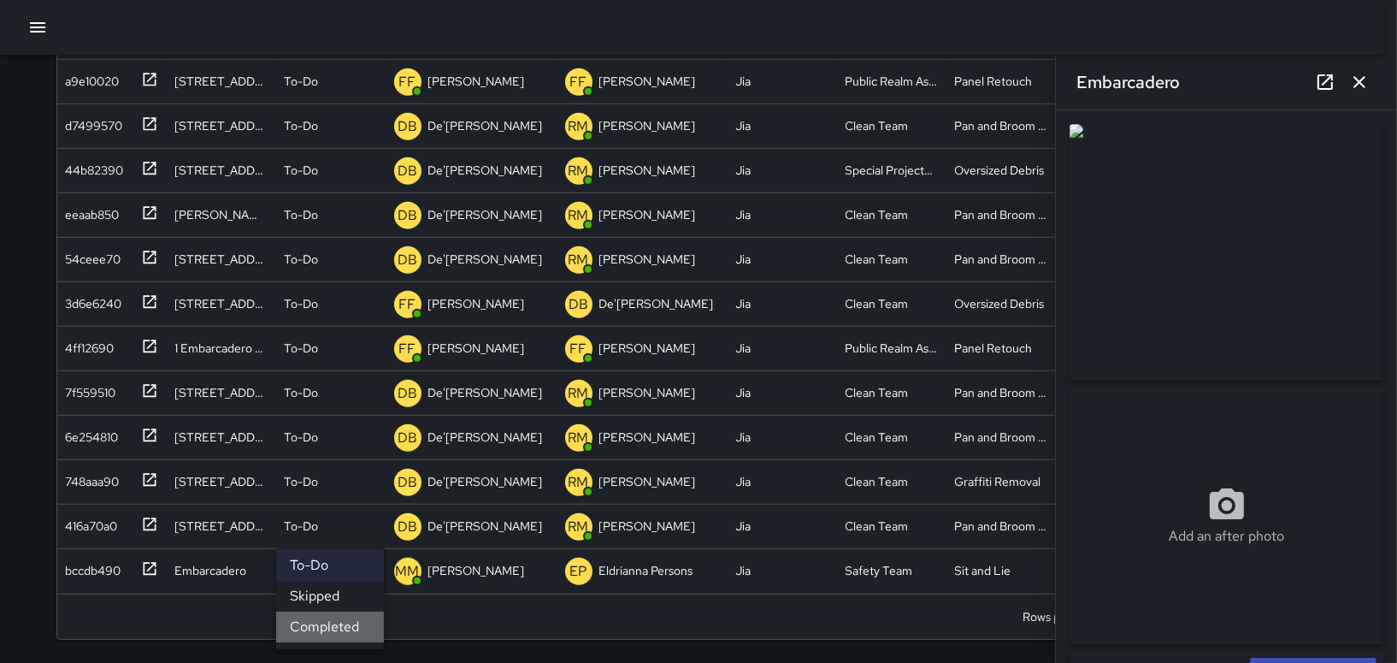
click at [351, 620] on li "Completed" at bounding box center [330, 626] width 108 height 31
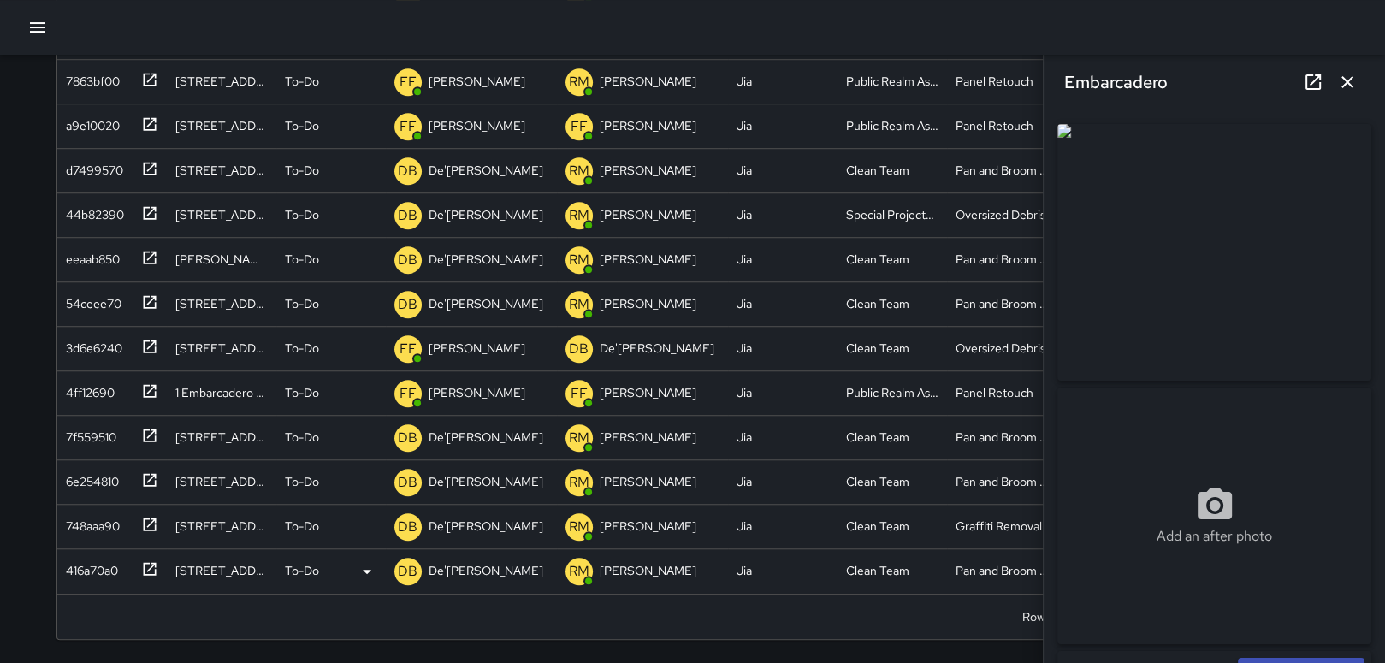
scroll to position [1280, 0]
click at [89, 559] on div "416a70a0" at bounding box center [88, 567] width 59 height 24
click at [357, 572] on icon at bounding box center [367, 571] width 21 height 21
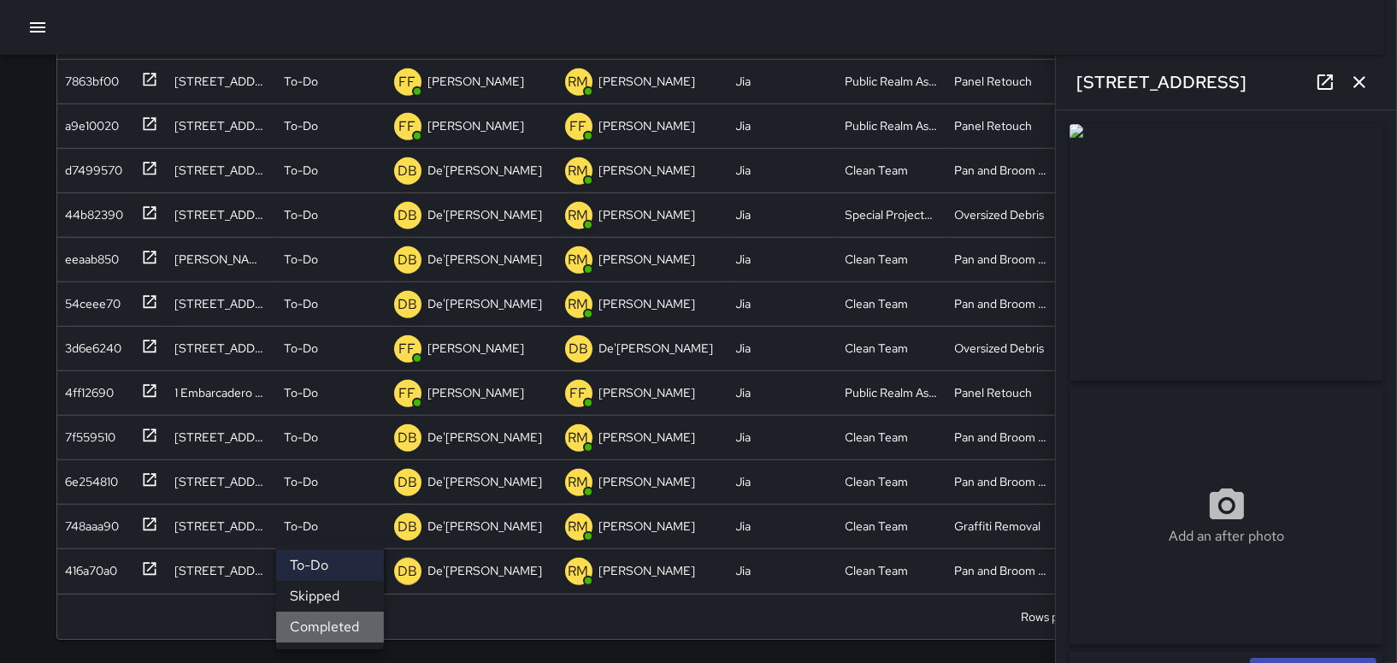
click at [343, 615] on li "Completed" at bounding box center [330, 626] width 108 height 31
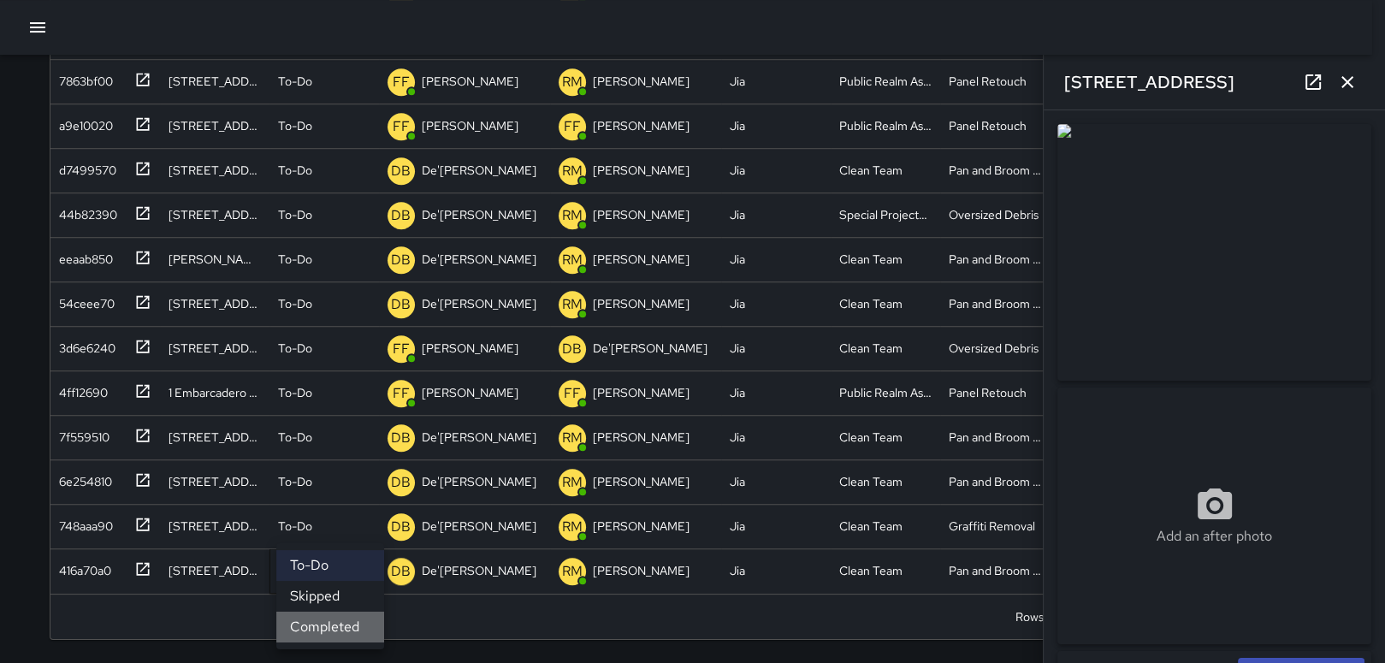
scroll to position [1236, 0]
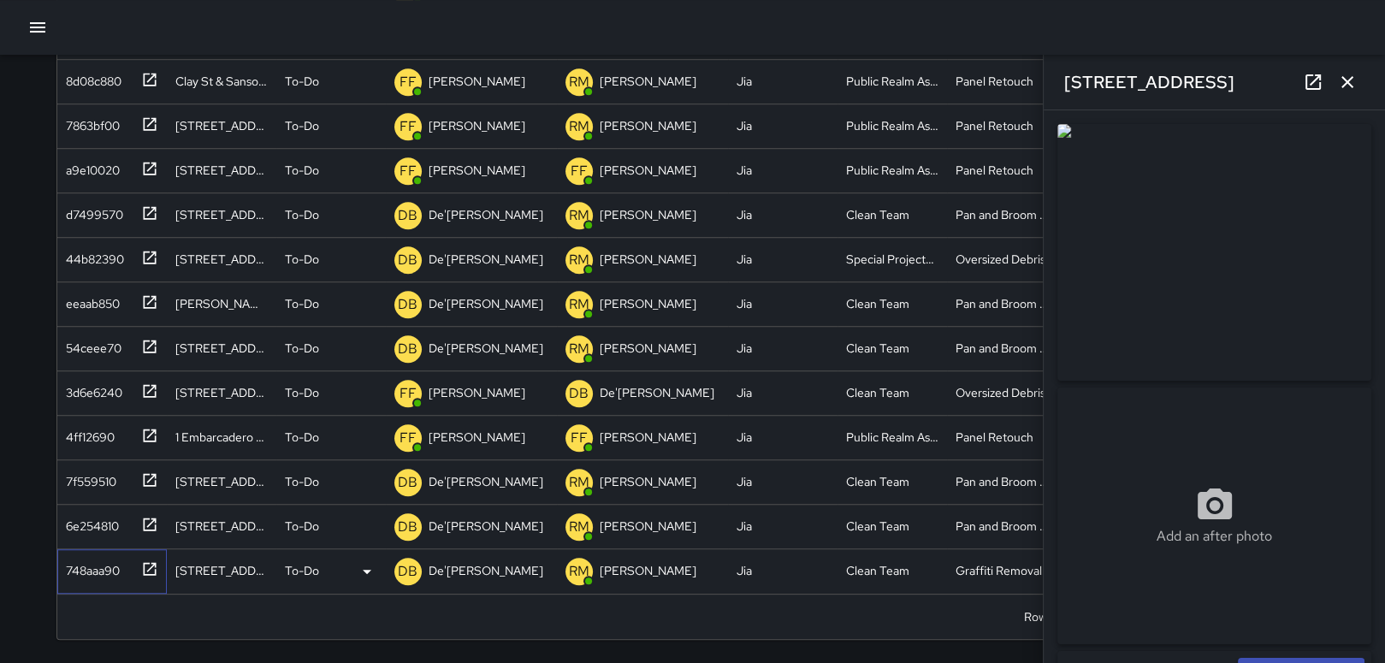
click at [115, 555] on div "748aaa90" at bounding box center [89, 567] width 61 height 24
click at [362, 569] on icon at bounding box center [367, 571] width 21 height 21
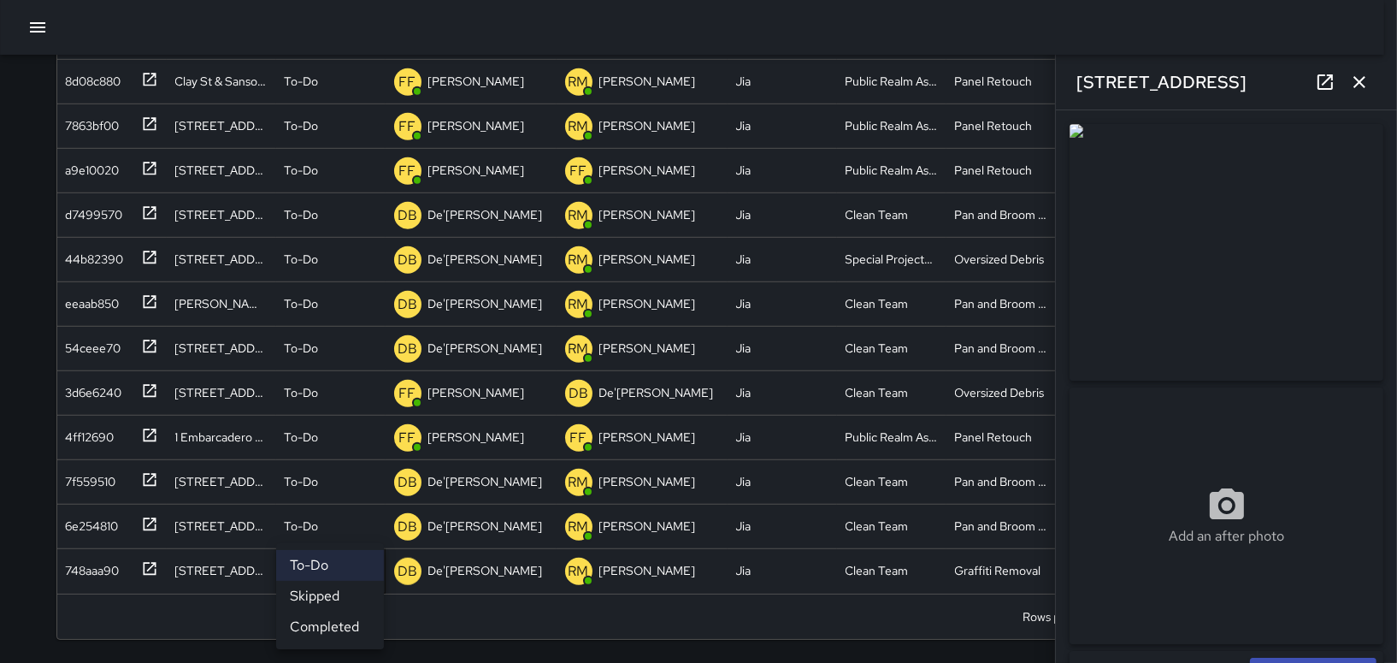
click at [318, 631] on li "Completed" at bounding box center [330, 626] width 108 height 31
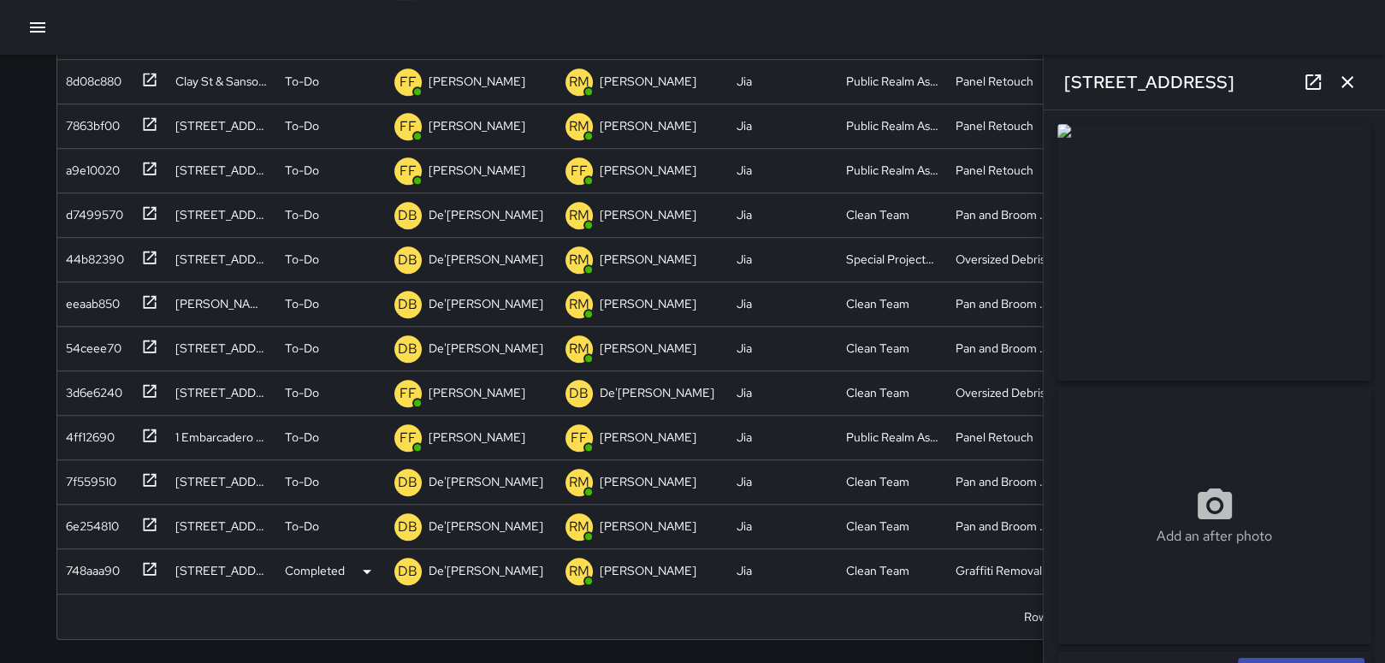
scroll to position [1191, 0]
click at [98, 559] on div "6e254810" at bounding box center [89, 567] width 60 height 24
click at [365, 564] on icon at bounding box center [367, 571] width 21 height 21
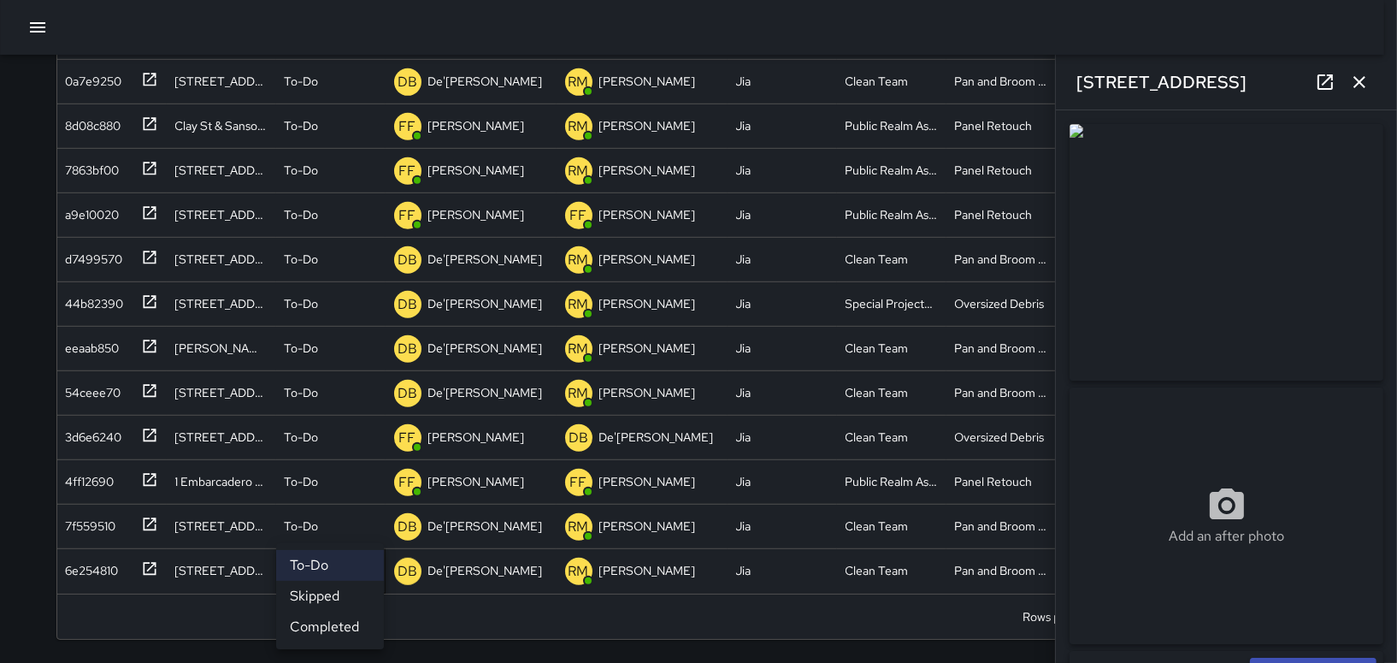
click at [346, 623] on li "Completed" at bounding box center [330, 626] width 108 height 31
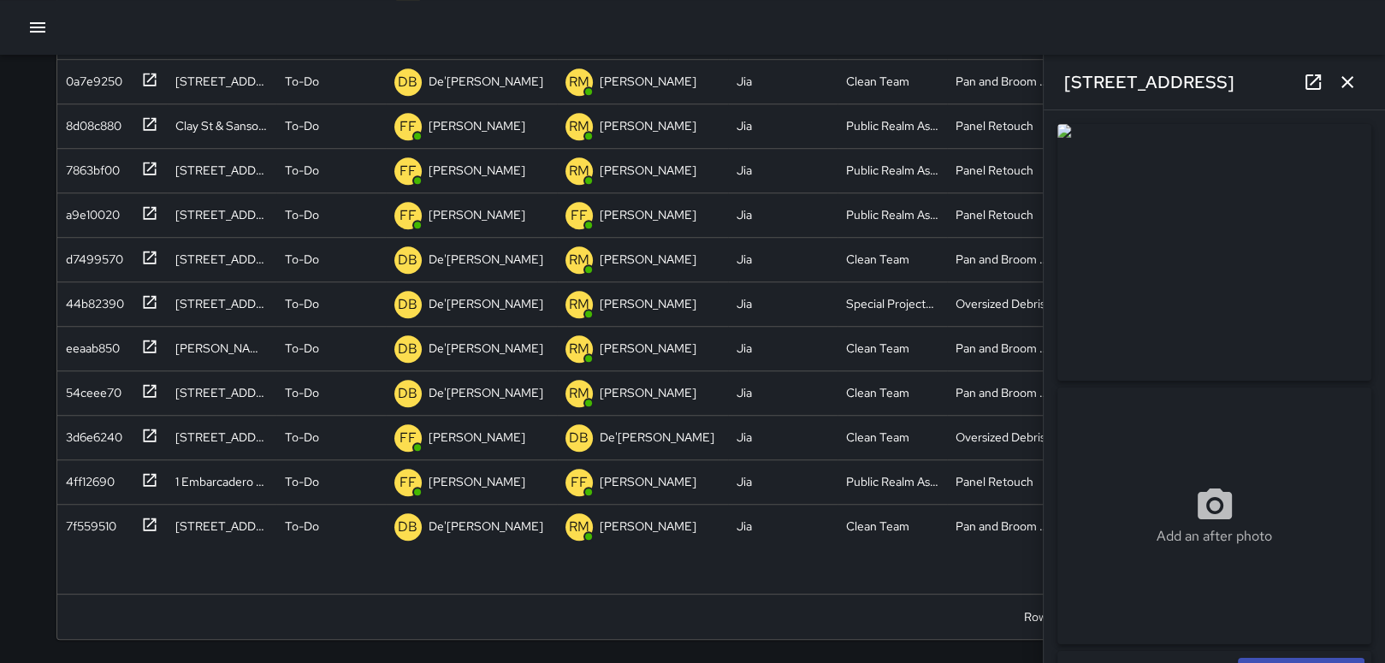
scroll to position [1147, 0]
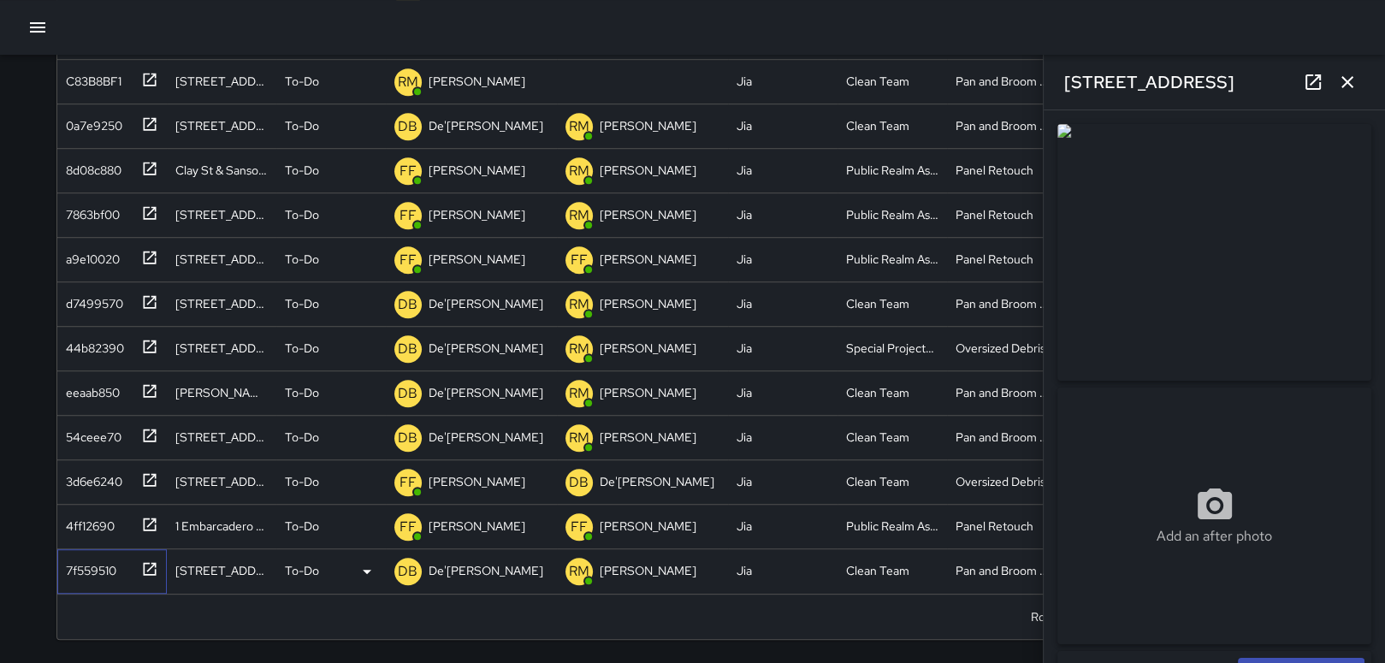
click at [75, 559] on div "7f559510" at bounding box center [87, 567] width 57 height 24
click at [357, 564] on icon at bounding box center [367, 571] width 21 height 21
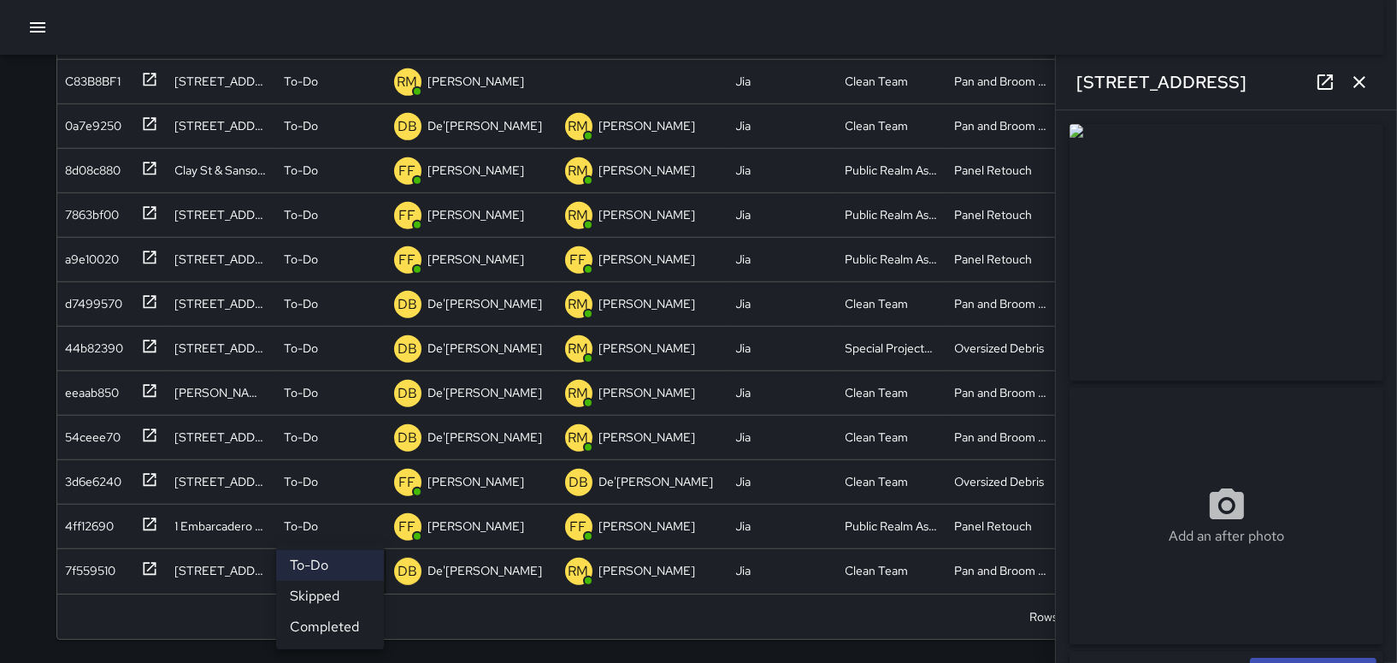
click at [334, 623] on li "Completed" at bounding box center [330, 626] width 108 height 31
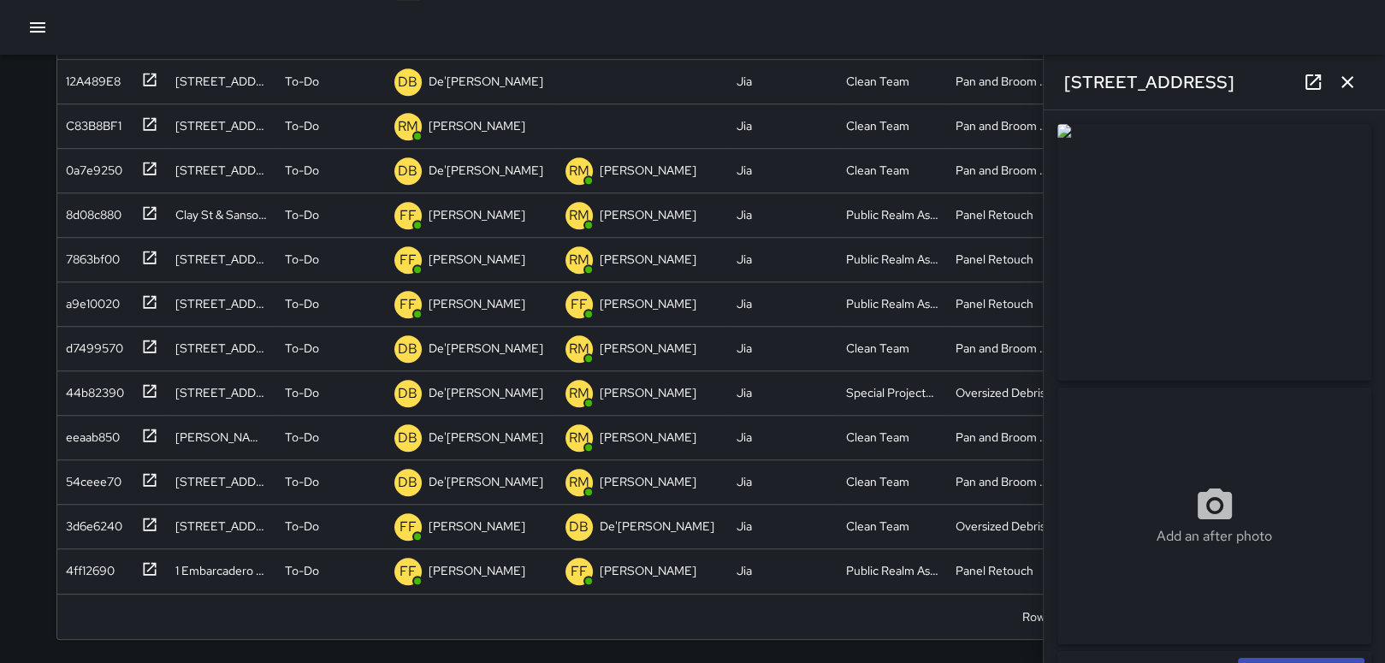
scroll to position [1102, 0]
click at [79, 576] on div "4ff12690" at bounding box center [87, 567] width 56 height 24
click at [95, 582] on div "4ff12690" at bounding box center [111, 571] width 109 height 44
click at [348, 580] on div "To-Do" at bounding box center [330, 571] width 109 height 44
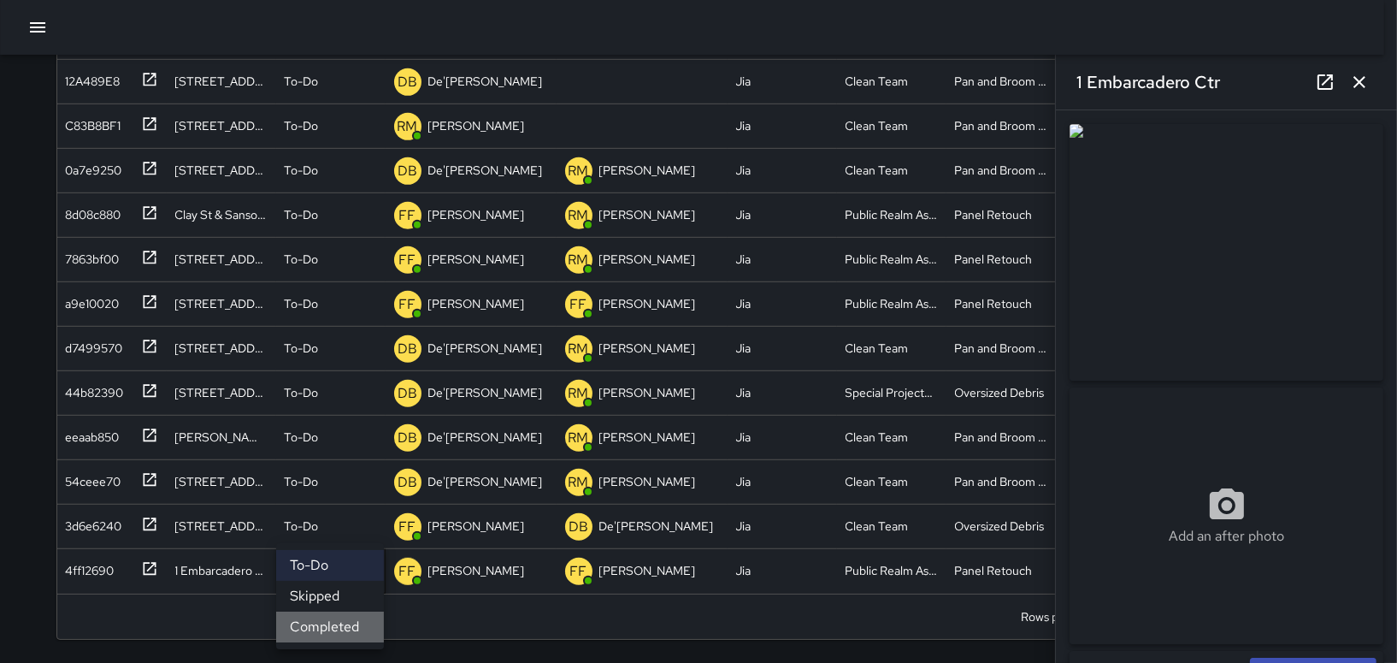
click at [365, 618] on li "Completed" at bounding box center [330, 626] width 108 height 31
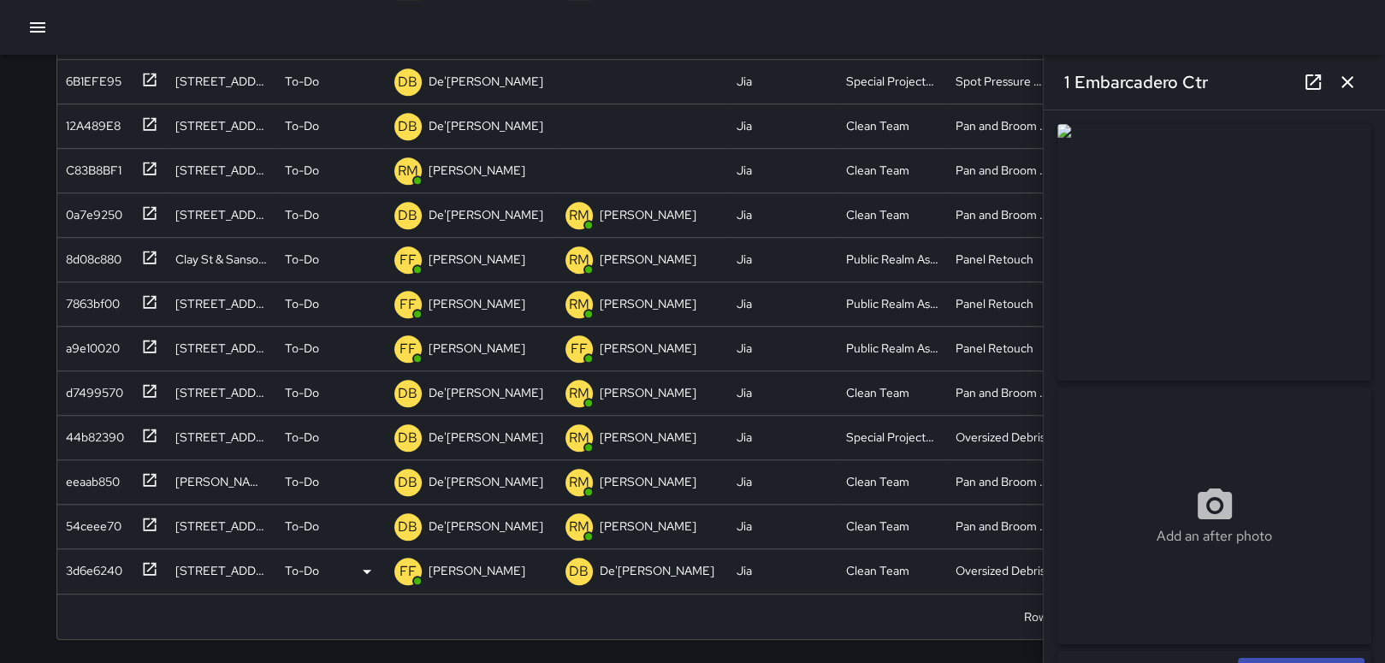
scroll to position [1058, 0]
click at [94, 570] on div "3d6e6240" at bounding box center [90, 567] width 63 height 24
click at [361, 570] on icon at bounding box center [367, 571] width 21 height 21
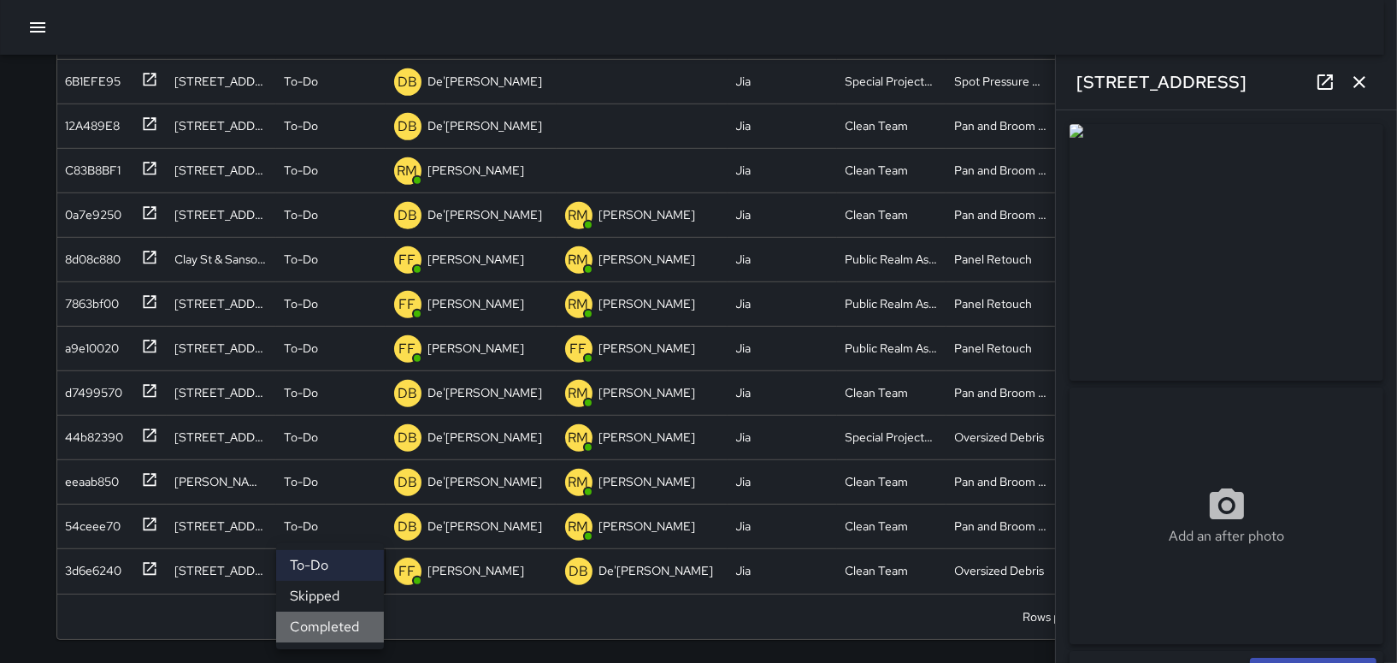
click at [353, 630] on li "Completed" at bounding box center [330, 626] width 108 height 31
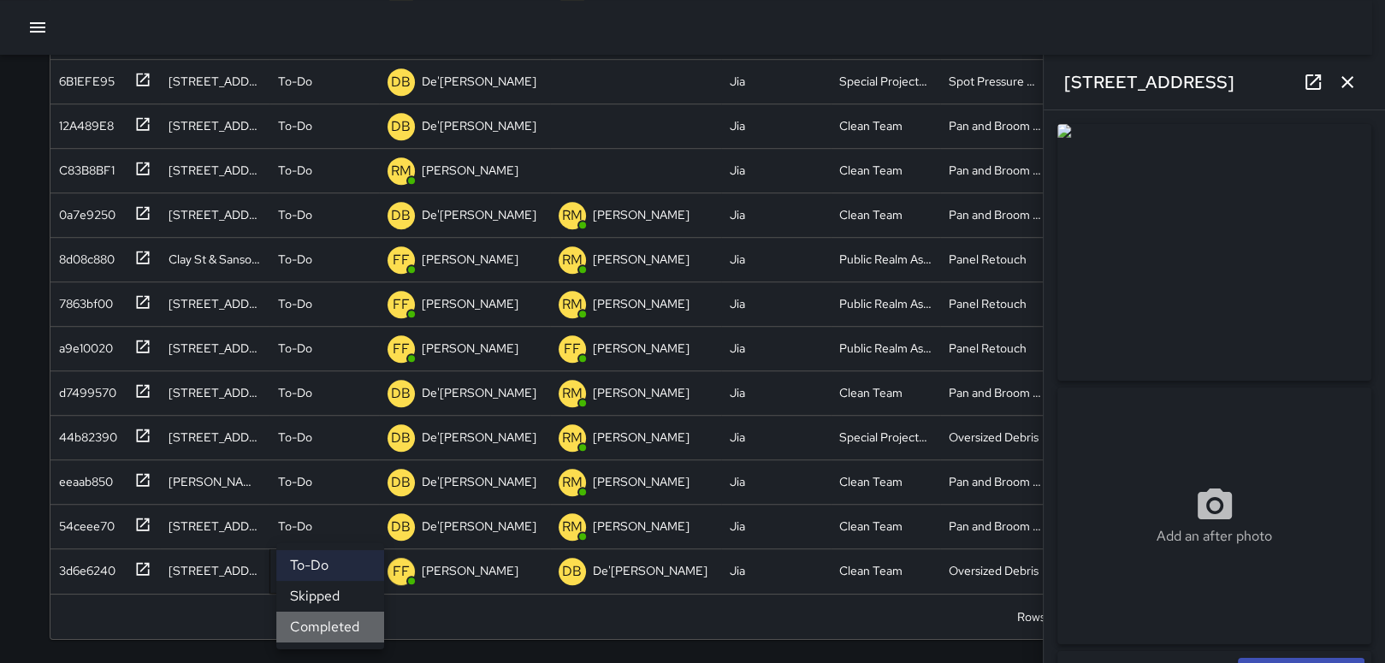
scroll to position [1013, 0]
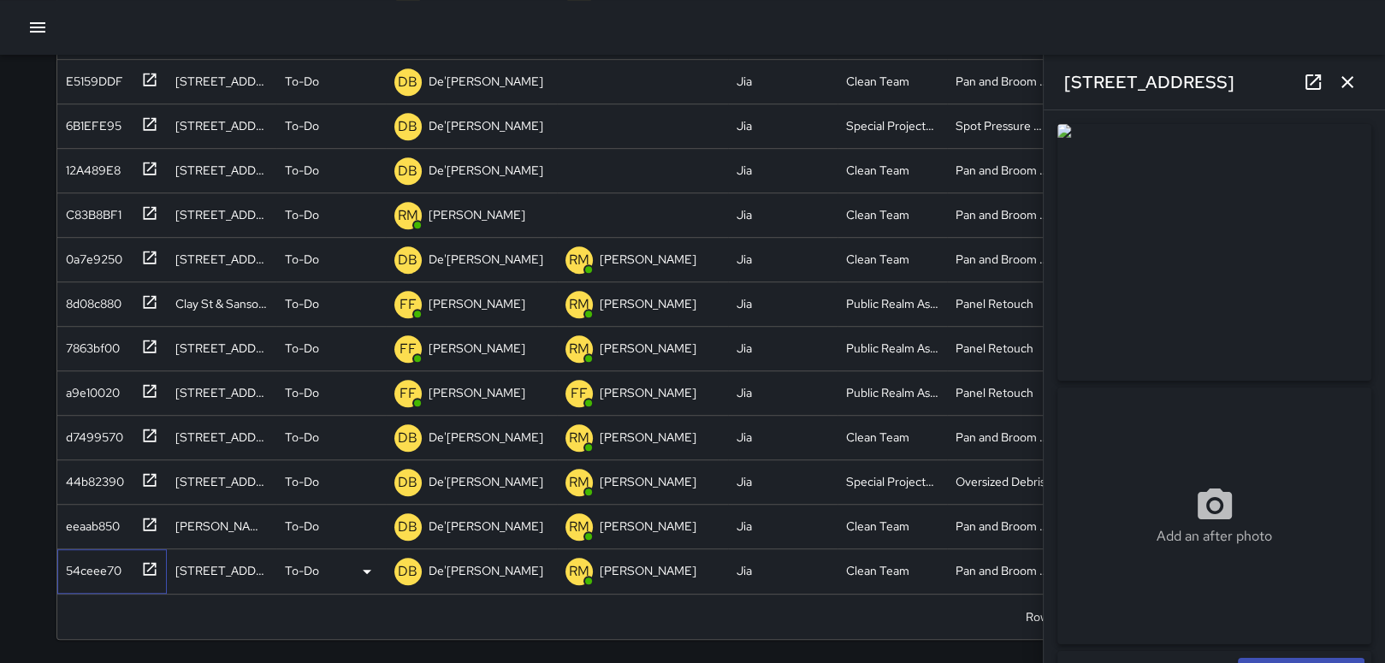
click at [68, 576] on div "54ceee70" at bounding box center [90, 567] width 62 height 24
click at [358, 573] on icon at bounding box center [367, 571] width 21 height 21
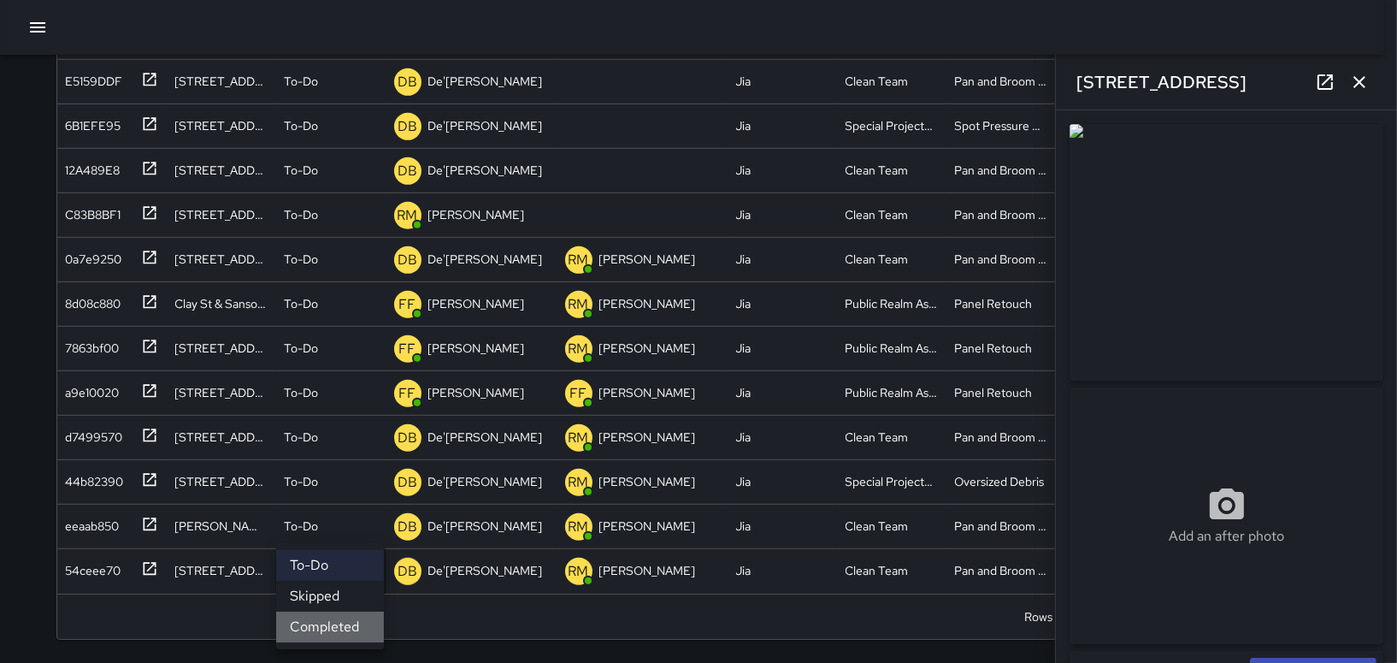
click at [336, 629] on li "Completed" at bounding box center [330, 626] width 108 height 31
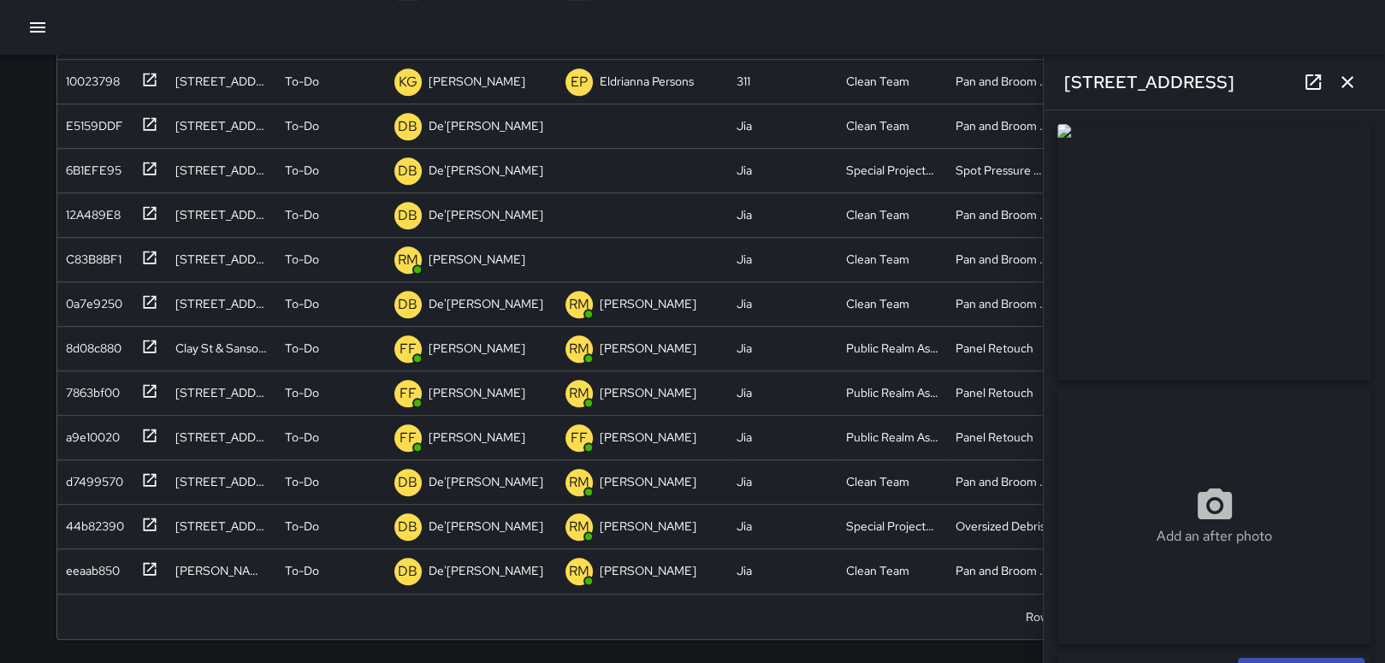
scroll to position [969, 0]
click at [97, 571] on div "eeaab850" at bounding box center [89, 567] width 61 height 24
click at [352, 565] on div "To-Do" at bounding box center [331, 571] width 92 height 21
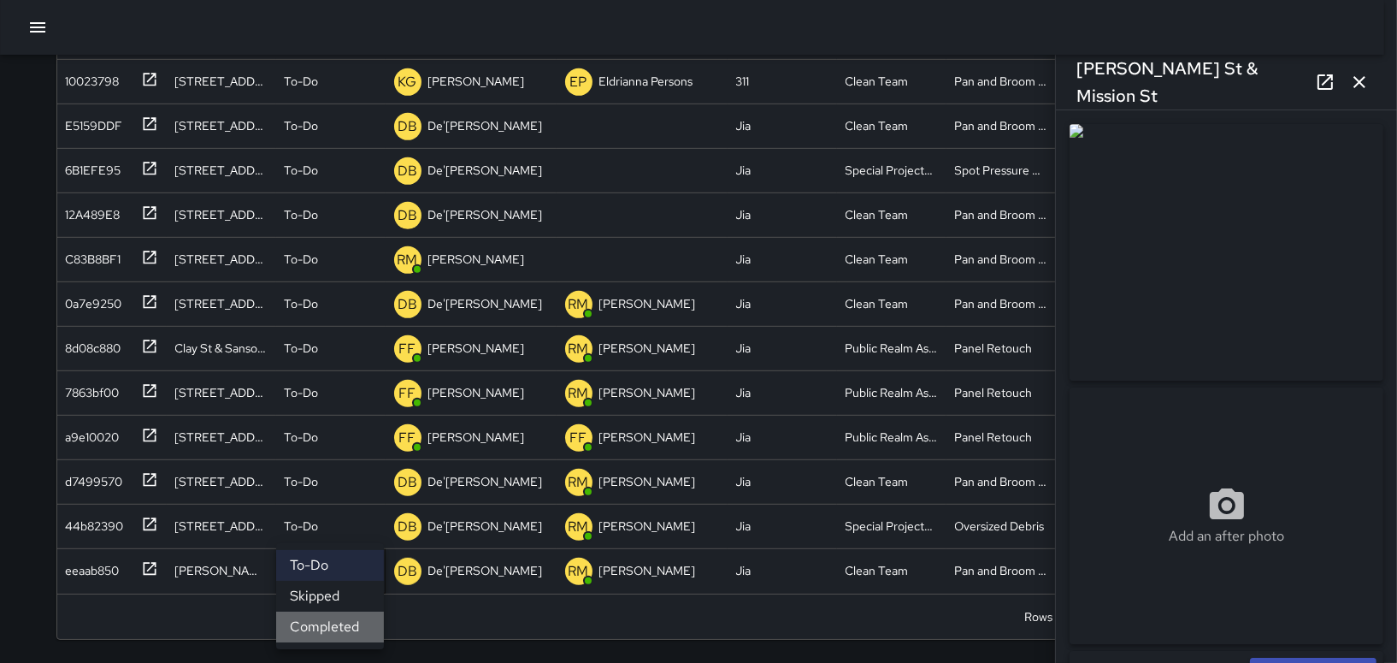
click at [348, 615] on li "Completed" at bounding box center [330, 626] width 108 height 31
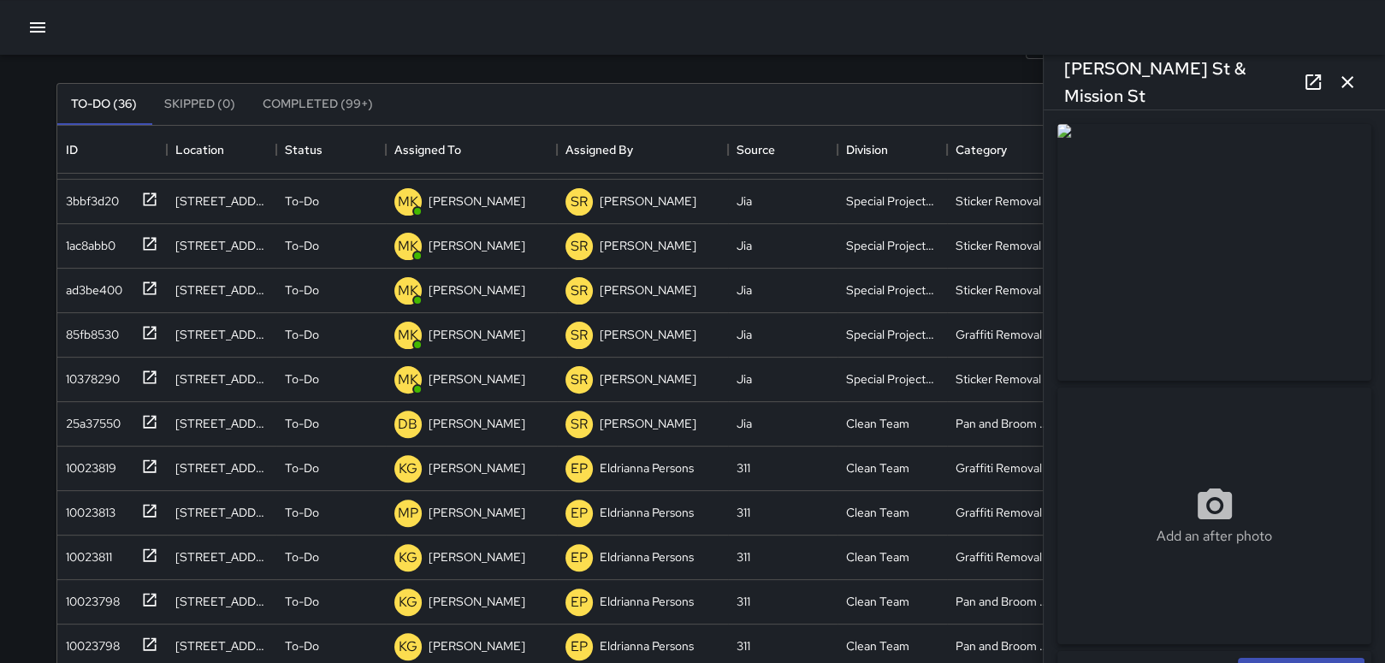
scroll to position [668, 0]
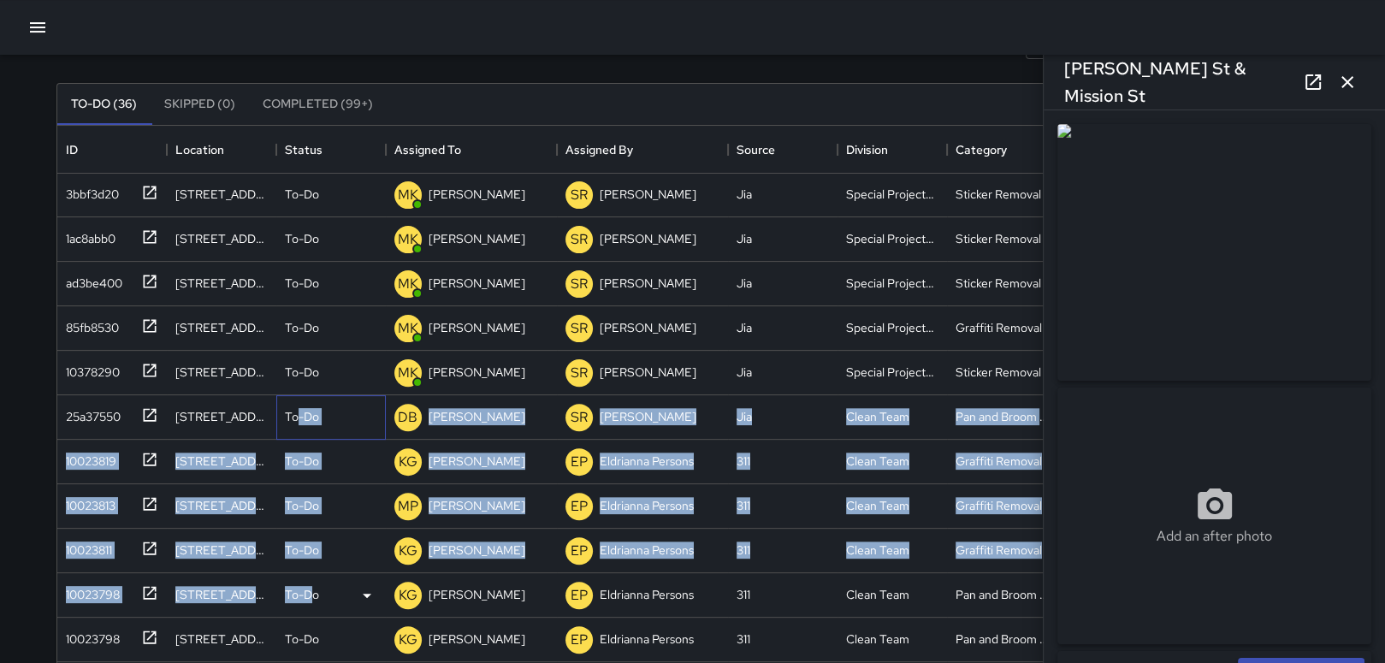
drag, startPoint x: 293, startPoint y: 424, endPoint x: 311, endPoint y: 598, distance: 174.5
click at [311, 598] on div "c6dec740 [STREET_ADDRESS] To-Do MK [PERSON_NAME] [PERSON_NAME] Special Projects…" at bounding box center [686, 528] width 1258 height 978
drag, startPoint x: 311, startPoint y: 598, endPoint x: 340, endPoint y: 434, distance: 166.6
click at [340, 434] on div "To-Do" at bounding box center [330, 417] width 109 height 44
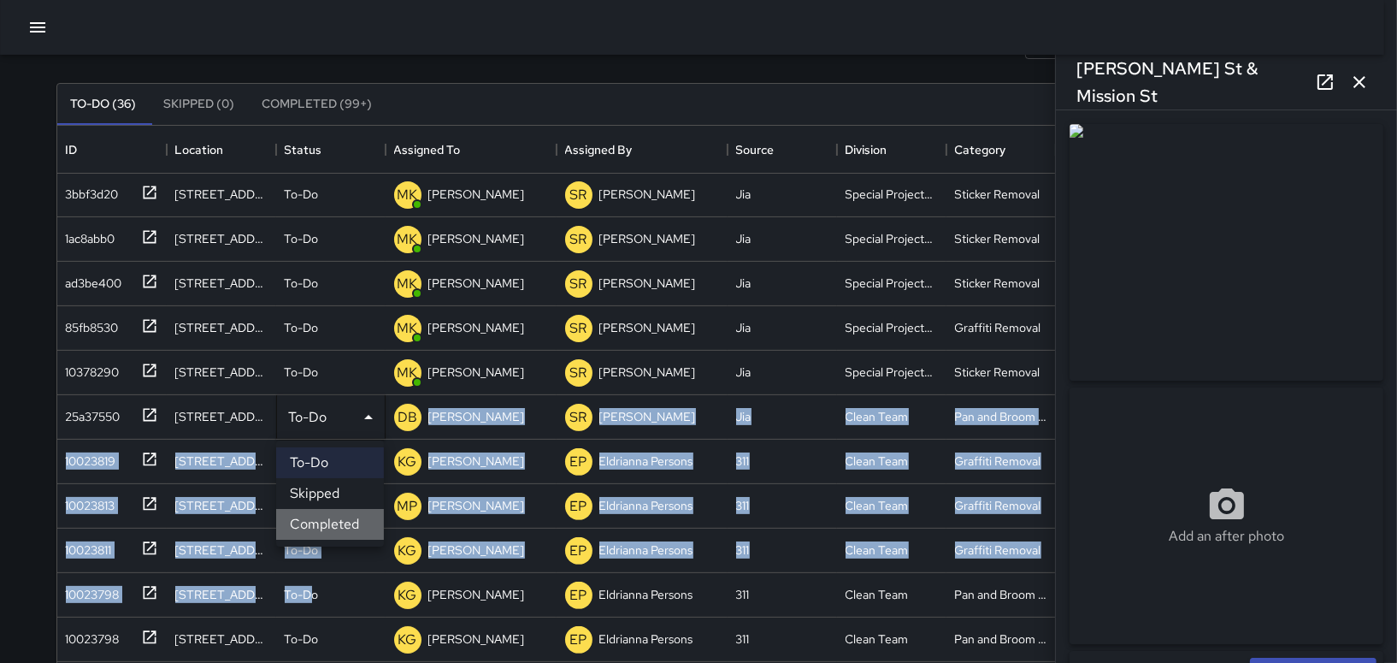
click at [348, 522] on li "Completed" at bounding box center [330, 524] width 108 height 31
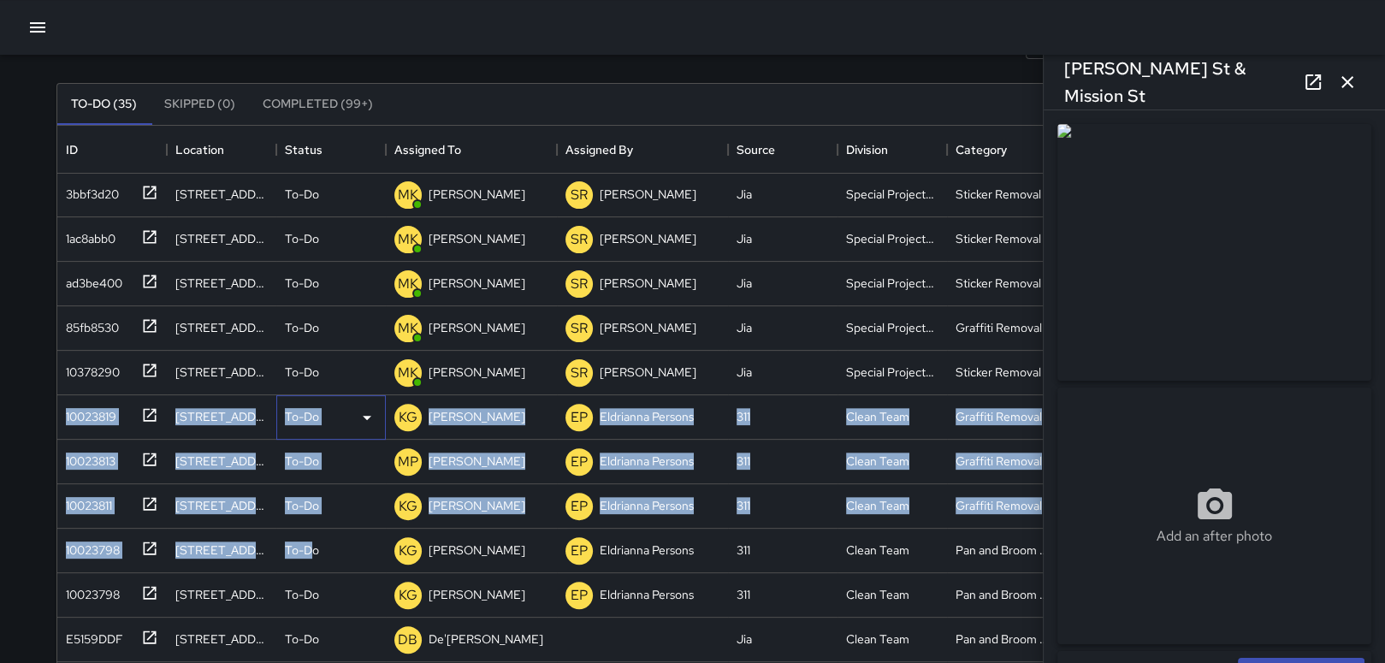
click at [351, 415] on div "To-Do" at bounding box center [331, 417] width 92 height 21
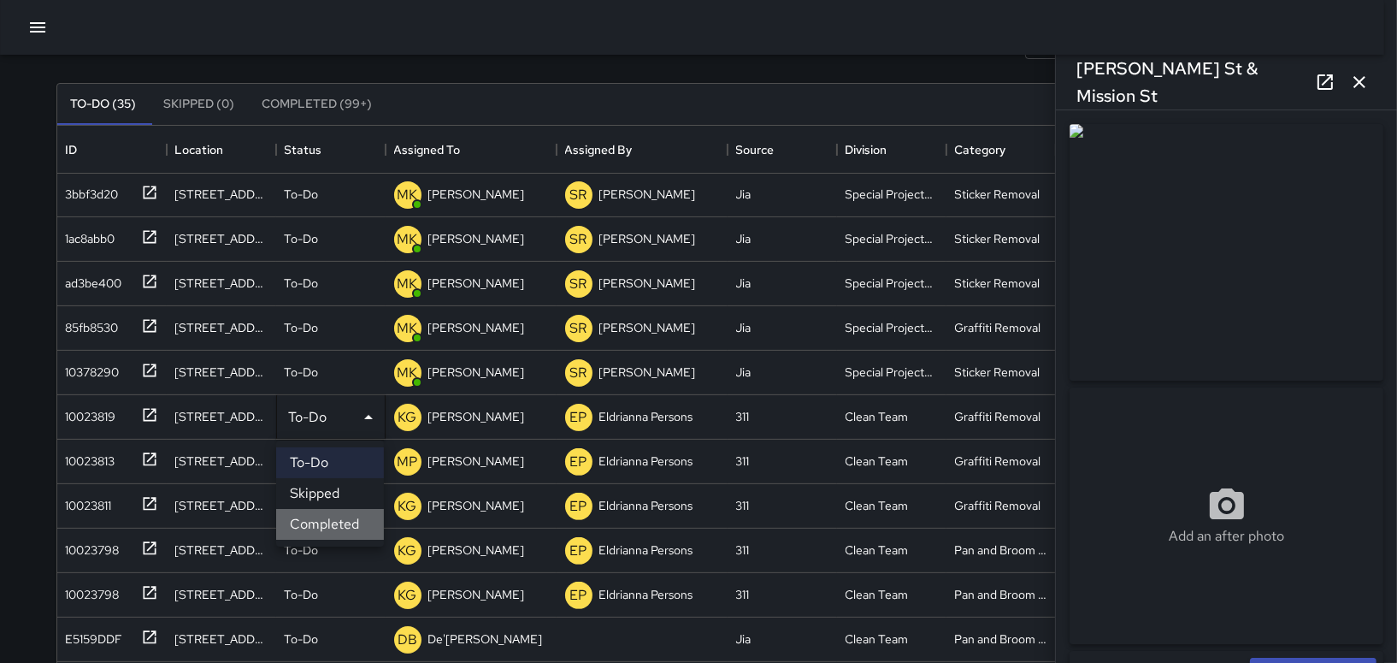
click at [339, 519] on li "Completed" at bounding box center [330, 524] width 108 height 31
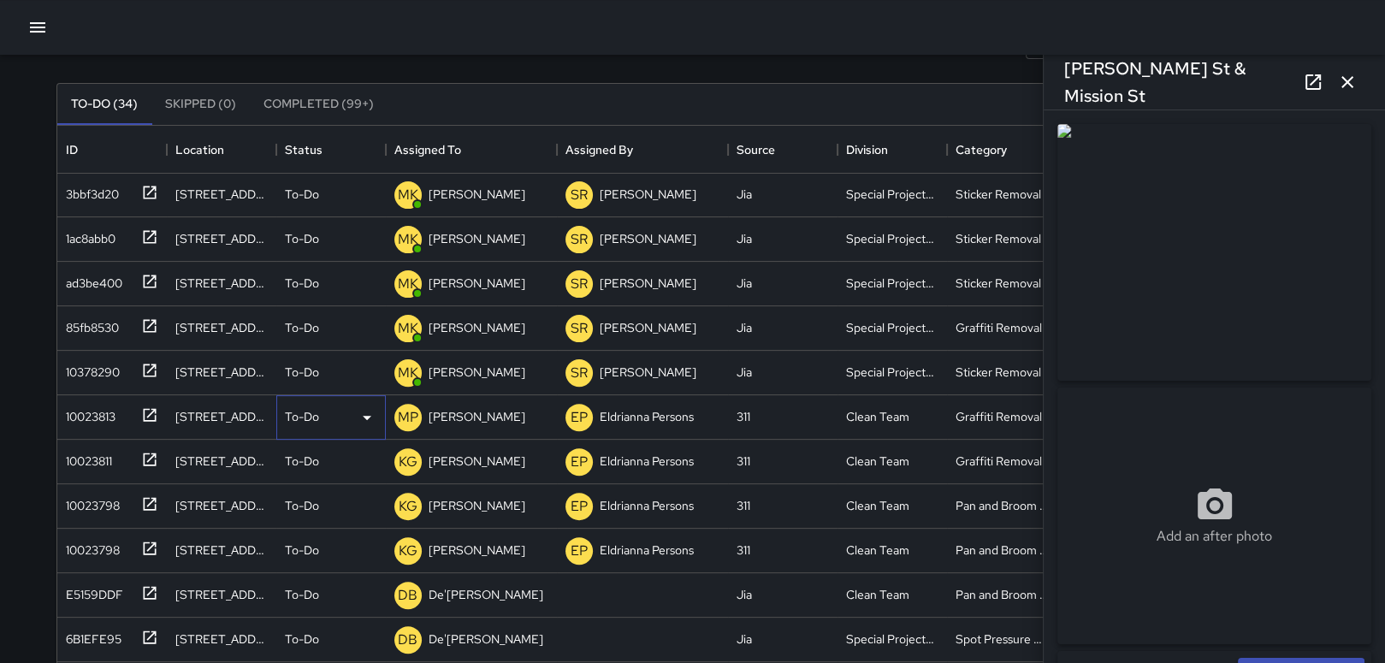
click at [345, 424] on div "To-Do" at bounding box center [331, 417] width 92 height 21
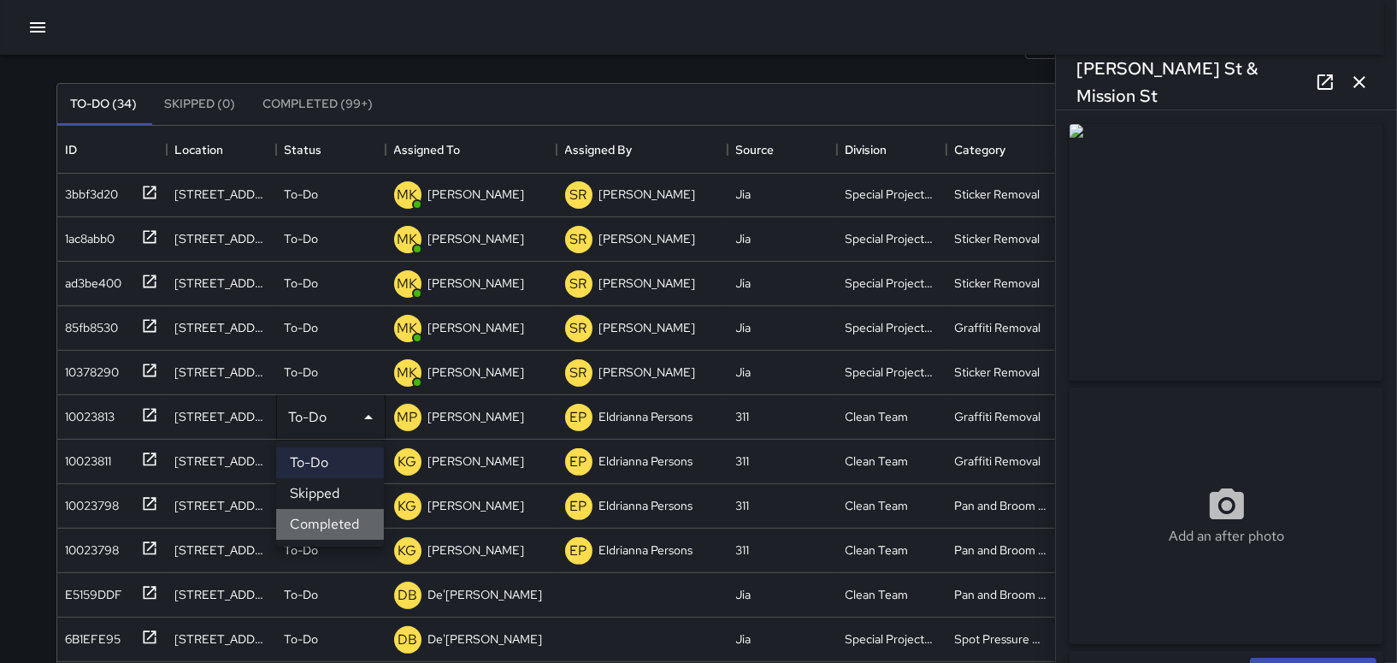
click at [328, 519] on li "Completed" at bounding box center [330, 524] width 108 height 31
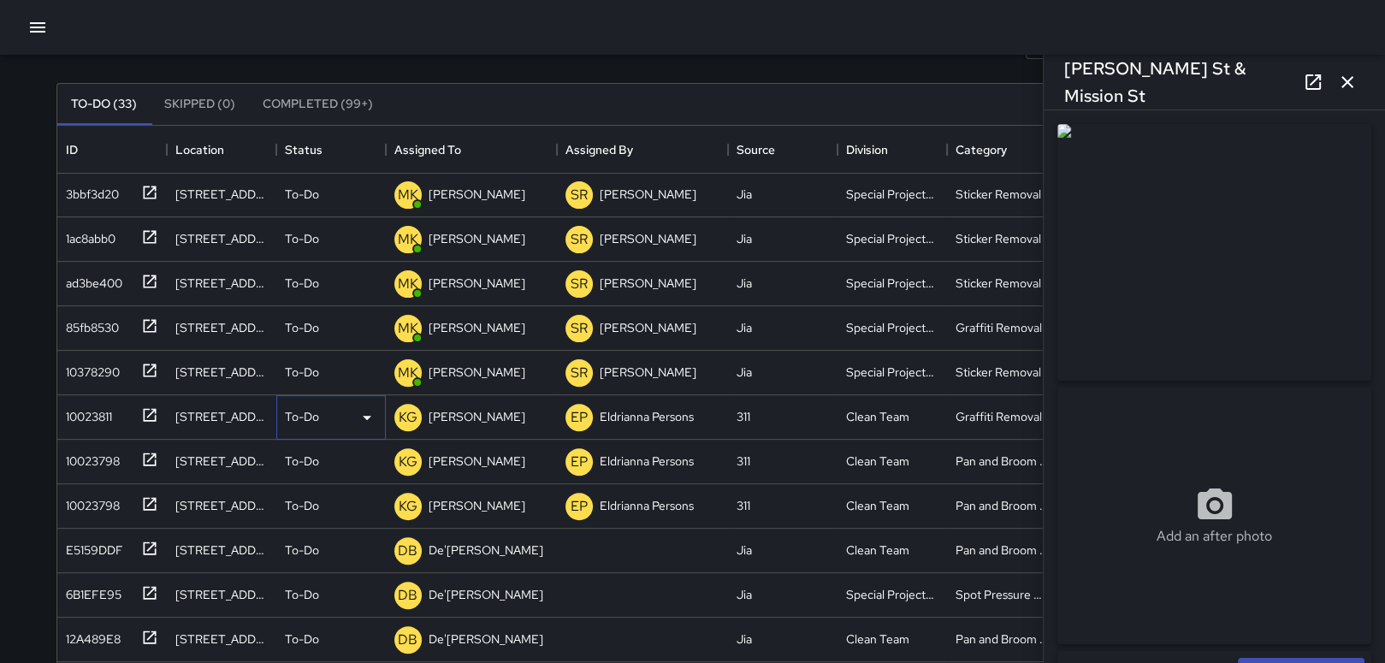
click at [353, 428] on div "To-Do" at bounding box center [330, 417] width 109 height 44
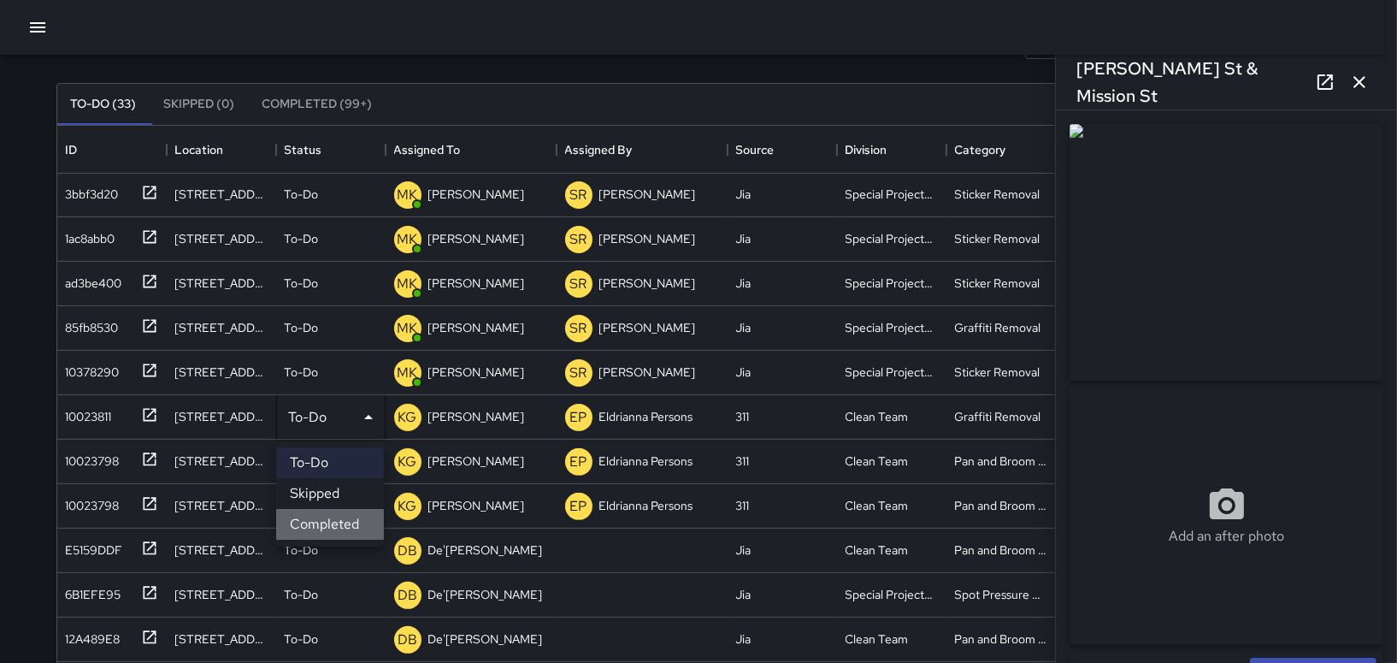
click at [352, 526] on li "Completed" at bounding box center [330, 524] width 108 height 31
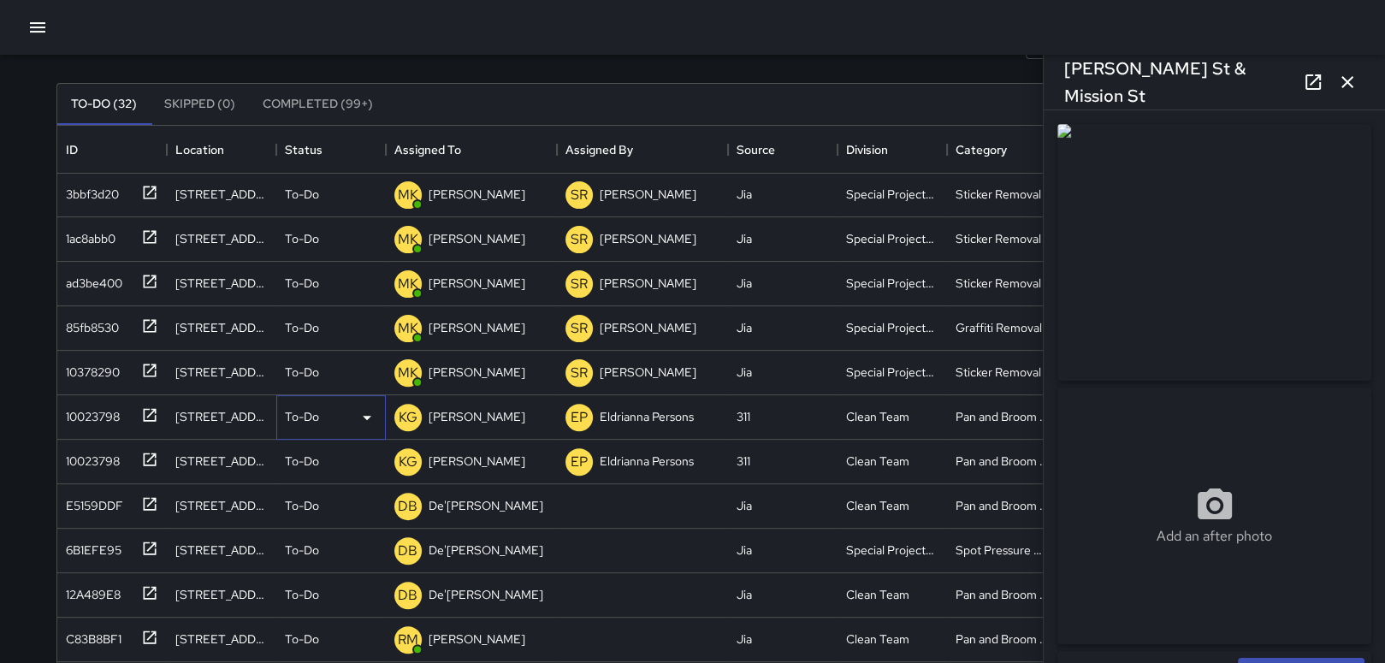
click at [353, 427] on div "To-Do" at bounding box center [330, 417] width 109 height 44
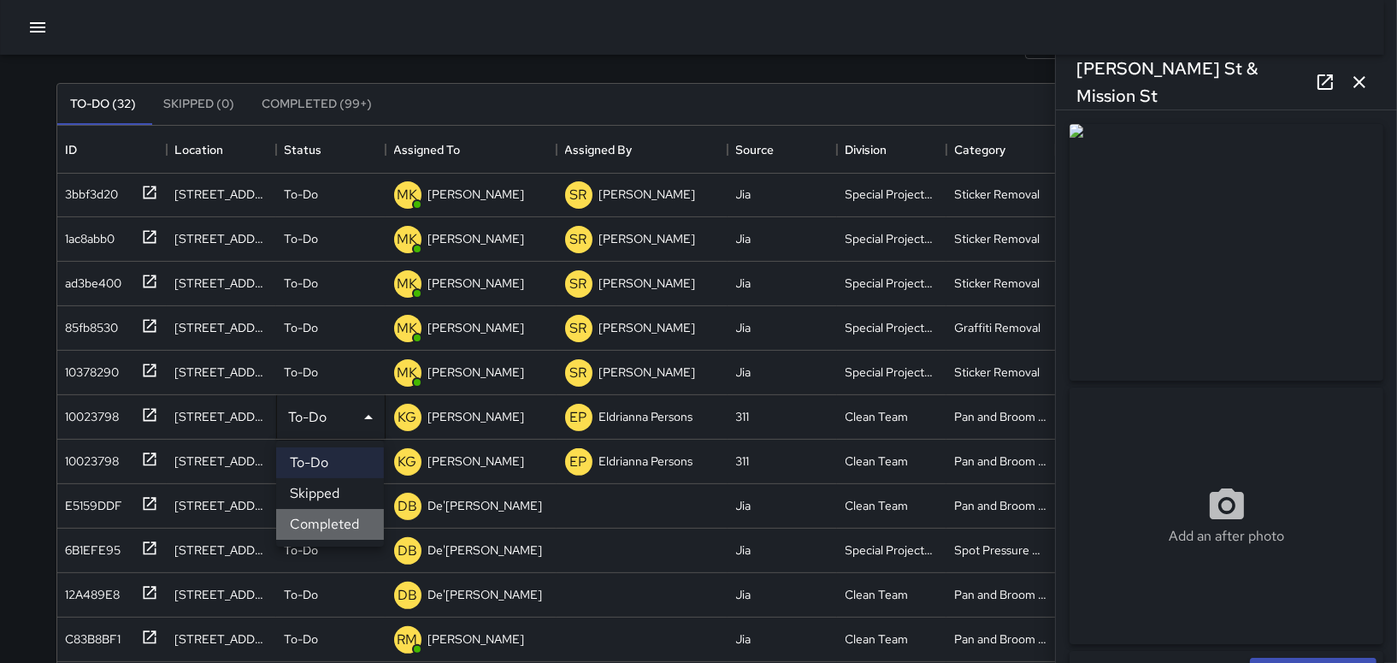
click at [344, 515] on li "Completed" at bounding box center [330, 524] width 108 height 31
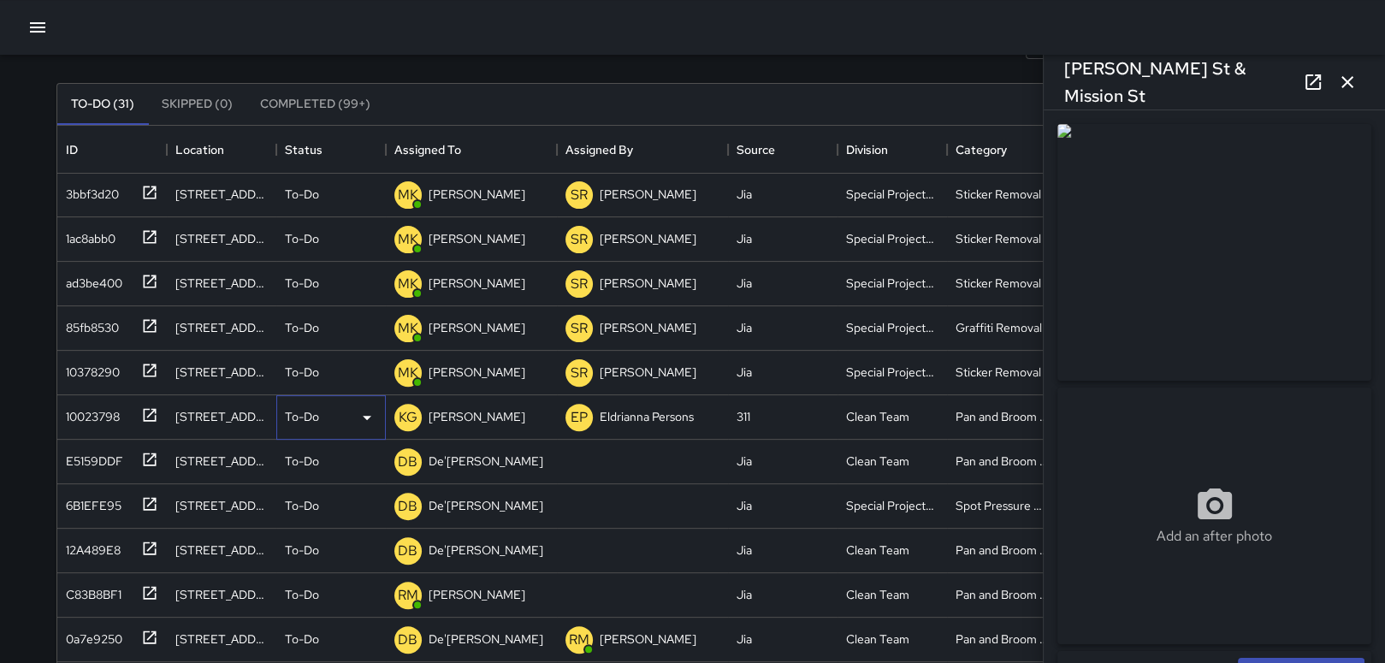
click at [351, 418] on div "To-Do" at bounding box center [331, 417] width 92 height 21
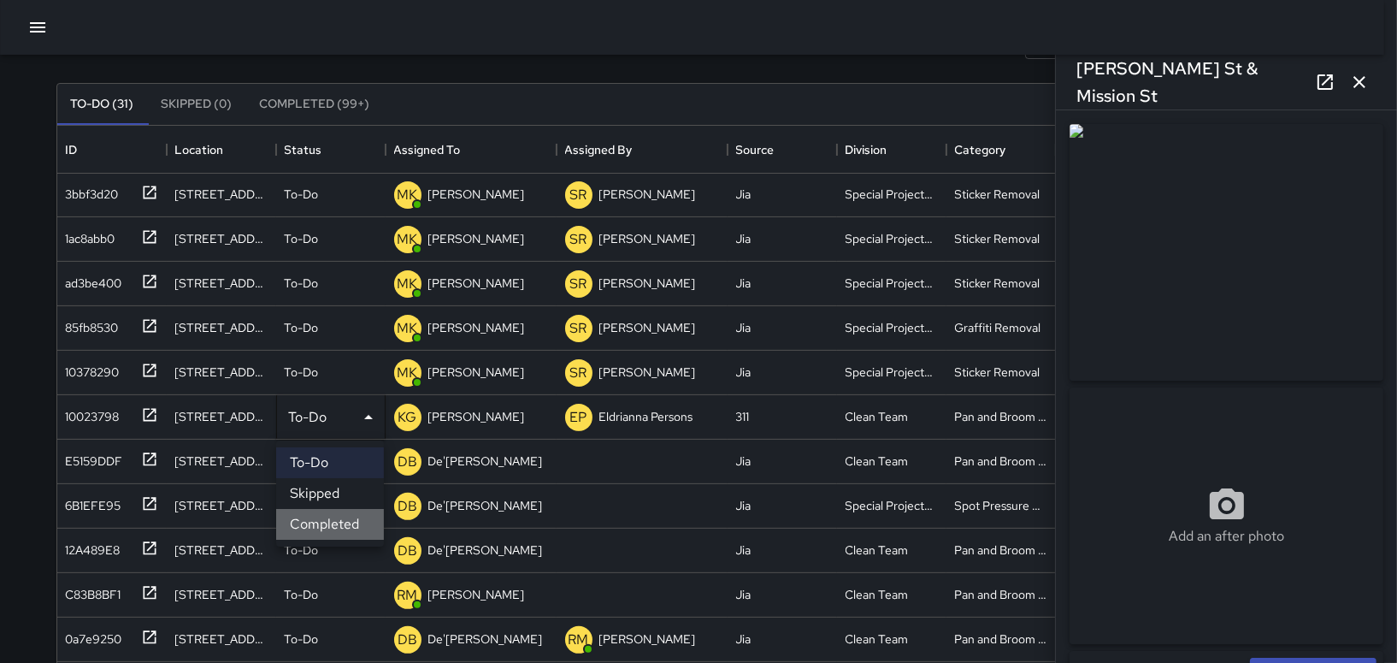
click at [348, 512] on li "Completed" at bounding box center [330, 524] width 108 height 31
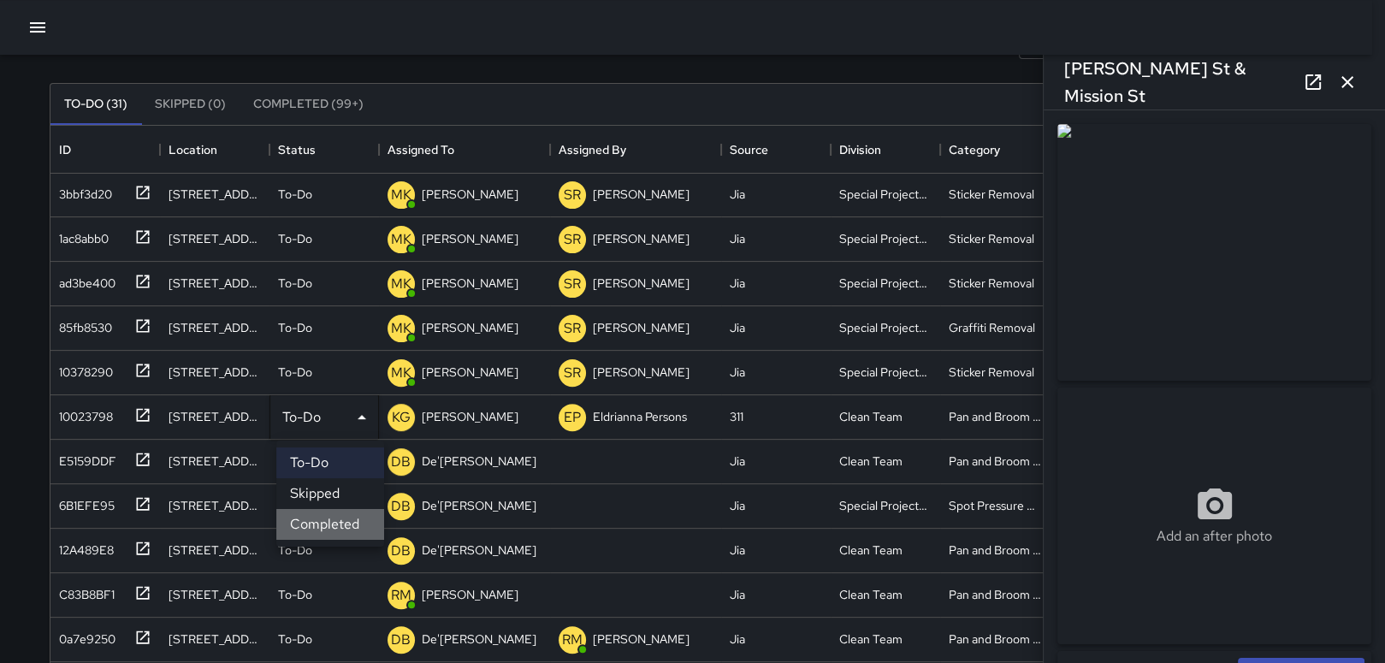
scroll to position [658, 0]
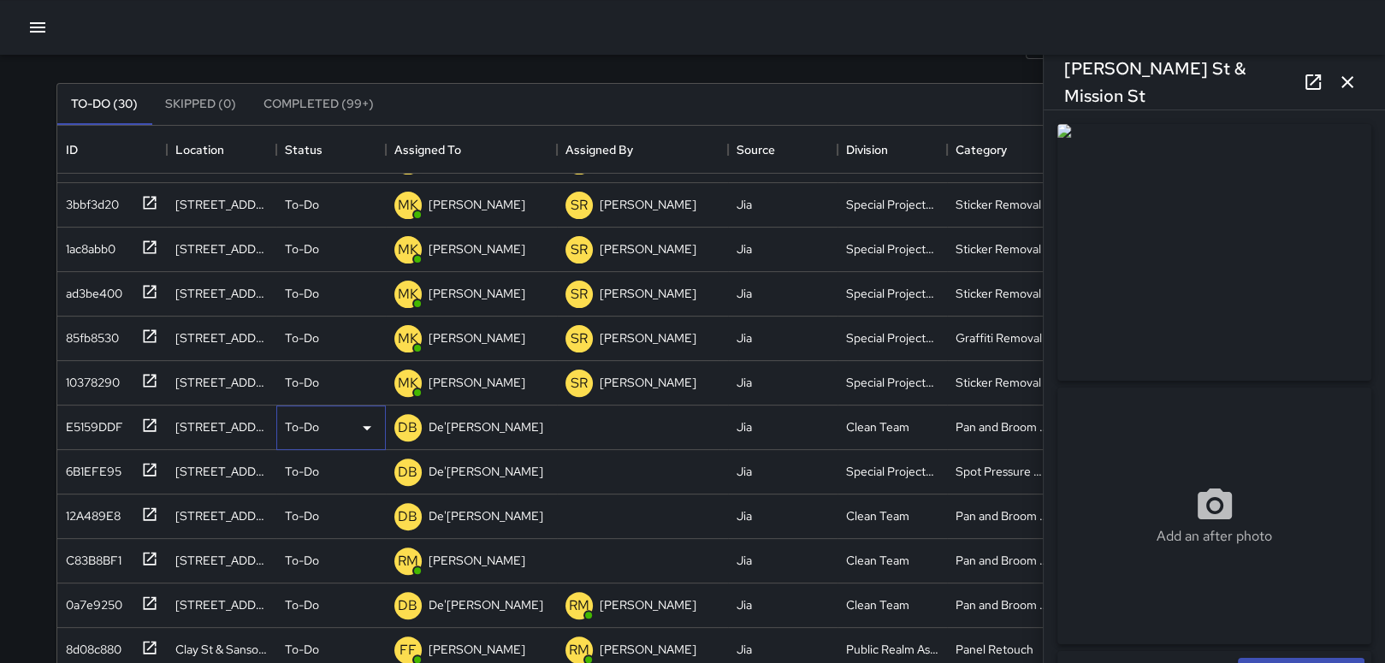
click at [353, 436] on div "To-Do" at bounding box center [331, 427] width 92 height 21
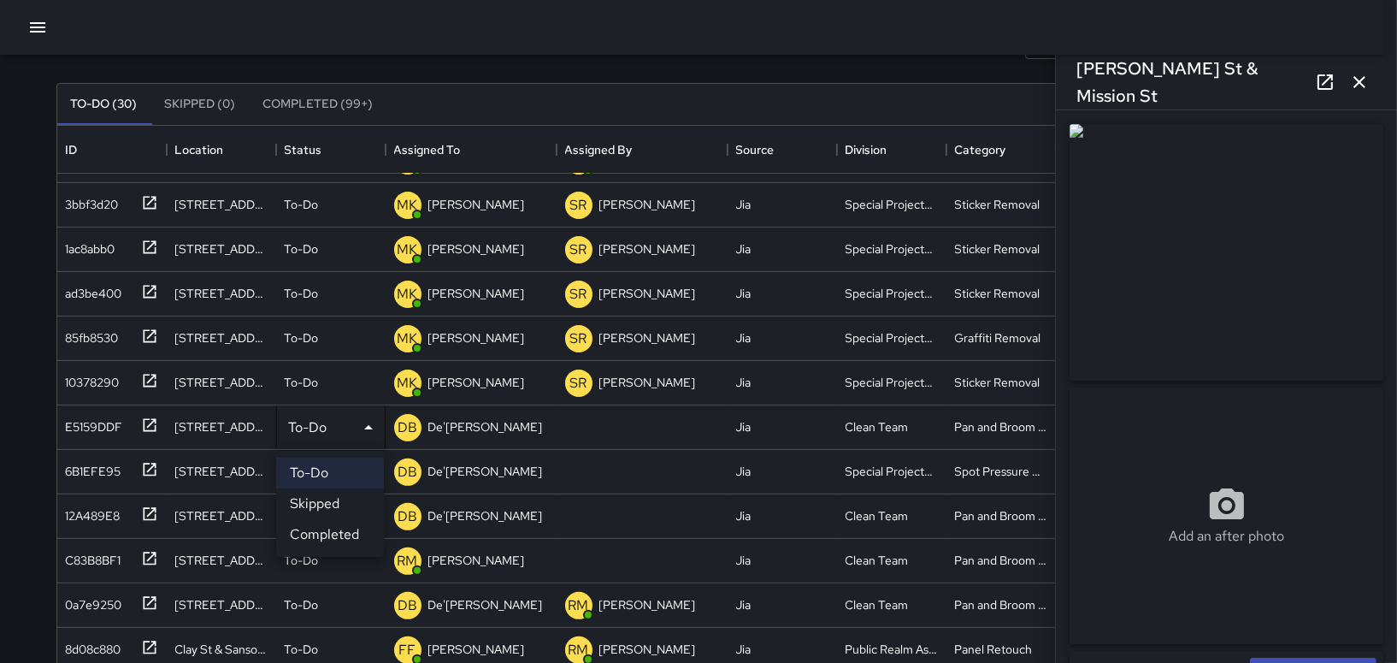
click at [338, 530] on li "Completed" at bounding box center [330, 534] width 108 height 31
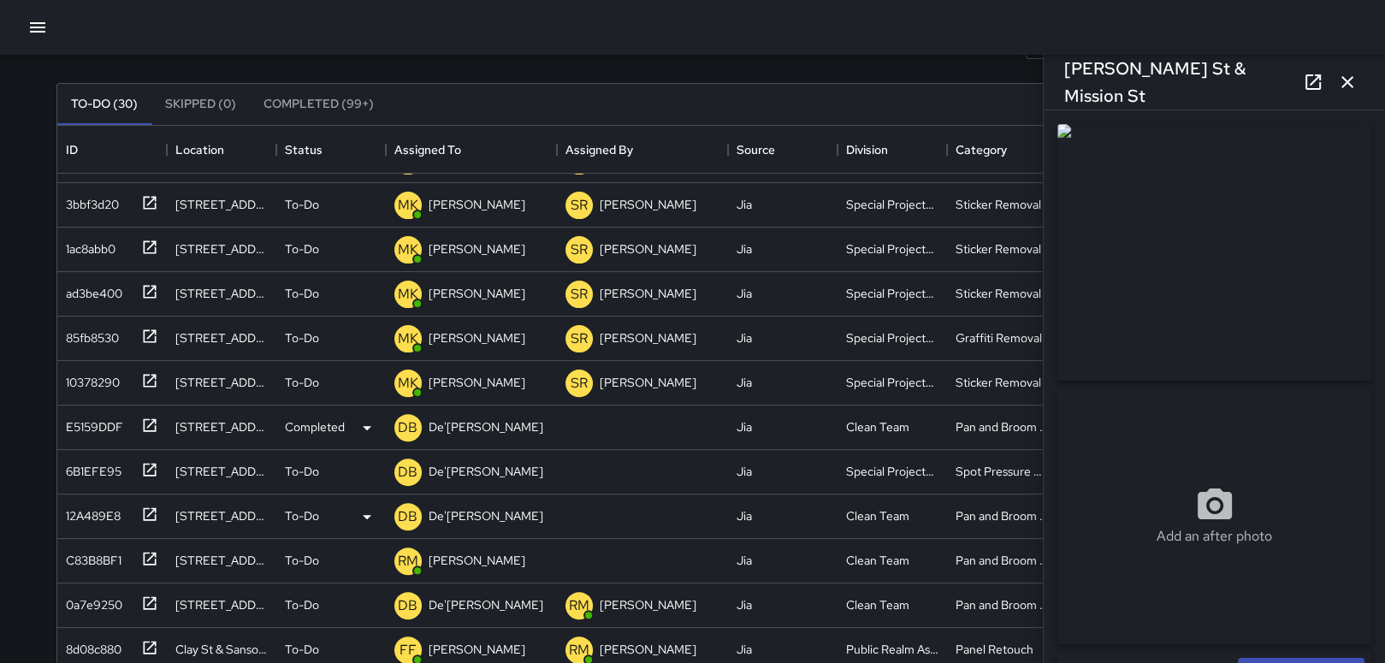
scroll to position [613, 0]
click at [343, 431] on div "To-Do" at bounding box center [331, 427] width 92 height 21
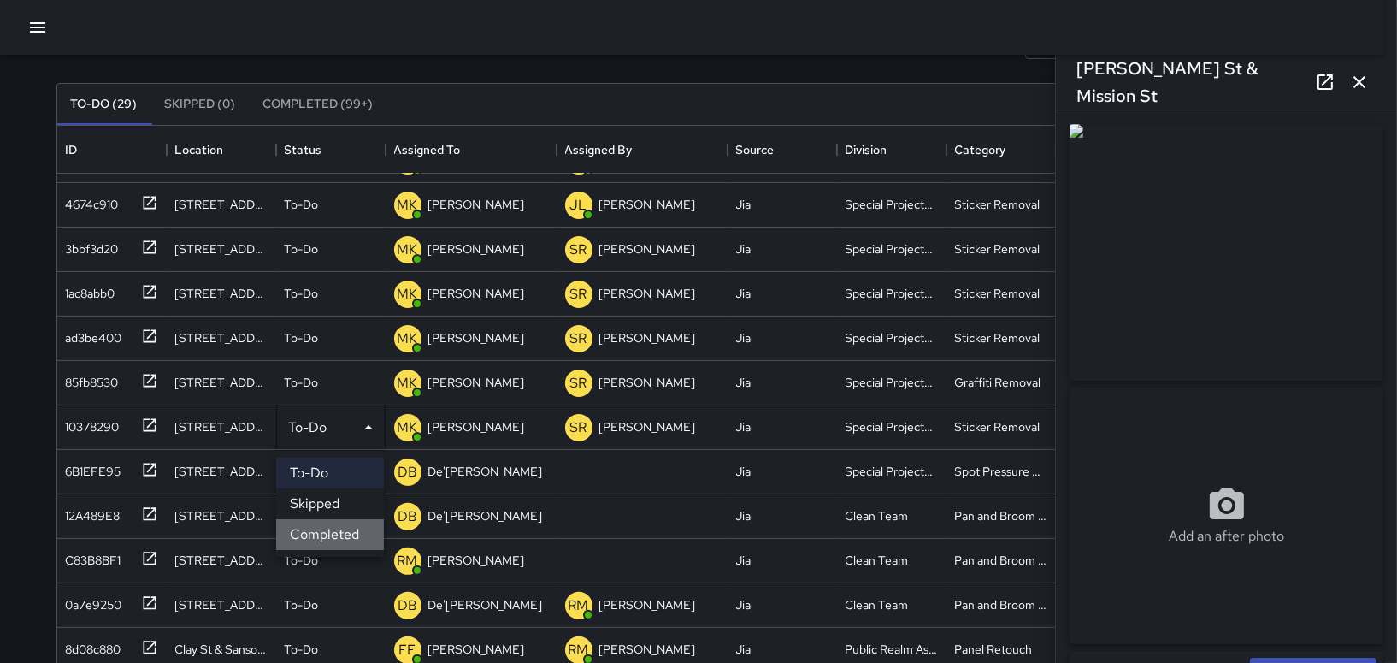
click at [347, 532] on li "Completed" at bounding box center [330, 534] width 108 height 31
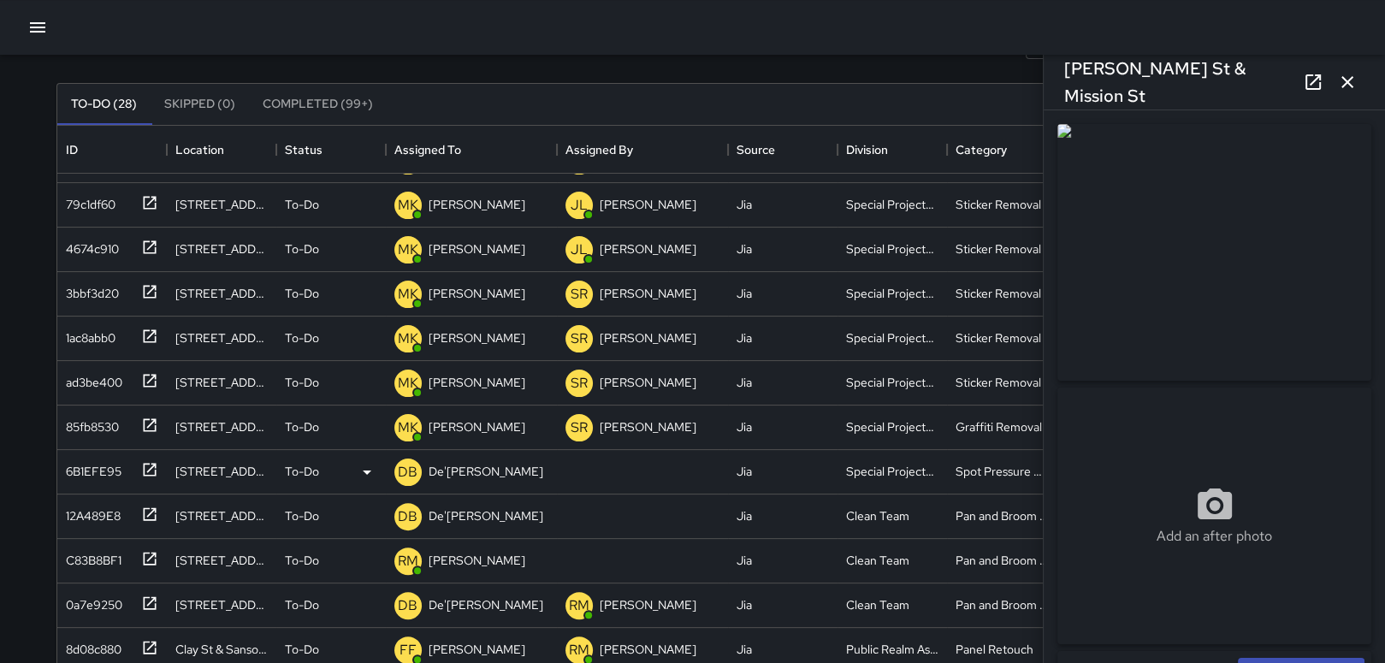
scroll to position [569, 0]
click at [351, 458] on div "To-Do" at bounding box center [330, 472] width 109 height 44
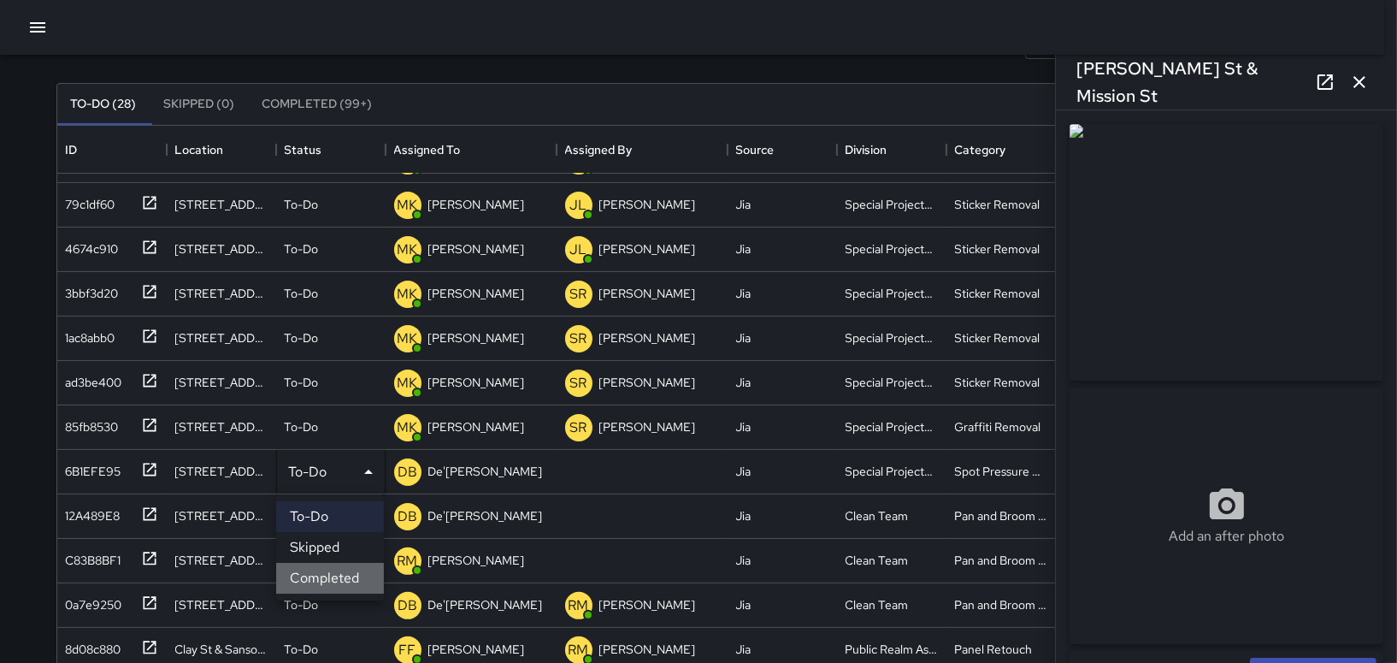
click at [334, 564] on li "Completed" at bounding box center [330, 578] width 108 height 31
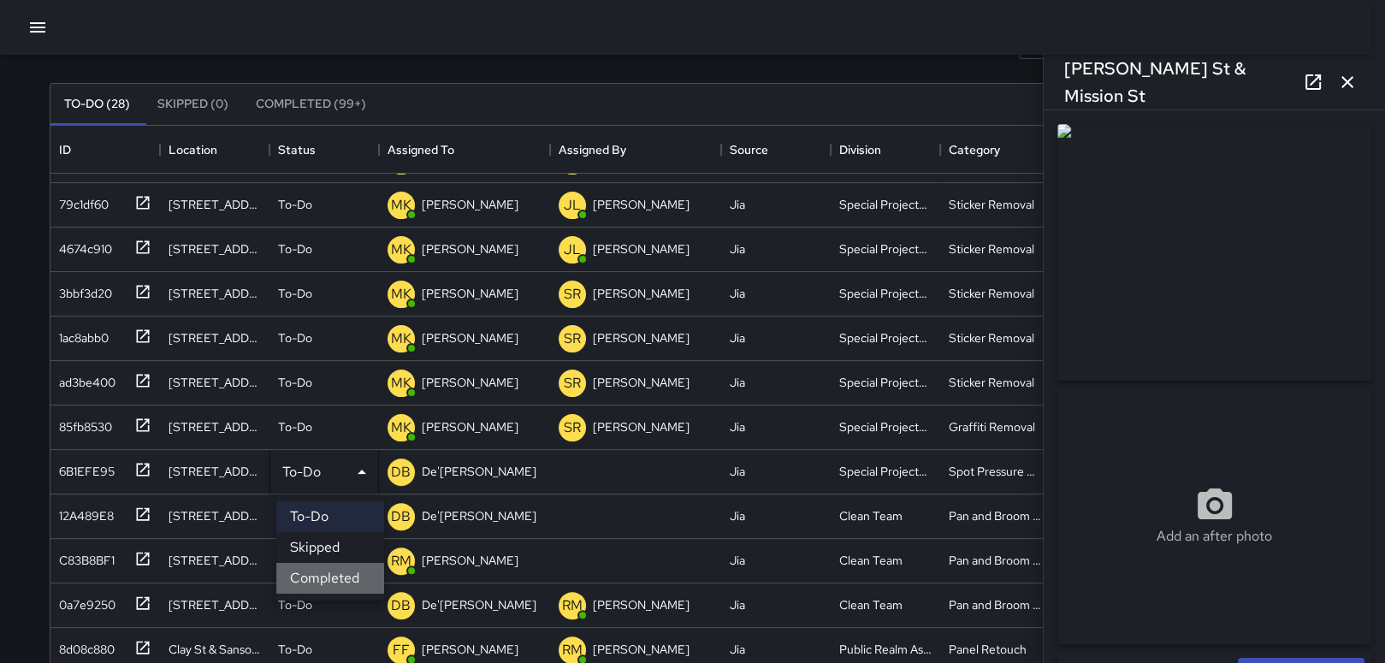
scroll to position [524, 0]
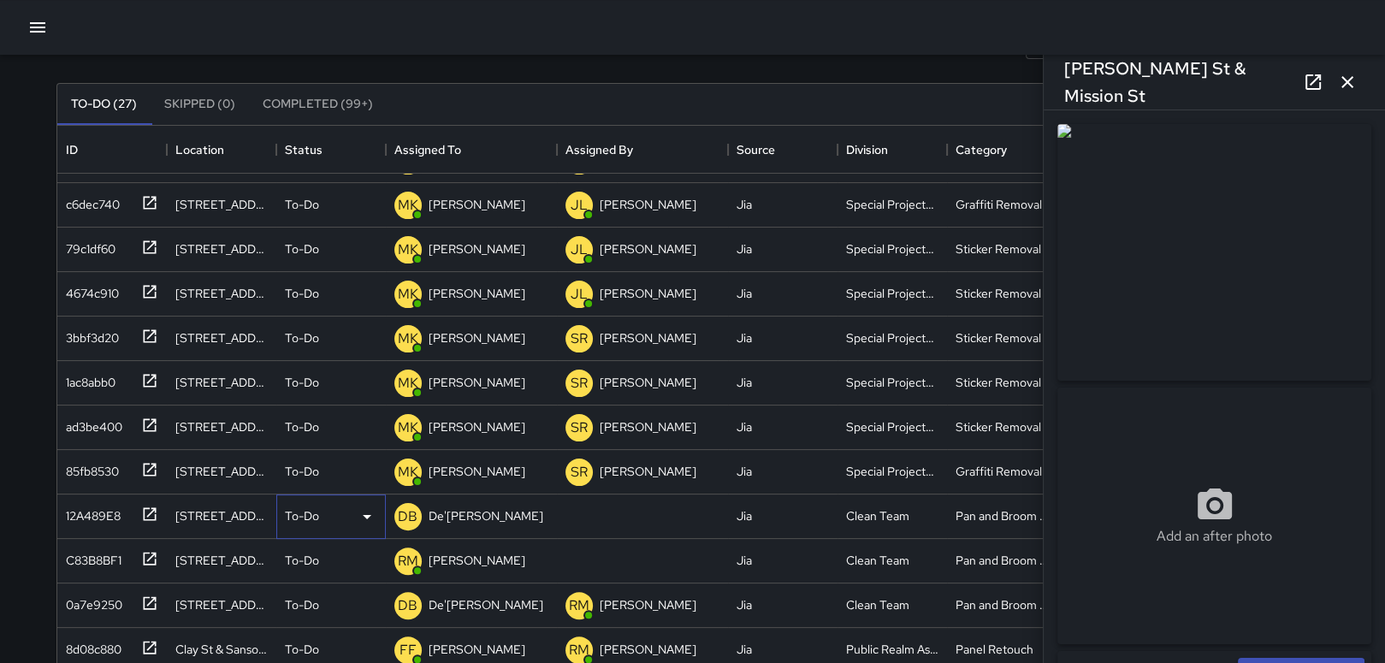
click at [349, 526] on div "To-Do" at bounding box center [330, 516] width 109 height 44
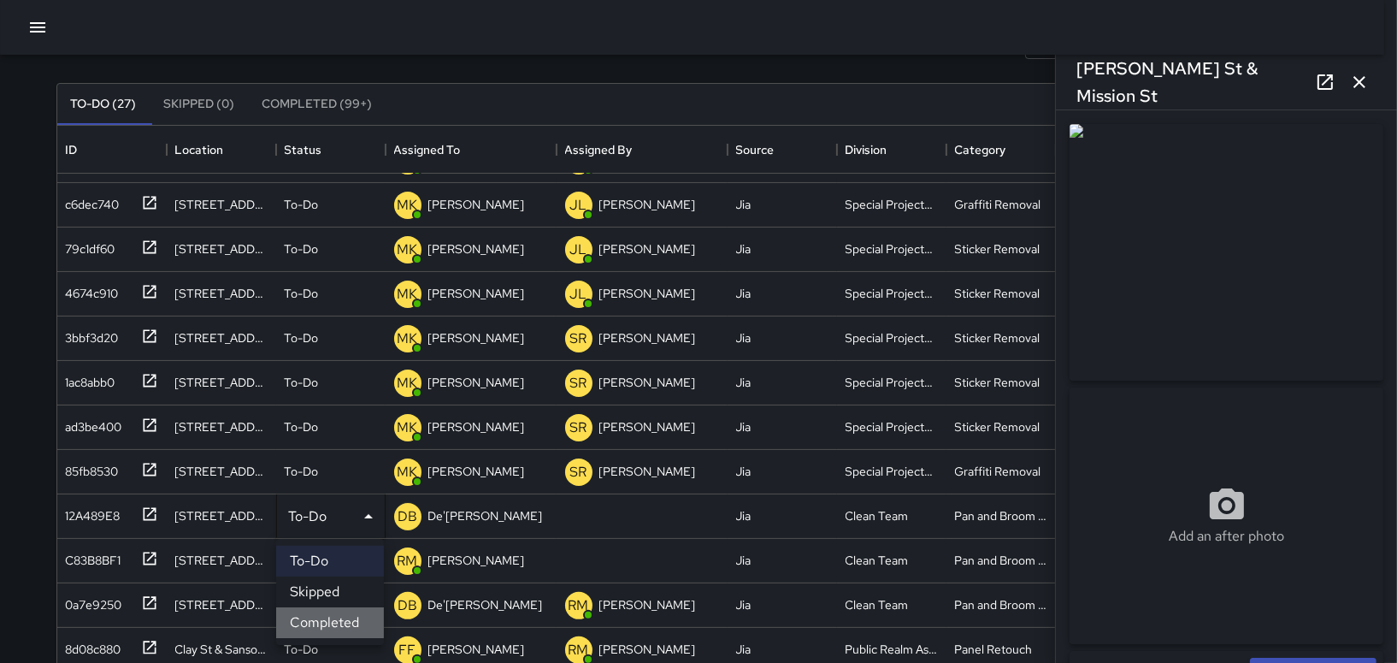
click at [334, 613] on li "Completed" at bounding box center [330, 622] width 108 height 31
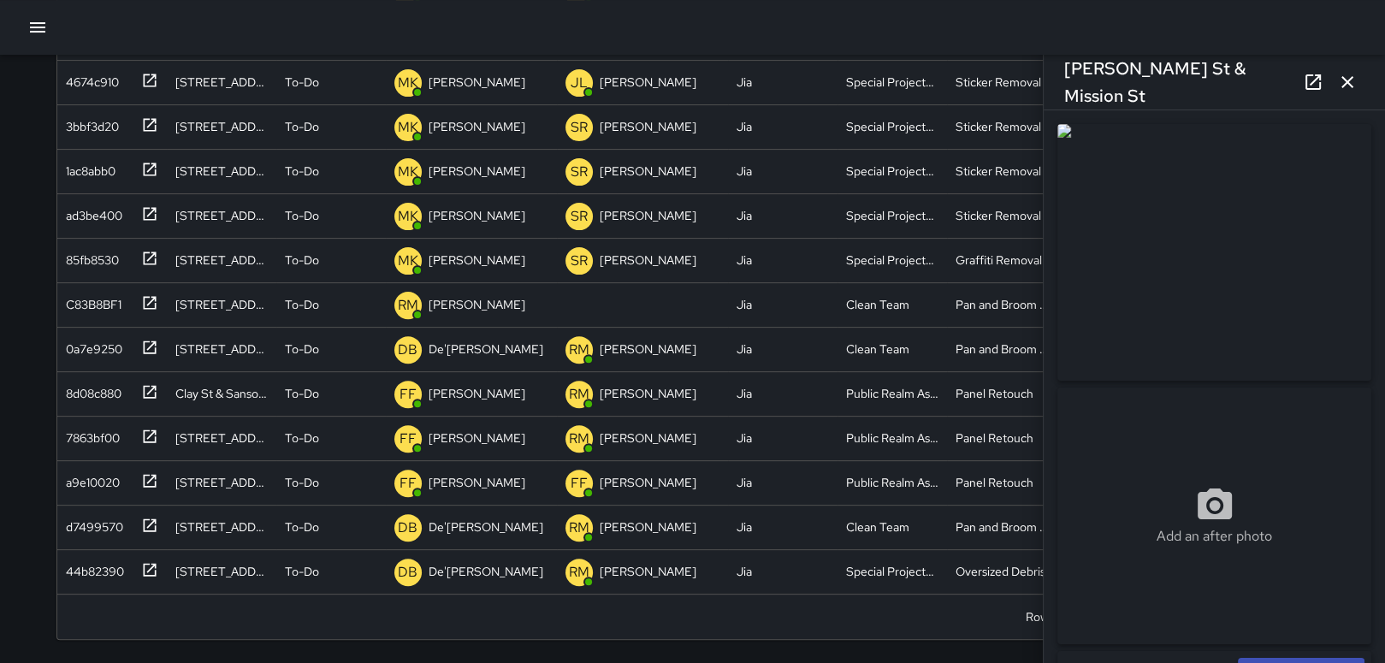
scroll to position [480, 0]
click at [467, 573] on p "De'[PERSON_NAME]" at bounding box center [485, 570] width 115 height 17
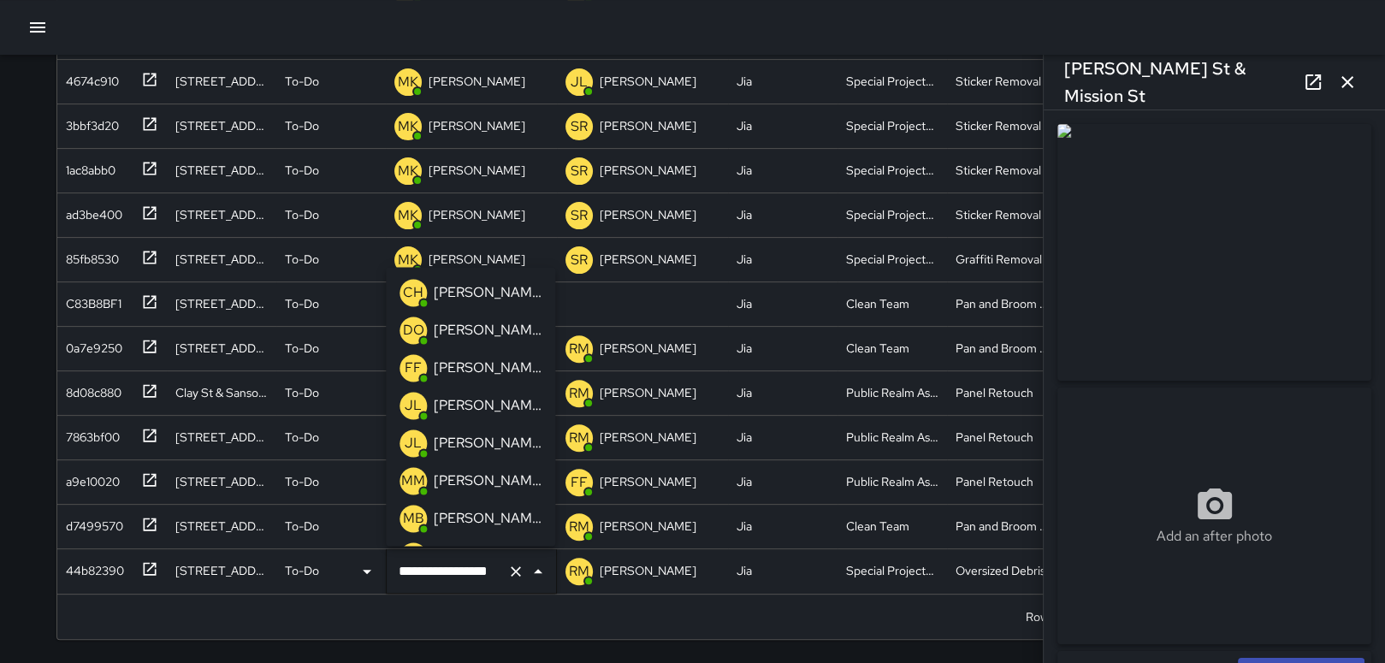
scroll to position [630, 0]
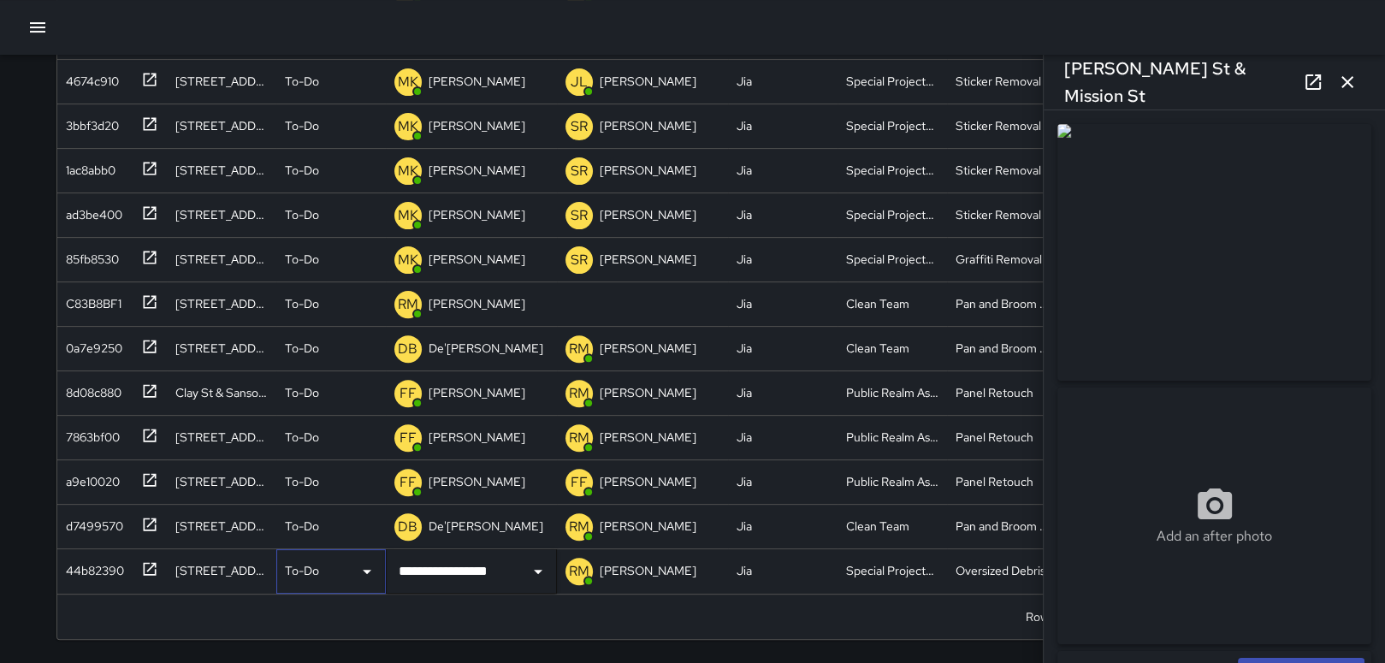
click at [346, 572] on div "To-Do" at bounding box center [331, 571] width 92 height 21
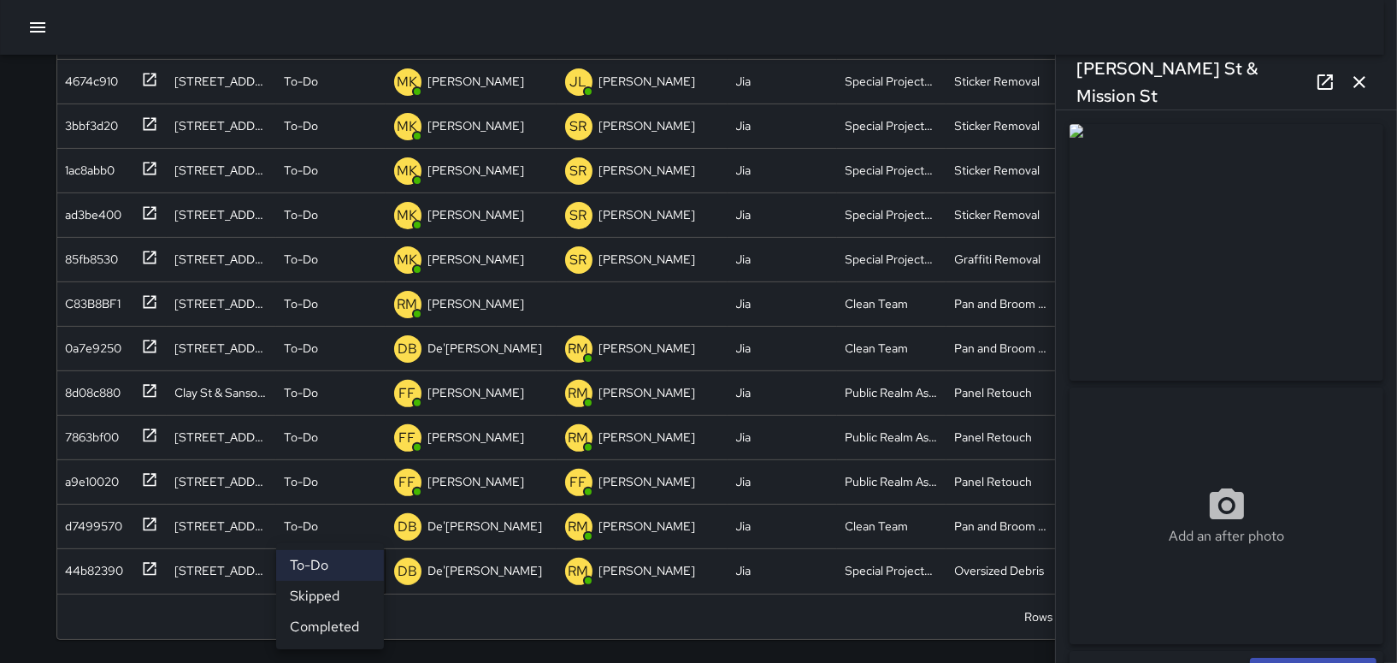
click at [331, 611] on li "Completed" at bounding box center [330, 626] width 108 height 31
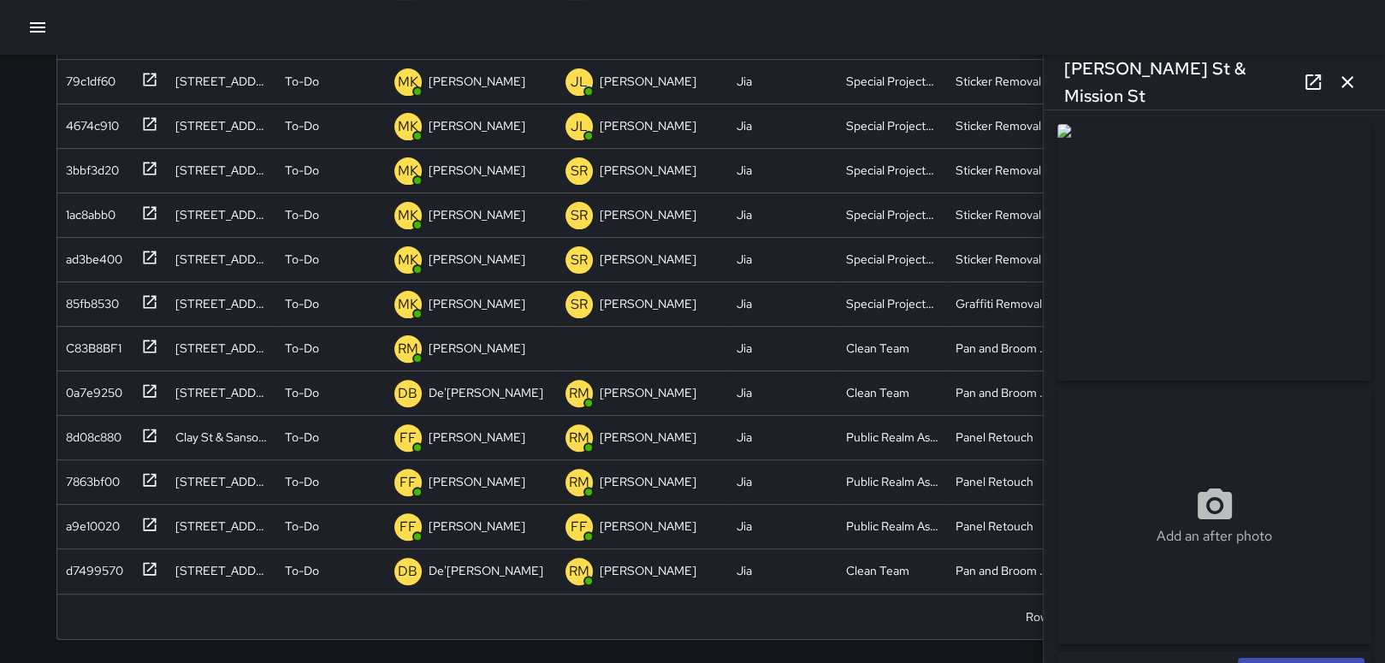
scroll to position [435, 0]
click at [343, 565] on div "To-Do" at bounding box center [331, 571] width 92 height 21
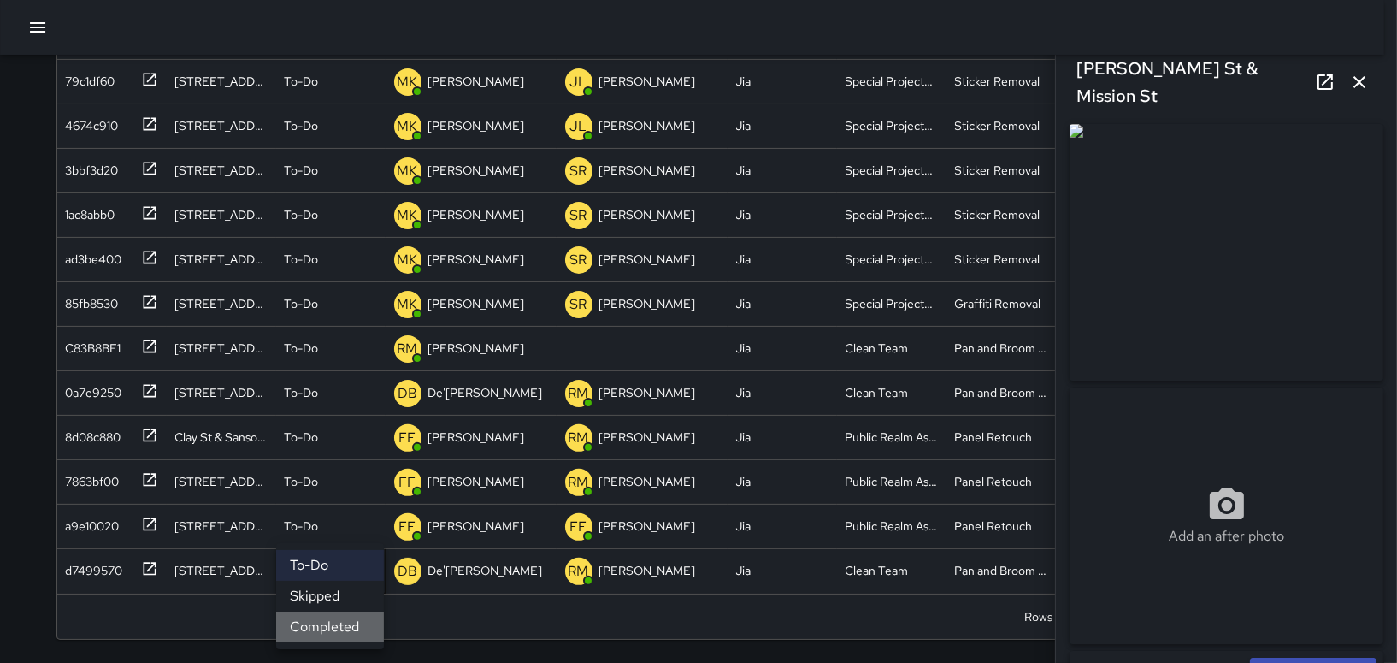
click at [332, 623] on li "Completed" at bounding box center [330, 626] width 108 height 31
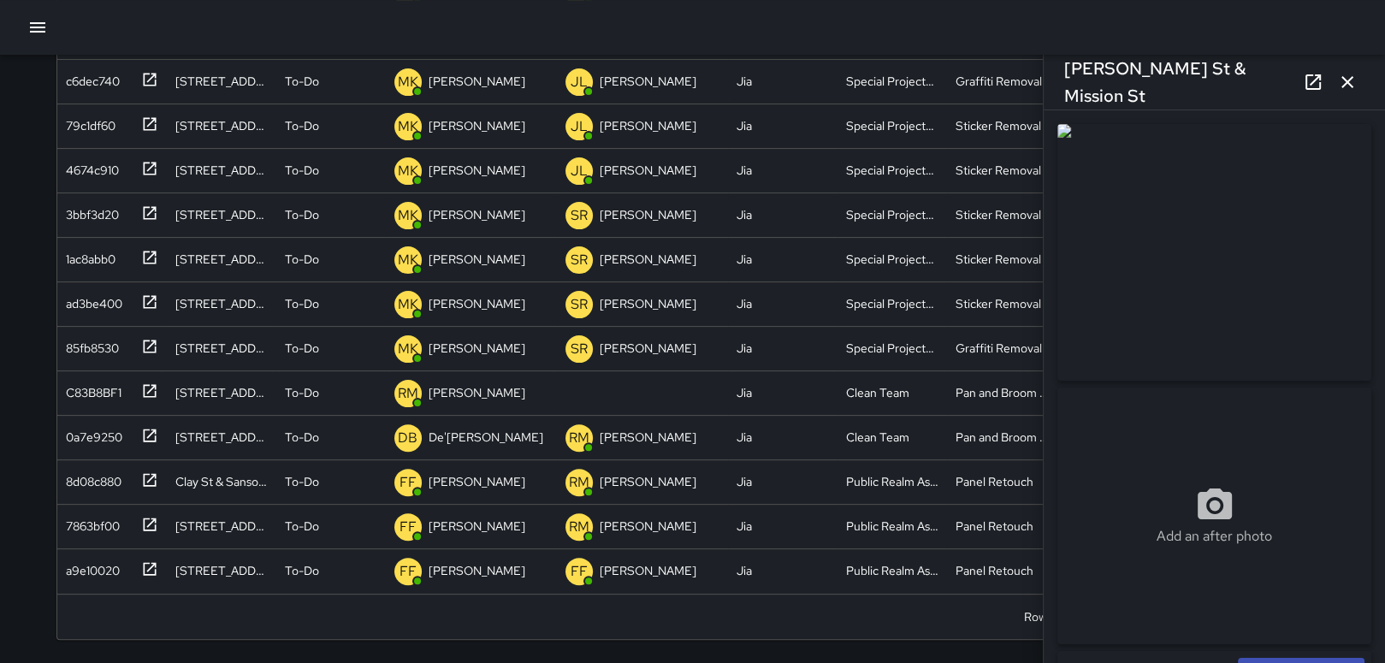
scroll to position [391, 0]
click at [335, 586] on div "To-Do" at bounding box center [330, 571] width 109 height 44
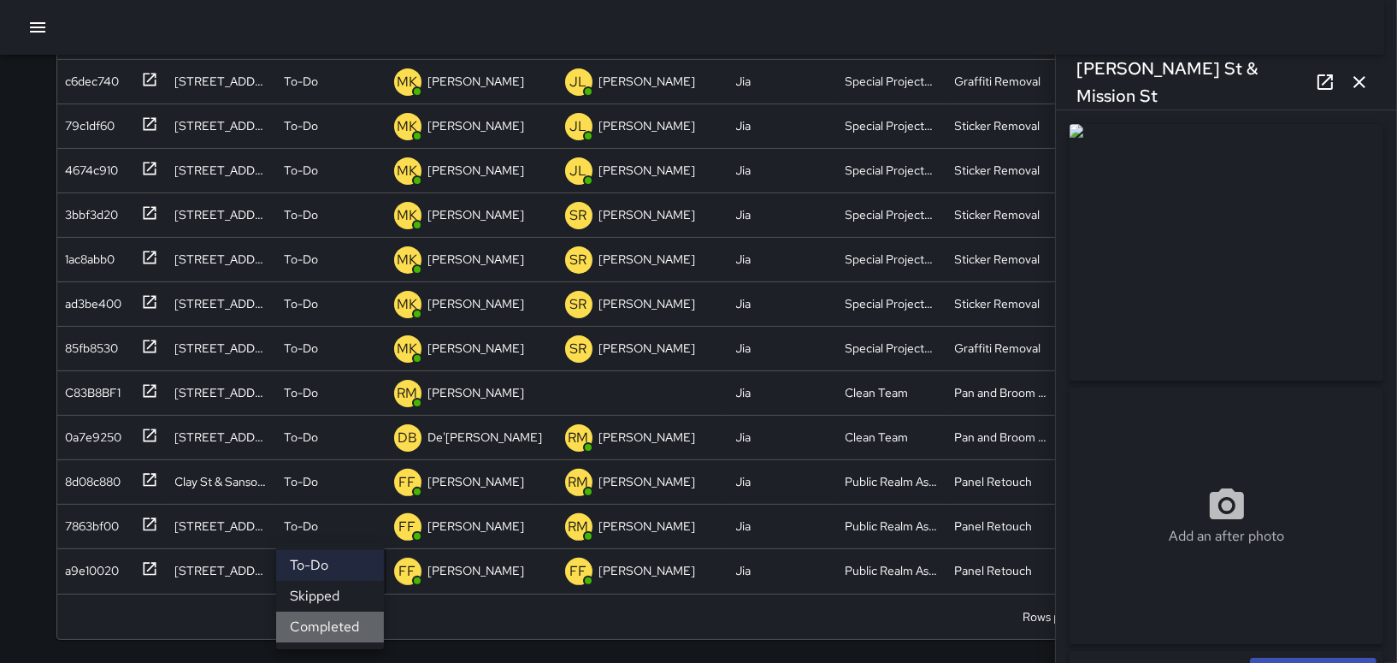
click at [323, 625] on li "Completed" at bounding box center [330, 626] width 108 height 31
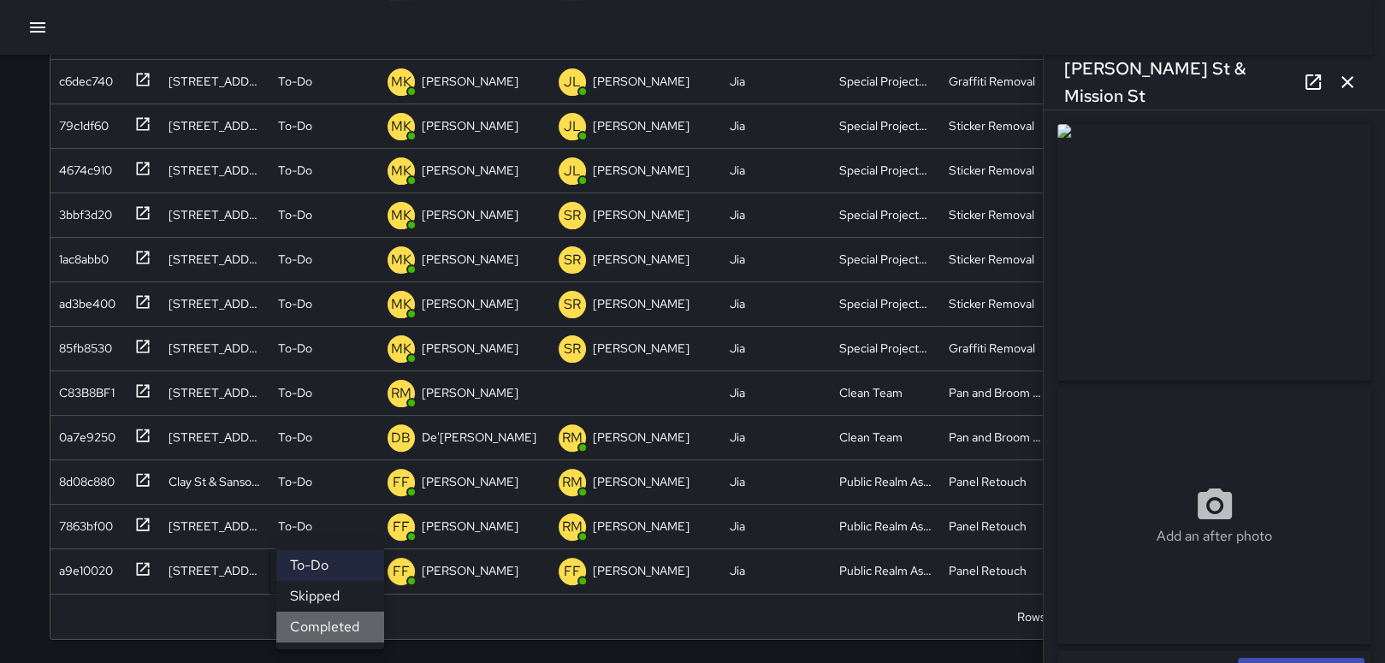
scroll to position [346, 0]
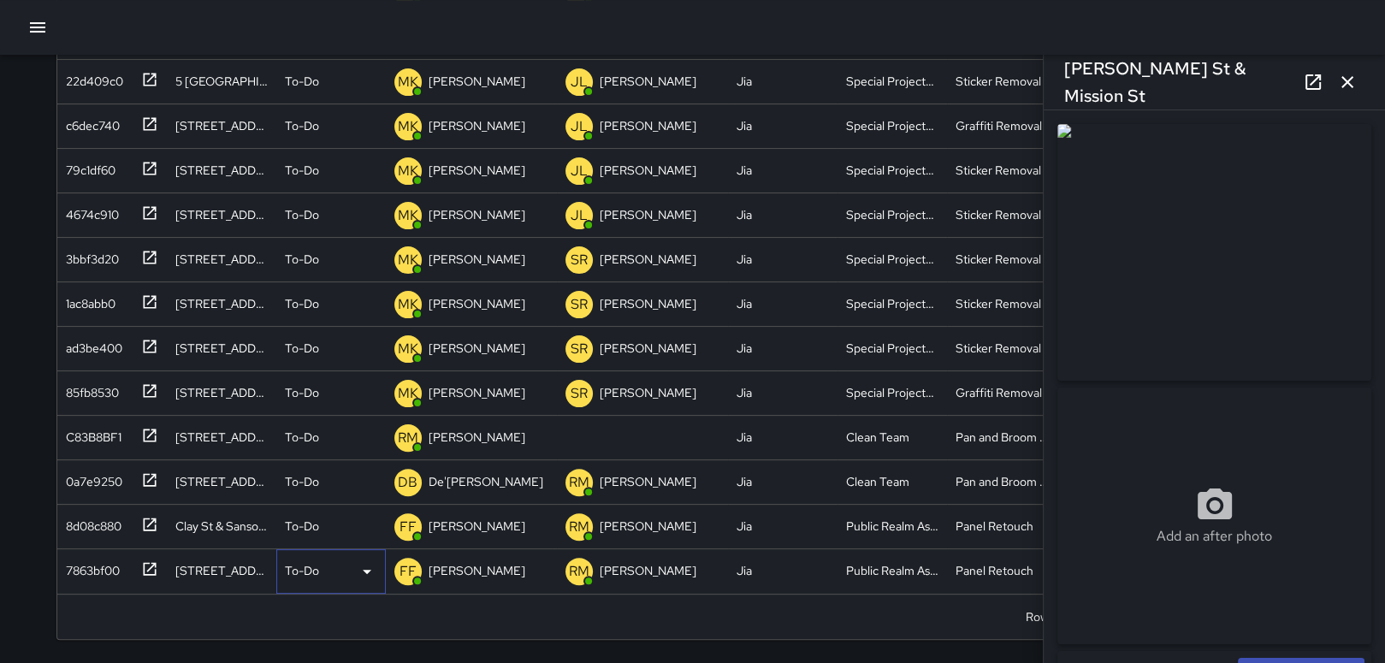
click at [328, 585] on div "To-Do" at bounding box center [330, 571] width 109 height 44
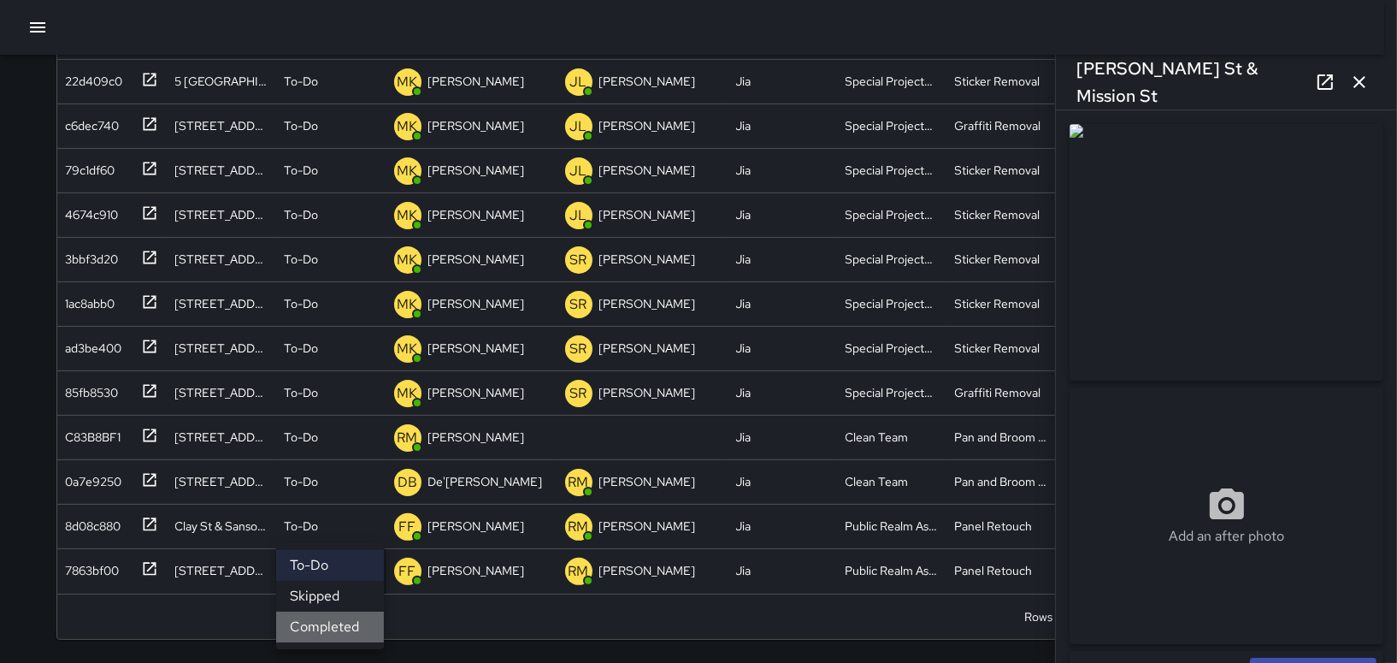
click at [322, 623] on li "Completed" at bounding box center [330, 626] width 108 height 31
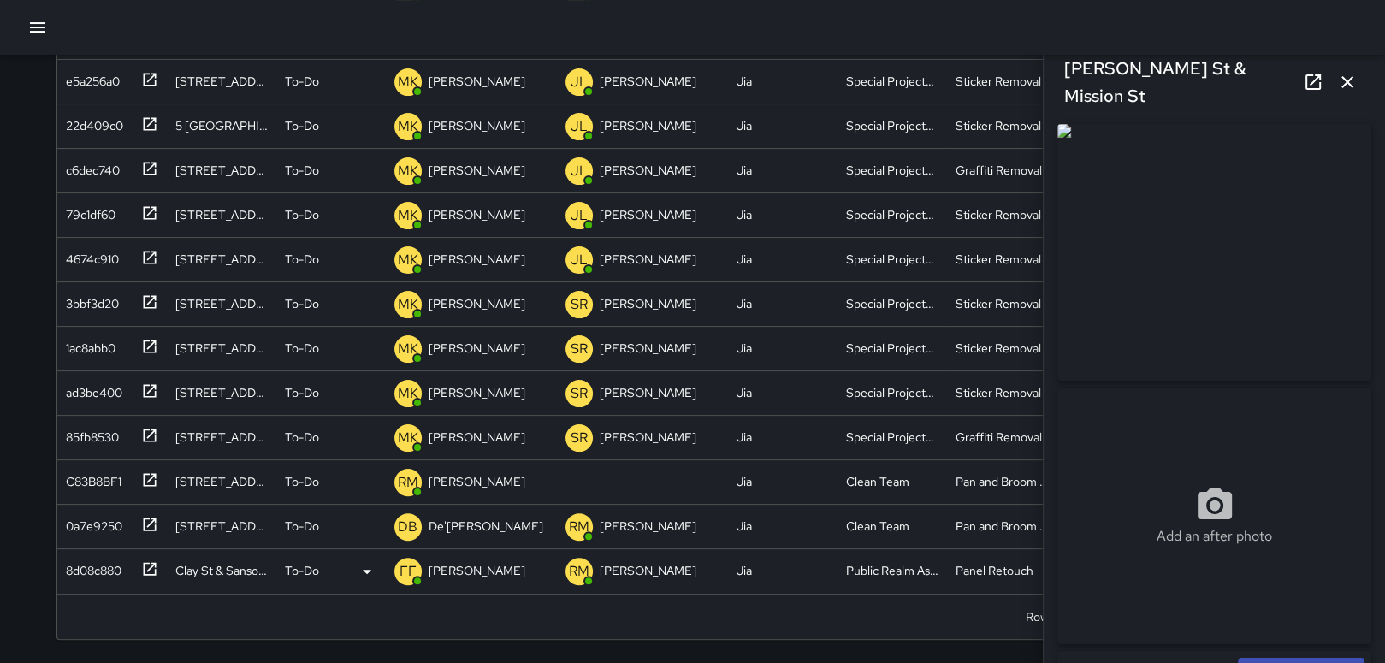
scroll to position [301, 0]
click at [334, 567] on div "To-Do" at bounding box center [331, 572] width 92 height 21
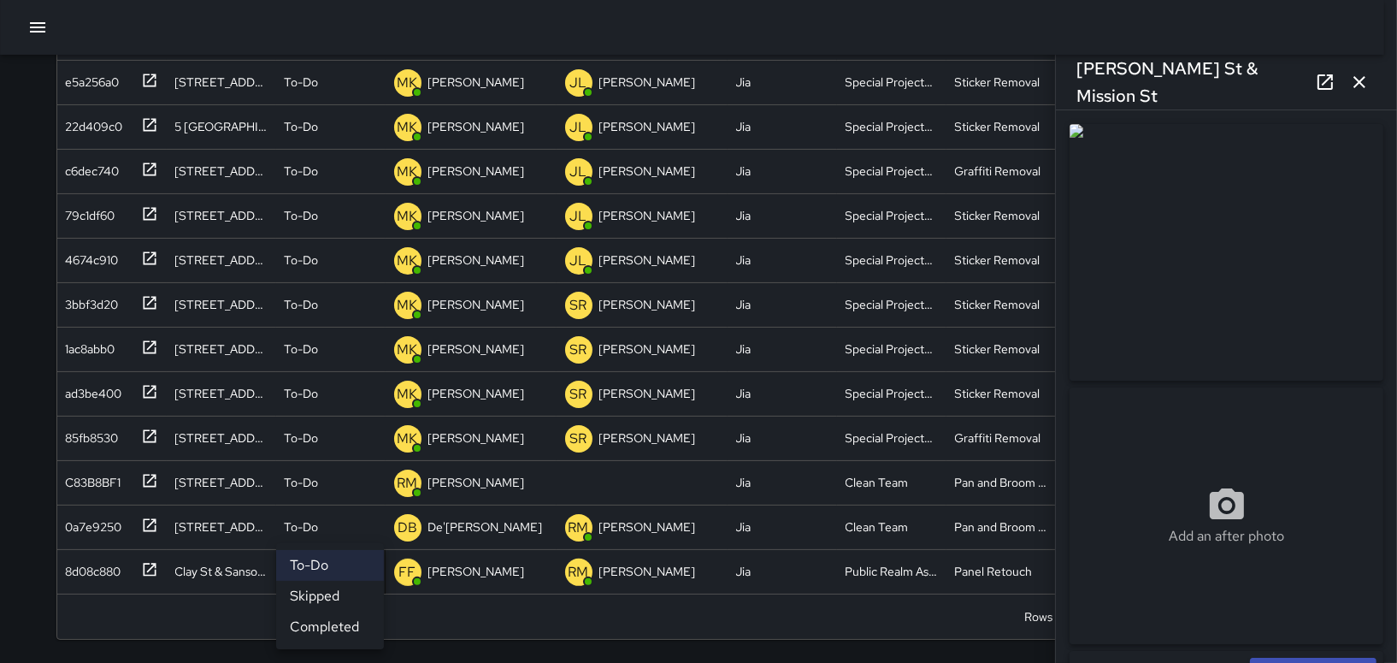
click at [328, 618] on li "Completed" at bounding box center [330, 626] width 108 height 31
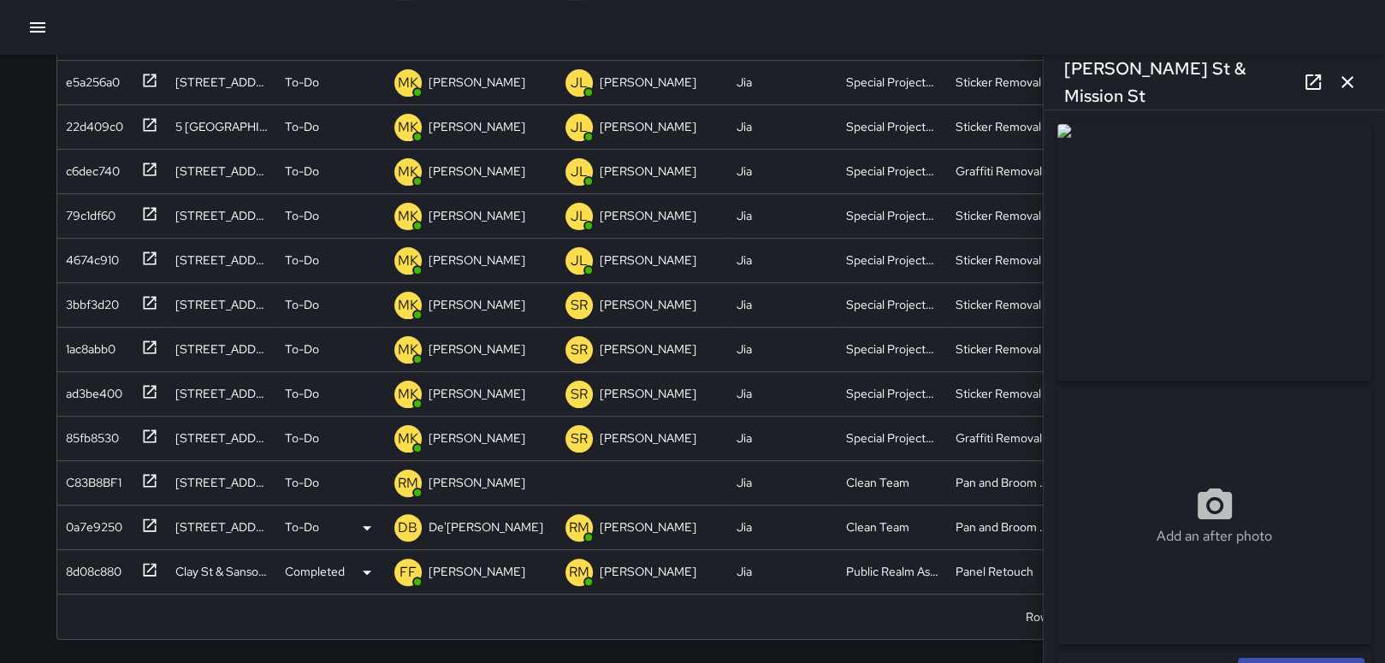
scroll to position [257, 0]
click at [332, 566] on div "To-Do" at bounding box center [331, 571] width 92 height 21
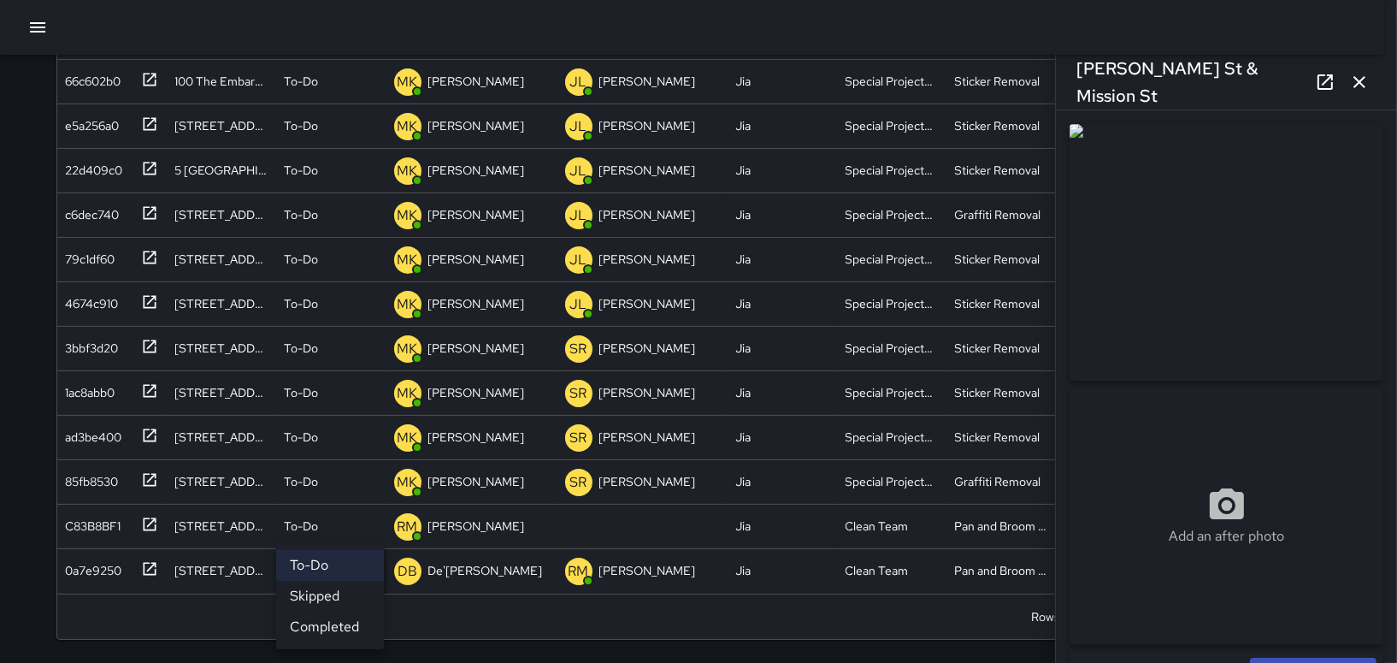
click at [325, 625] on li "Completed" at bounding box center [330, 626] width 108 height 31
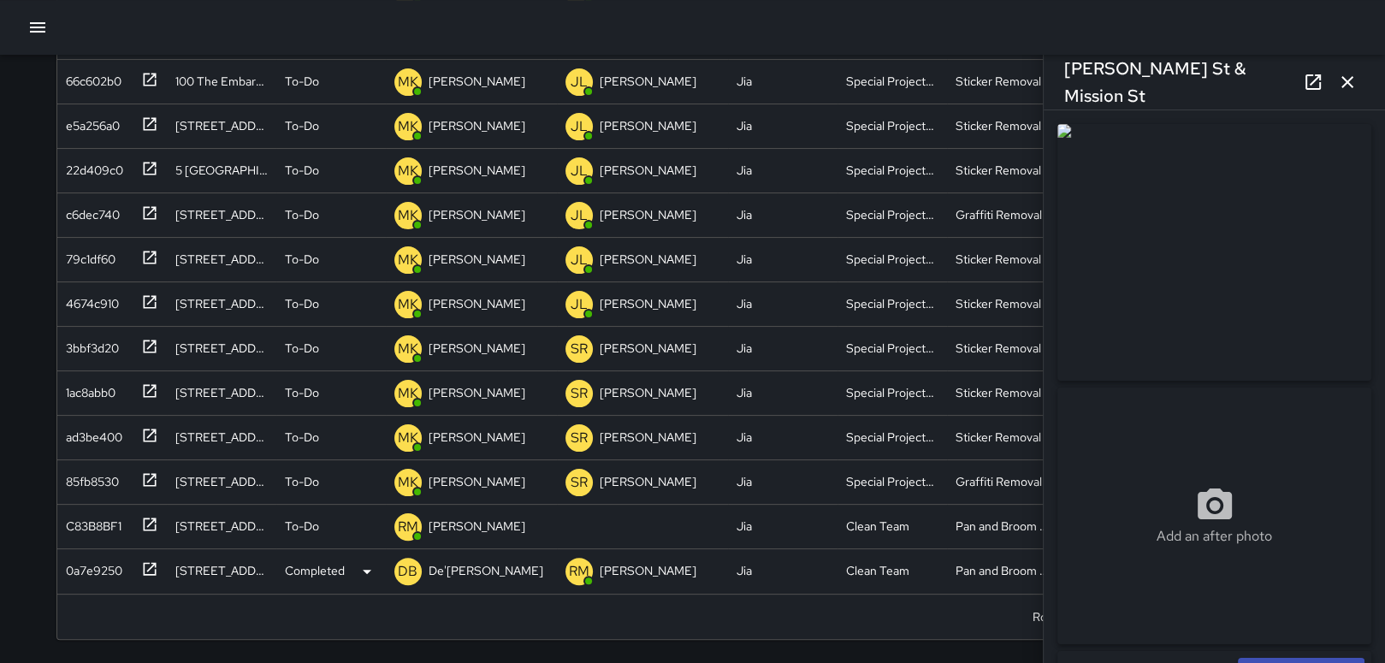
scroll to position [213, 0]
click at [332, 580] on div "To-Do" at bounding box center [331, 571] width 92 height 21
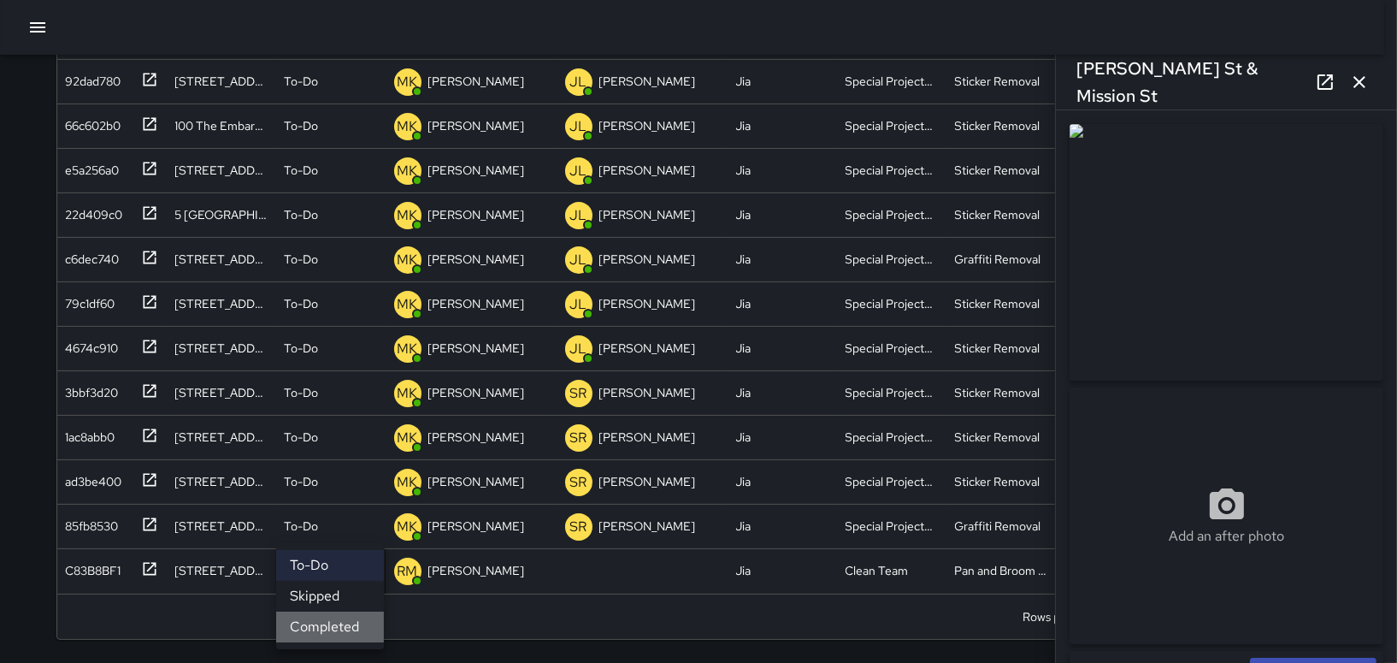
click at [320, 618] on li "Completed" at bounding box center [330, 626] width 108 height 31
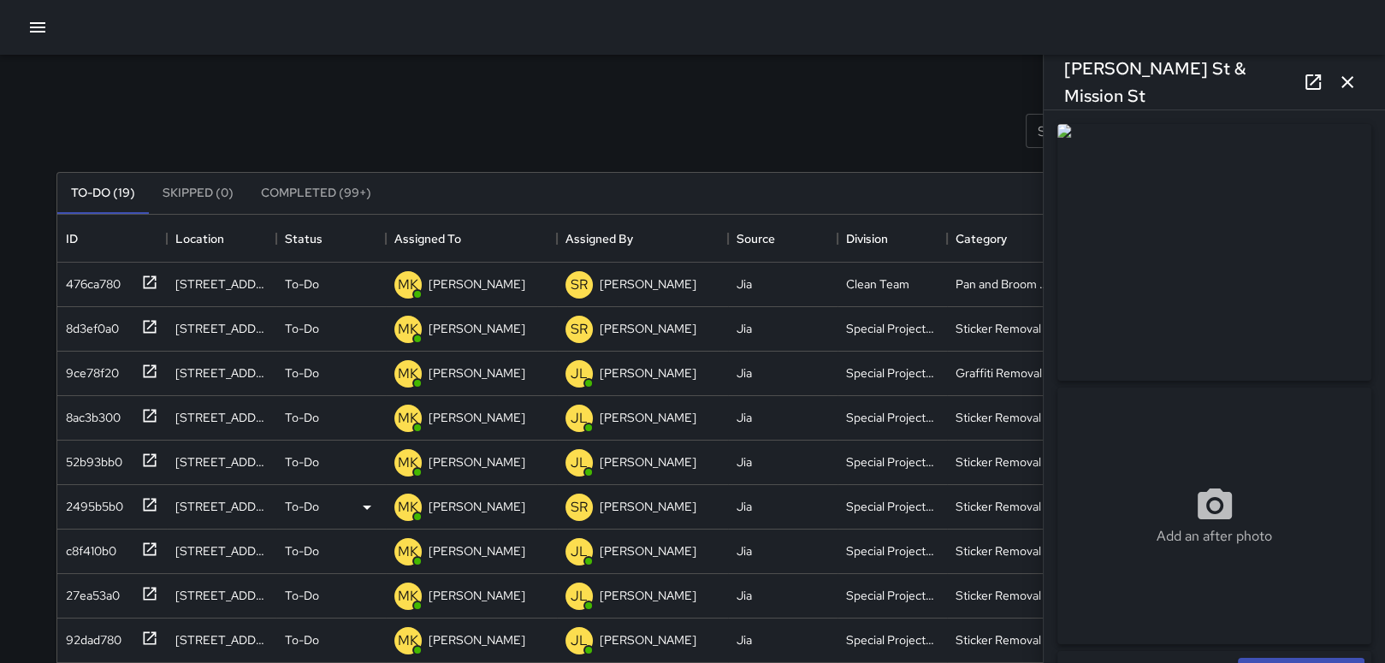
scroll to position [0, 0]
click at [92, 266] on div "476ca780" at bounding box center [111, 285] width 109 height 44
click at [317, 187] on button "Completed (99+)" at bounding box center [316, 194] width 138 height 41
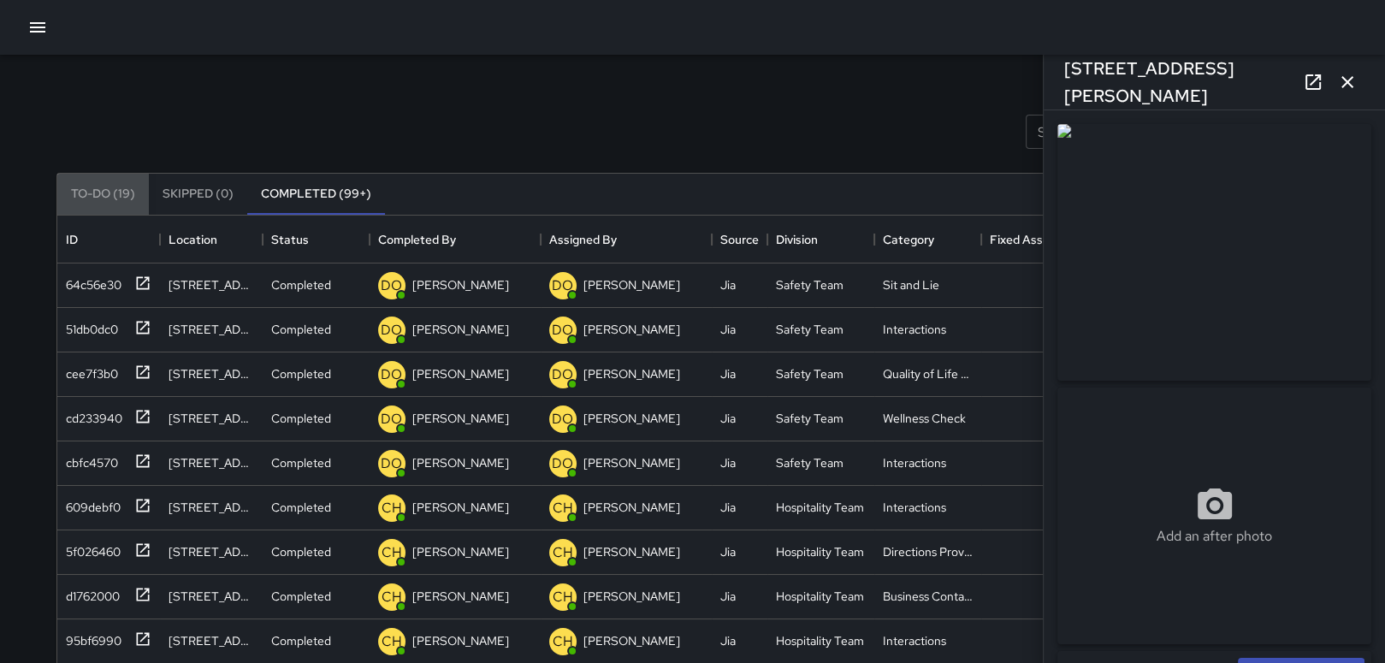
click at [87, 190] on button "To-Do (19)" at bounding box center [103, 194] width 92 height 41
